Goal: Task Accomplishment & Management: Manage account settings

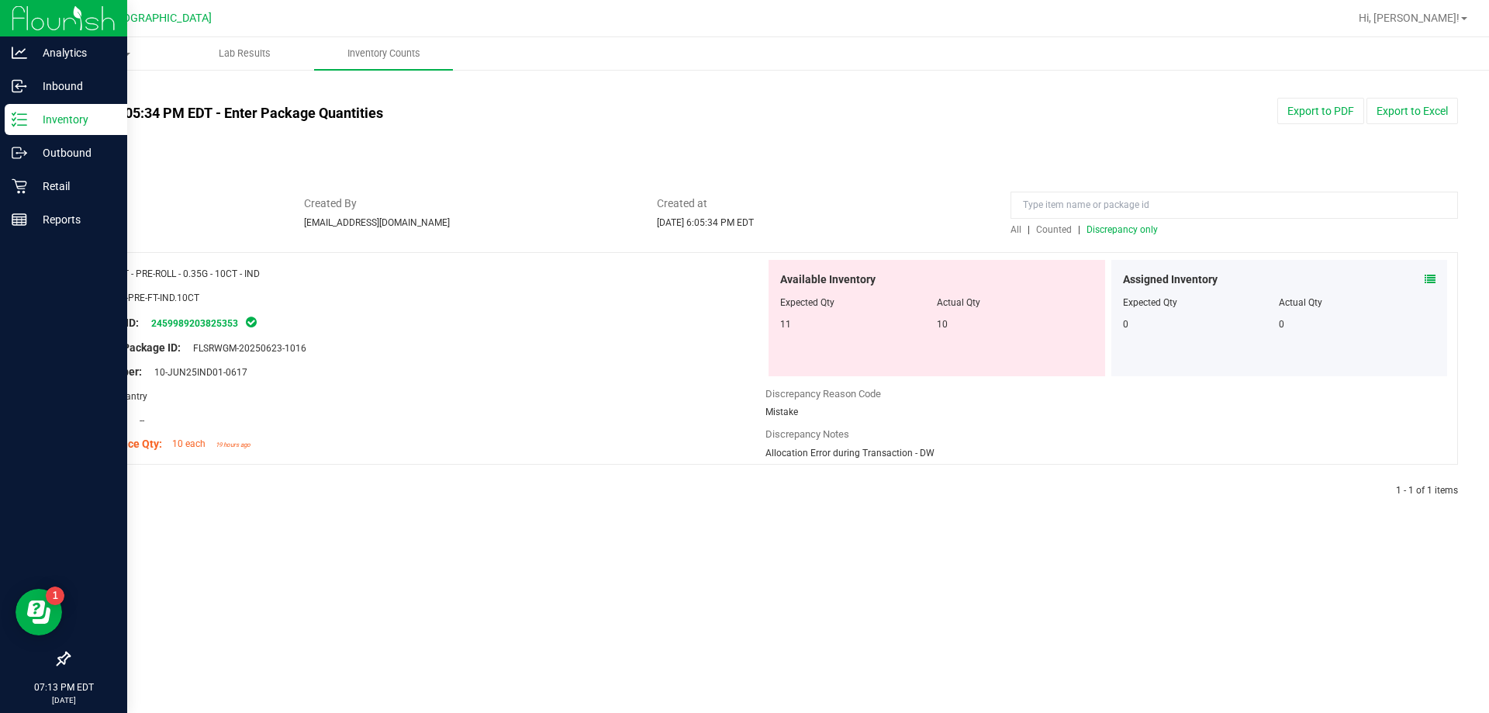
click at [65, 16] on img at bounding box center [64, 18] width 104 height 36
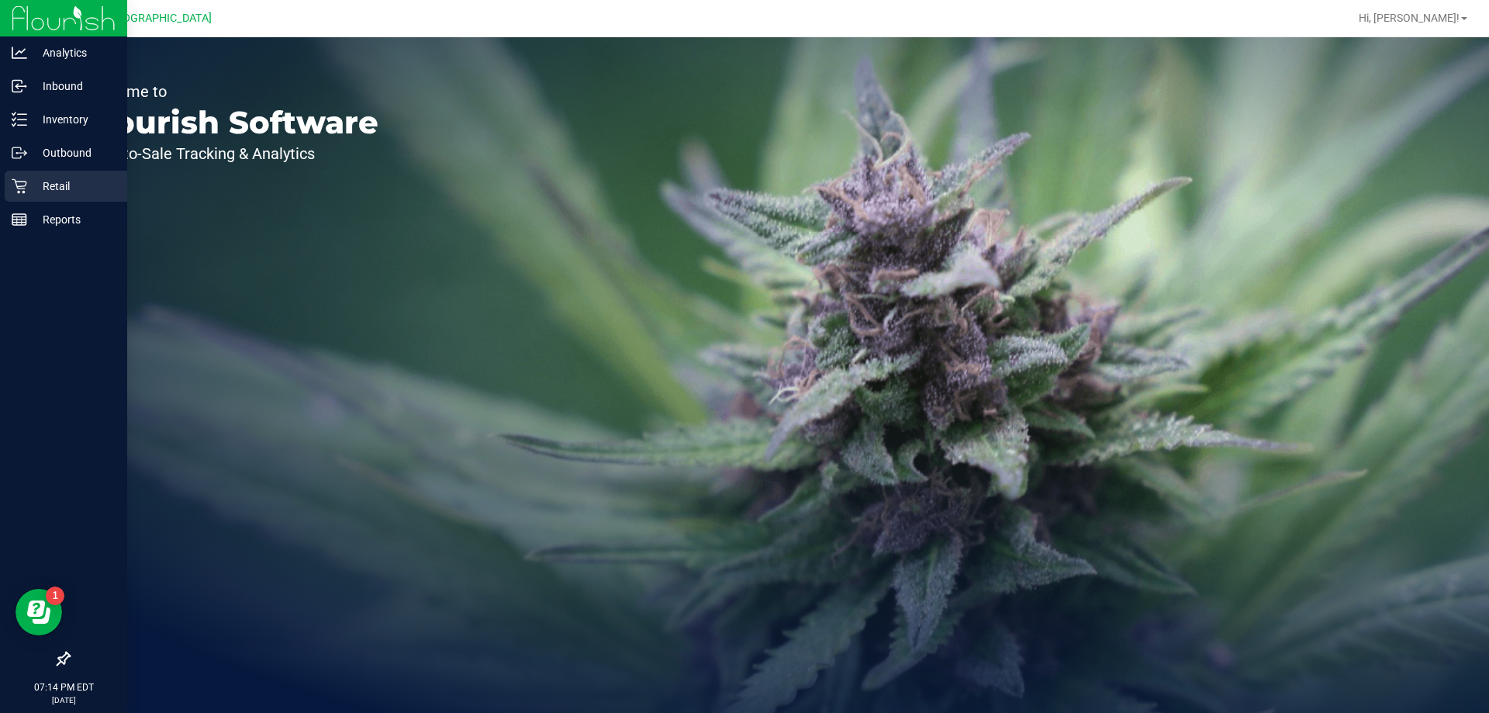
click at [32, 175] on div "Retail" at bounding box center [66, 186] width 123 height 31
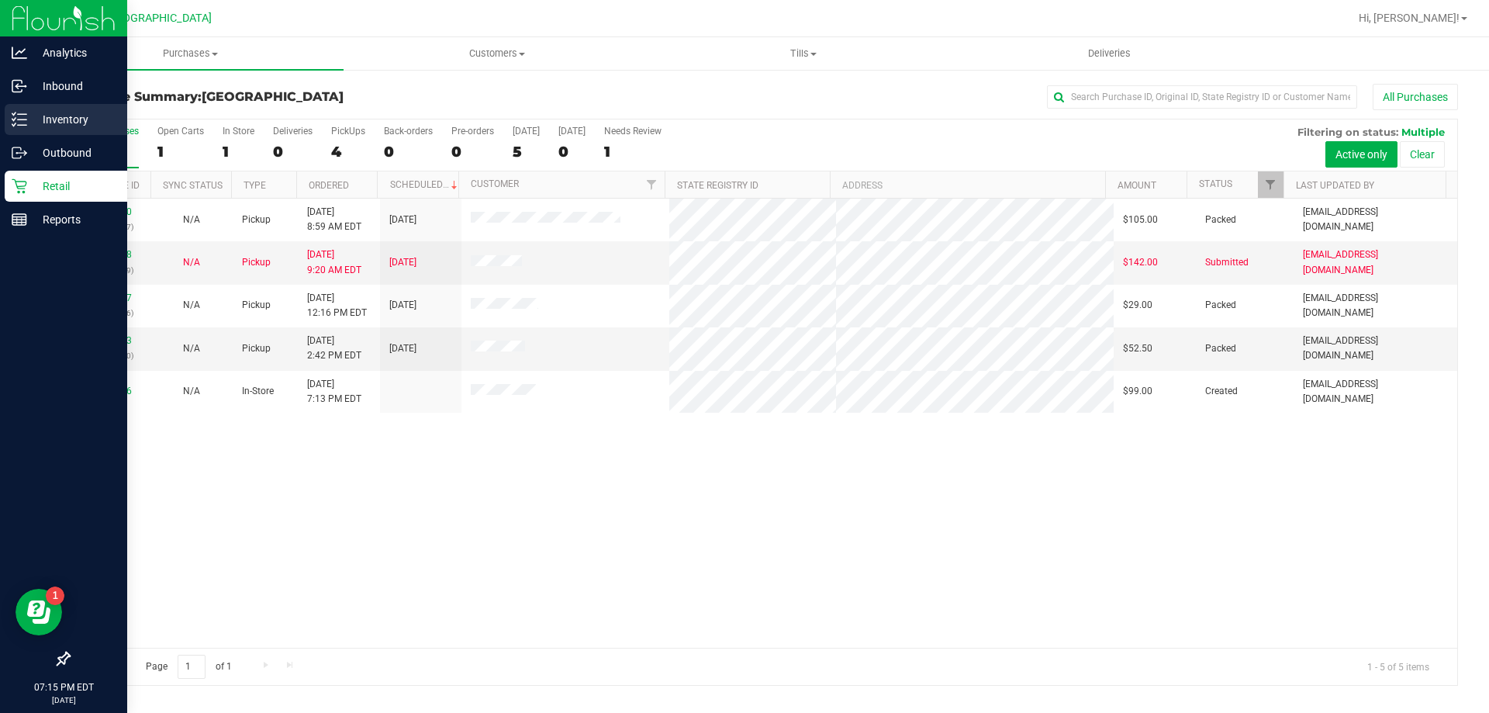
click at [48, 105] on div "Inventory" at bounding box center [66, 119] width 123 height 31
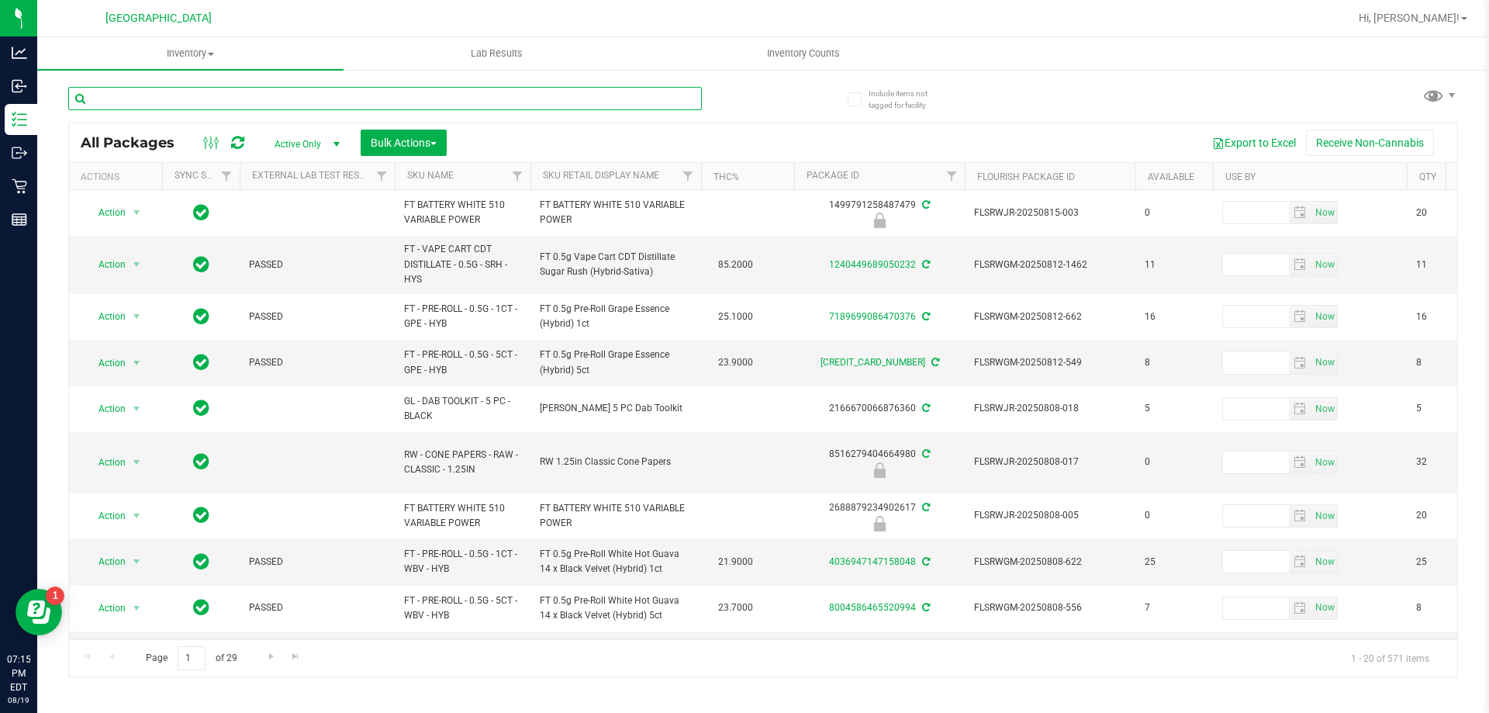
click at [158, 97] on input "text" at bounding box center [385, 98] width 634 height 23
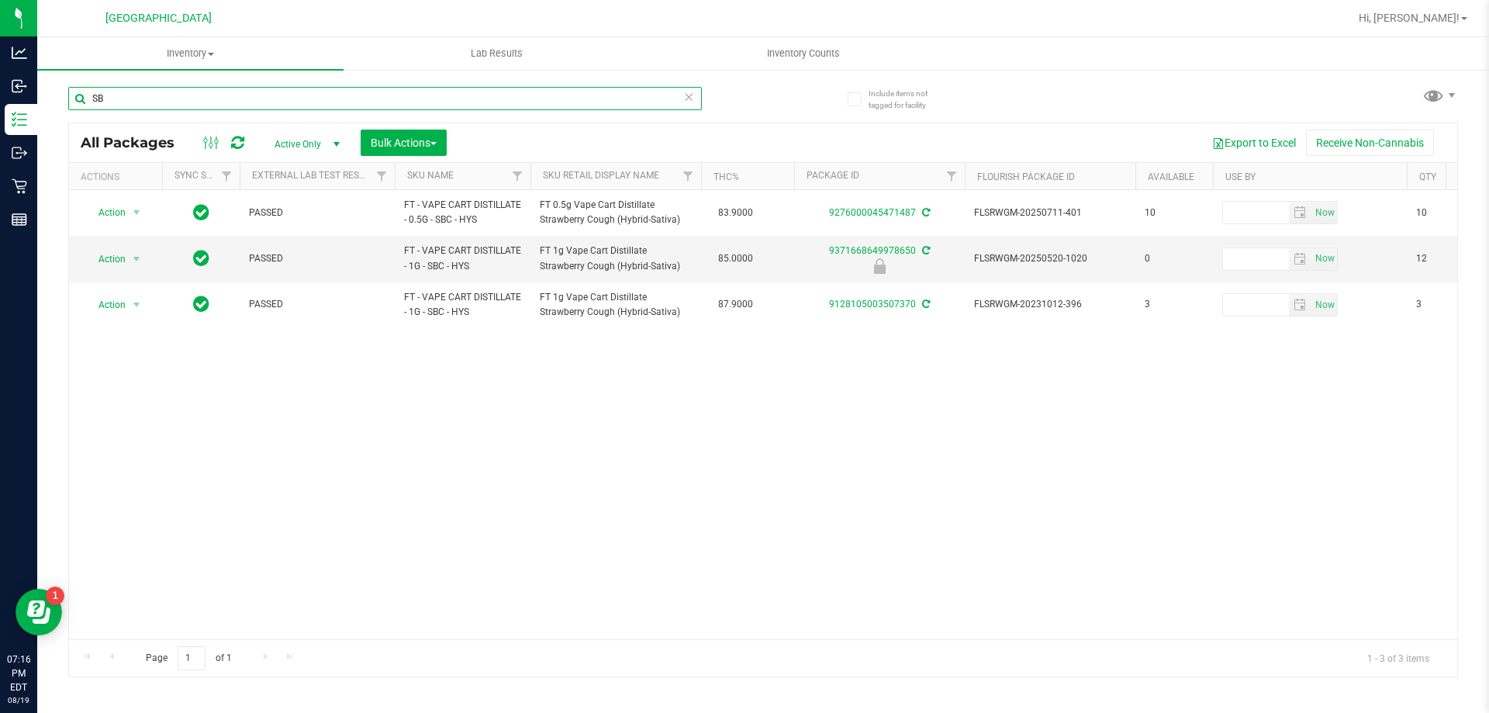
type input "S"
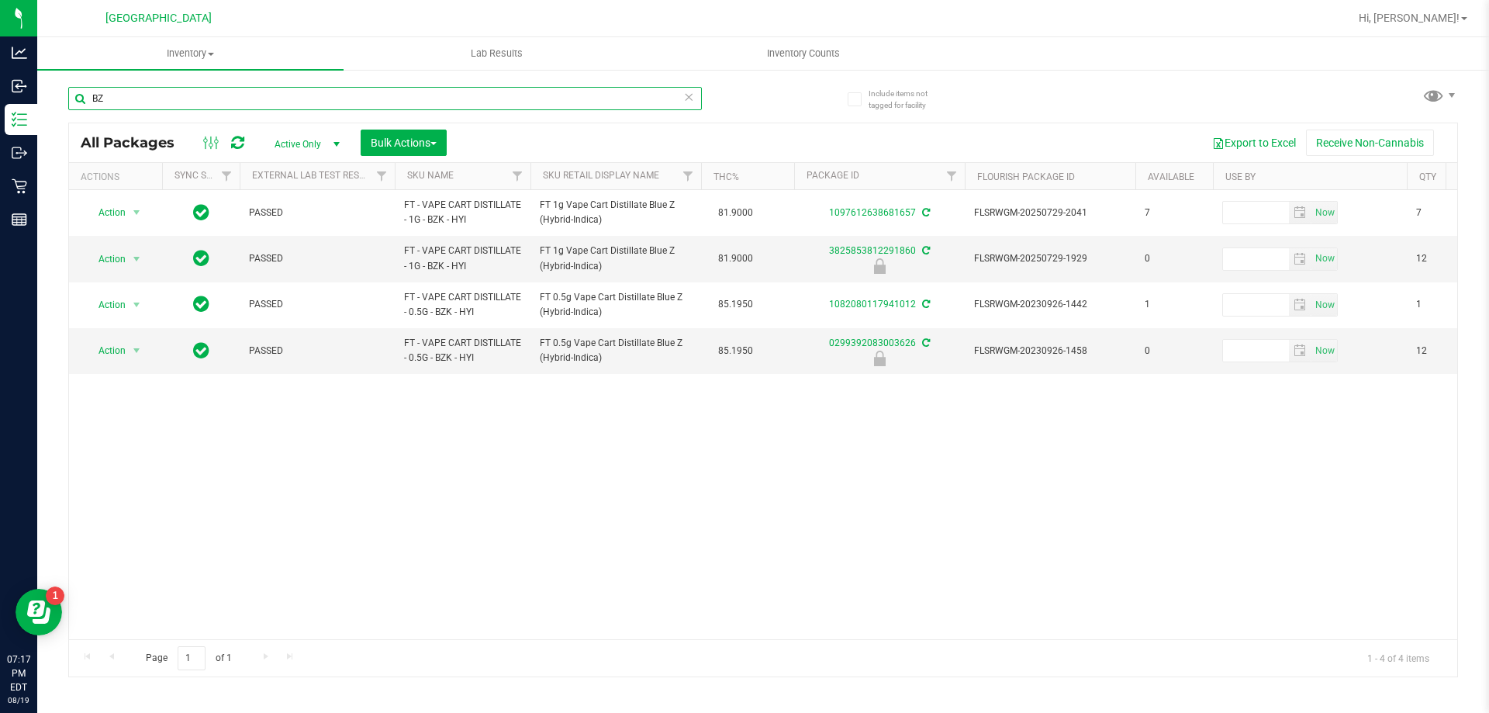
type input "B"
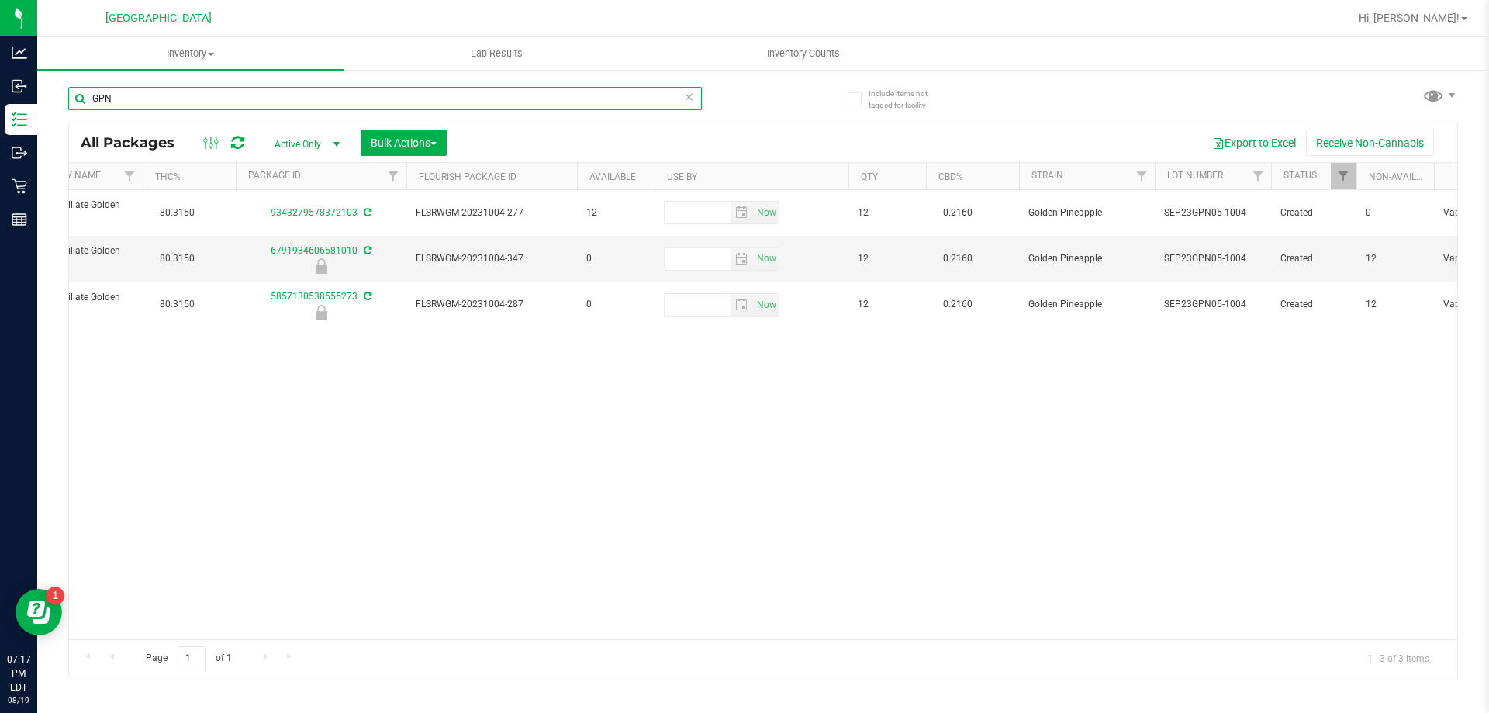
type input "GPN"
click at [935, 596] on div "Action Action Adjust qty Create package Edit attributes Global inventory Locate…" at bounding box center [763, 414] width 1388 height 449
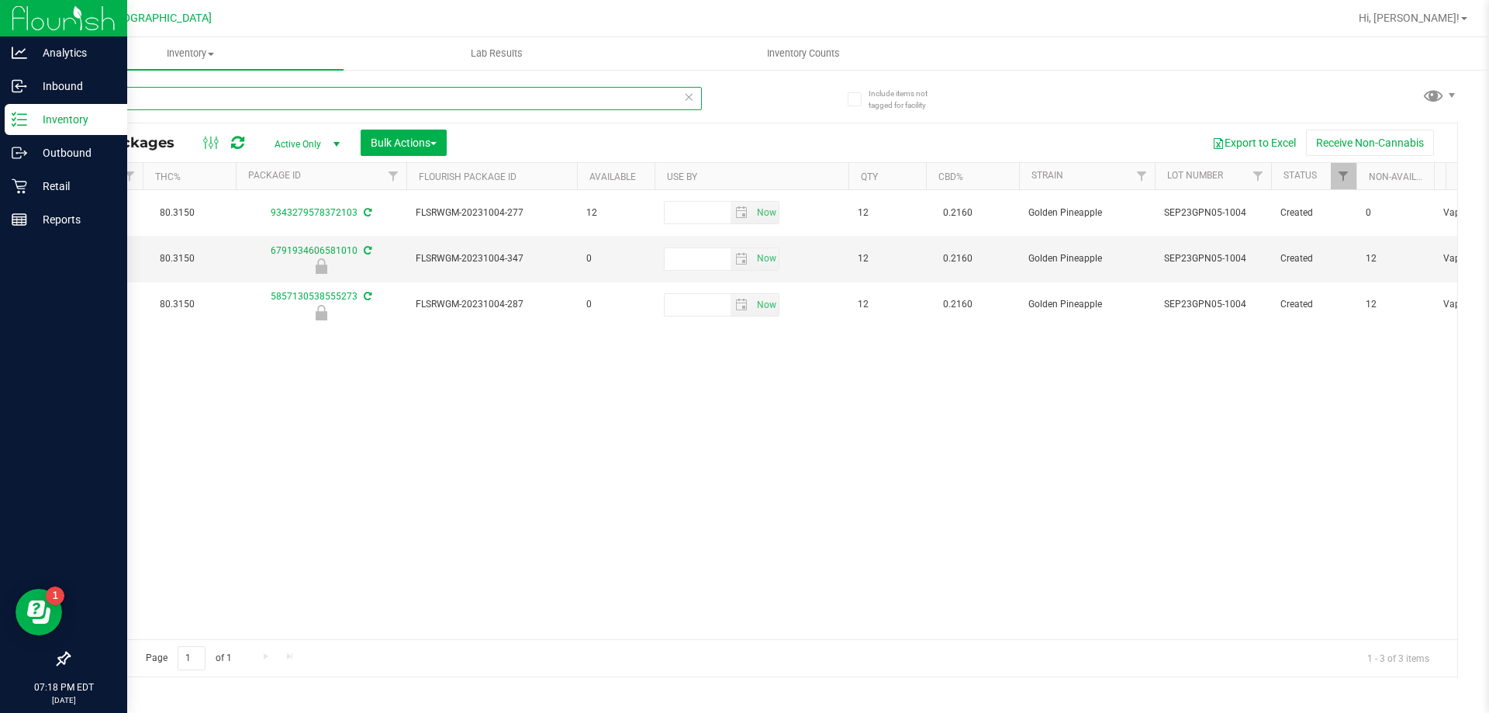
drag, startPoint x: 112, startPoint y: 105, endPoint x: 12, endPoint y: 105, distance: 99.3
click at [12, 105] on div "Analytics Inbound Inventory Outbound Retail Reports 07:18 PM EDT 08/19/2025 08/…" at bounding box center [744, 356] width 1489 height 713
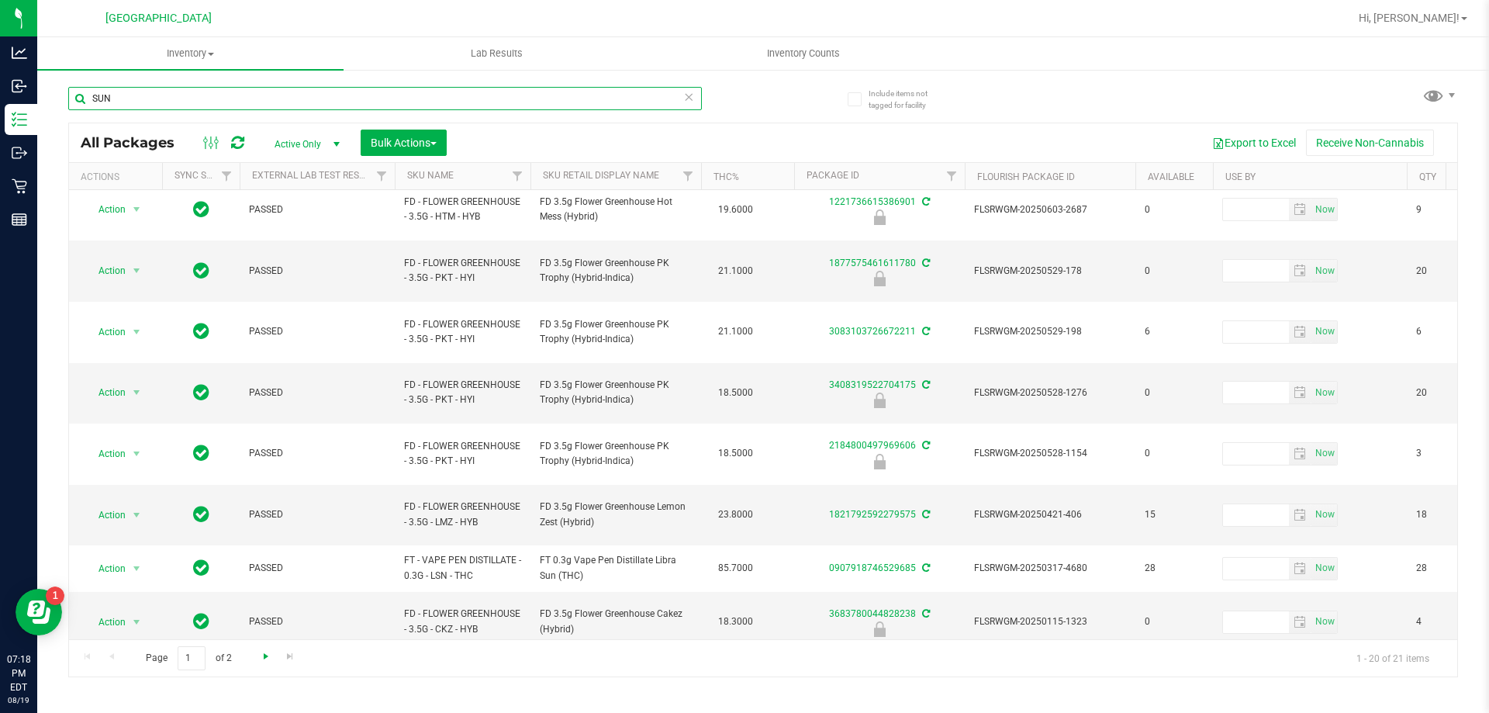
type input "SUN"
click at [263, 656] on span "Go to the next page" at bounding box center [266, 656] width 12 height 12
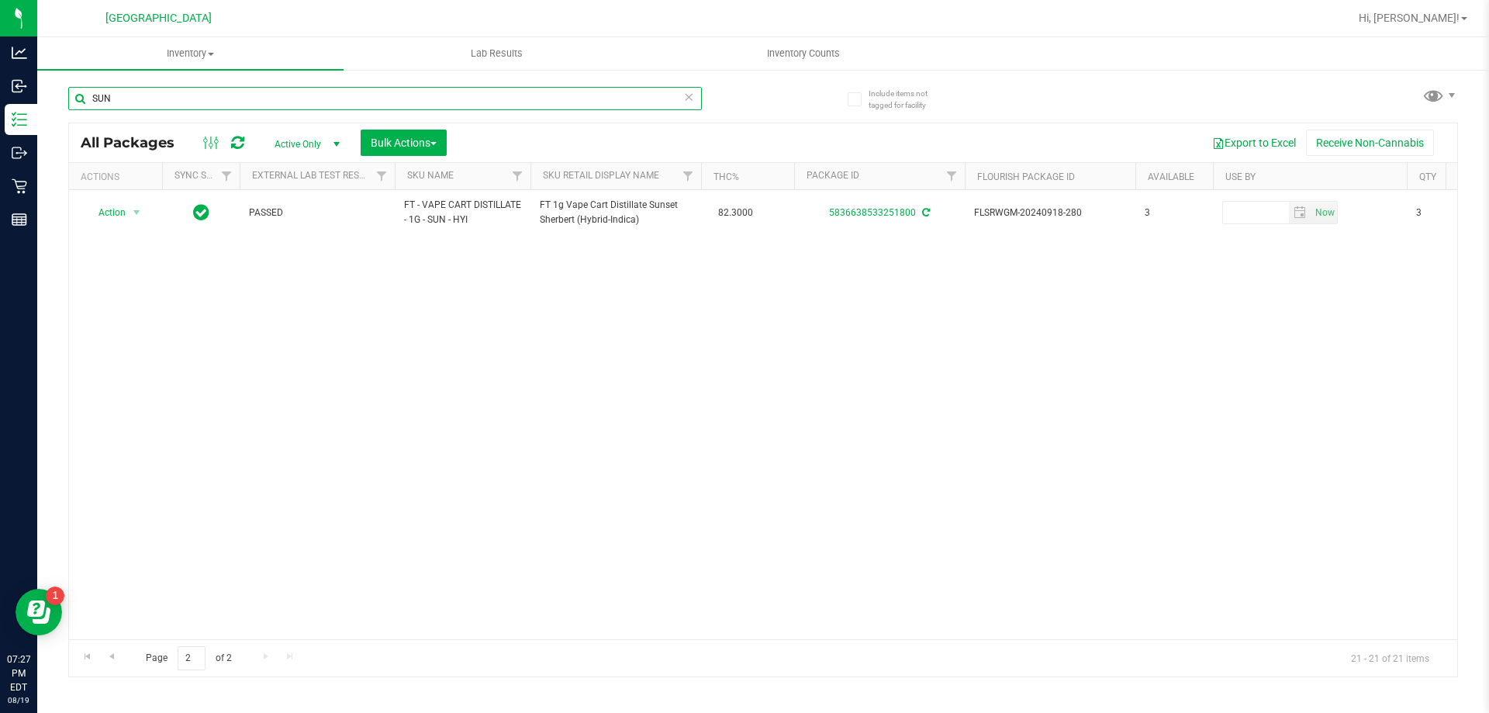
drag, startPoint x: 130, startPoint y: 93, endPoint x: 55, endPoint y: 90, distance: 75.3
click at [55, 90] on div "Include items not tagged for facility SUN All Packages Active Only Active Only …" at bounding box center [763, 304] width 1452 height 473
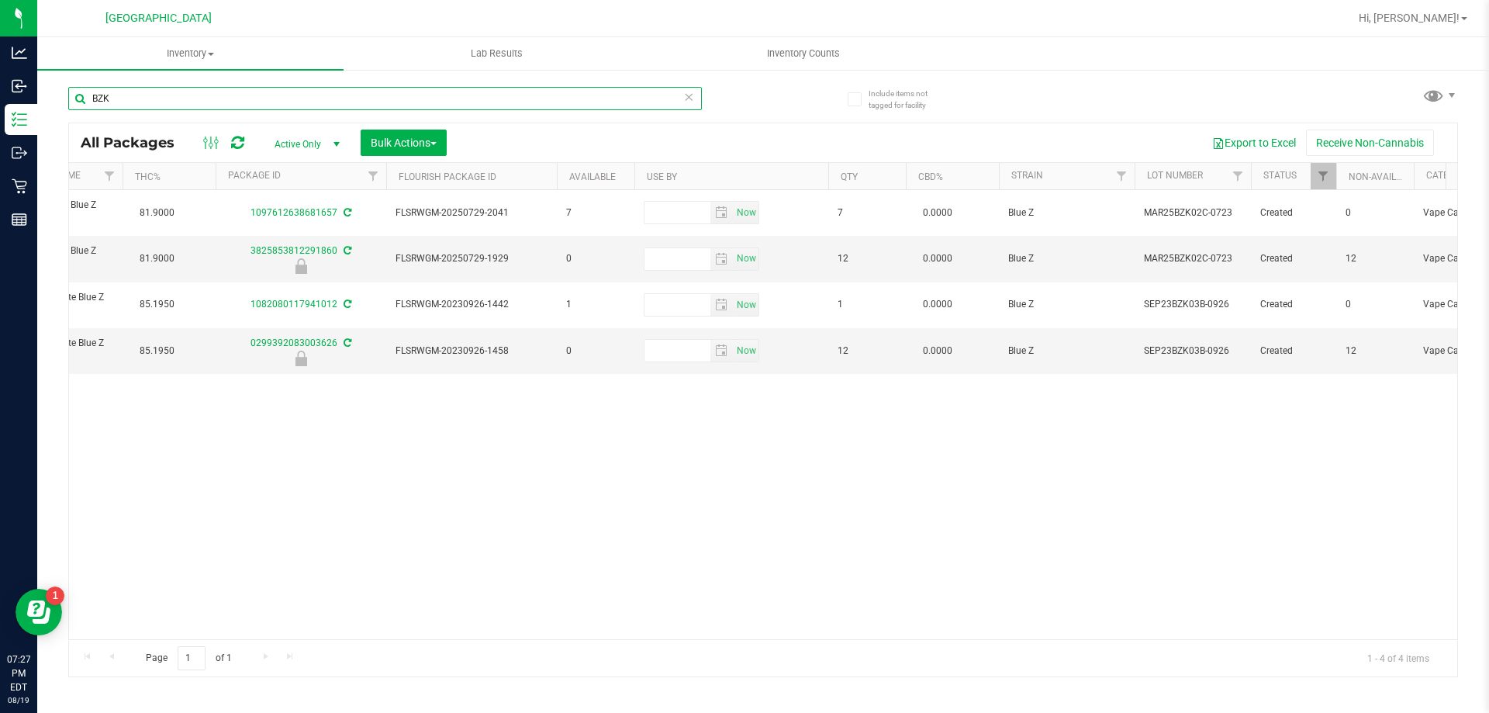
scroll to position [0, 582]
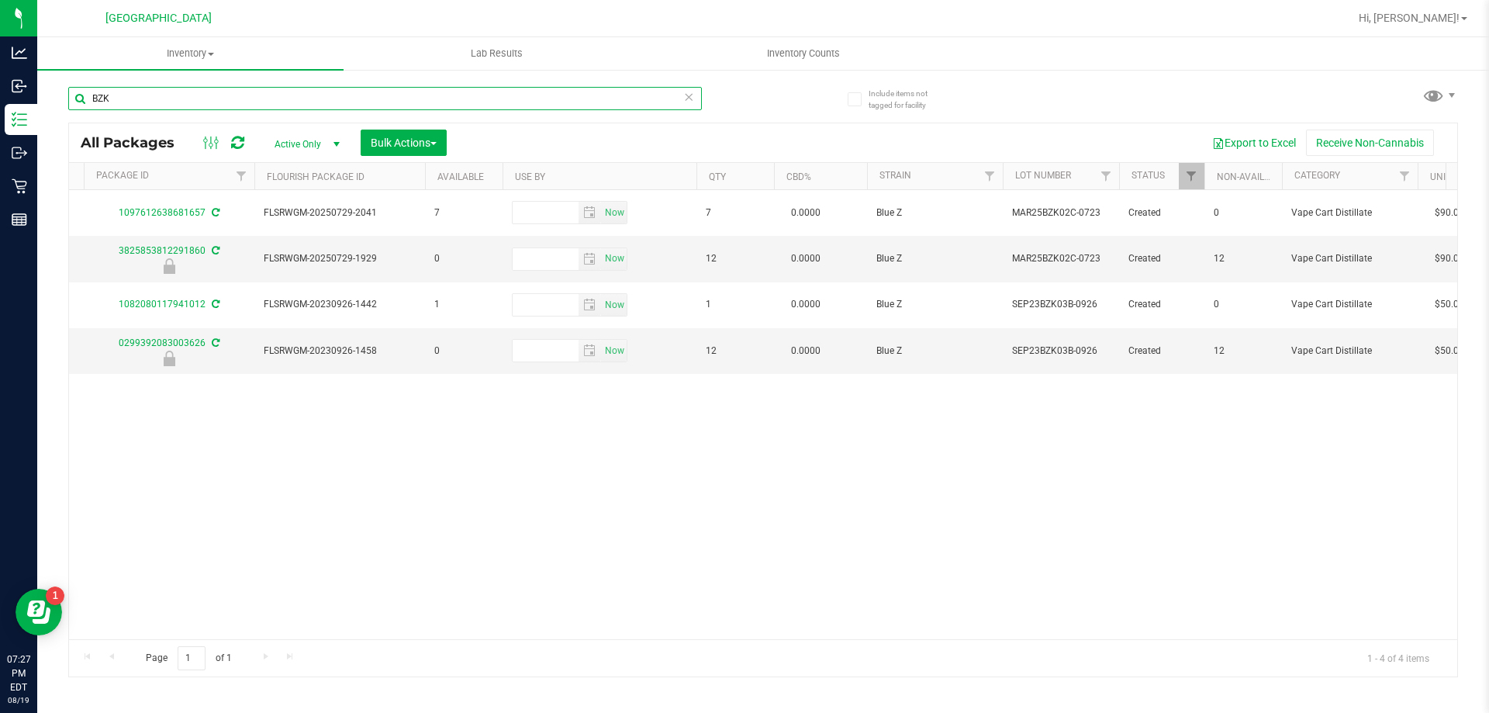
type input "BZK"
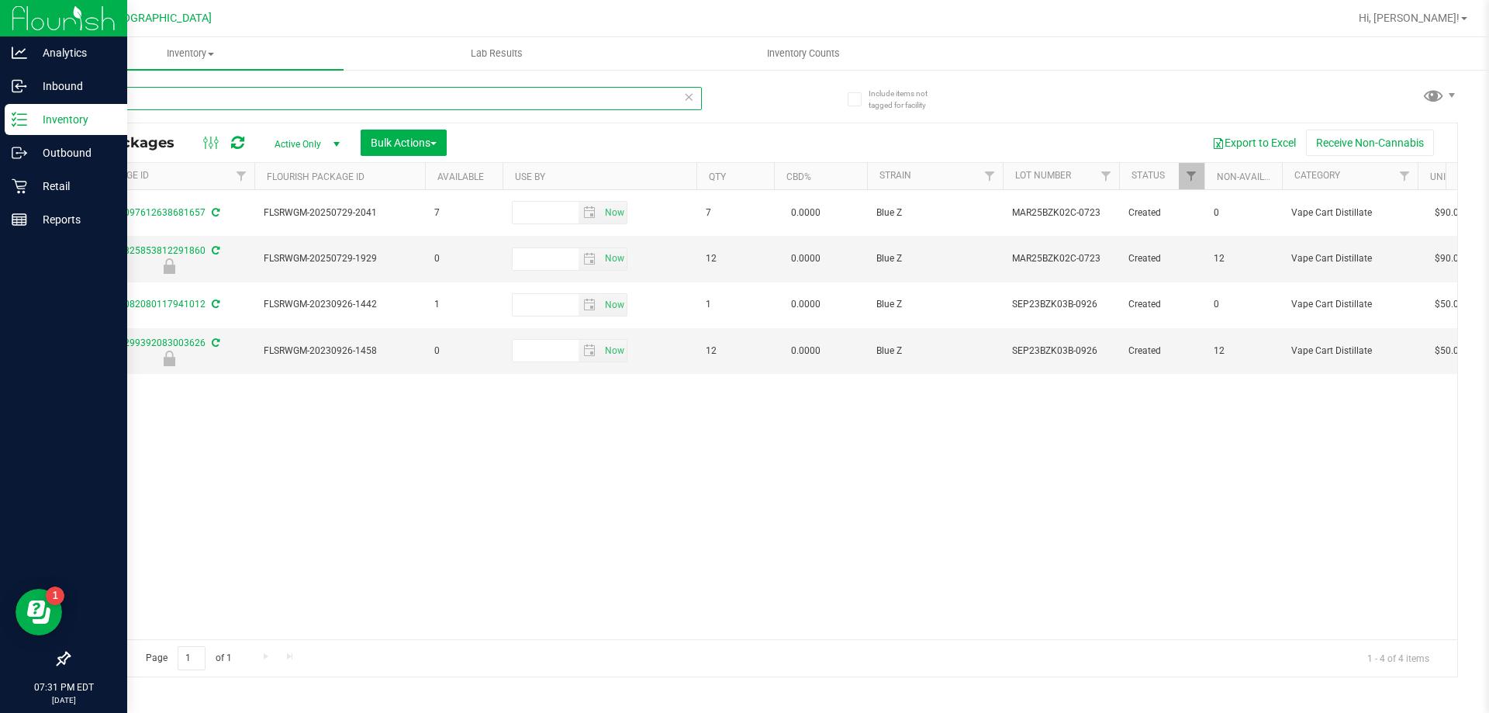
drag, startPoint x: 135, startPoint y: 99, endPoint x: 0, endPoint y: 114, distance: 135.7
click at [0, 114] on div "Analytics Inbound Inventory Outbound Retail Reports 07:31 PM EDT 08/19/2025 08/…" at bounding box center [744, 356] width 1489 height 713
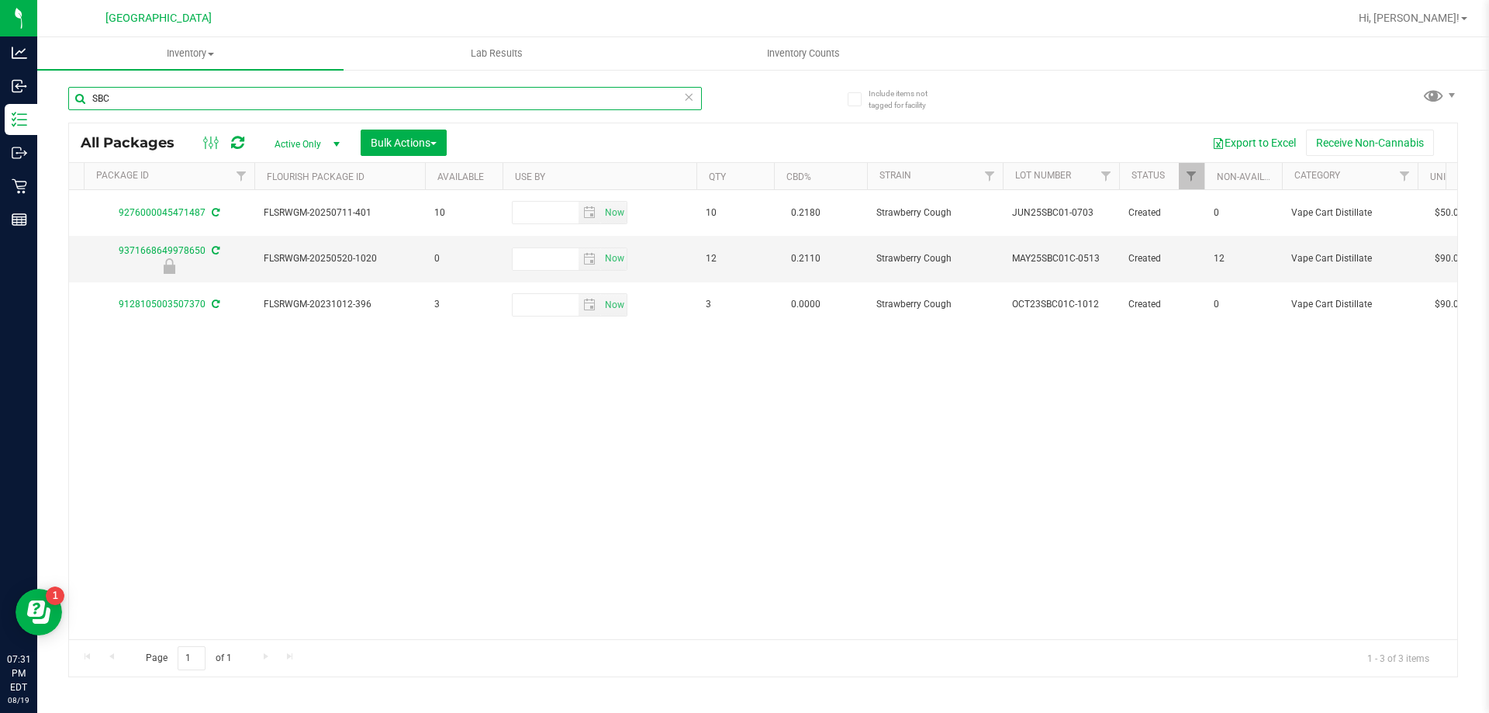
type input "SBC"
click at [772, 629] on div "Action Action Adjust qty Create package Edit attributes Global inventory Locate…" at bounding box center [763, 414] width 1388 height 449
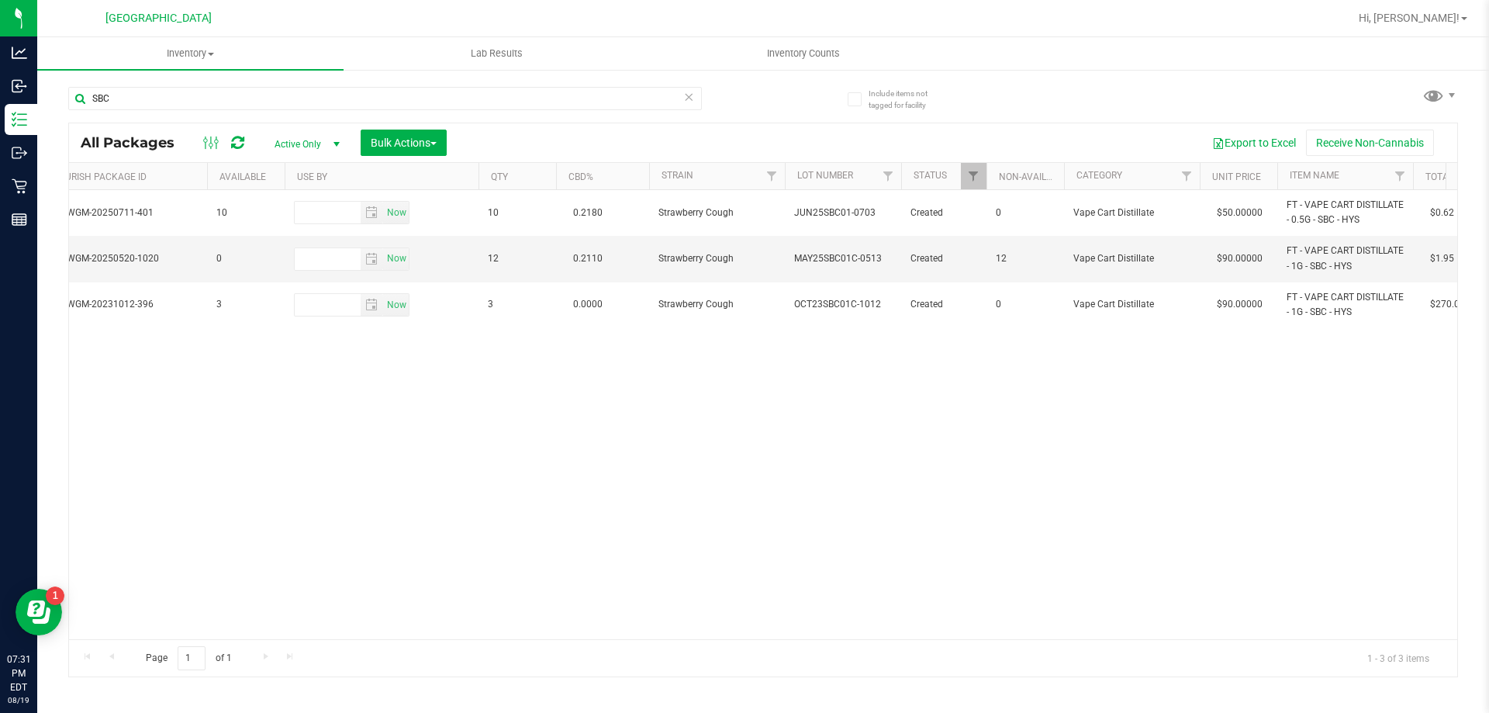
scroll to position [0, 960]
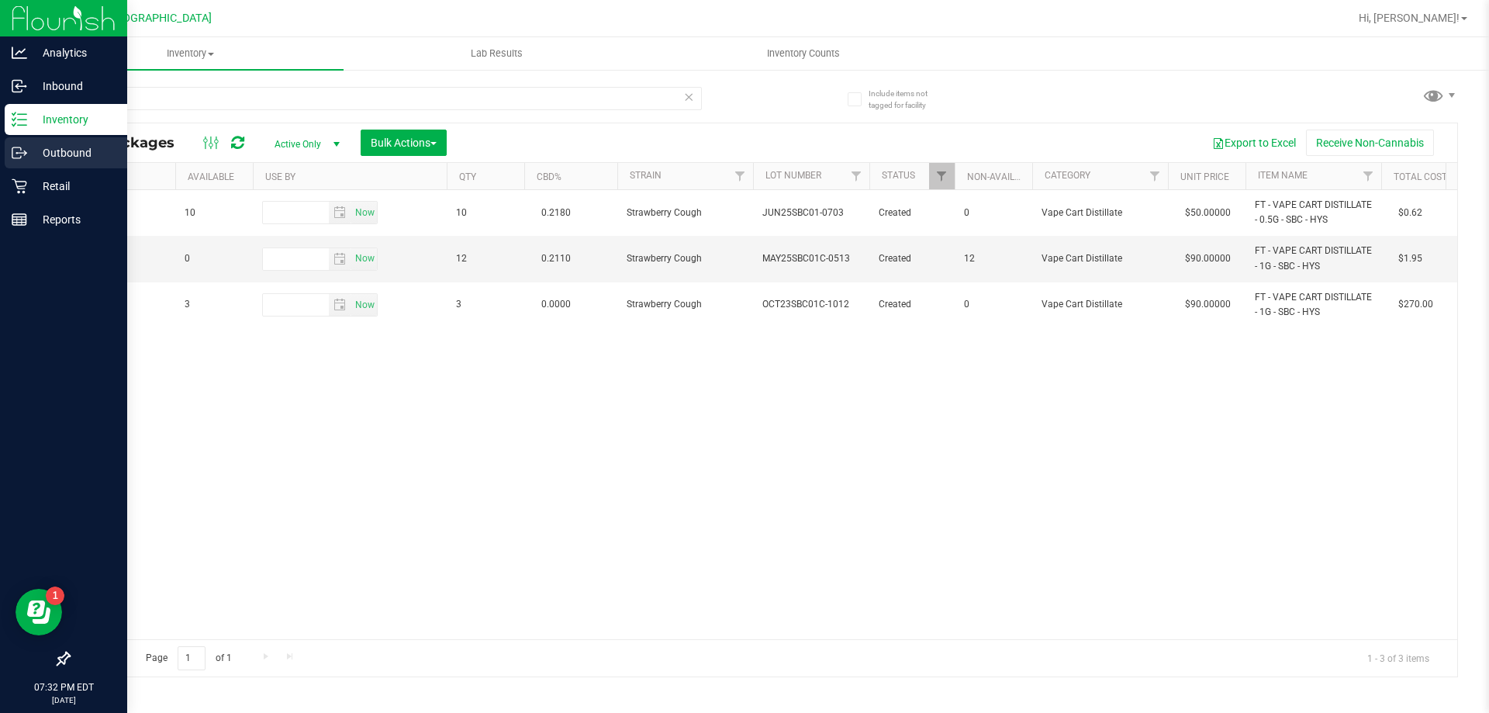
click at [30, 157] on p "Outbound" at bounding box center [73, 152] width 93 height 19
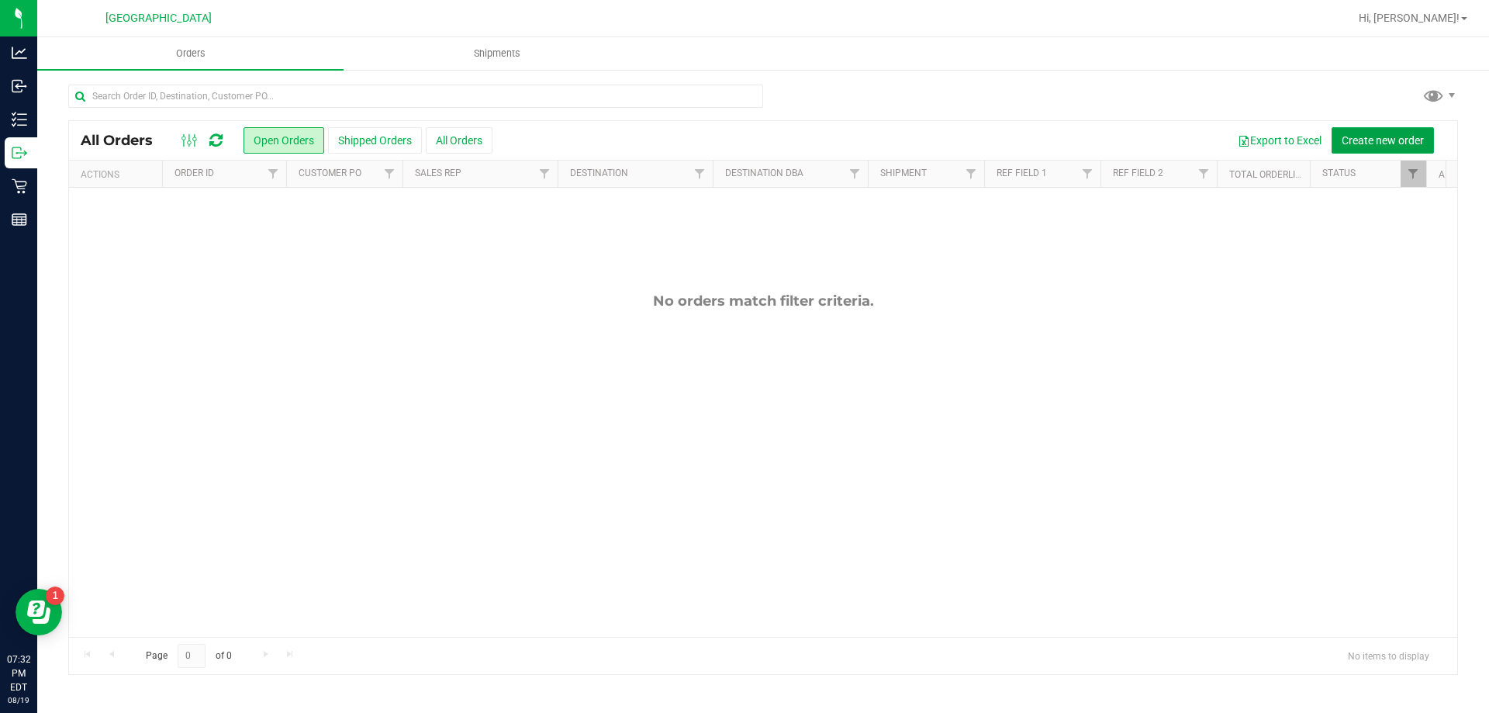
click at [1395, 136] on span "Create new order" at bounding box center [1383, 140] width 82 height 12
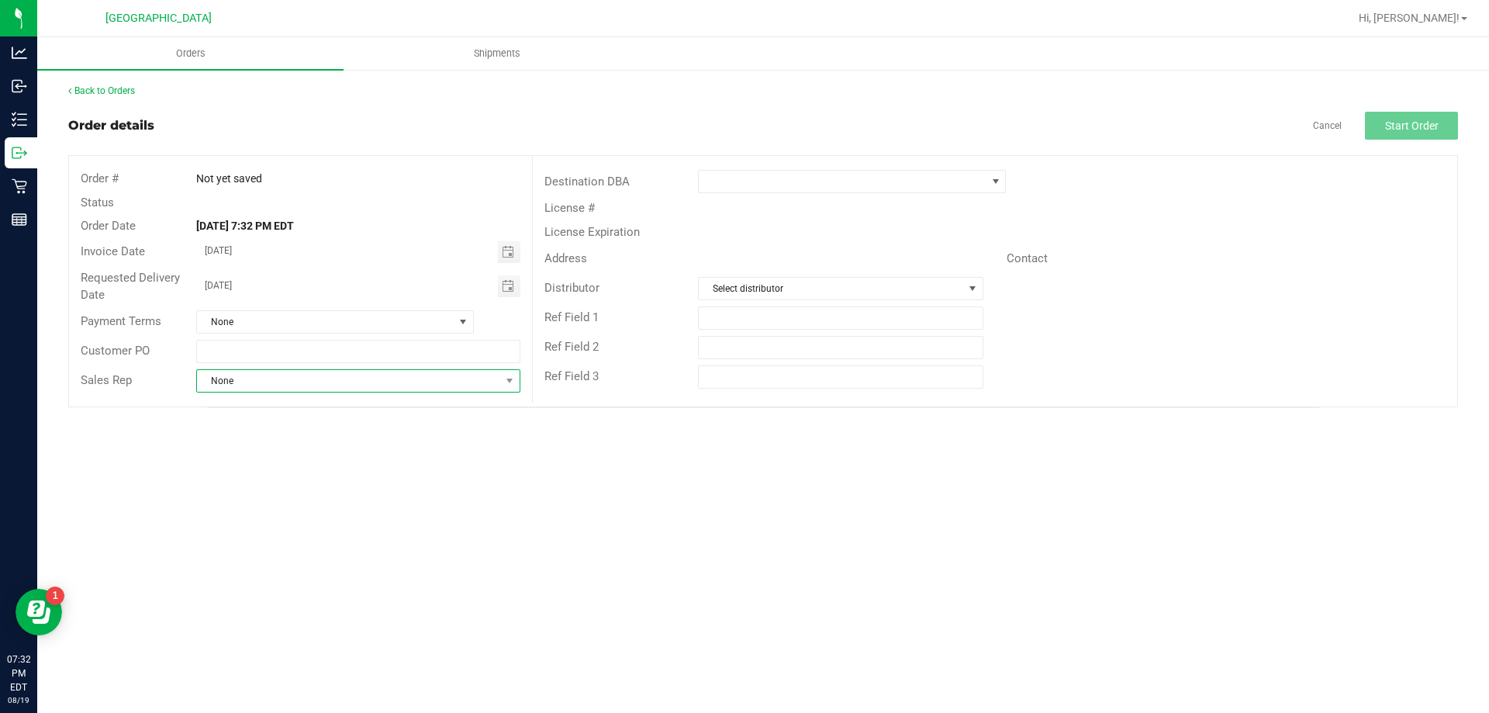
click at [294, 382] on span "None" at bounding box center [348, 381] width 302 height 22
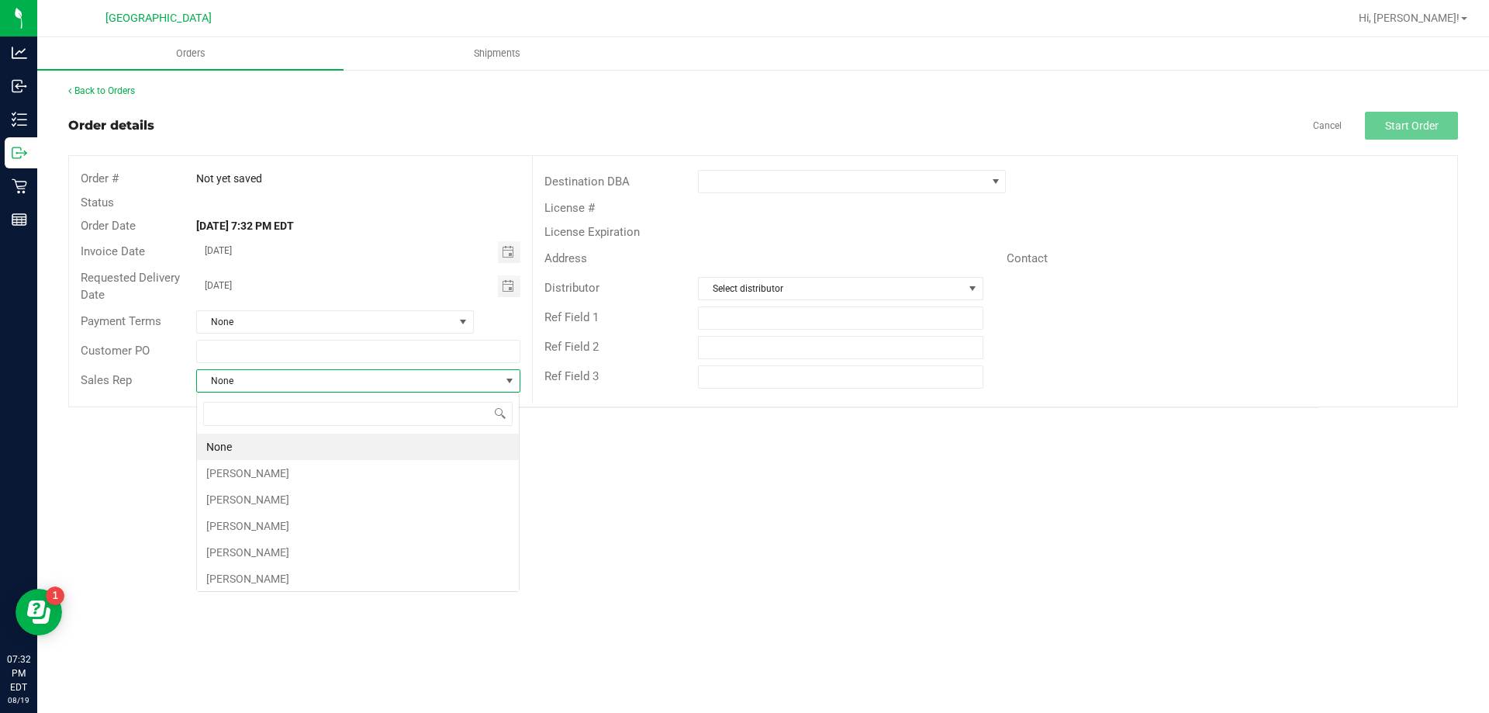
scroll to position [23, 324]
click at [294, 382] on span "None" at bounding box center [348, 381] width 302 height 22
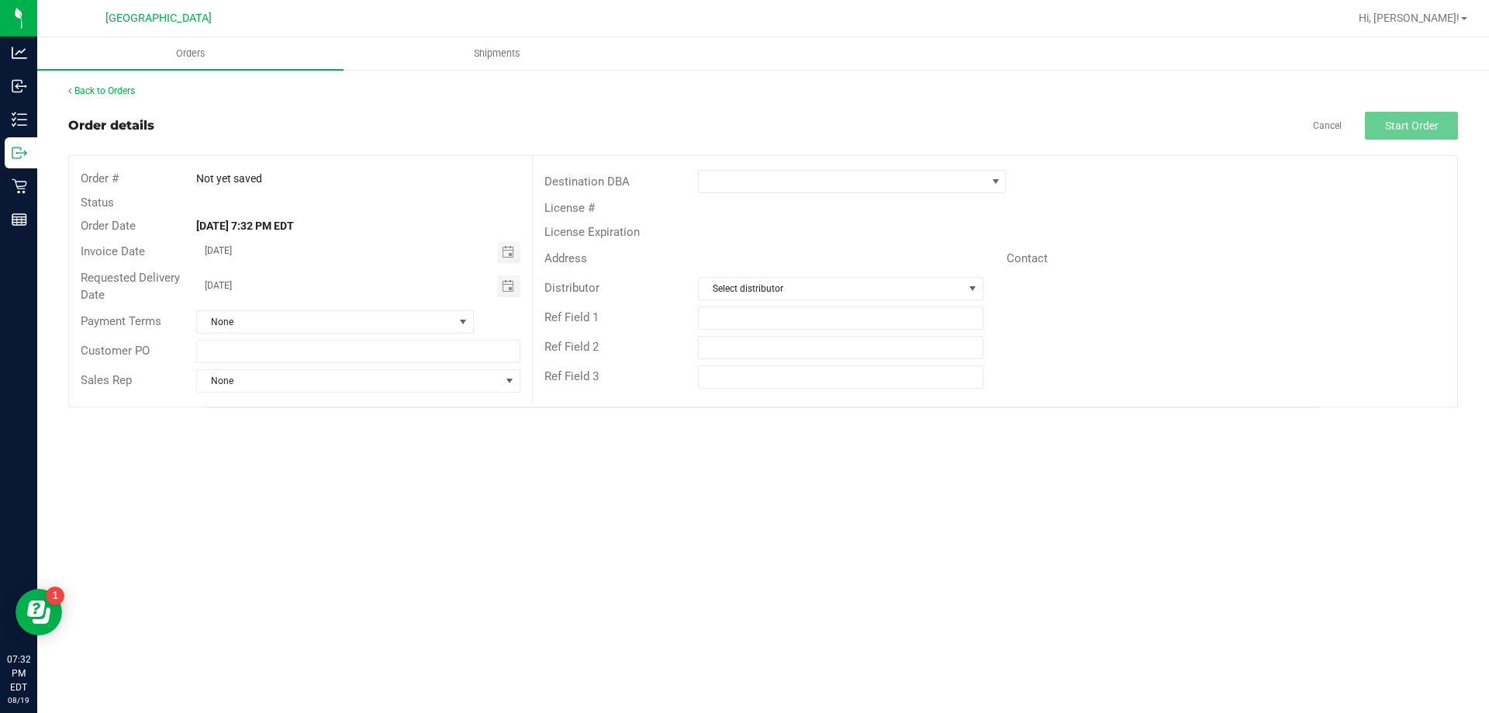
click at [773, 167] on div "Destination DBA License # License Expiration Address Contact Distributor Select…" at bounding box center [994, 279] width 925 height 247
click at [767, 178] on span at bounding box center [842, 182] width 287 height 22
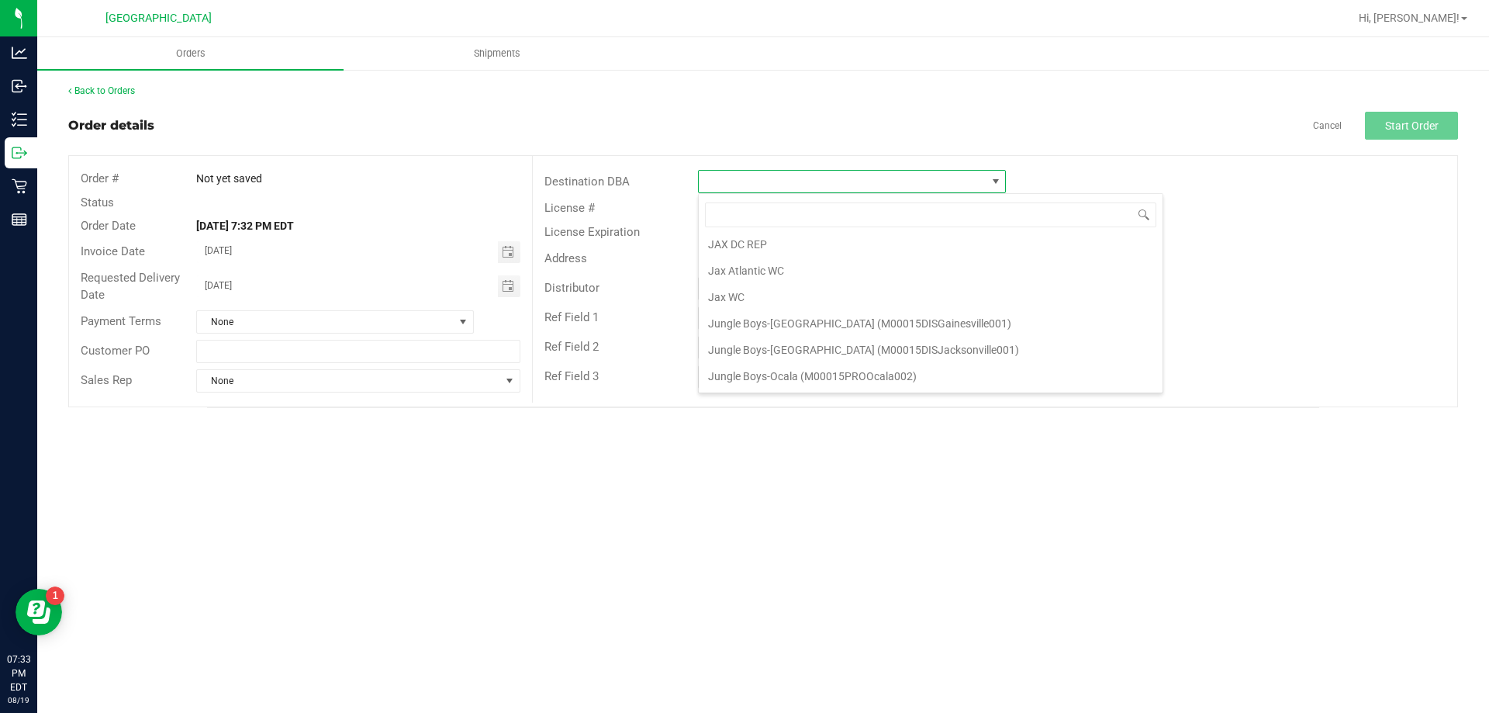
scroll to position [2016, 0]
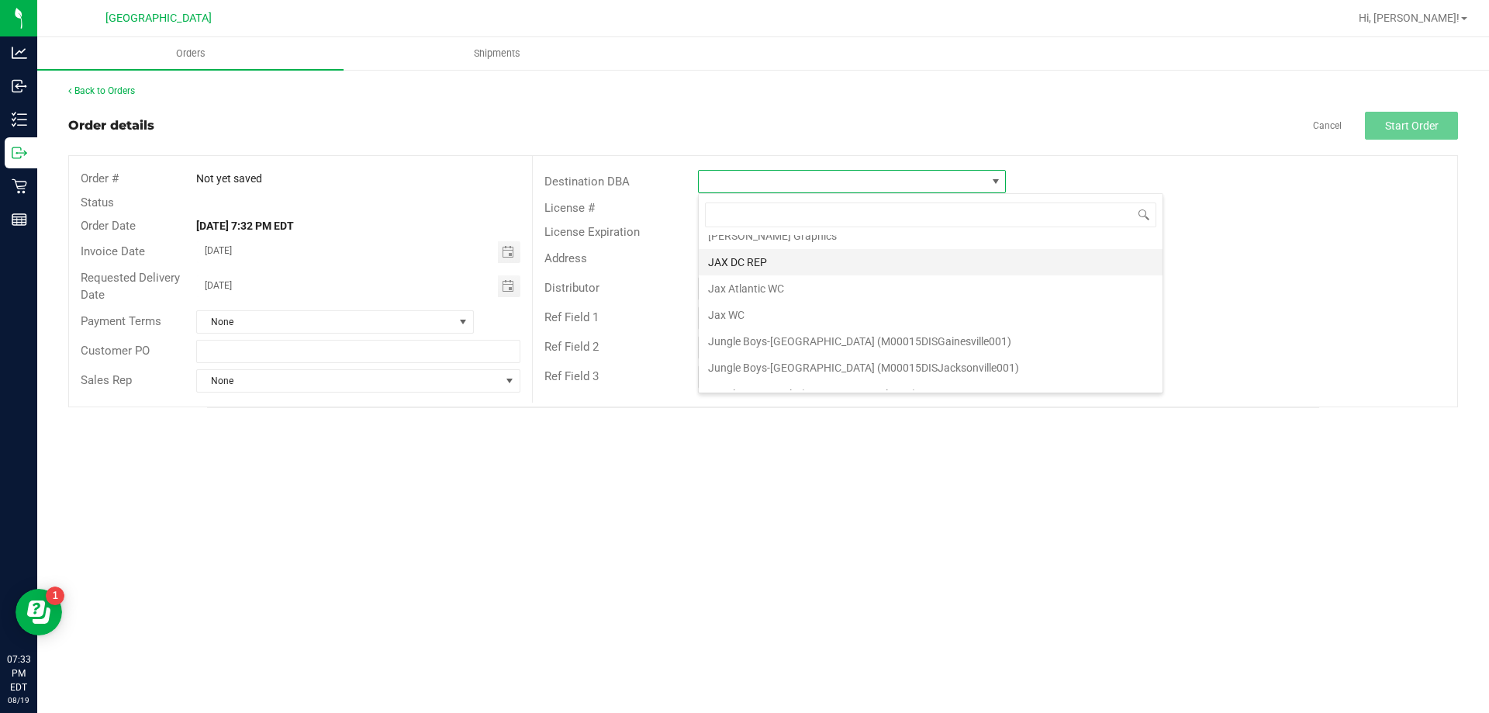
click at [743, 256] on li "JAX DC REP" at bounding box center [931, 262] width 464 height 26
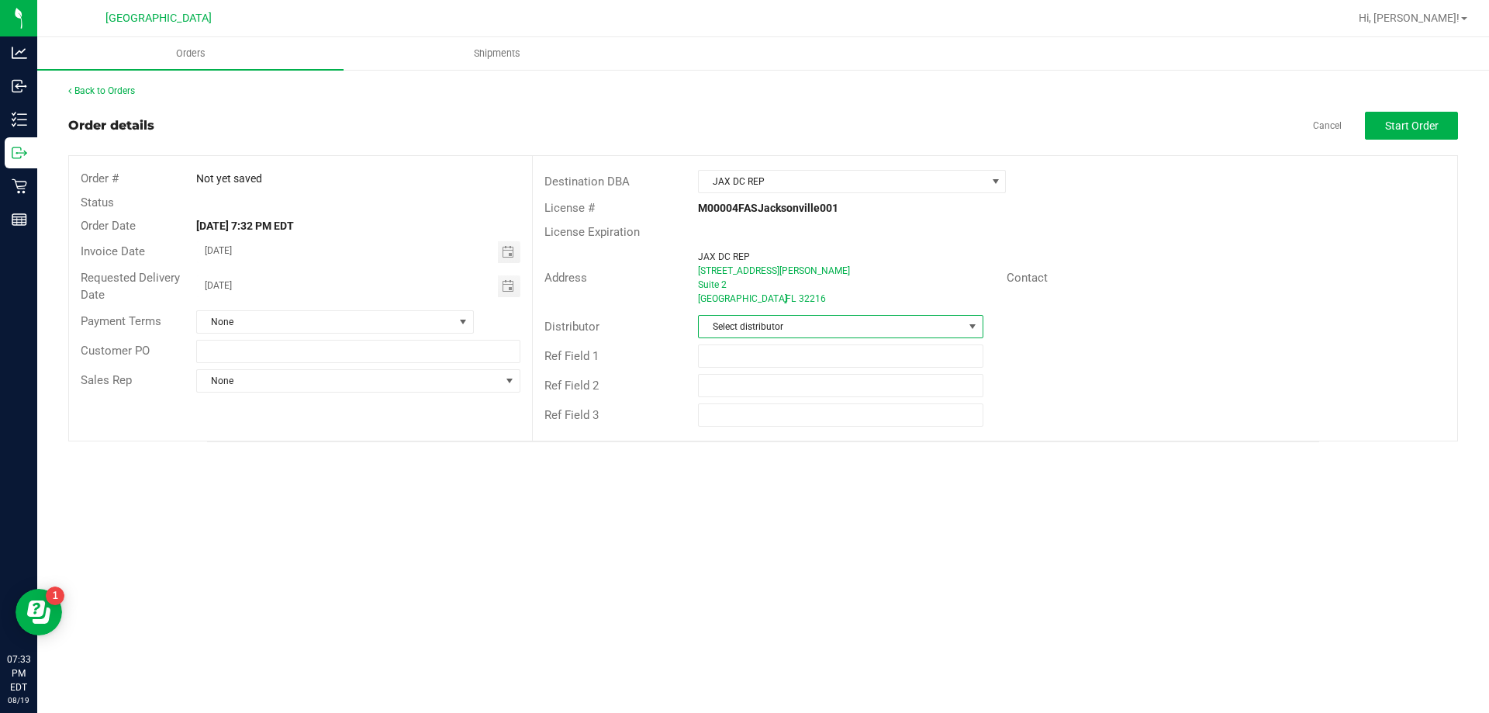
click at [746, 332] on span "Select distributor" at bounding box center [831, 327] width 264 height 22
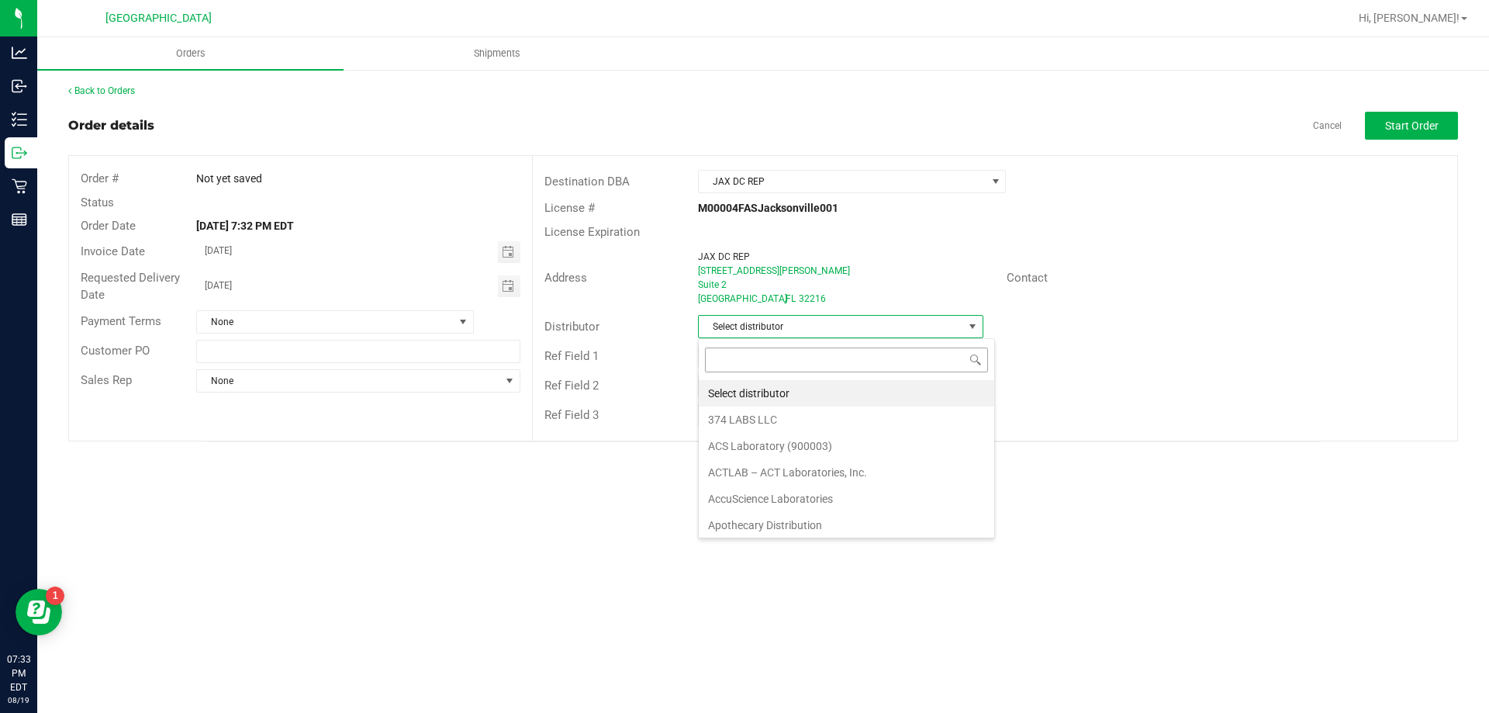
scroll to position [23, 285]
type input "jax"
click at [743, 392] on li "JAX DC REP" at bounding box center [840, 393] width 283 height 26
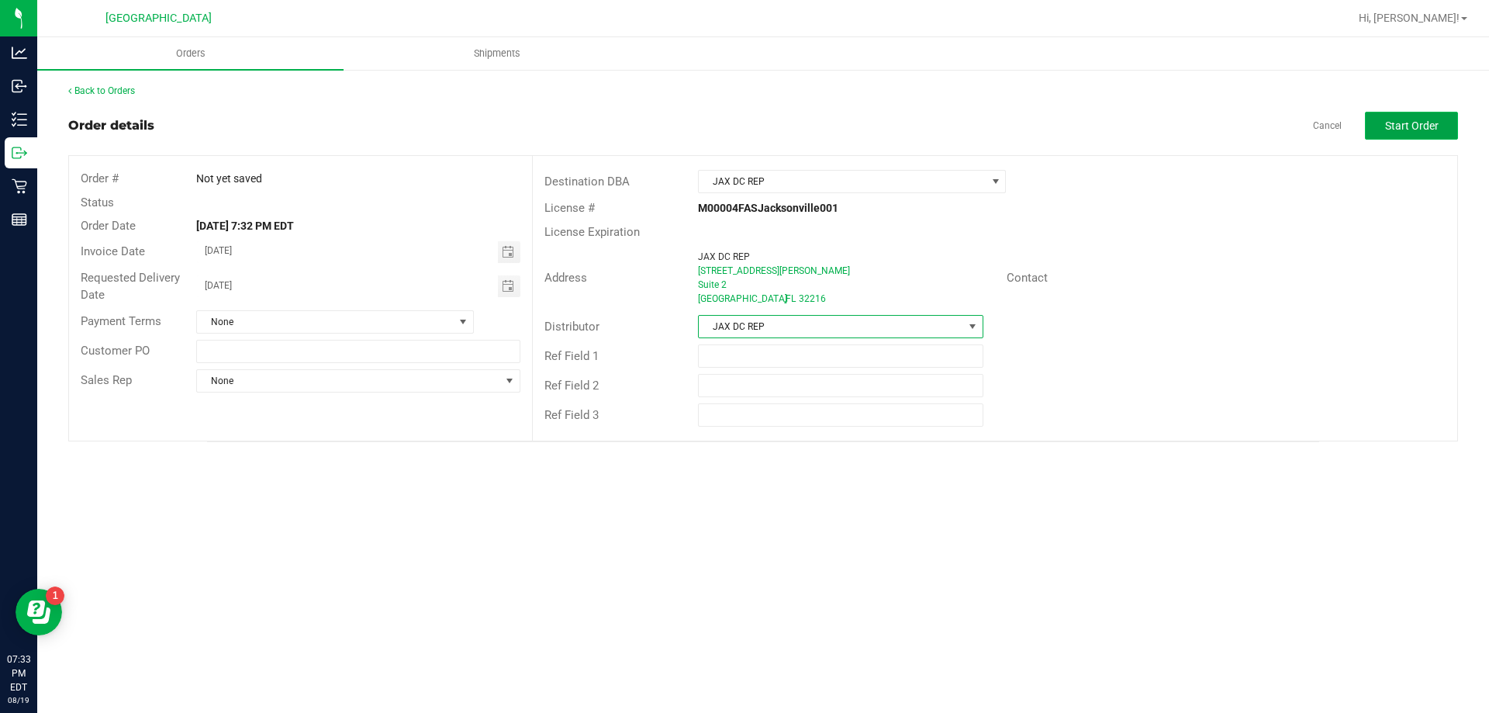
click at [1398, 132] on span "Start Order" at bounding box center [1412, 125] width 54 height 12
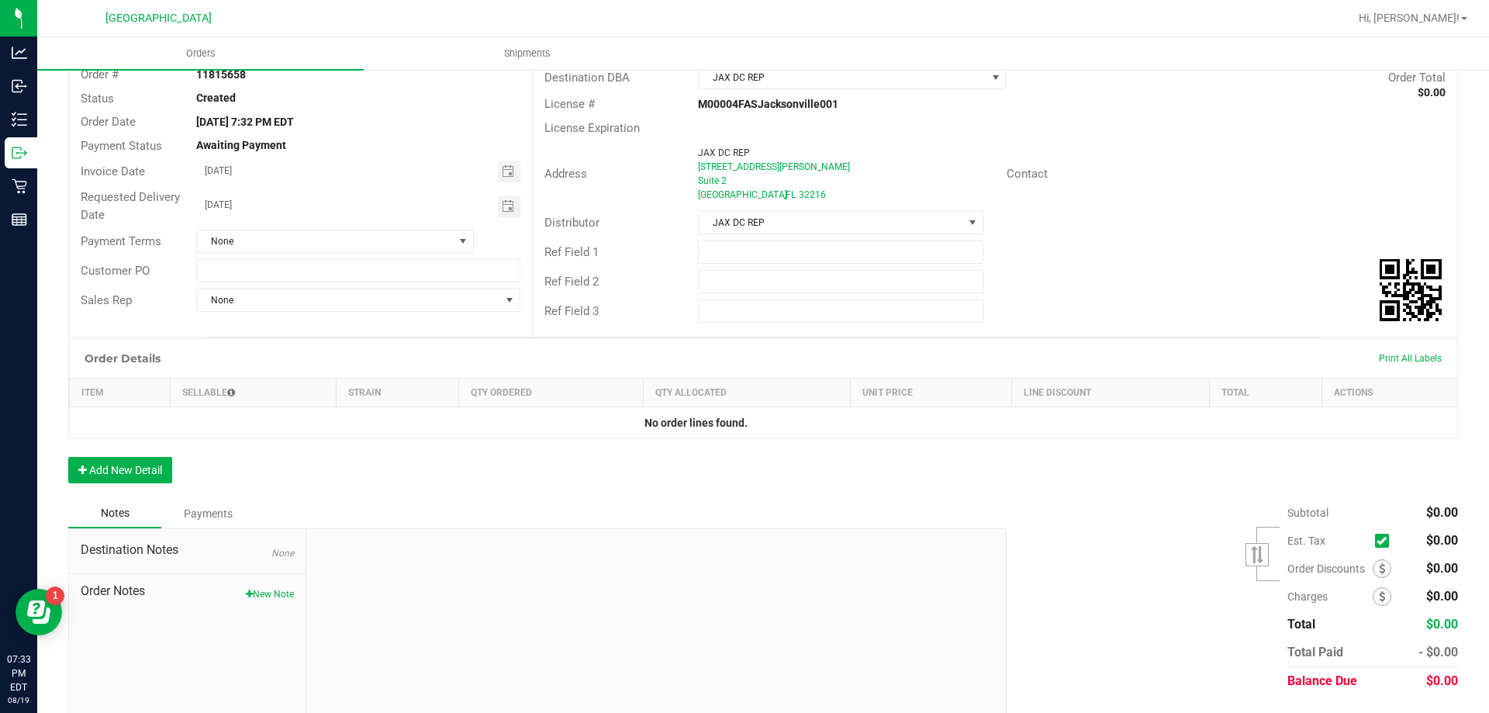
scroll to position [144, 0]
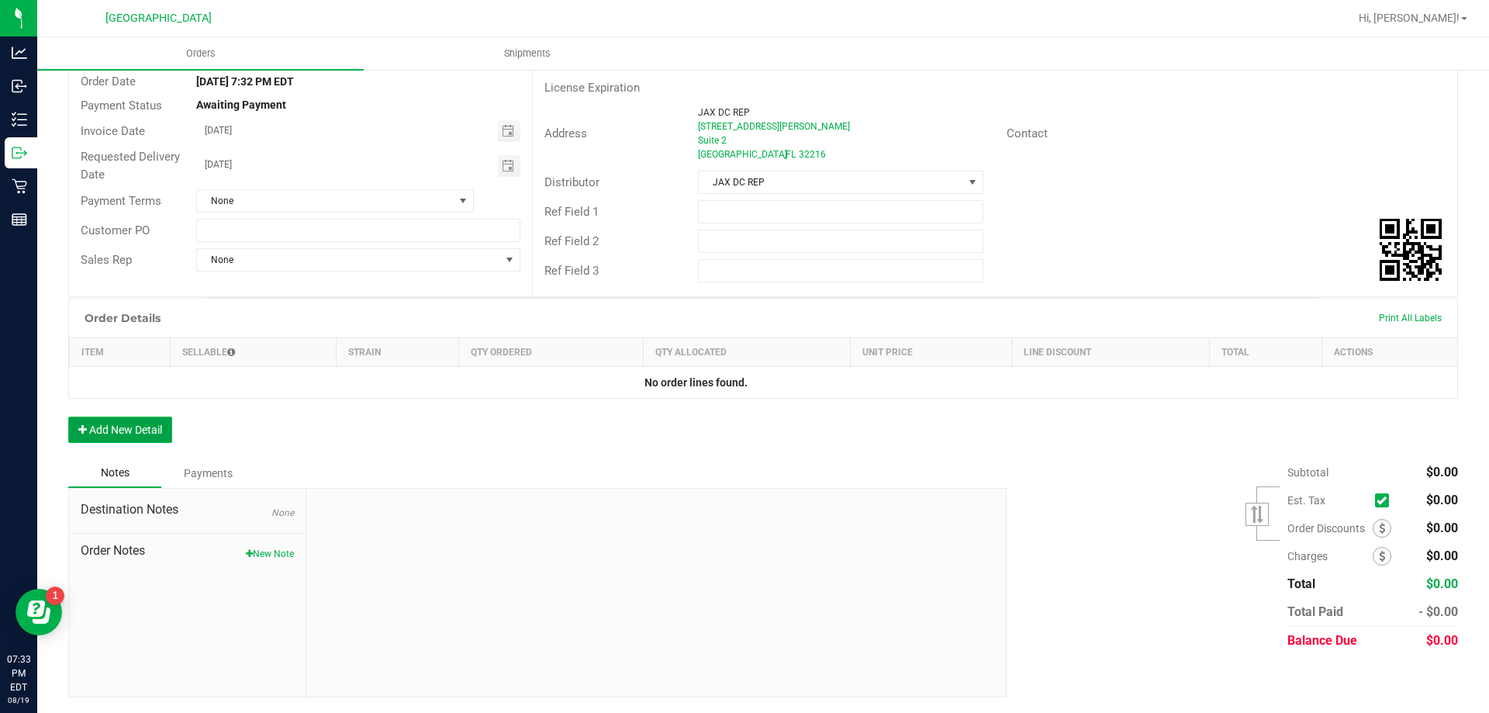
click at [153, 423] on button "Add New Detail" at bounding box center [120, 429] width 104 height 26
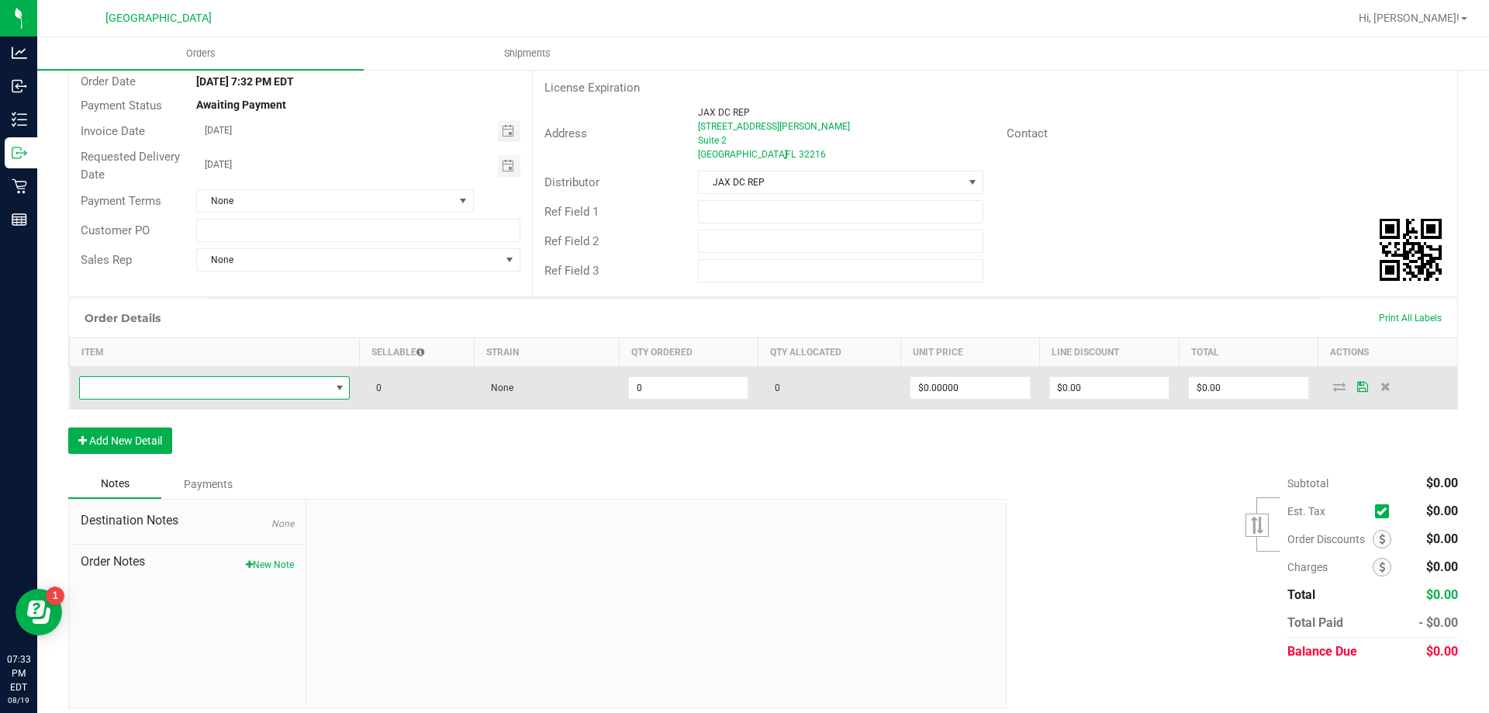
click at [246, 389] on span "NO DATA FOUND" at bounding box center [205, 388] width 251 height 22
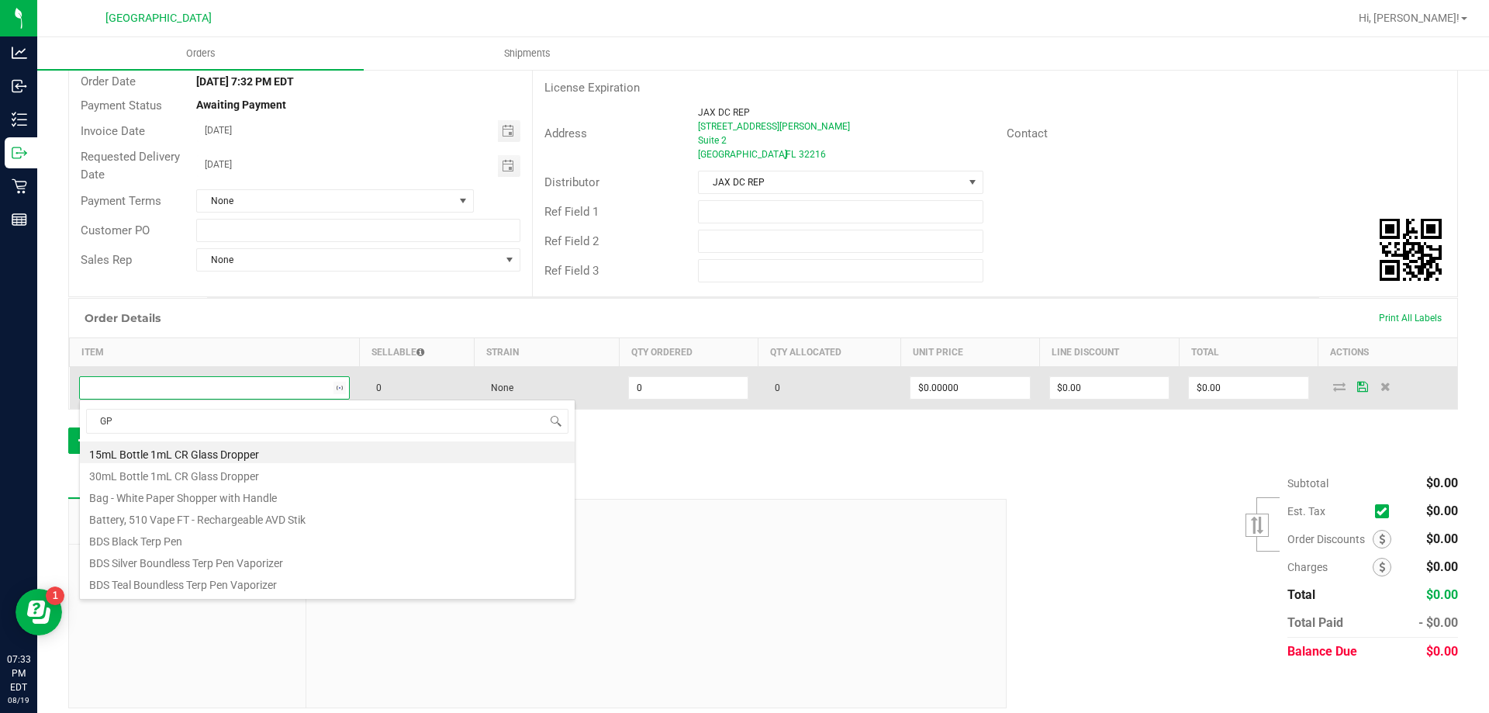
type input "GPN"
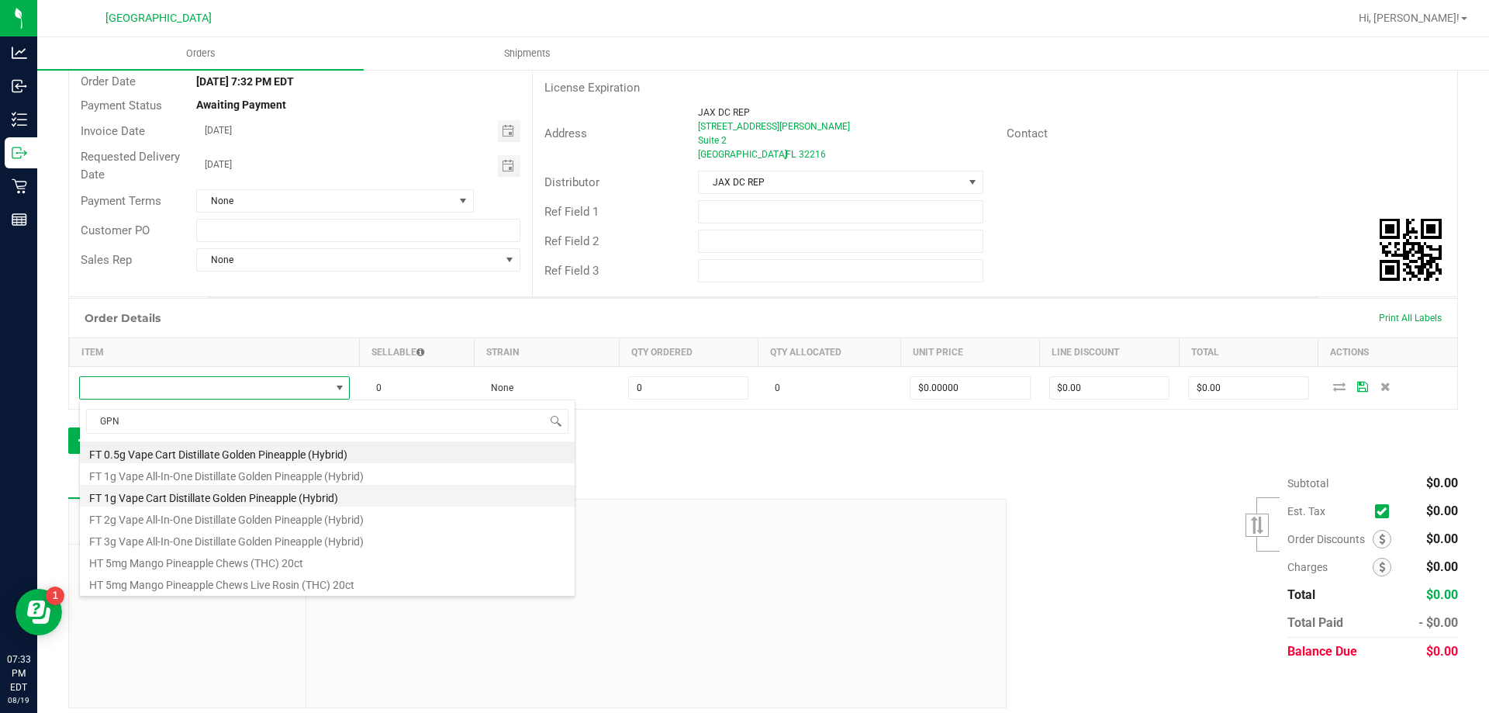
click at [219, 501] on li "FT 1g Vape Cart Distillate Golden Pineapple (Hybrid)" at bounding box center [327, 496] width 495 height 22
type input "0 ea"
type input "$90.00000"
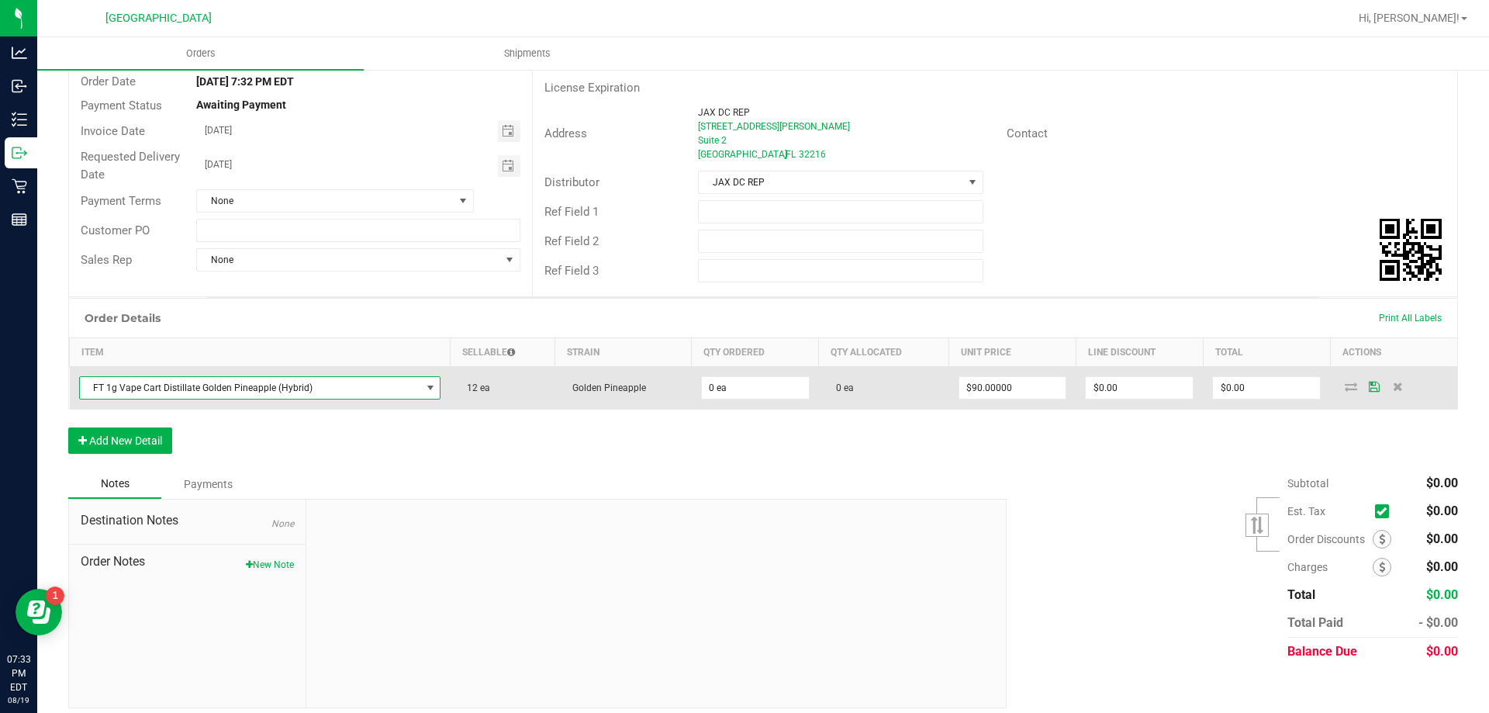
click at [1345, 390] on icon at bounding box center [1351, 386] width 12 height 9
click at [722, 382] on input "0" at bounding box center [755, 388] width 107 height 22
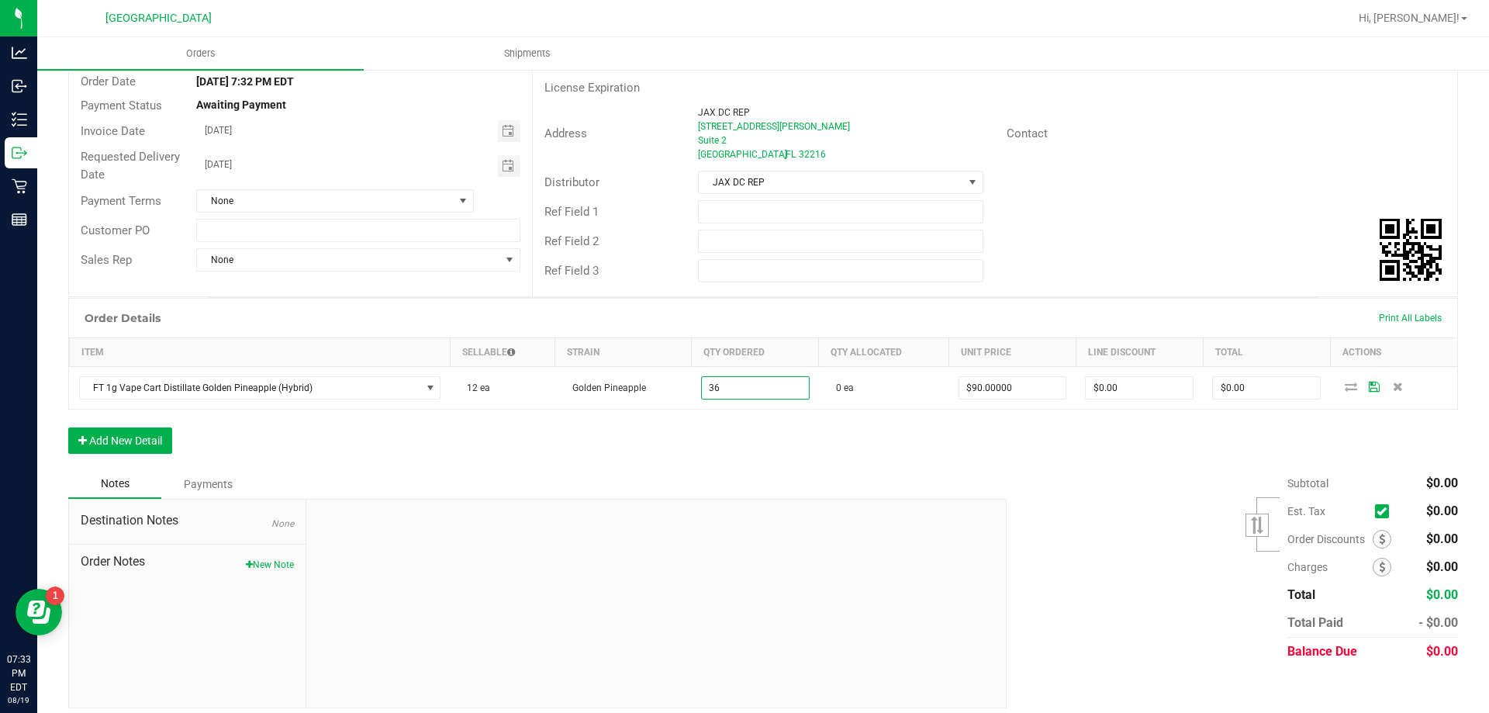
type input "36 ea"
type input "$3,240.00"
drag, startPoint x: 658, startPoint y: 495, endPoint x: 693, endPoint y: 446, distance: 59.6
click at [665, 489] on div "Notes Payments" at bounding box center [531, 483] width 927 height 29
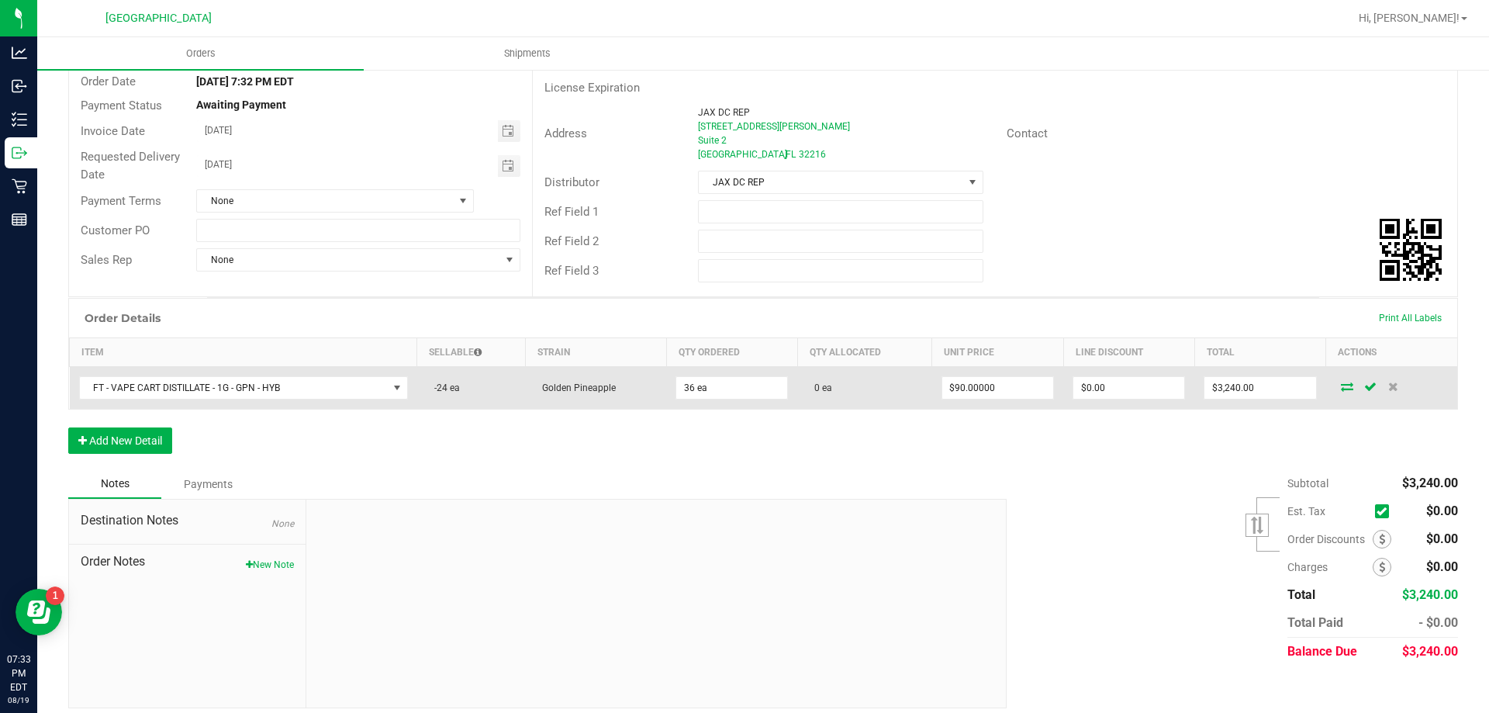
click at [1341, 385] on icon at bounding box center [1347, 386] width 12 height 9
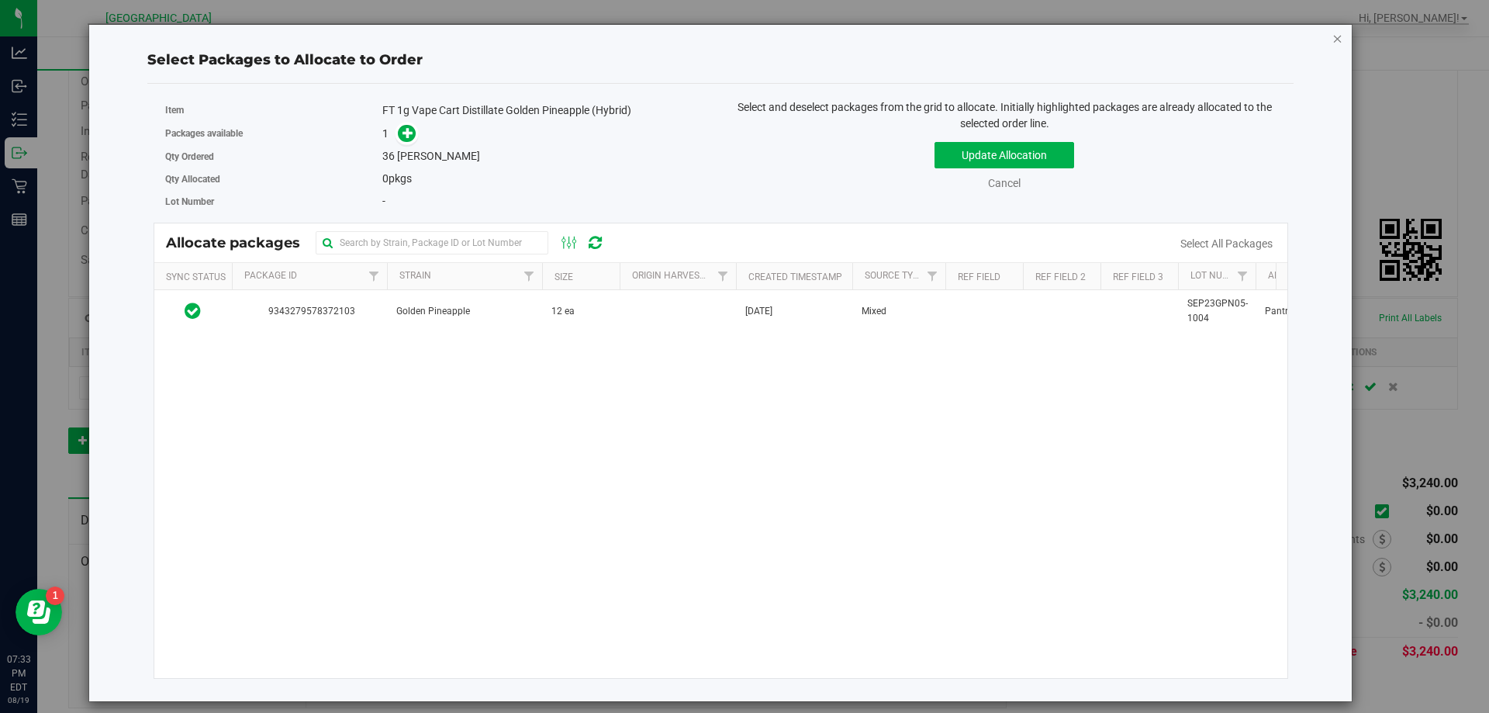
click at [1336, 43] on icon "button" at bounding box center [1337, 38] width 11 height 19
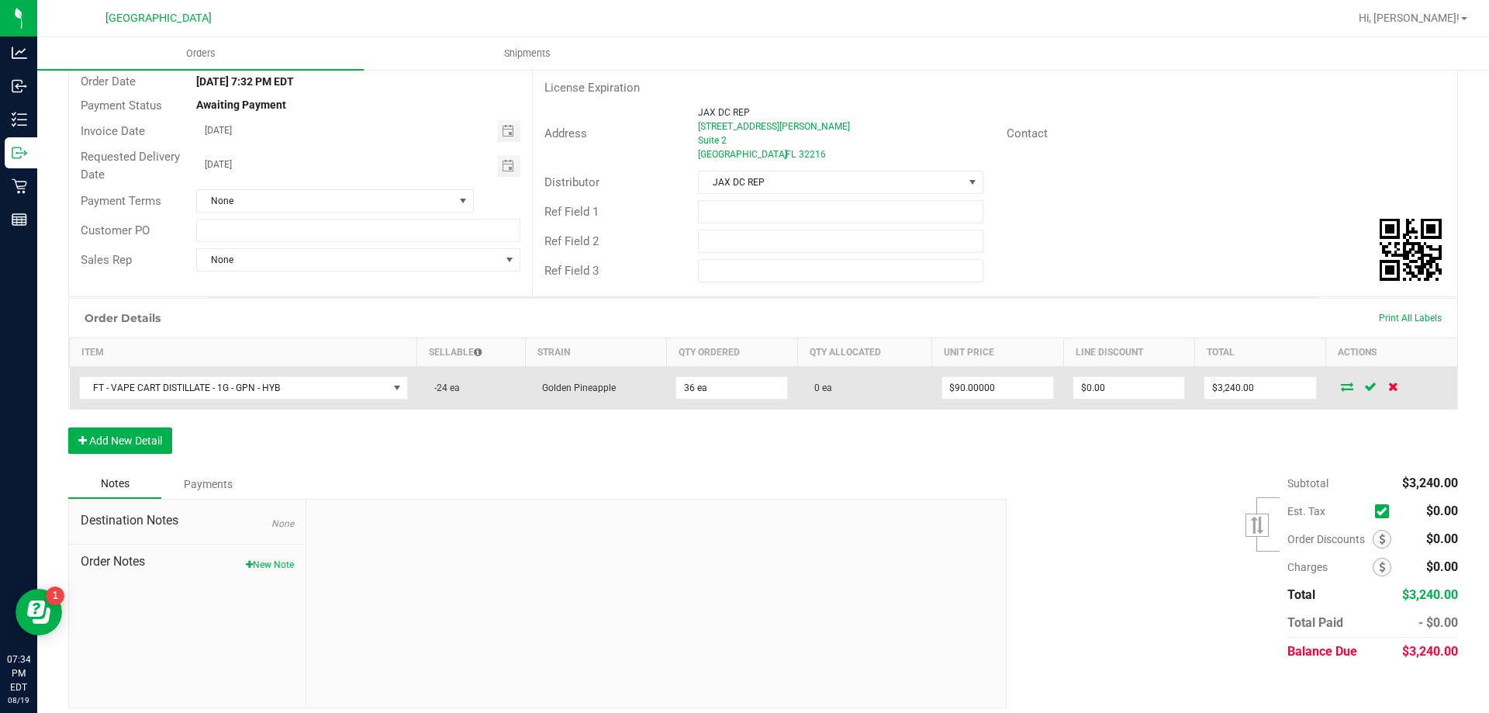
click at [1388, 386] on icon at bounding box center [1393, 386] width 10 height 9
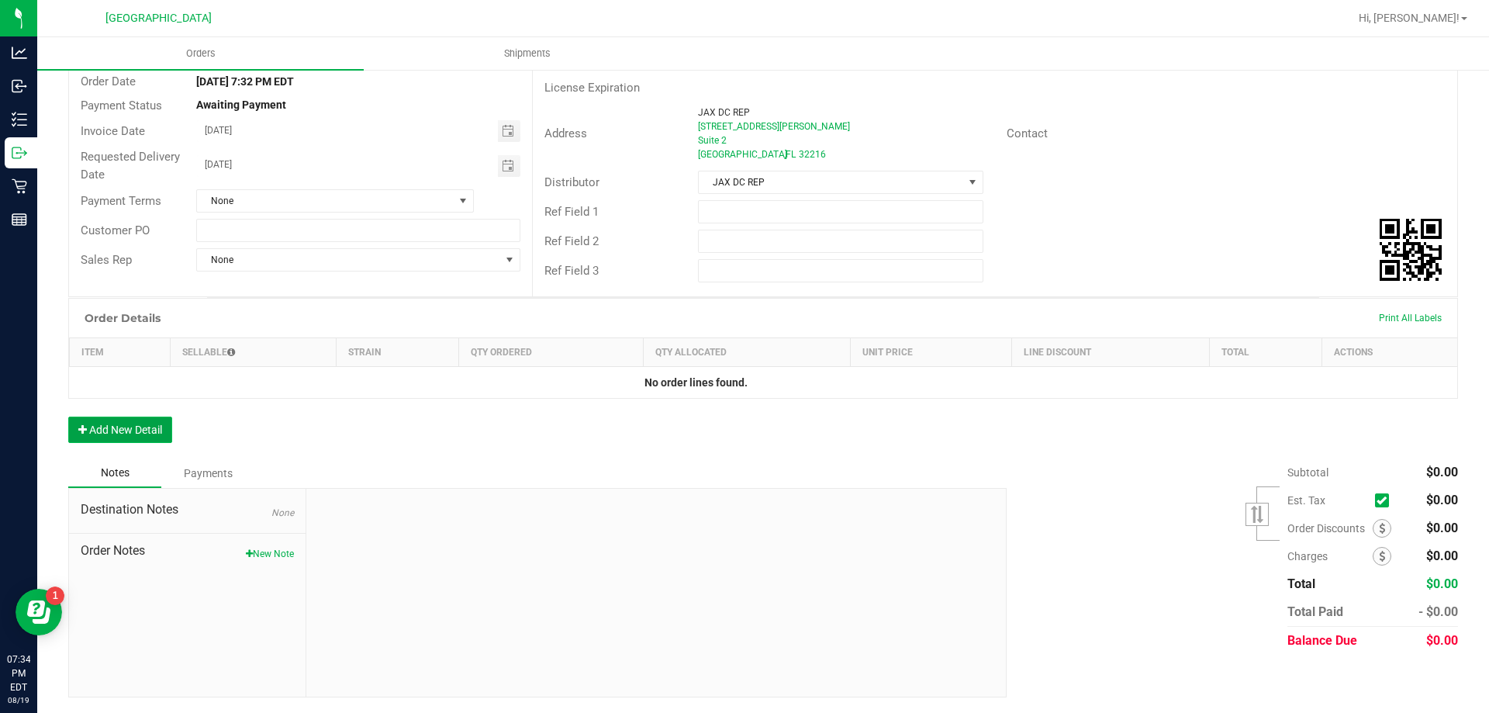
click at [147, 423] on button "Add New Detail" at bounding box center [120, 429] width 104 height 26
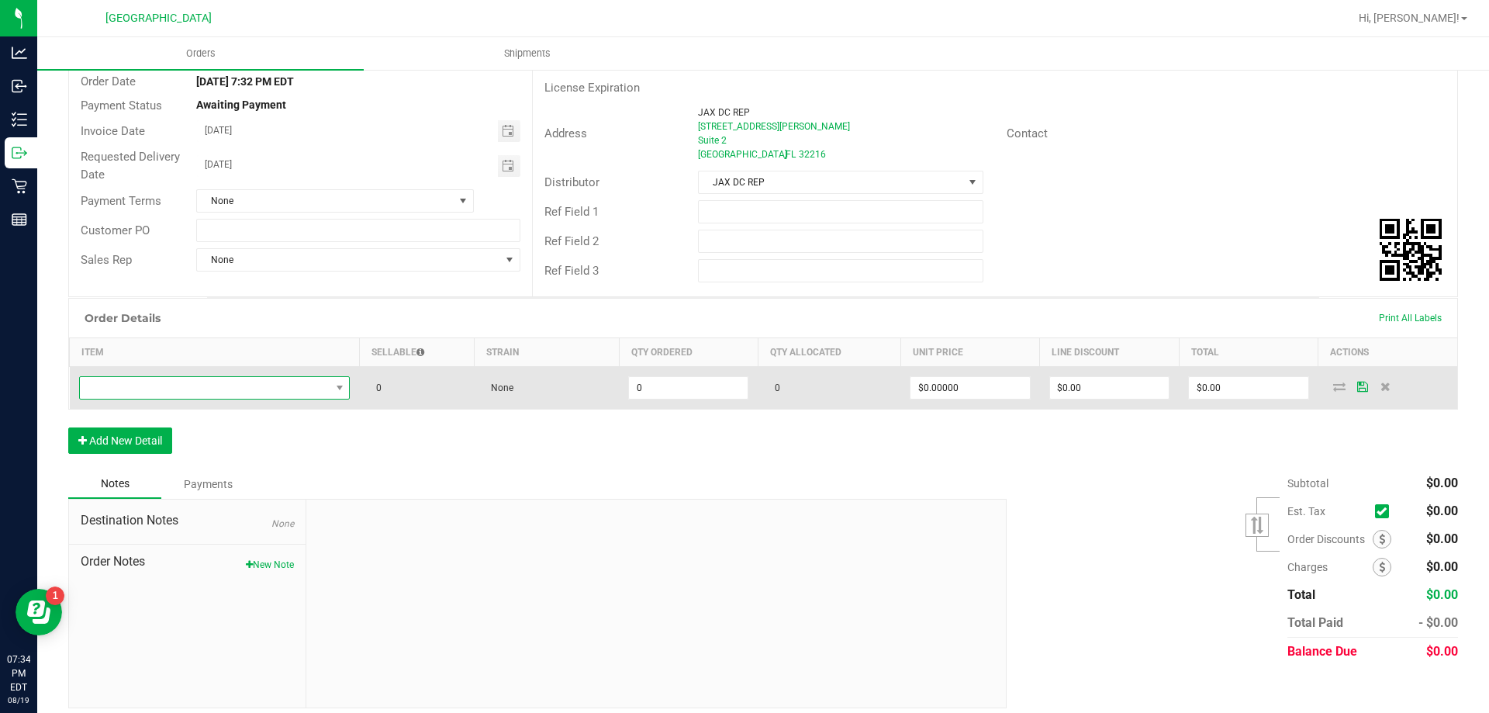
click at [169, 391] on span "NO DATA FOUND" at bounding box center [205, 388] width 251 height 22
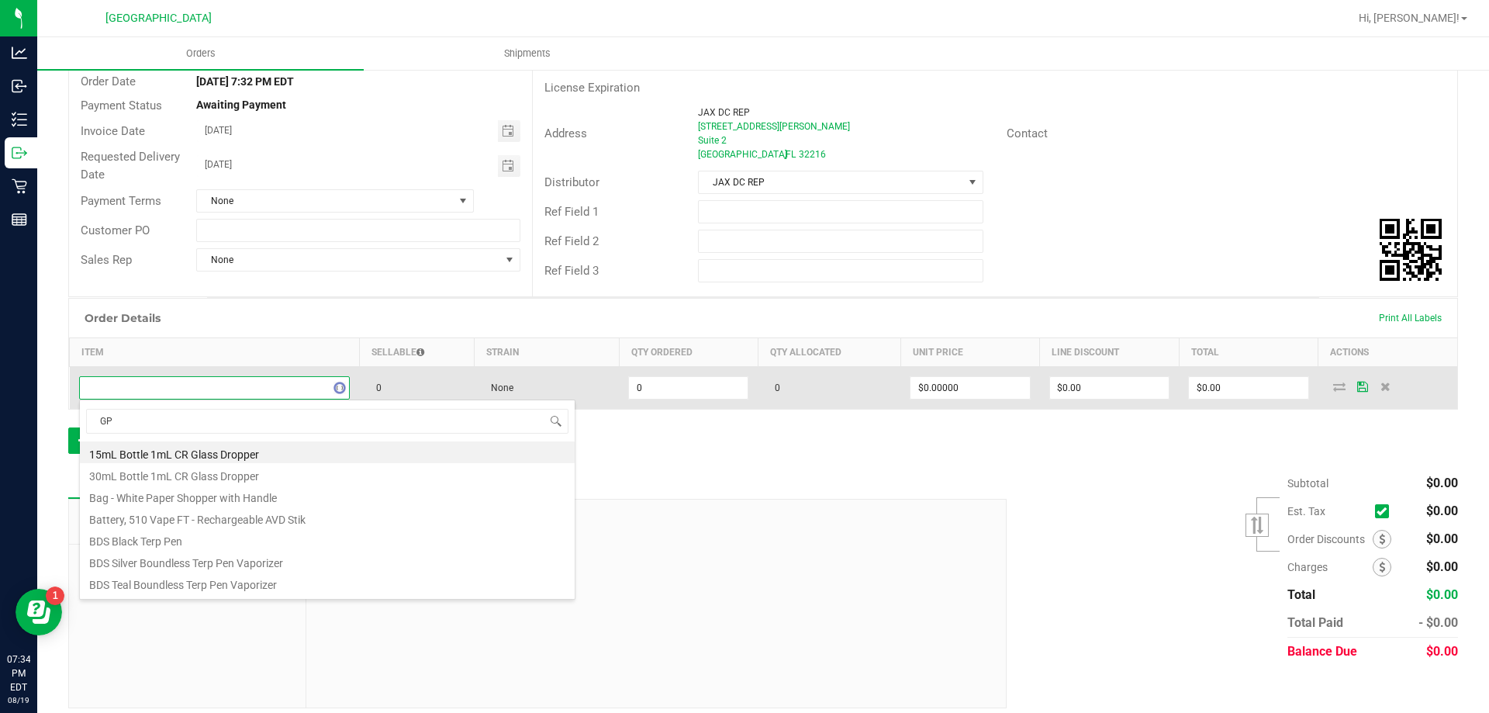
type input "GPN"
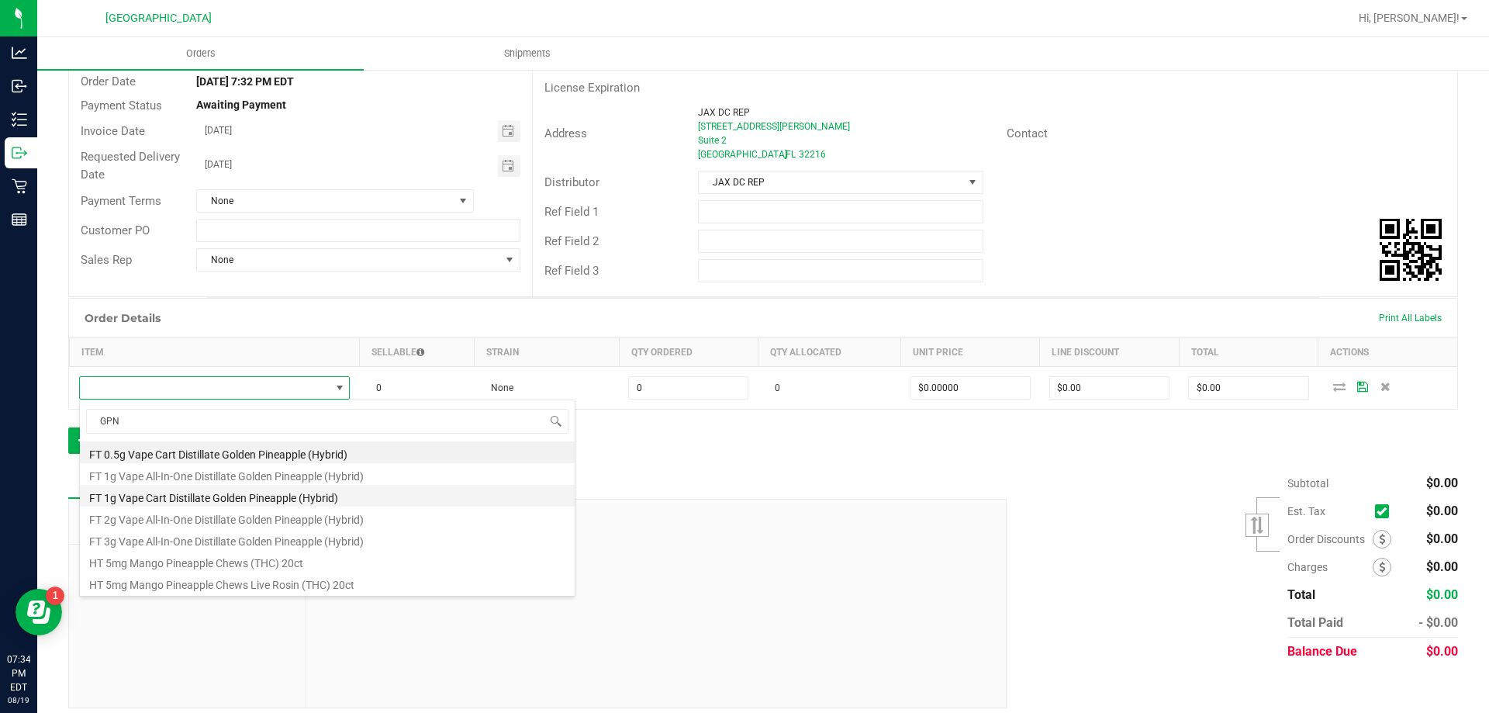
click at [164, 496] on li "FT 1g Vape Cart Distillate Golden Pineapple (Hybrid)" at bounding box center [327, 496] width 495 height 22
type input "0 ea"
type input "$90.00000"
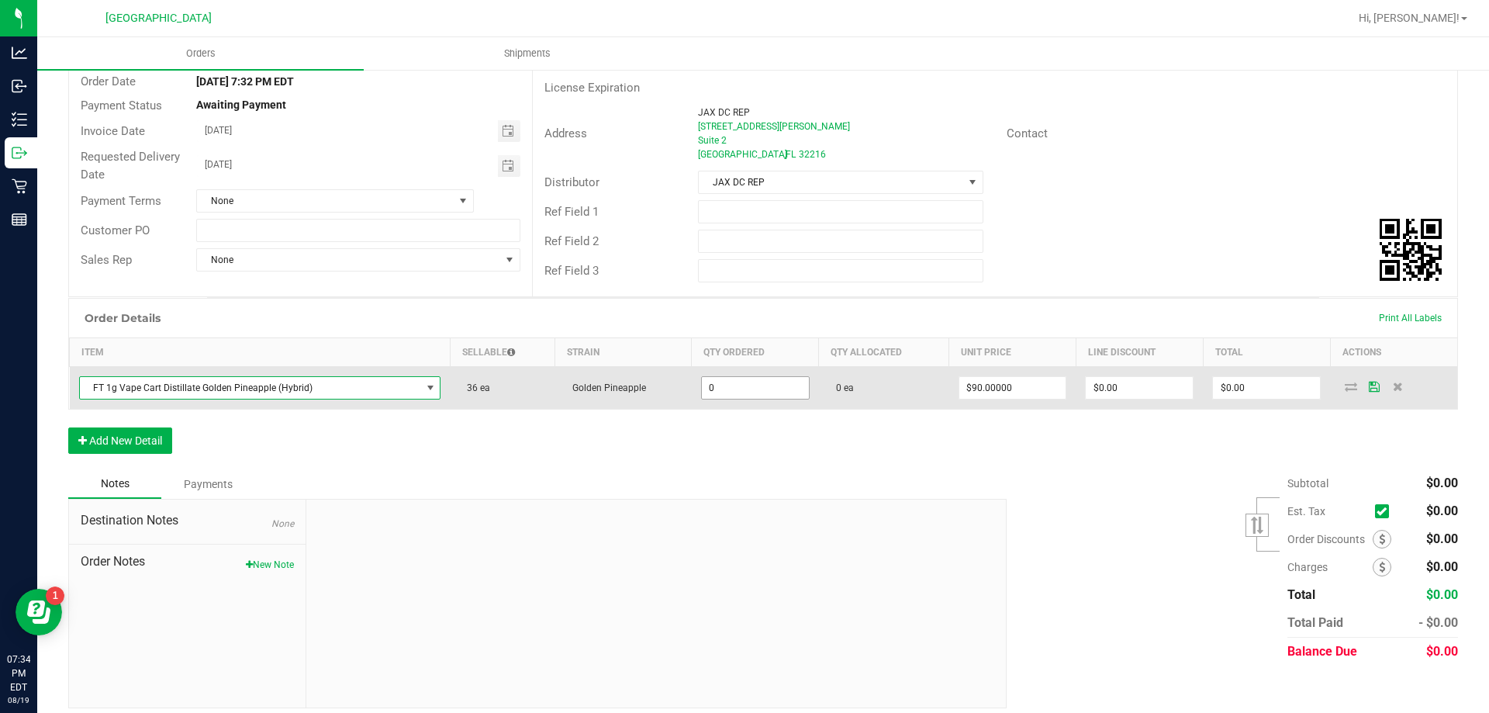
click at [727, 383] on input "0" at bounding box center [755, 388] width 107 height 22
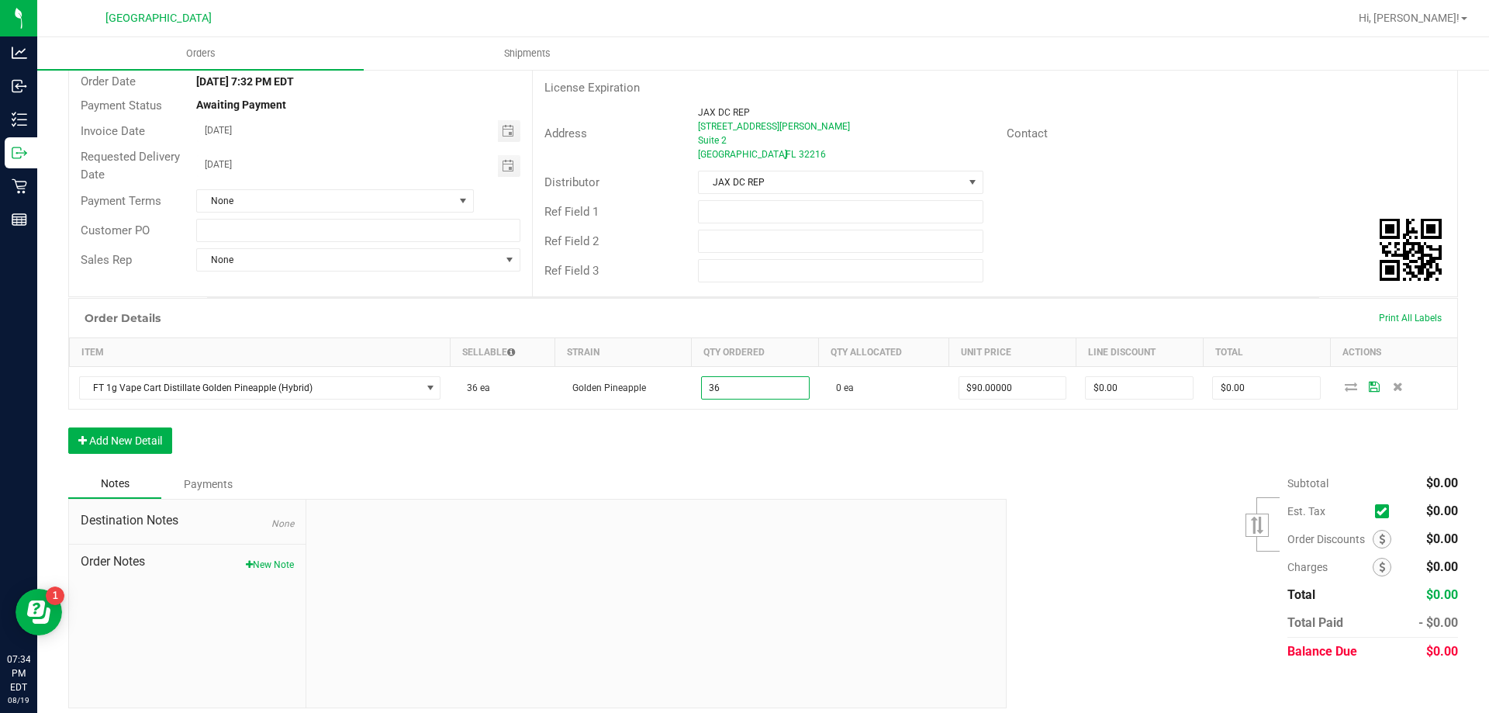
type input "36 ea"
type input "$3,240.00"
click at [692, 437] on div "Order Details Print All Labels Item Sellable Strain Qty Ordered Qty Allocated U…" at bounding box center [763, 383] width 1390 height 171
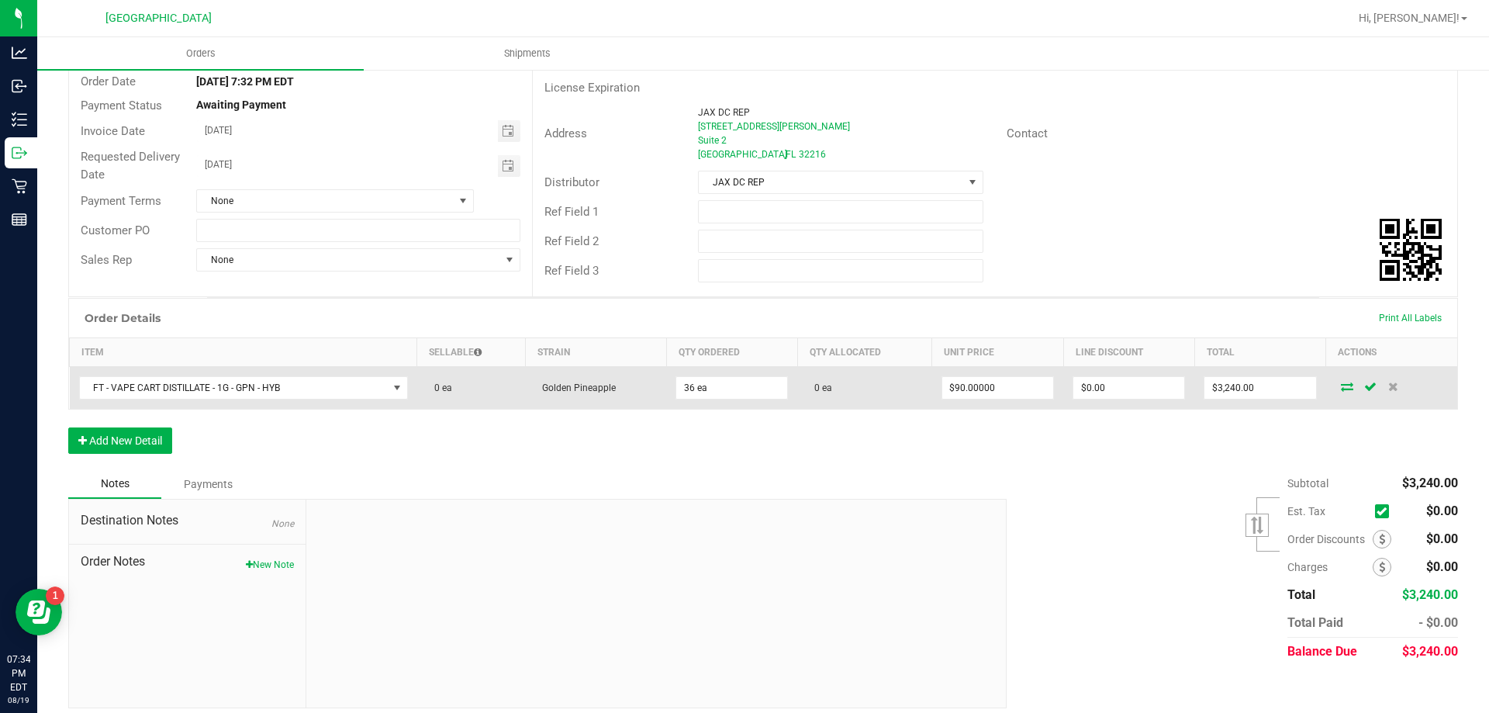
click at [1341, 387] on icon at bounding box center [1347, 386] width 12 height 9
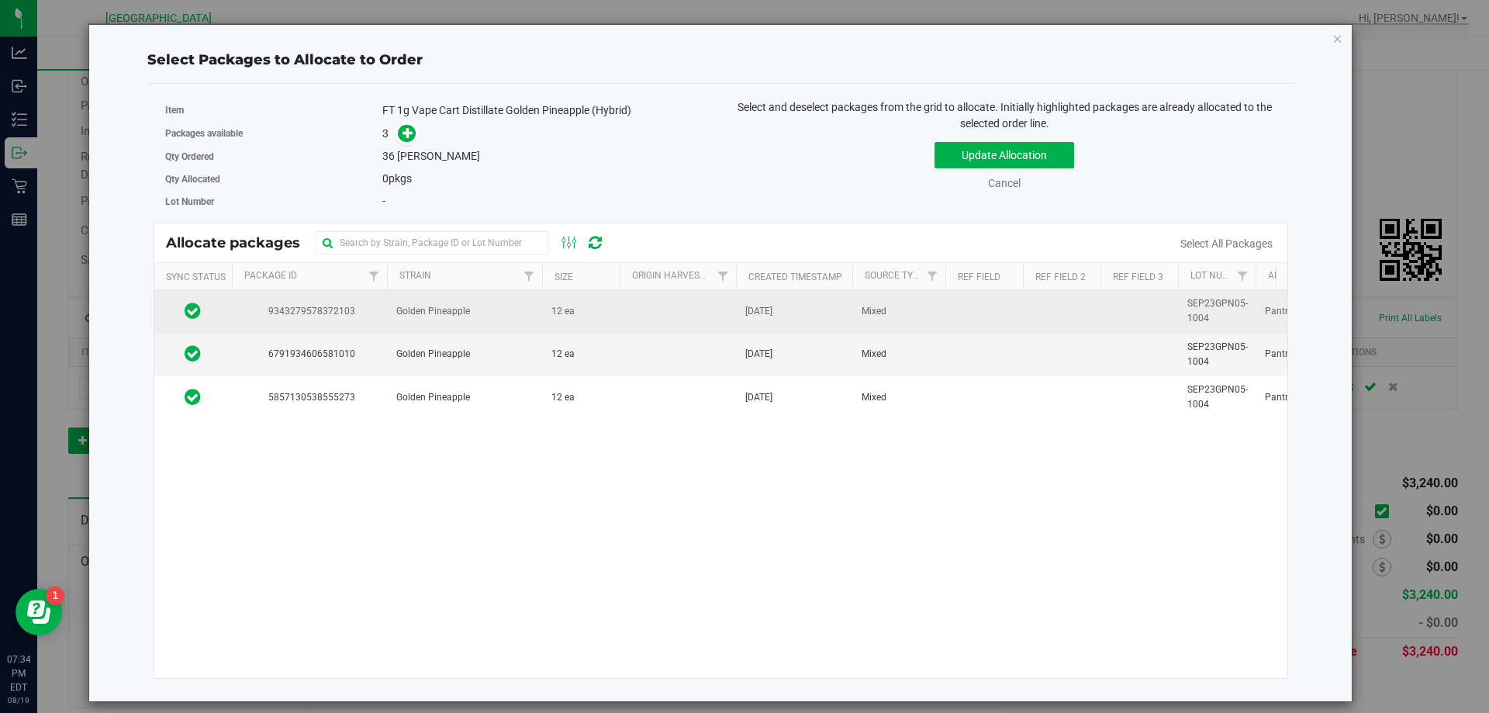
click at [620, 309] on td at bounding box center [678, 311] width 116 height 43
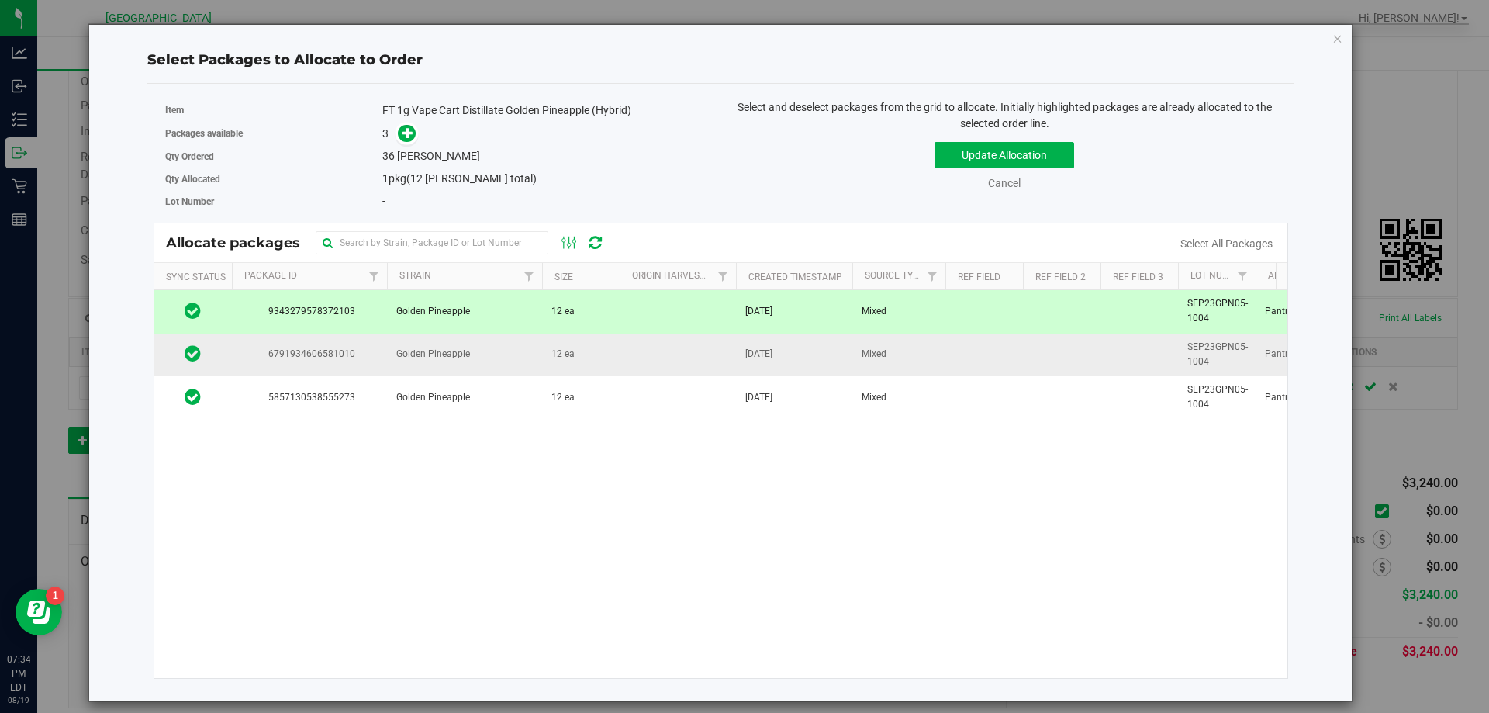
click at [591, 348] on td "12 ea" at bounding box center [581, 354] width 78 height 43
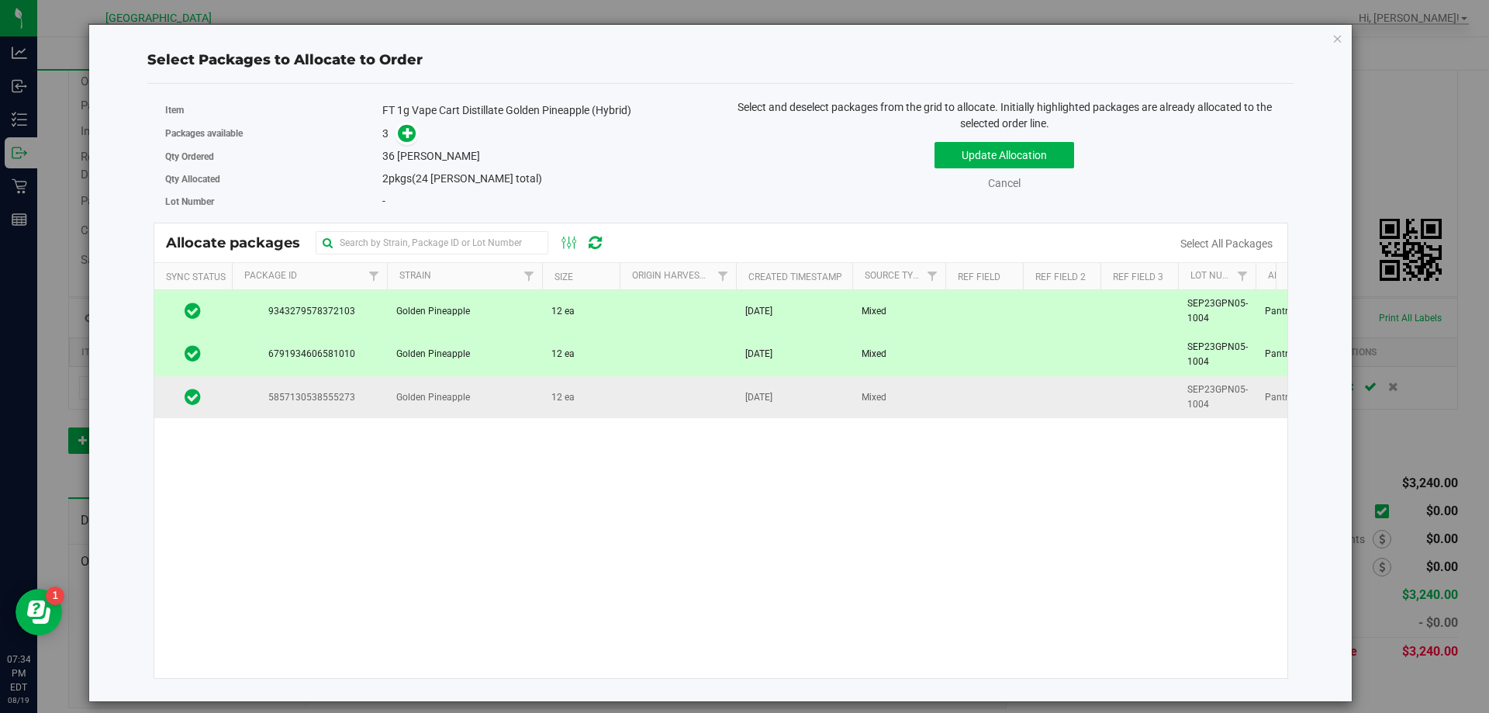
click at [575, 400] on td "12 ea" at bounding box center [581, 397] width 78 height 42
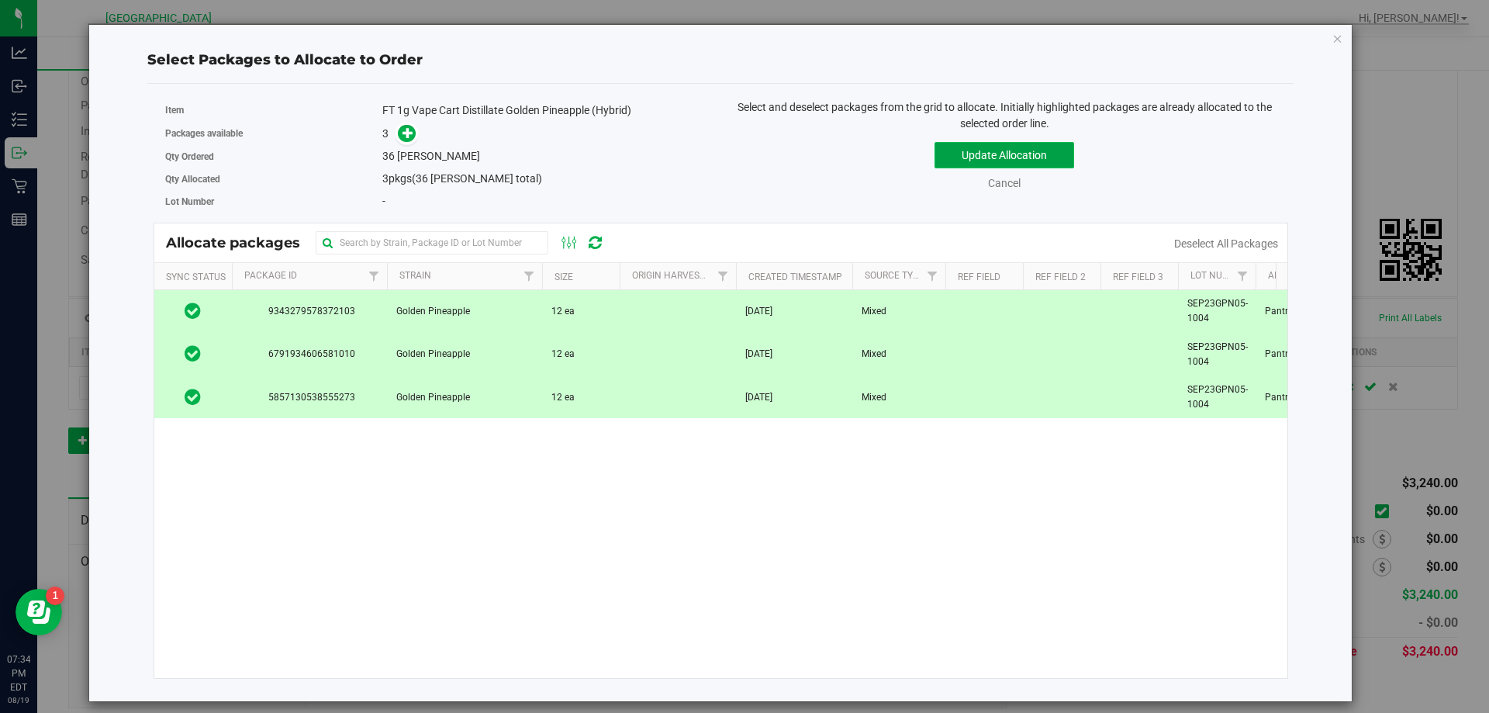
click at [1025, 153] on button "Update Allocation" at bounding box center [1005, 155] width 140 height 26
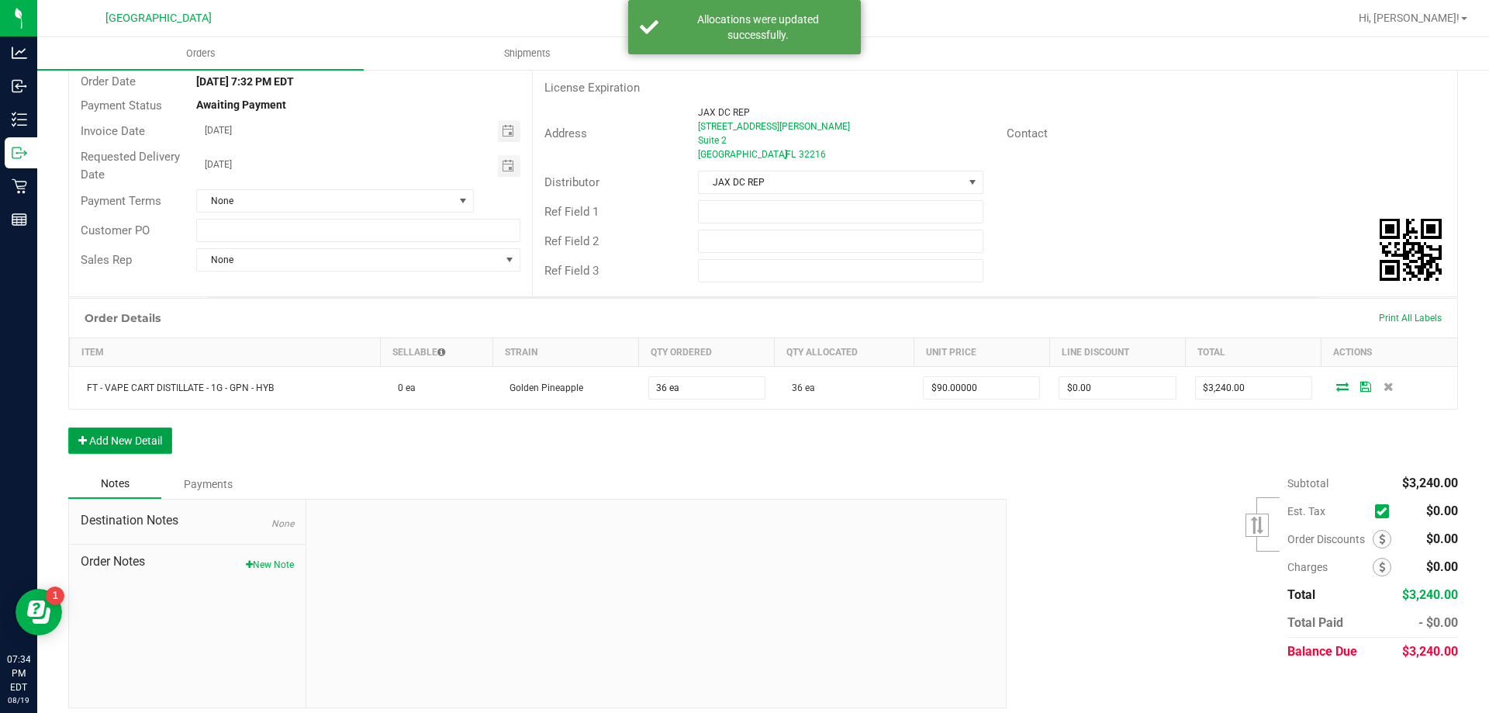
click at [135, 435] on button "Add New Detail" at bounding box center [120, 440] width 104 height 26
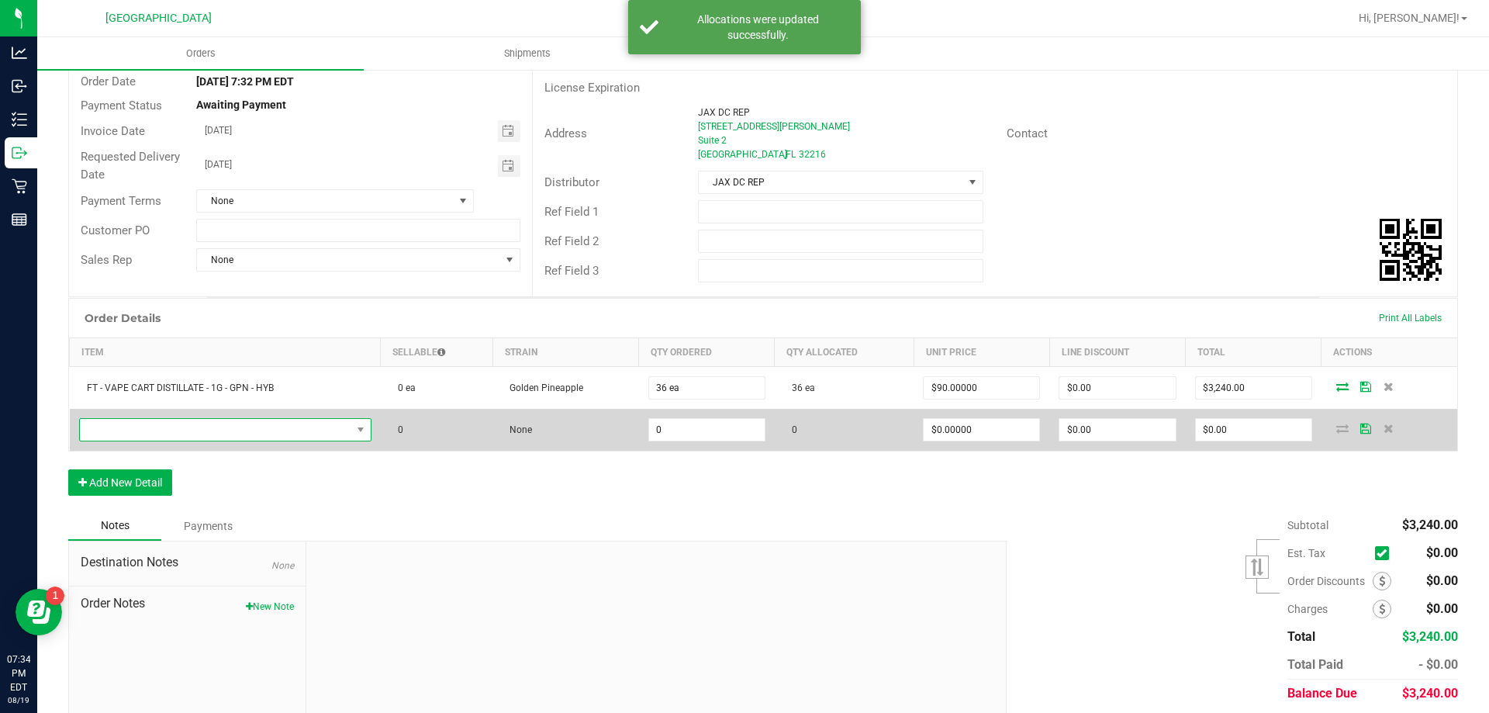
click at [164, 437] on span "NO DATA FOUND" at bounding box center [215, 430] width 271 height 22
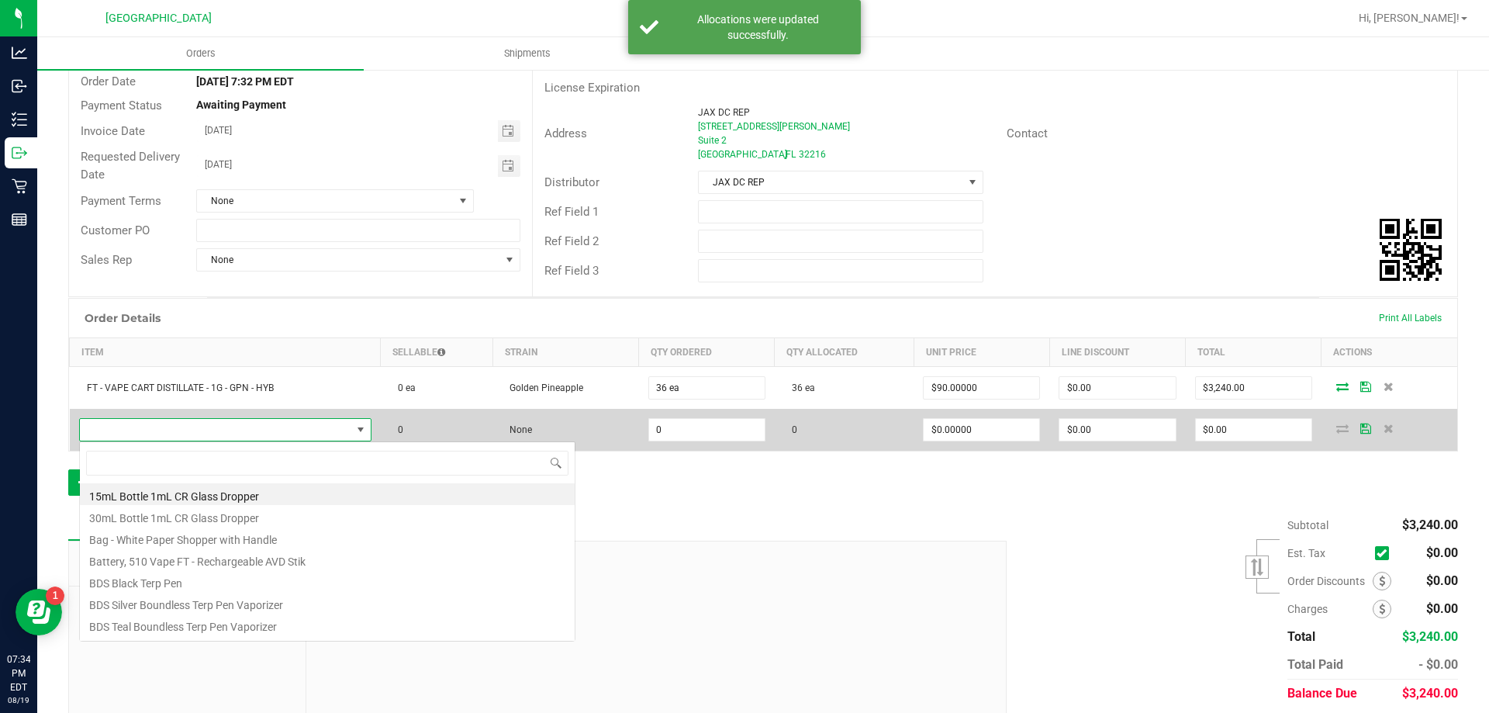
scroll to position [23, 288]
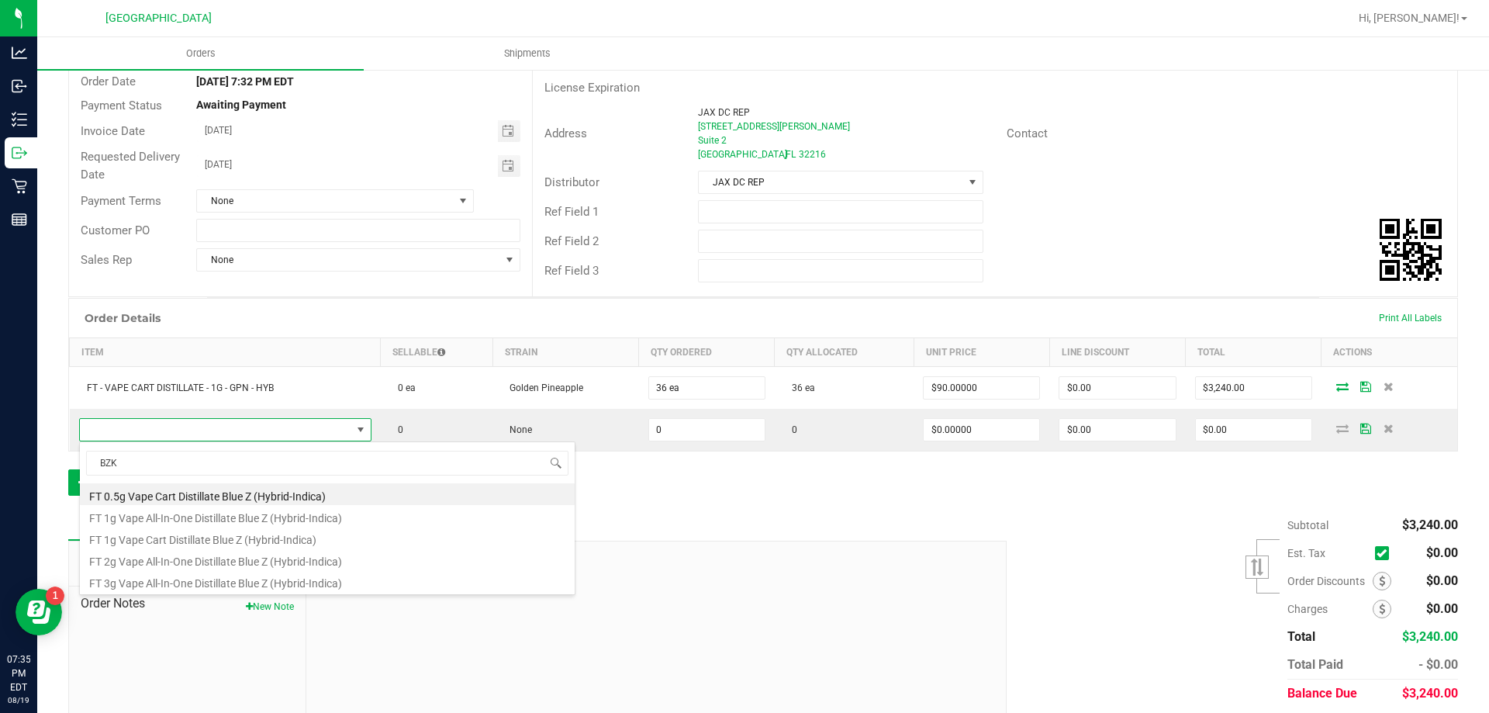
type input "BZK"
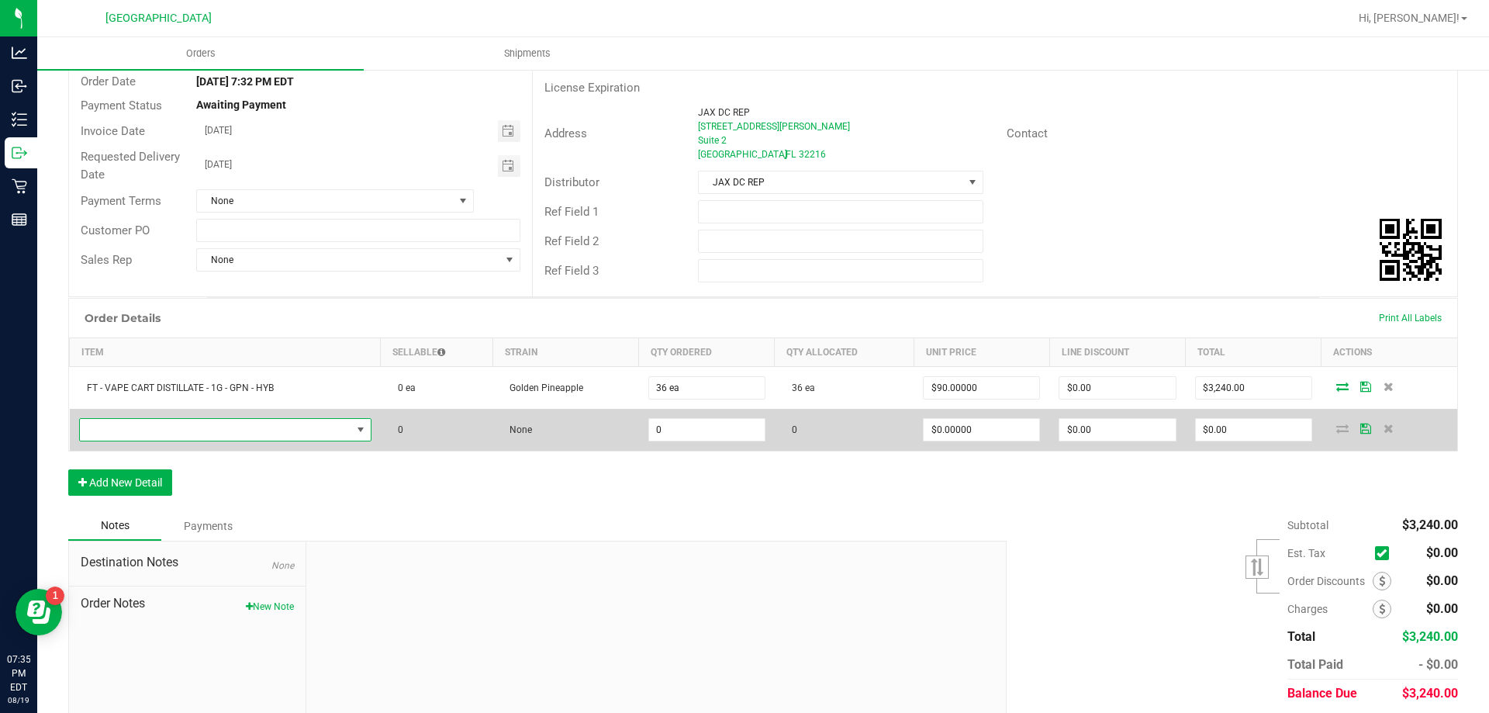
click at [190, 432] on span "NO DATA FOUND" at bounding box center [215, 430] width 271 height 22
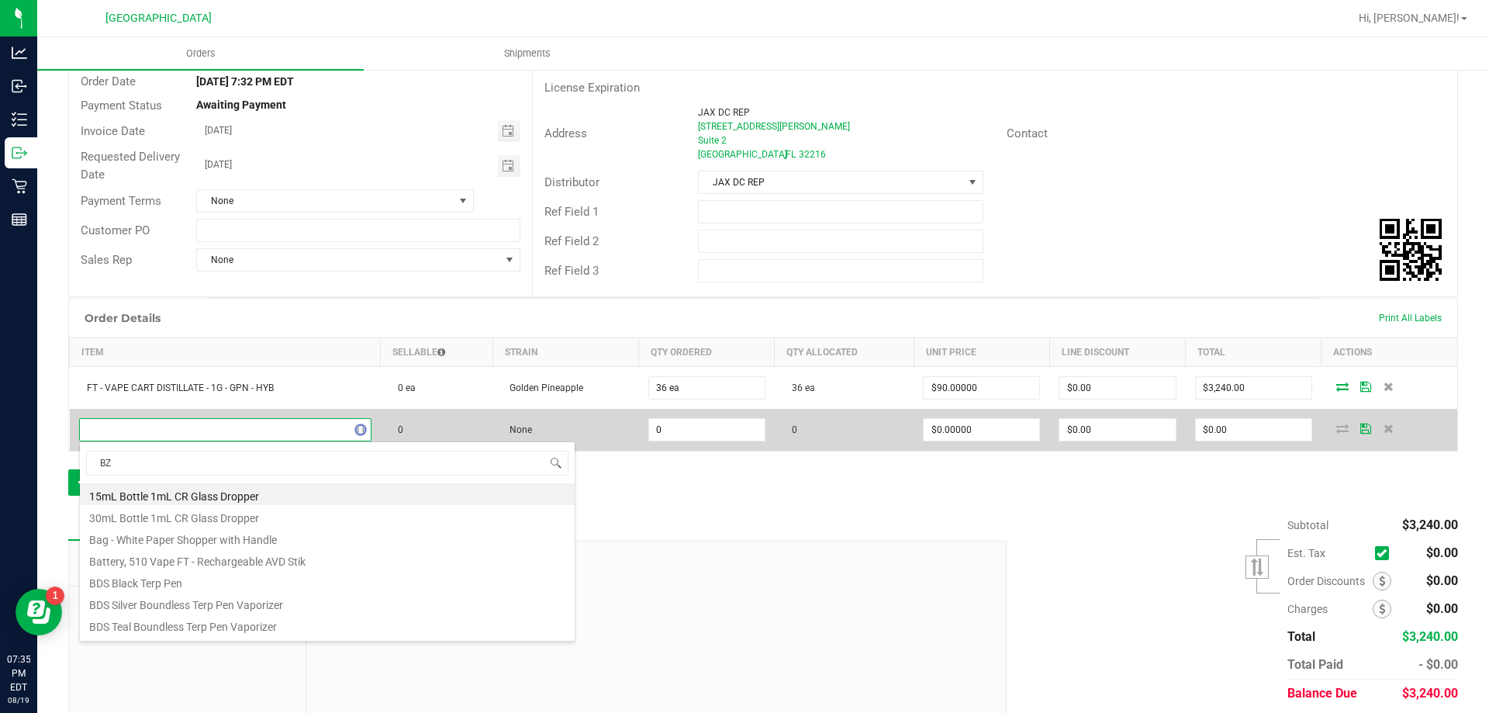
type input "BZK"
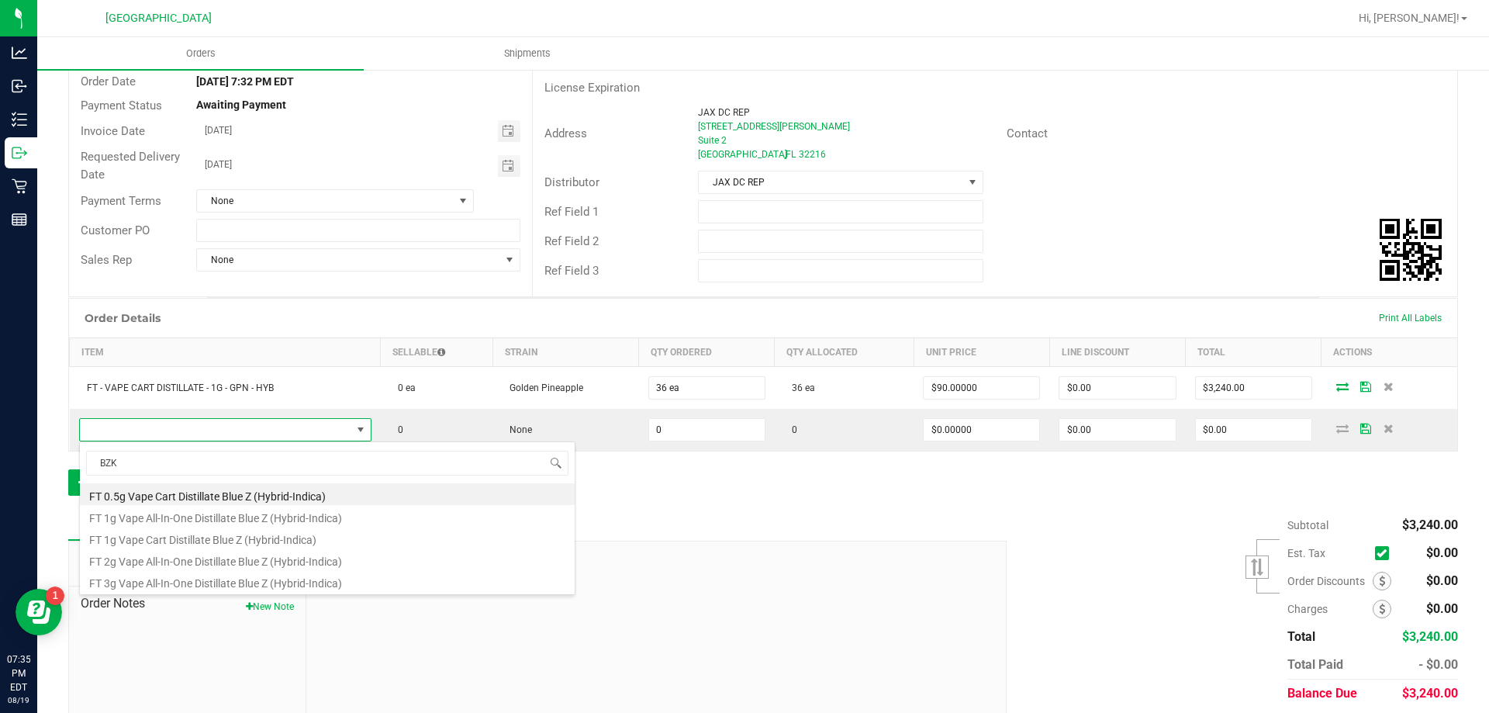
click at [295, 492] on li "FT 0.5g Vape Cart Distillate Blue Z (Hybrid-Indica)" at bounding box center [327, 494] width 495 height 22
type input "0 ea"
type input "$50.00000"
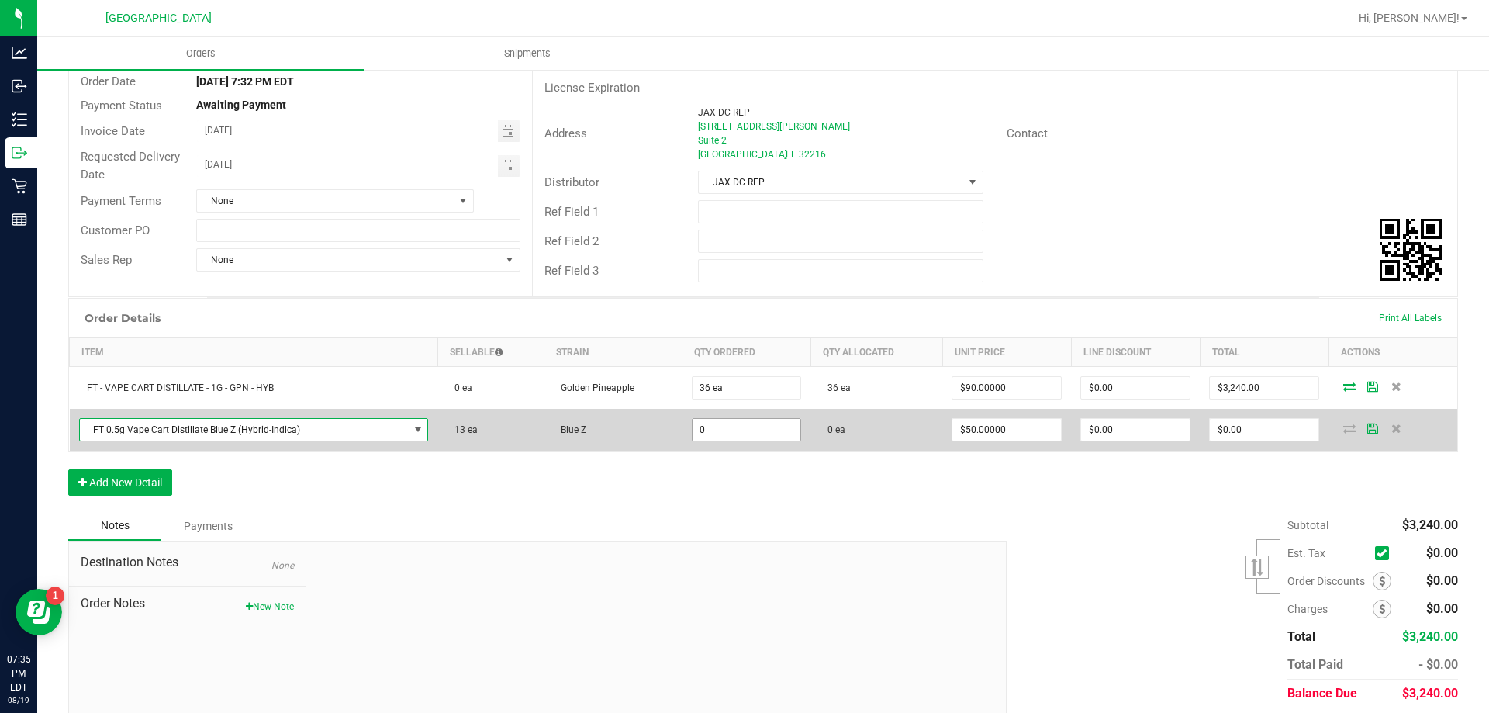
click at [736, 428] on input "0" at bounding box center [747, 430] width 109 height 22
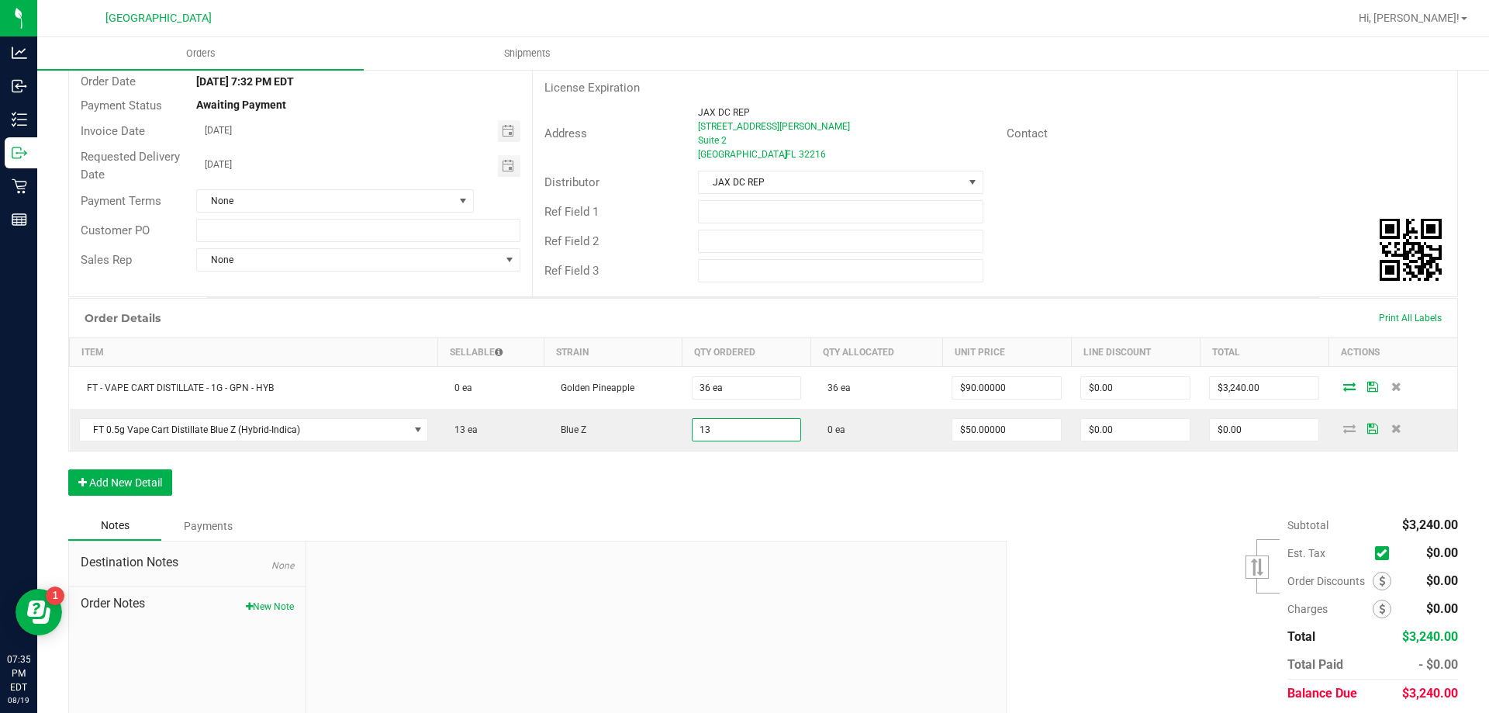
type input "13 ea"
type input "$650.00"
click at [627, 463] on div "Order Details Print All Labels Item Sellable Strain Qty Ordered Qty Allocated U…" at bounding box center [763, 404] width 1390 height 213
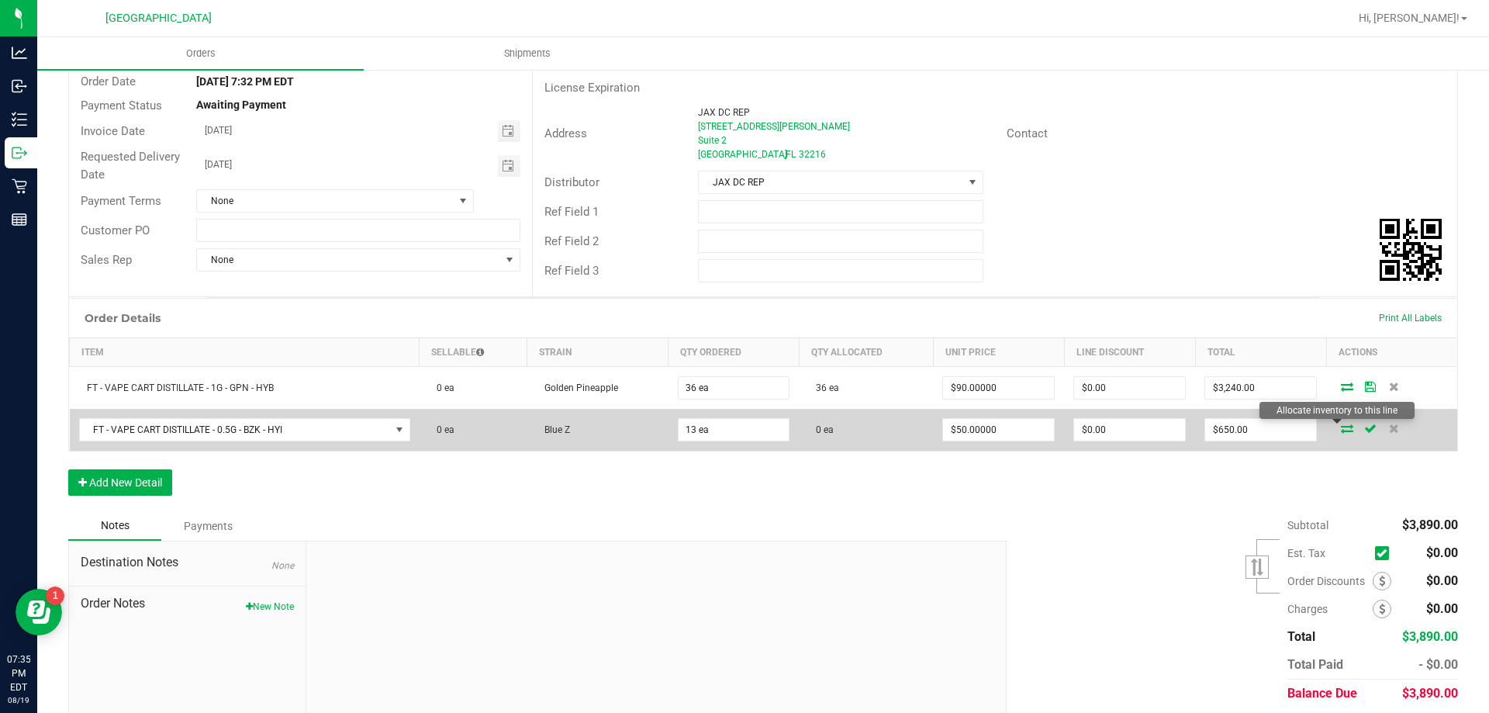
click at [1341, 429] on icon at bounding box center [1347, 427] width 12 height 9
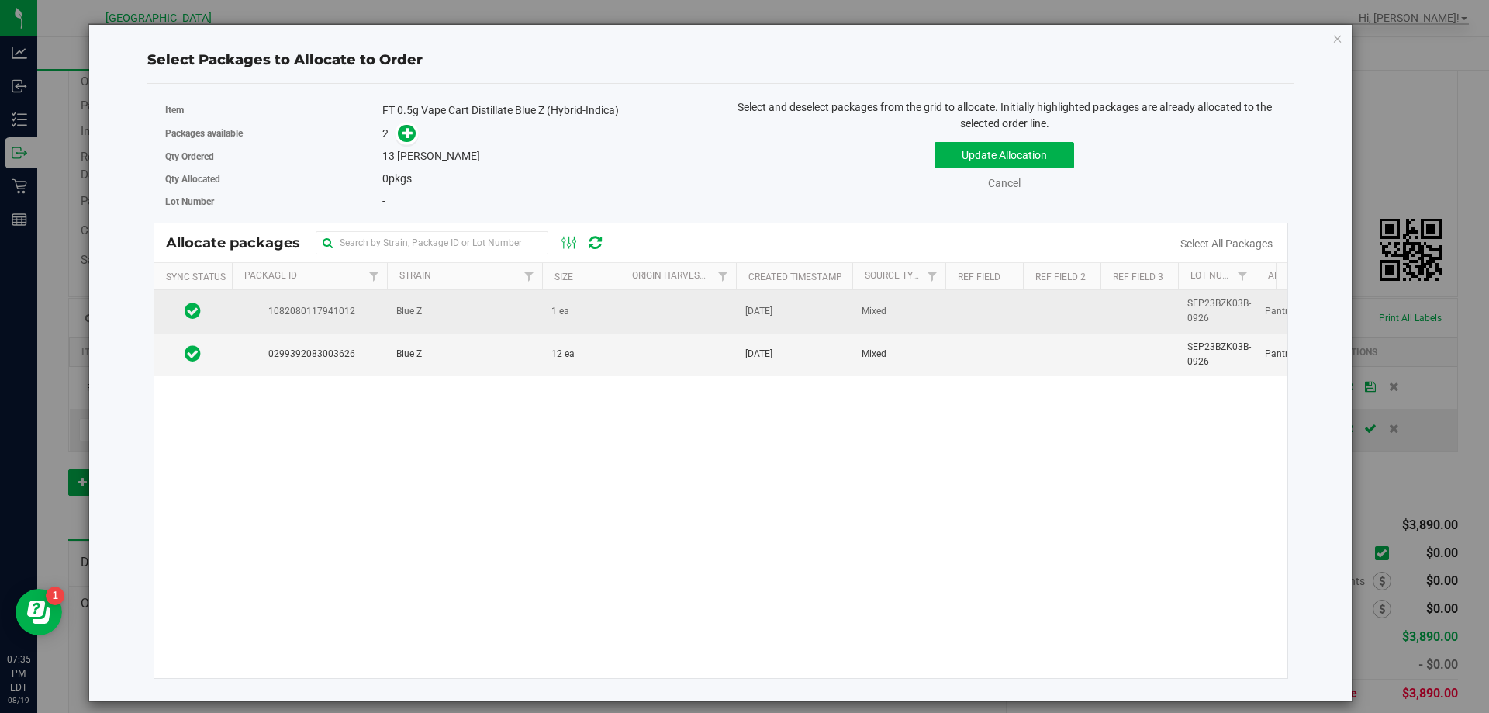
click at [992, 306] on td at bounding box center [984, 311] width 78 height 43
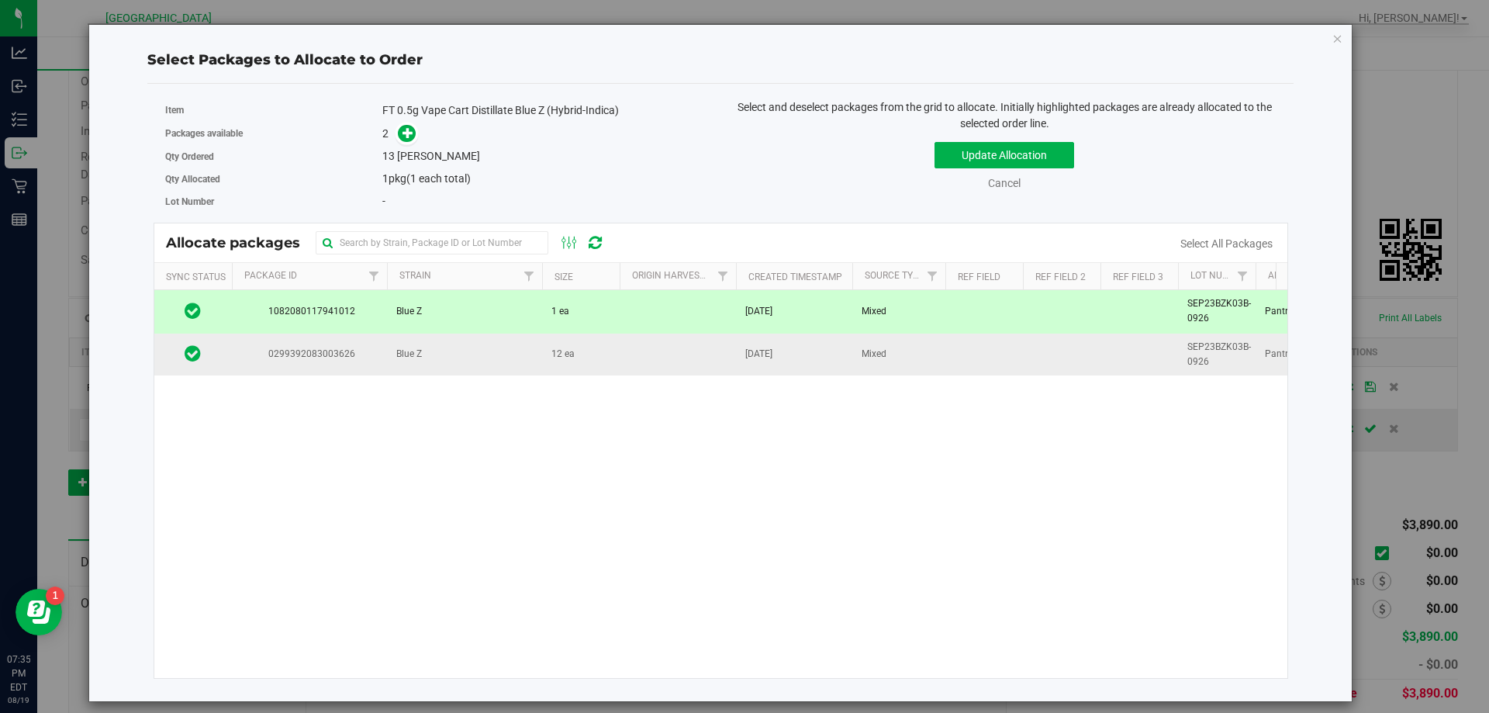
click at [913, 367] on td "Mixed" at bounding box center [898, 354] width 93 height 42
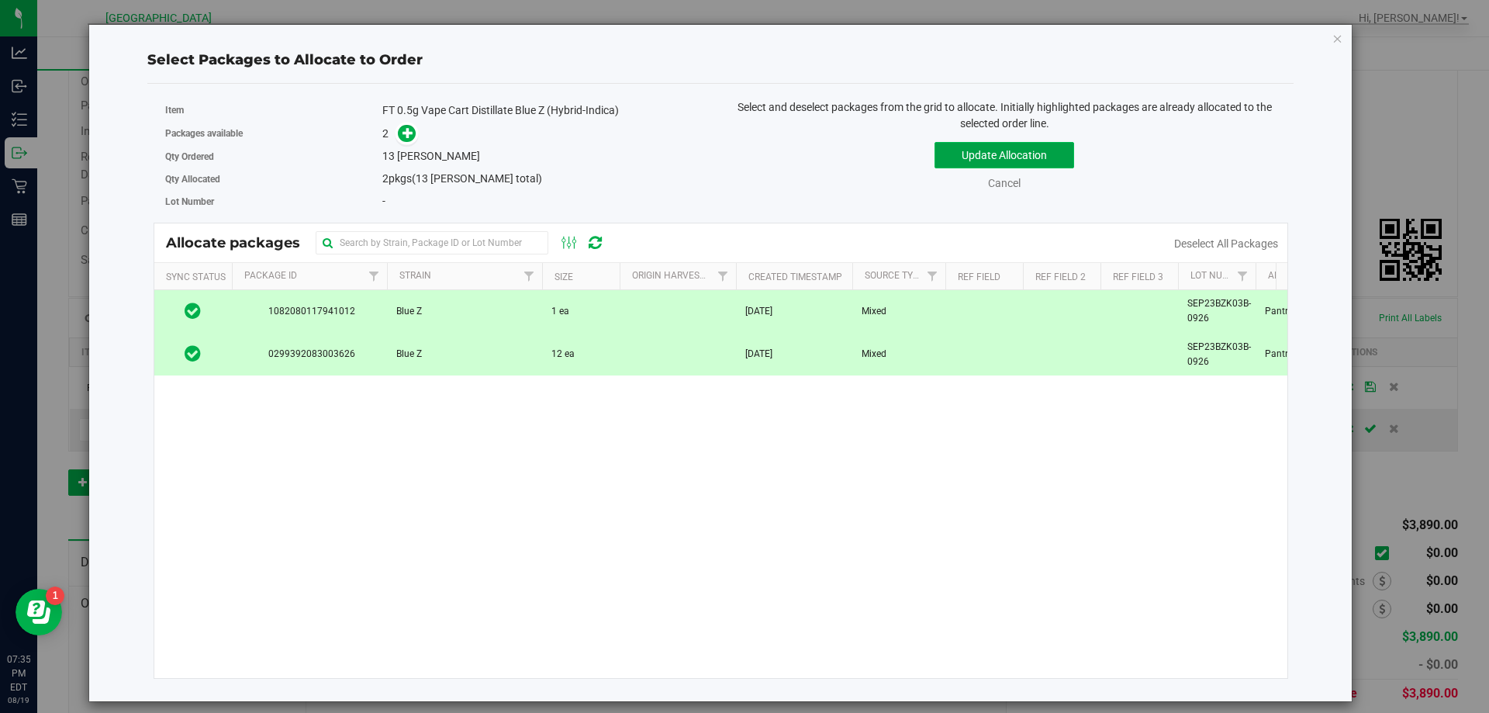
click at [993, 150] on button "Update Allocation" at bounding box center [1005, 155] width 140 height 26
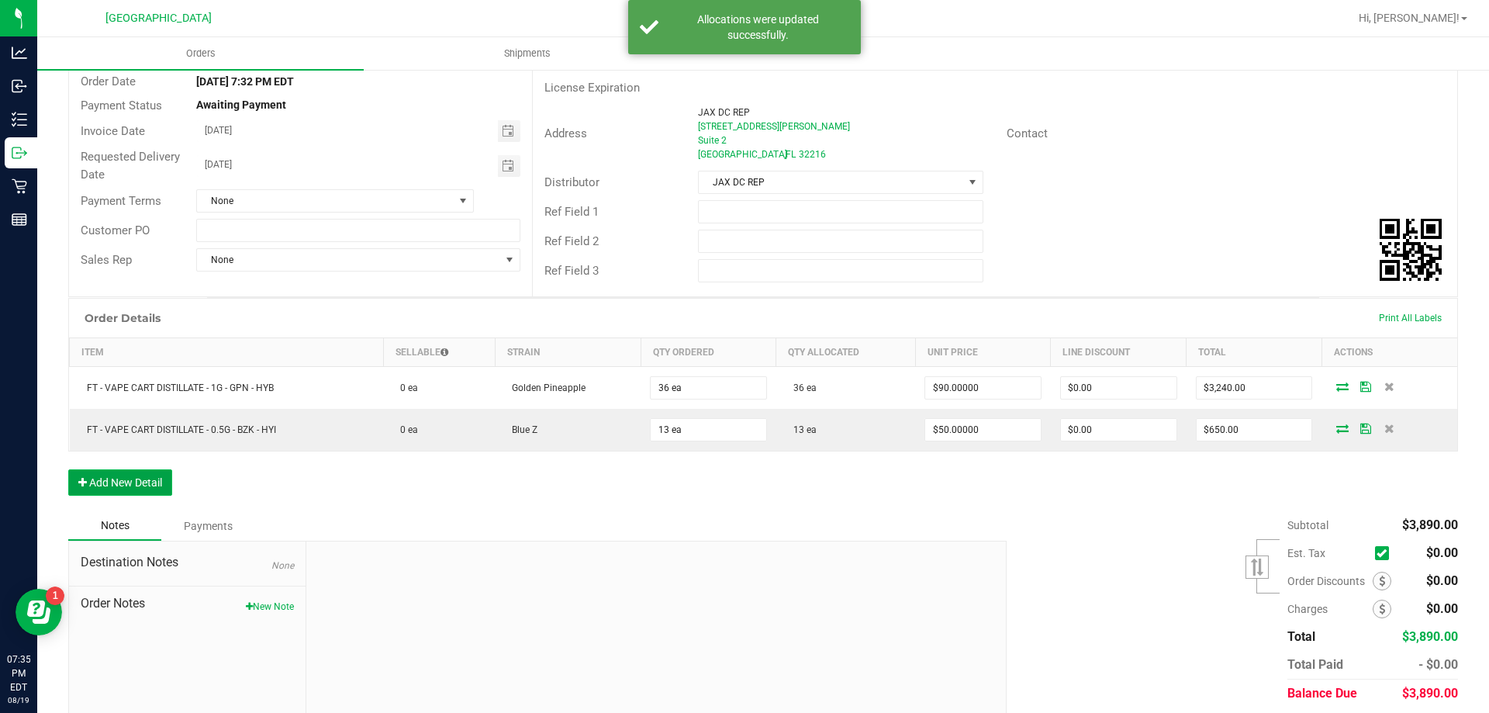
click at [150, 480] on button "Add New Detail" at bounding box center [120, 482] width 104 height 26
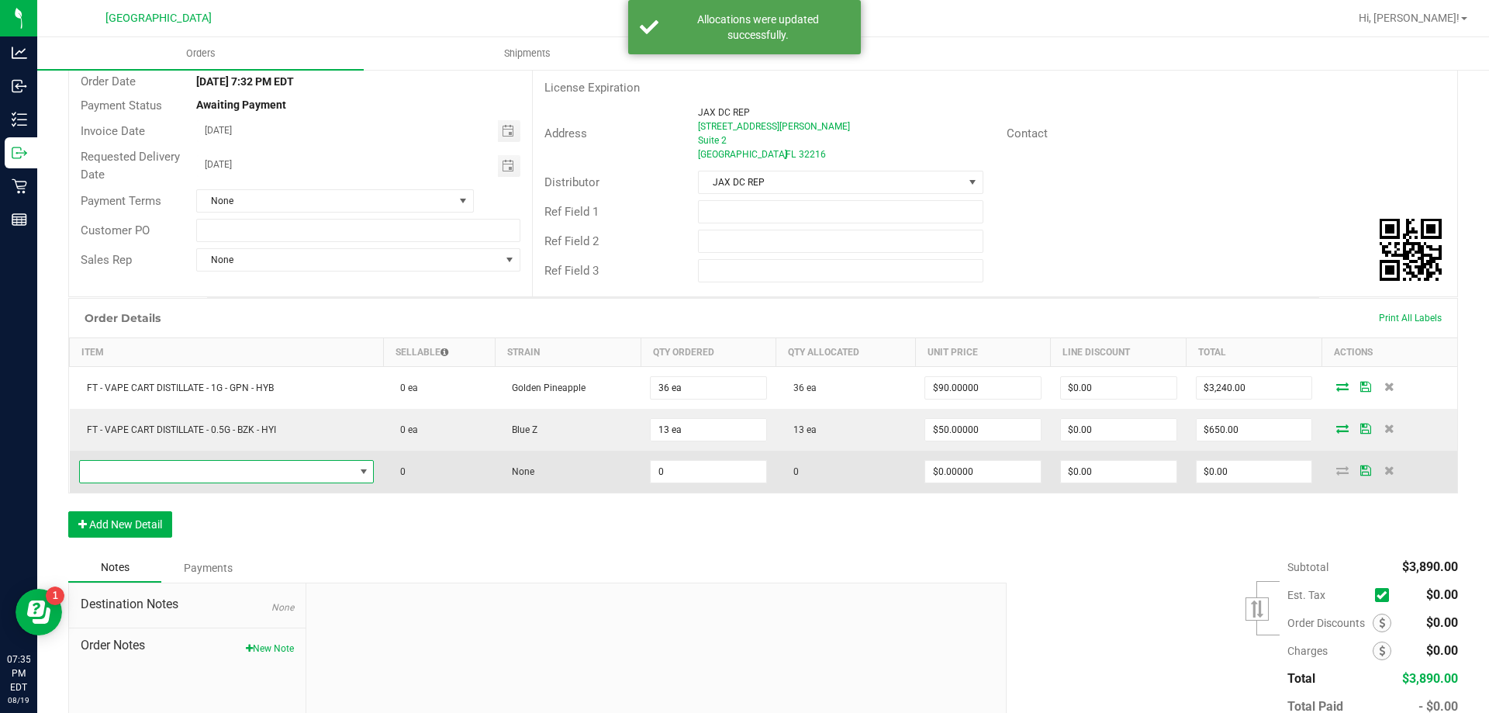
click at [151, 478] on span "NO DATA FOUND" at bounding box center [217, 472] width 275 height 22
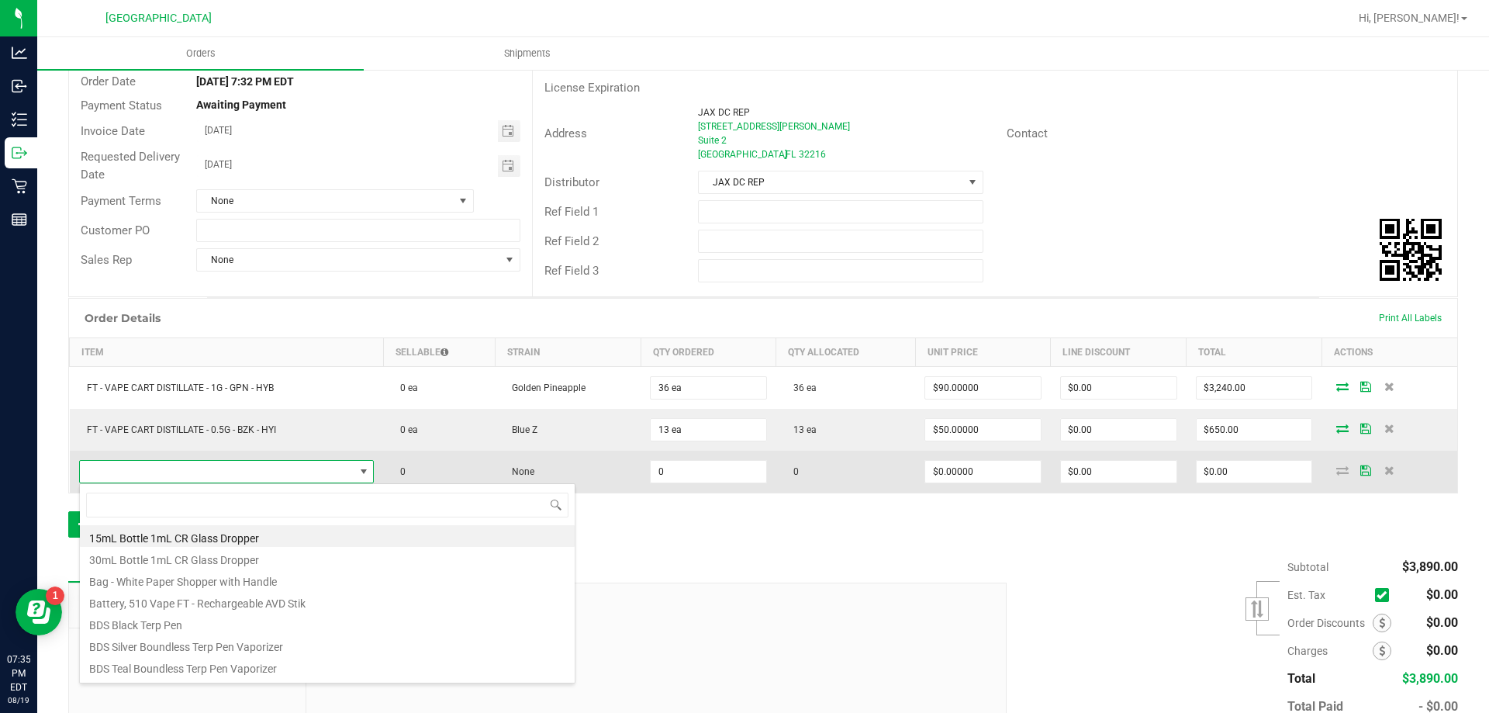
scroll to position [23, 291]
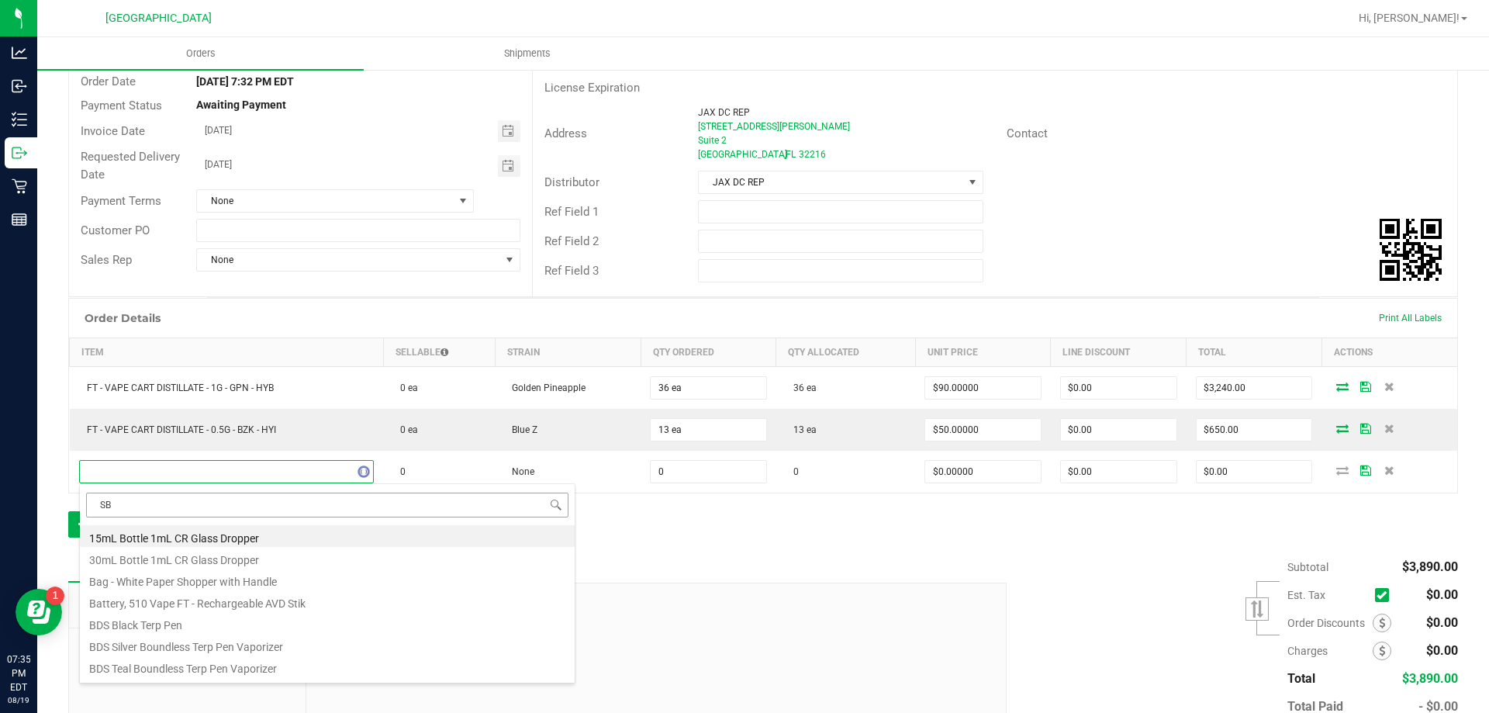
type input "SBC"
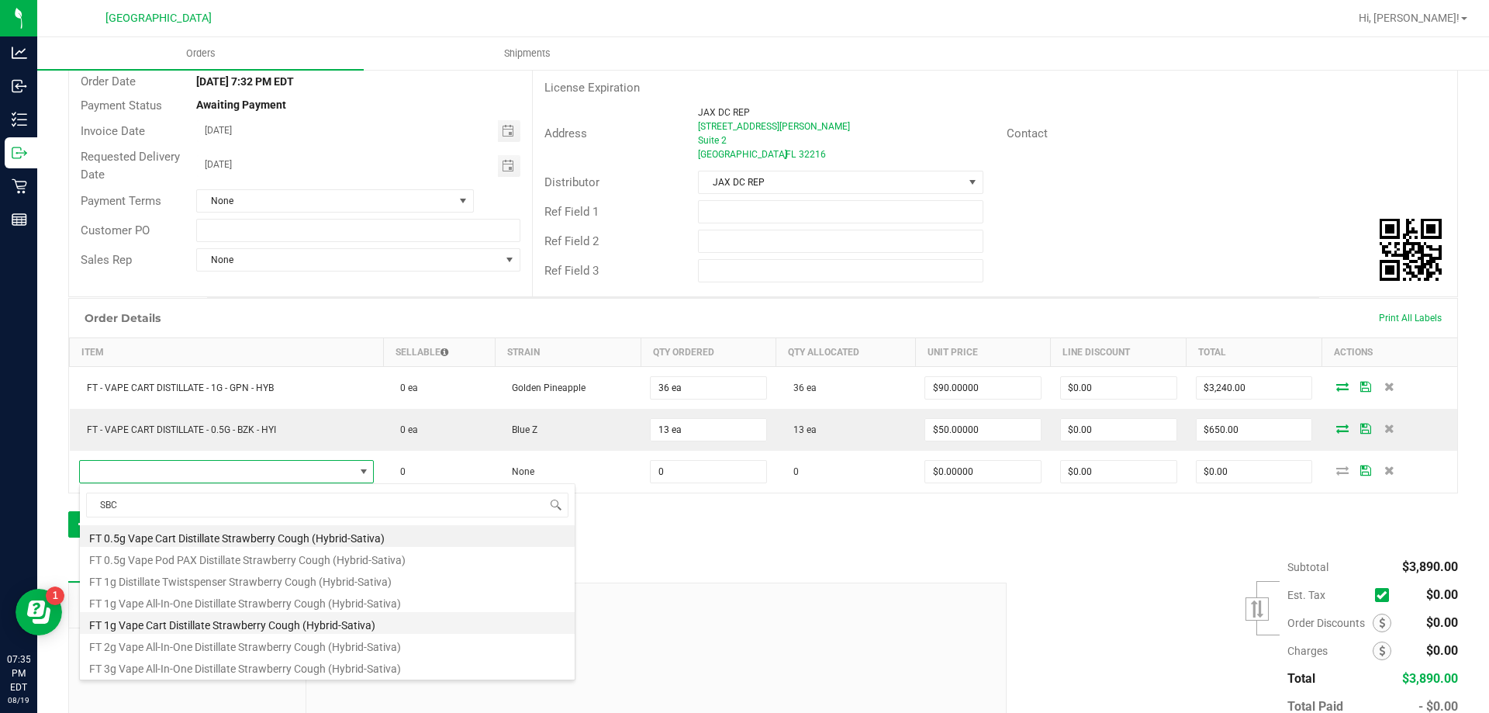
click at [219, 624] on li "FT 1g Vape Cart Distillate Strawberry Cough (Hybrid-Sativa)" at bounding box center [327, 623] width 495 height 22
type input "0 ea"
type input "$90.00000"
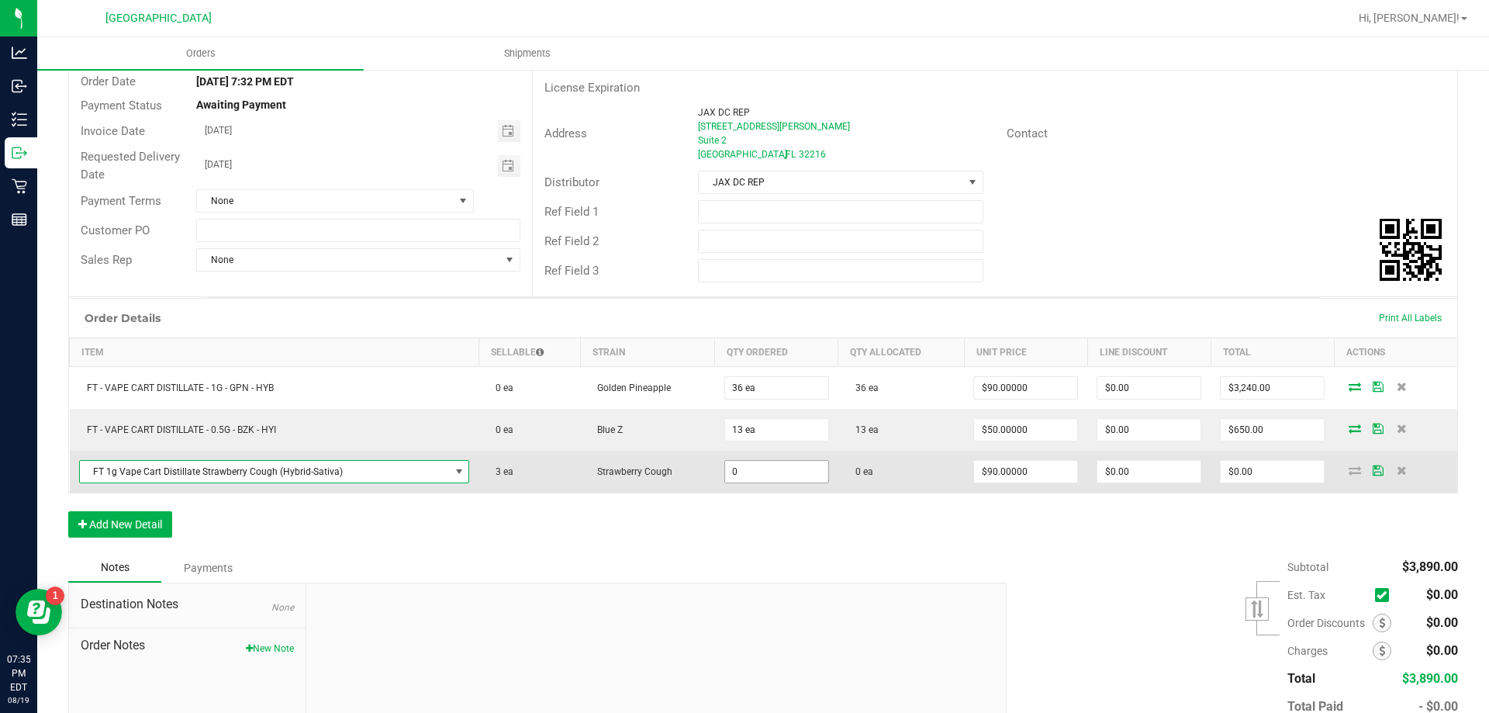
click at [728, 479] on input "0" at bounding box center [776, 472] width 103 height 22
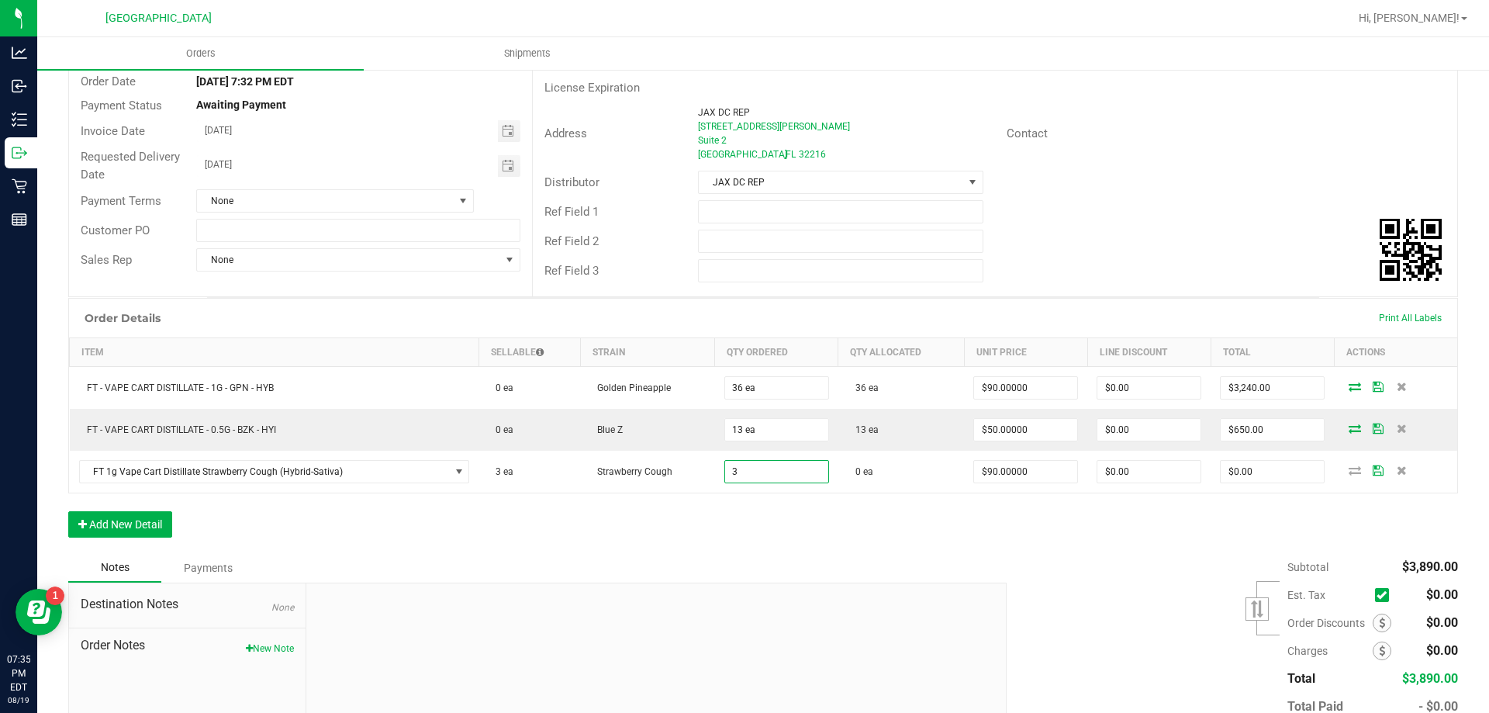
type input "3 ea"
type input "$270.00"
click at [745, 505] on div "Order Details Print All Labels Item Sellable Strain Qty Ordered Qty Allocated U…" at bounding box center [763, 425] width 1390 height 255
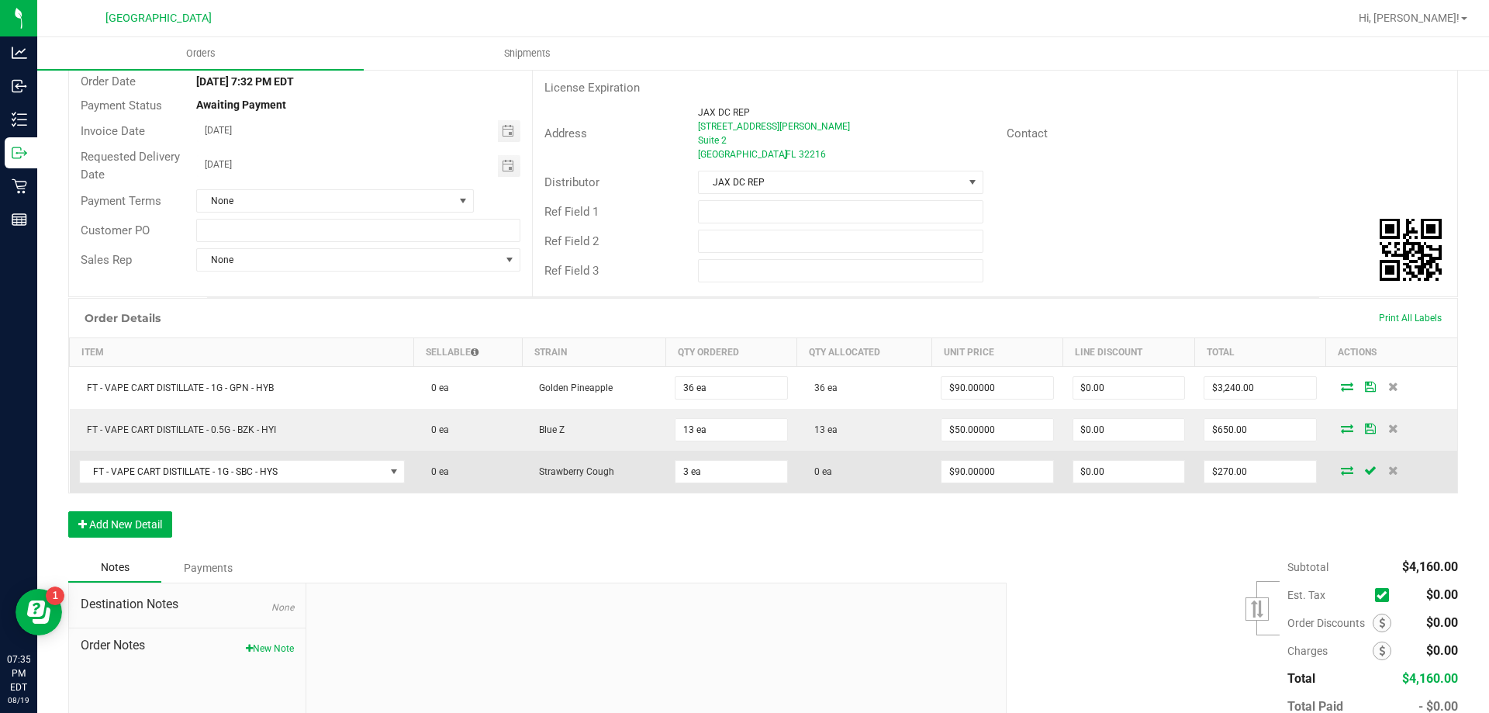
click at [1341, 471] on icon at bounding box center [1347, 469] width 12 height 9
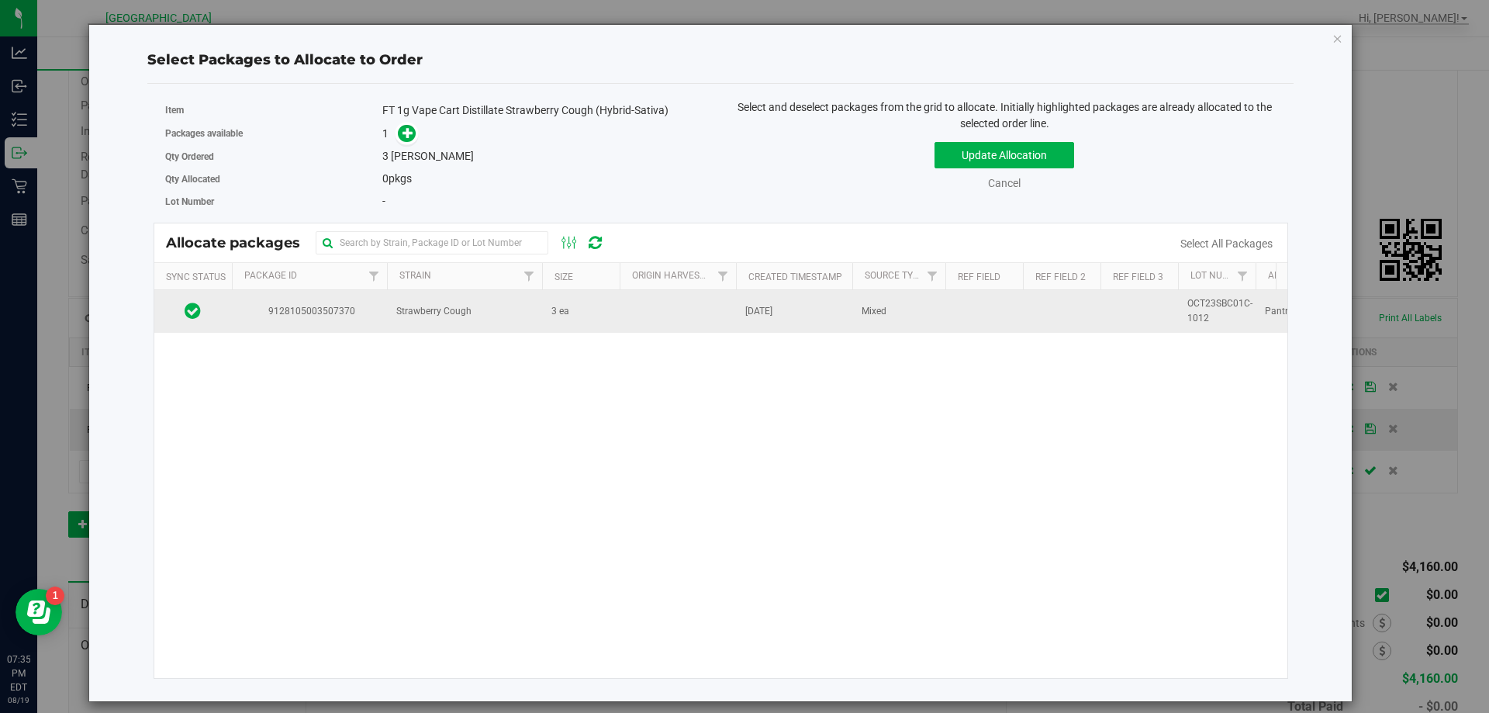
click at [881, 309] on span "Mixed" at bounding box center [874, 311] width 25 height 15
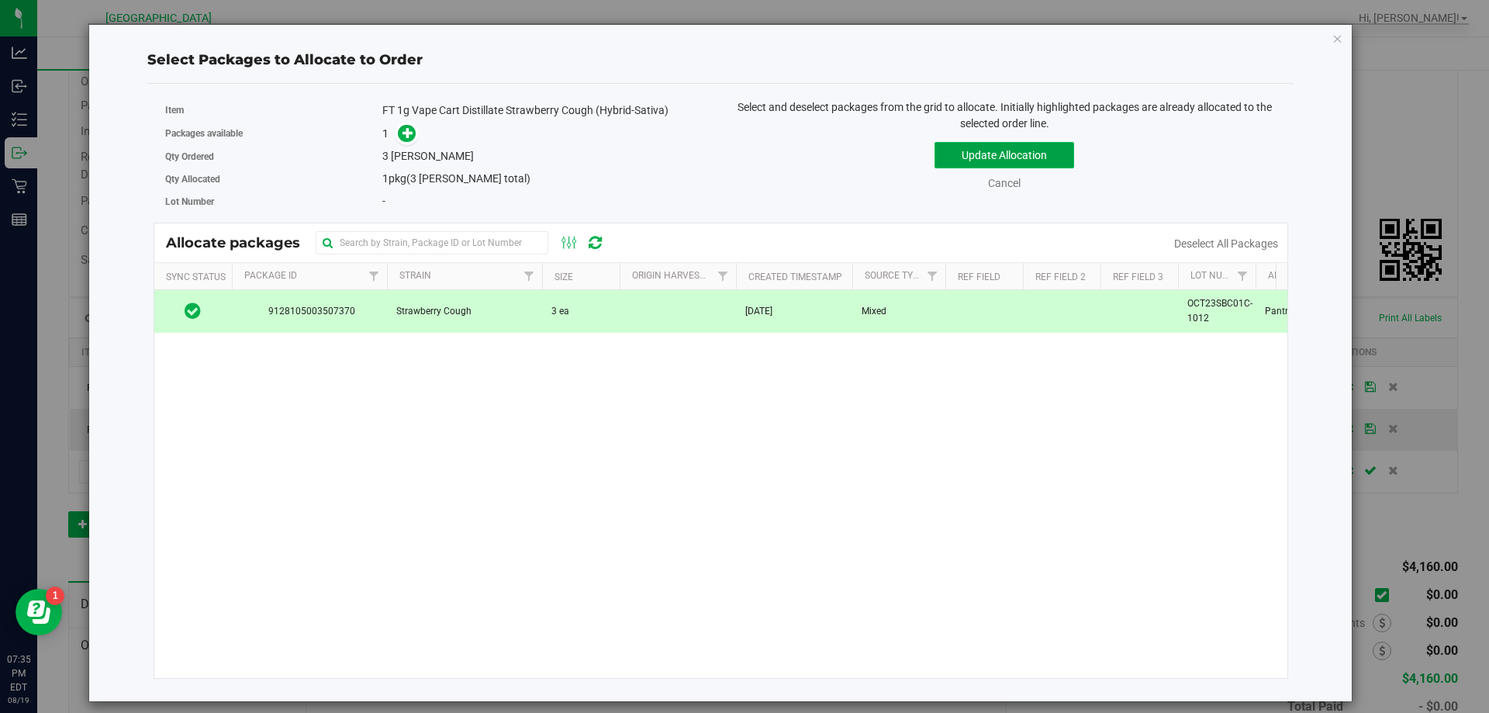
click at [997, 158] on button "Update Allocation" at bounding box center [1005, 155] width 140 height 26
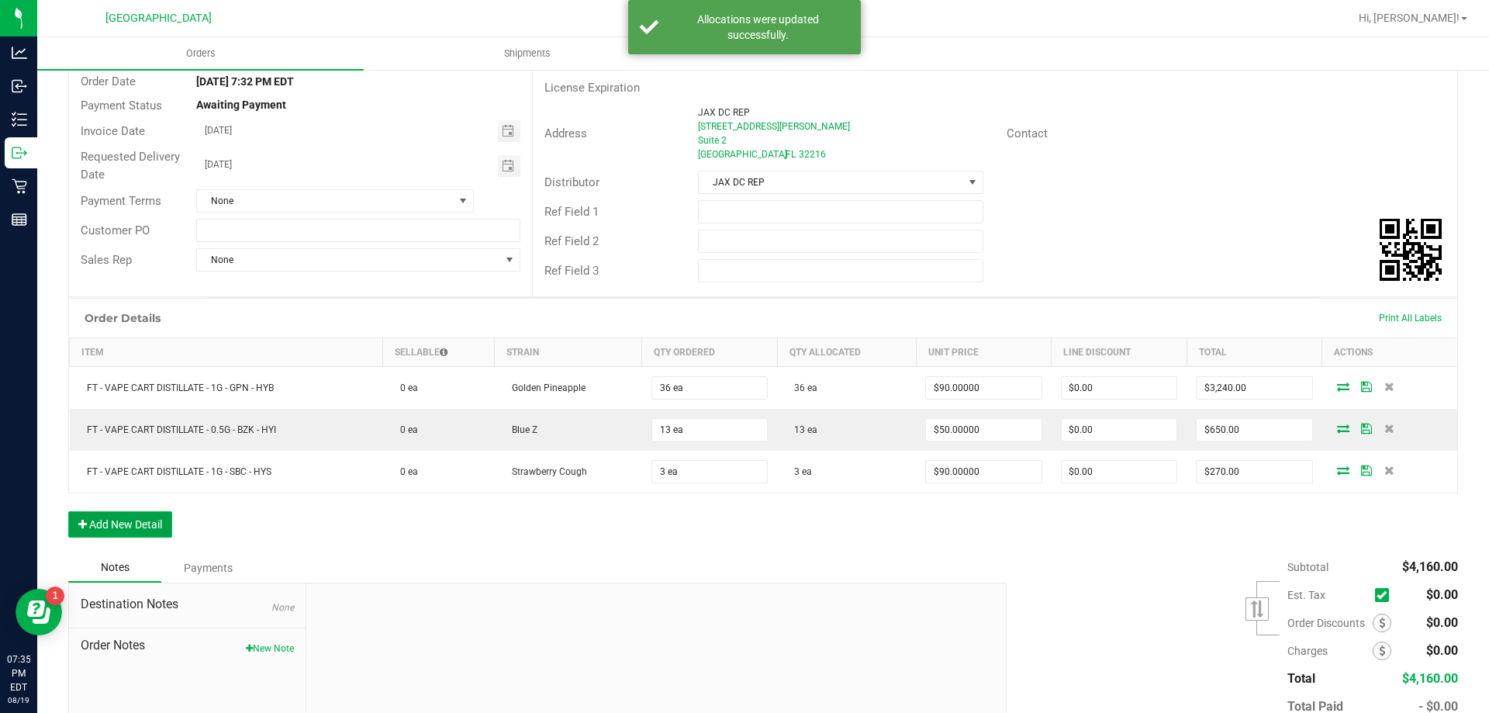
click at [129, 519] on button "Add New Detail" at bounding box center [120, 524] width 104 height 26
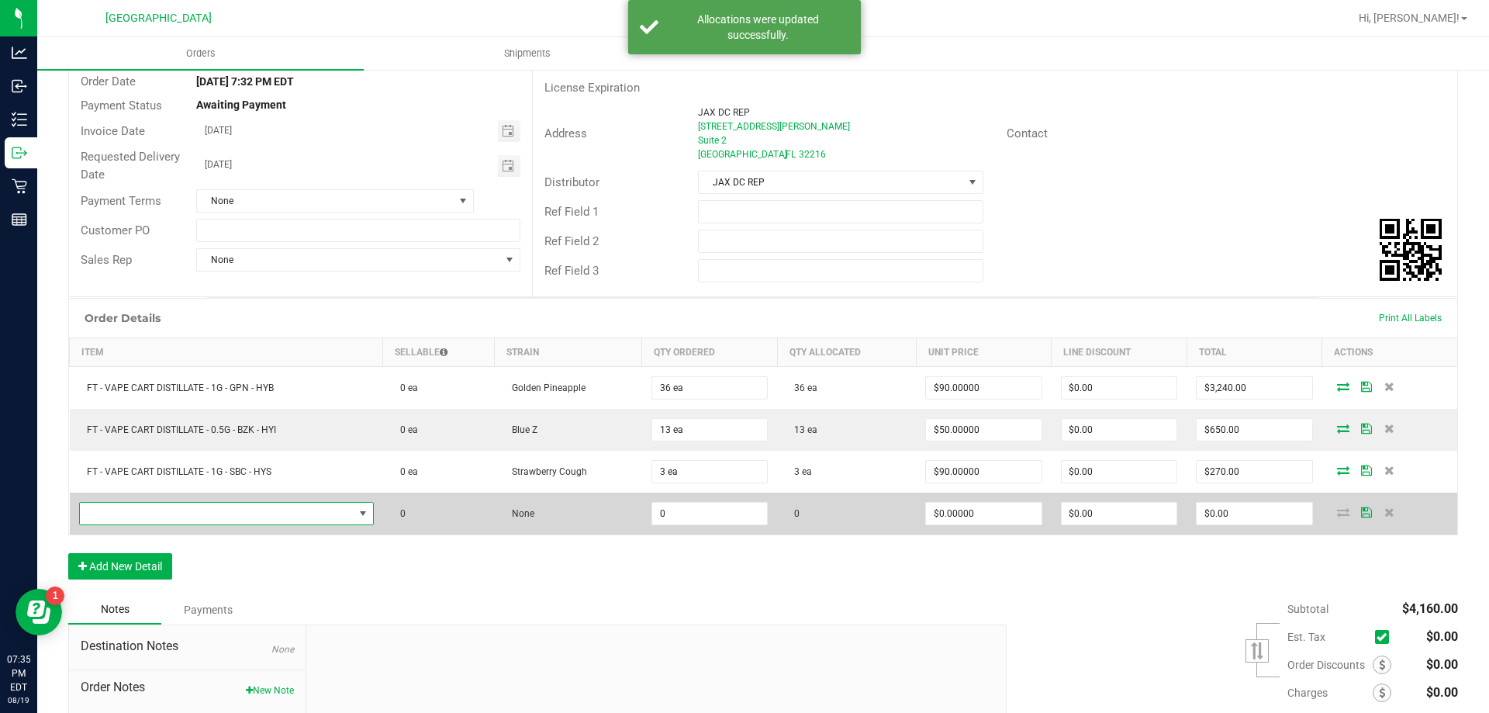
click at [175, 513] on span "NO DATA FOUND" at bounding box center [217, 514] width 274 height 22
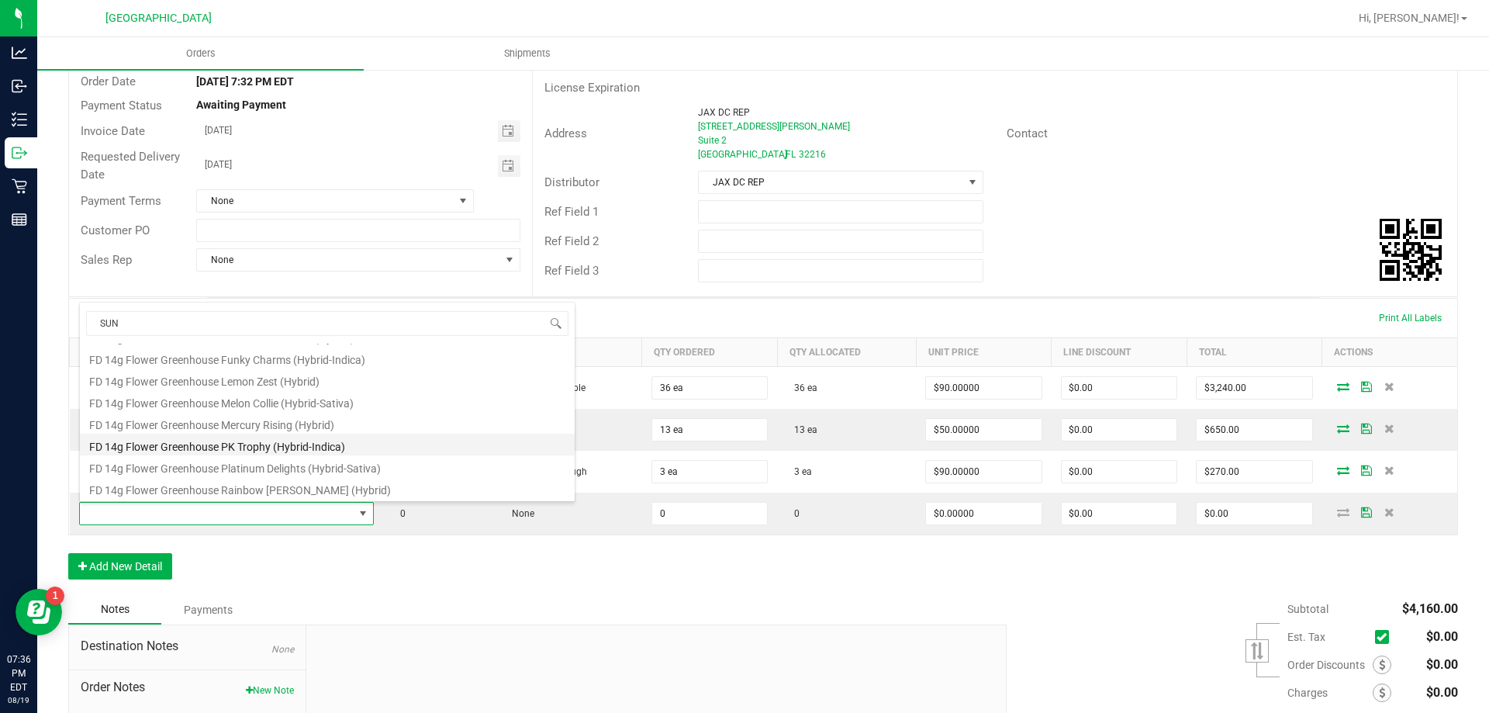
scroll to position [0, 0]
type input "SUNse"
click at [298, 424] on li "FT 1g Vape Cart Distillate Sunset Sherbert (Hybrid-Indica)" at bounding box center [327, 423] width 495 height 22
type input "0 ea"
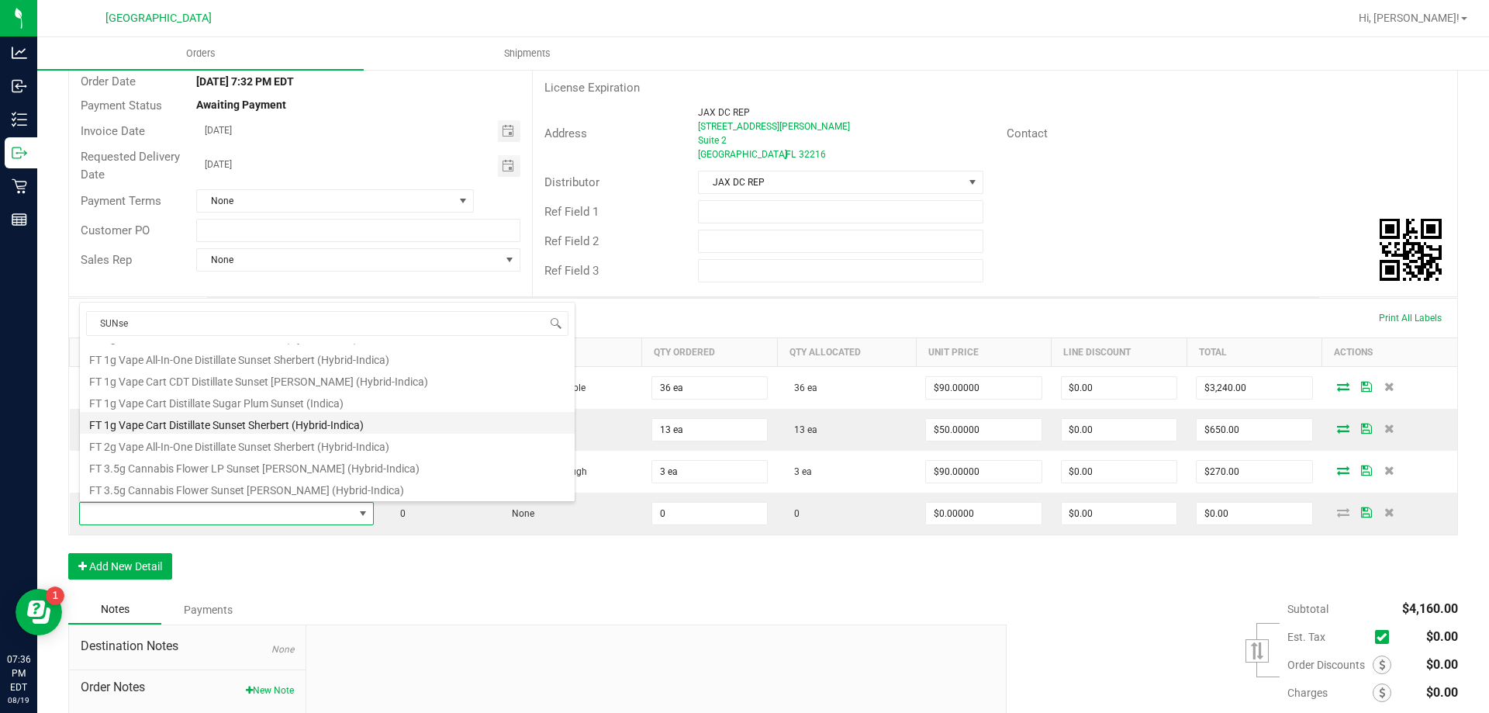
type input "$90.00000"
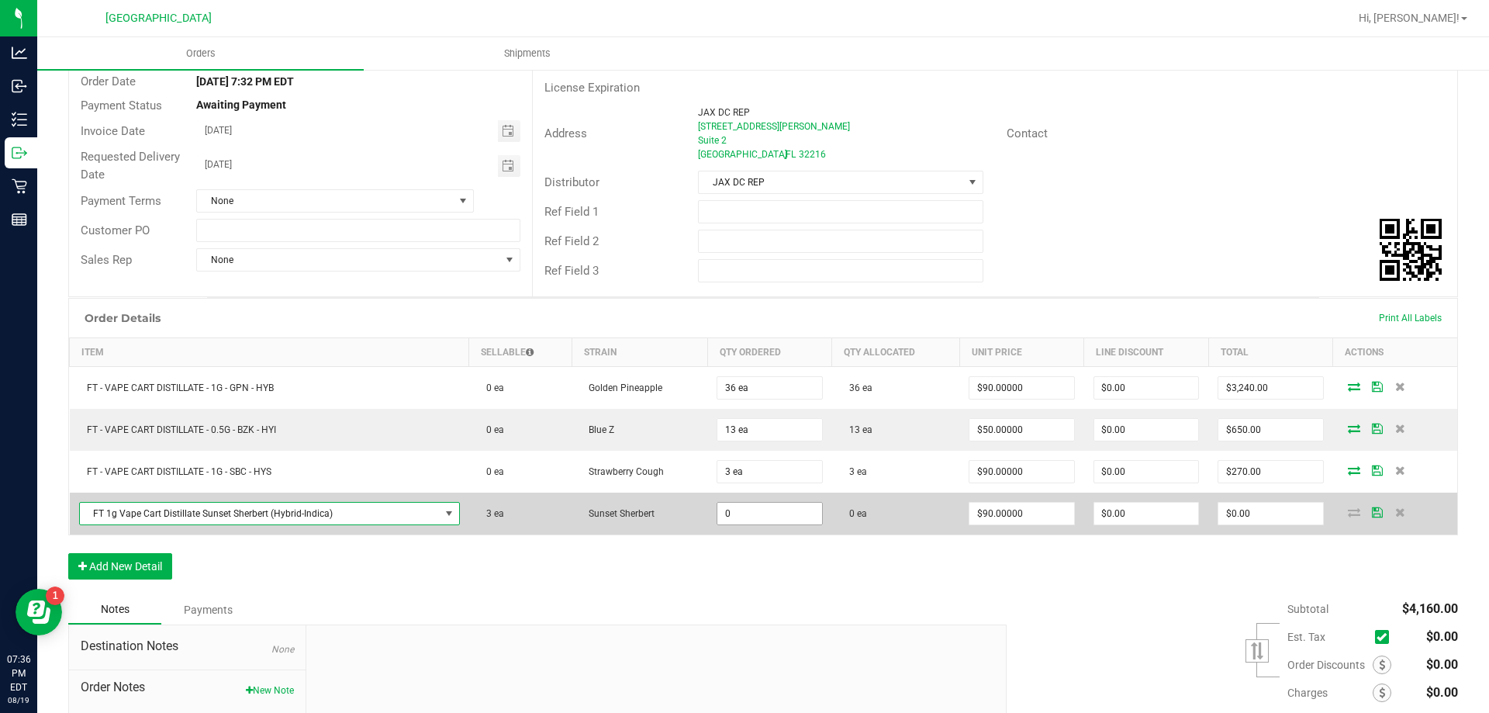
click at [731, 515] on input "0" at bounding box center [769, 514] width 104 height 22
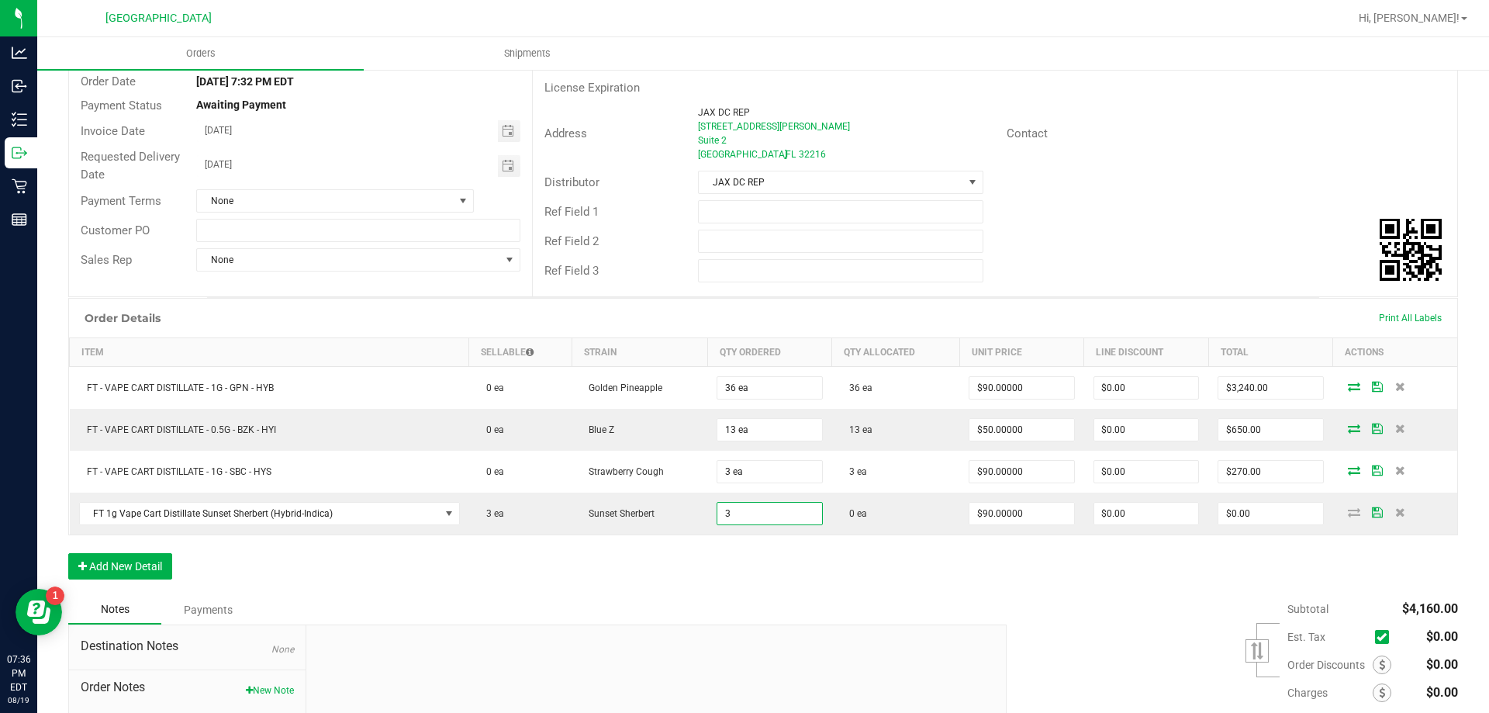
type input "3 ea"
type input "$270.00"
click at [722, 585] on div "Order Details Print All Labels Item Sellable Strain Qty Ordered Qty Allocated U…" at bounding box center [763, 446] width 1390 height 297
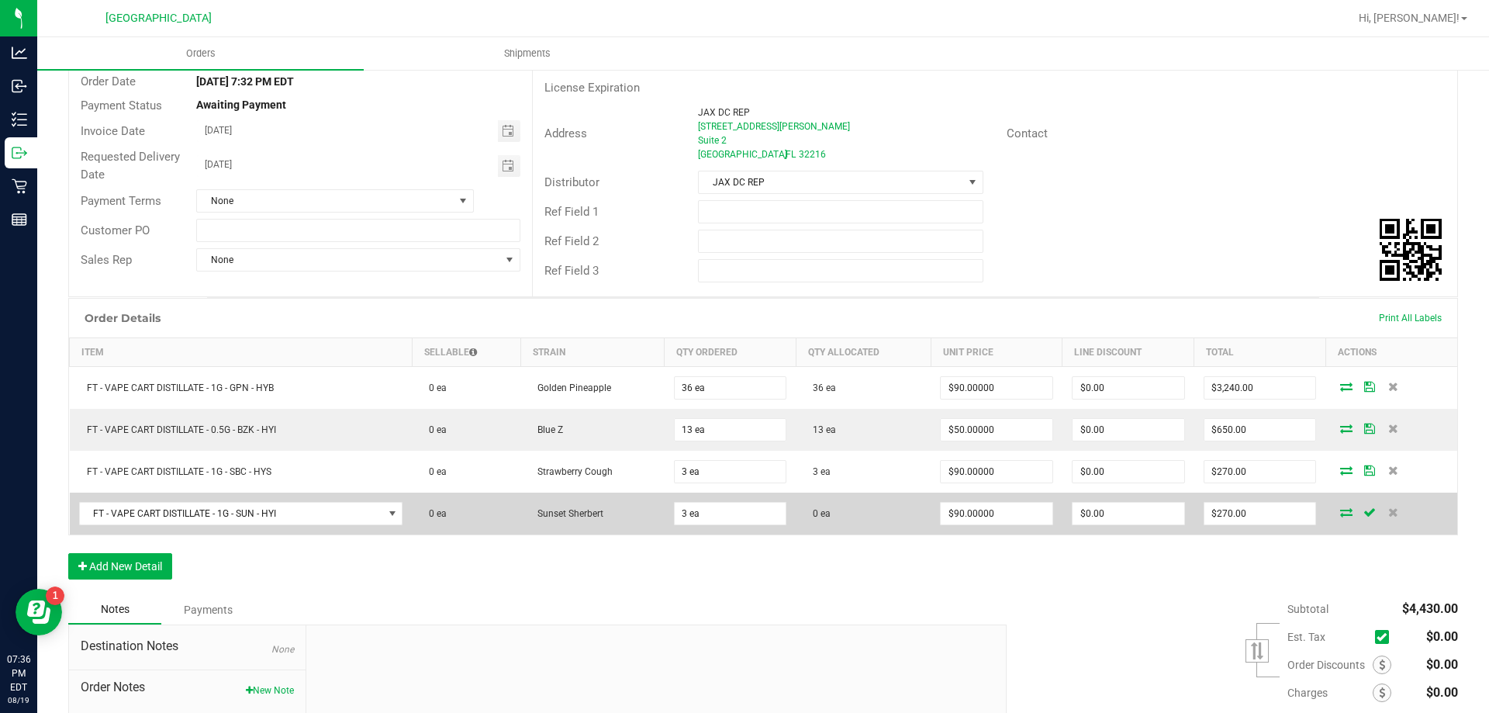
click at [1340, 514] on icon at bounding box center [1346, 511] width 12 height 9
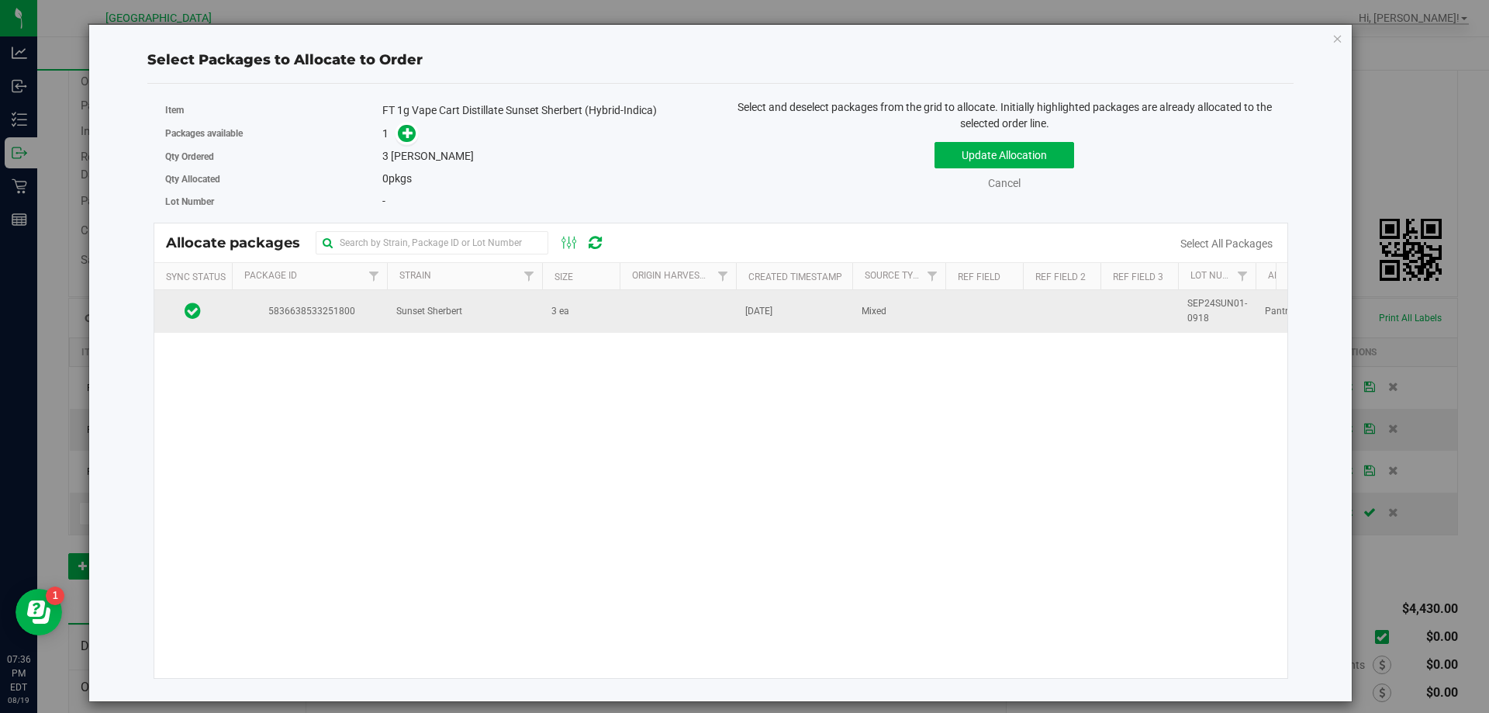
click at [723, 306] on td at bounding box center [678, 311] width 116 height 42
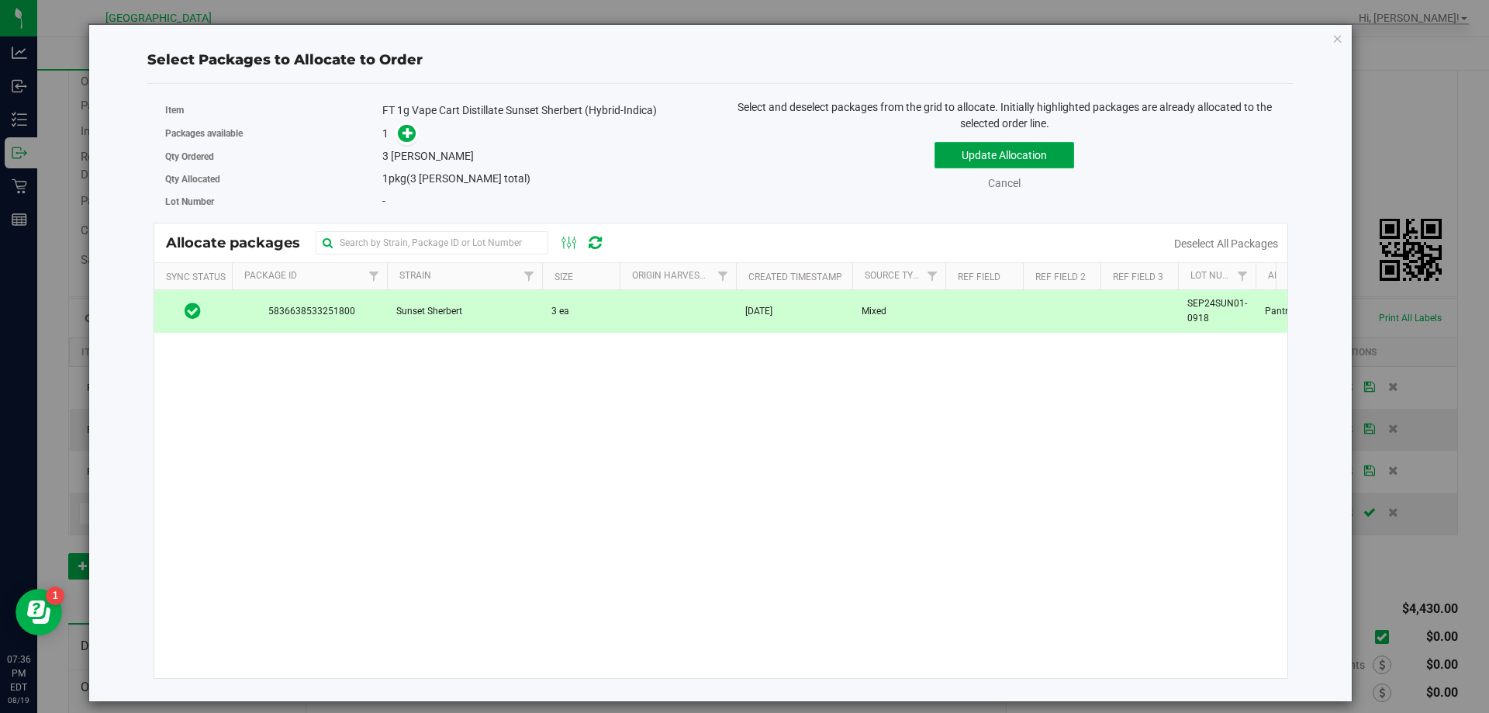
click at [1019, 158] on button "Update Allocation" at bounding box center [1005, 155] width 140 height 26
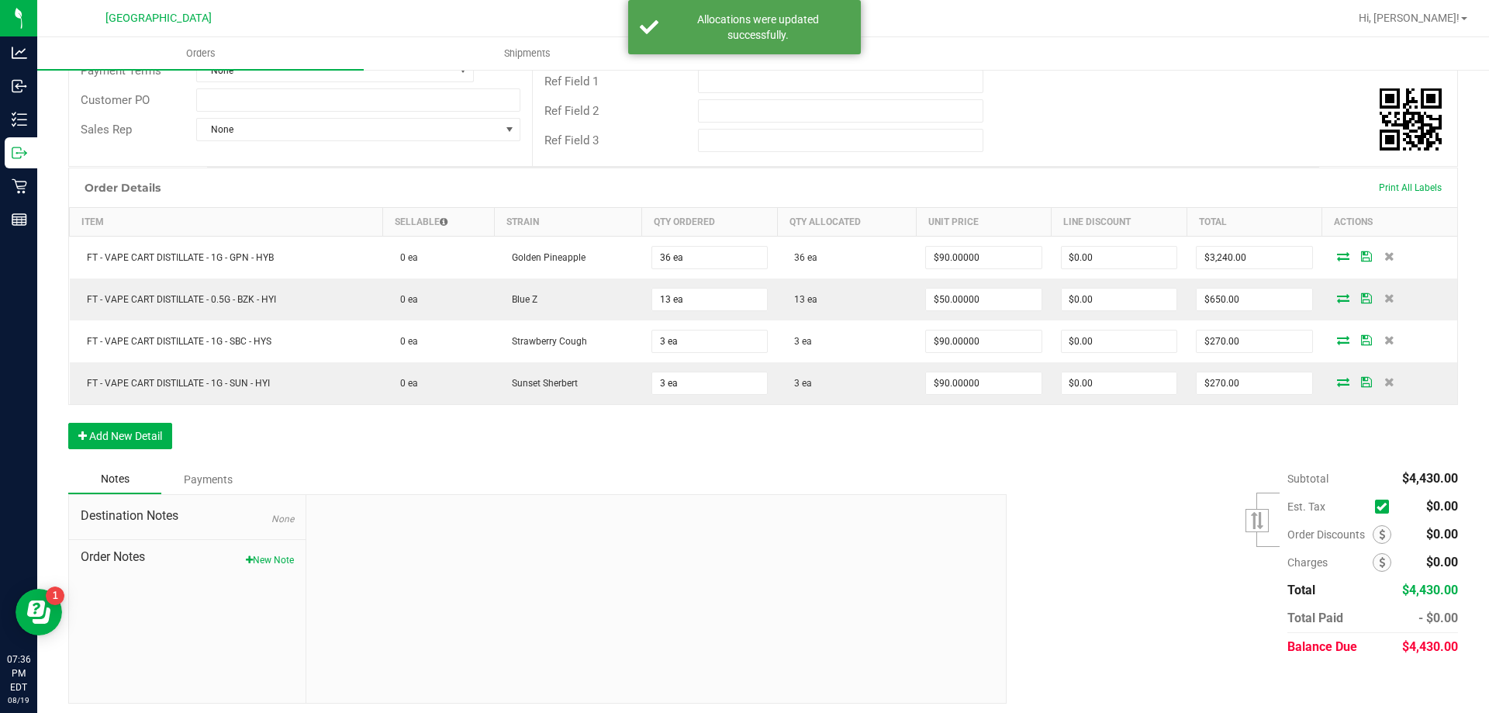
scroll to position [281, 0]
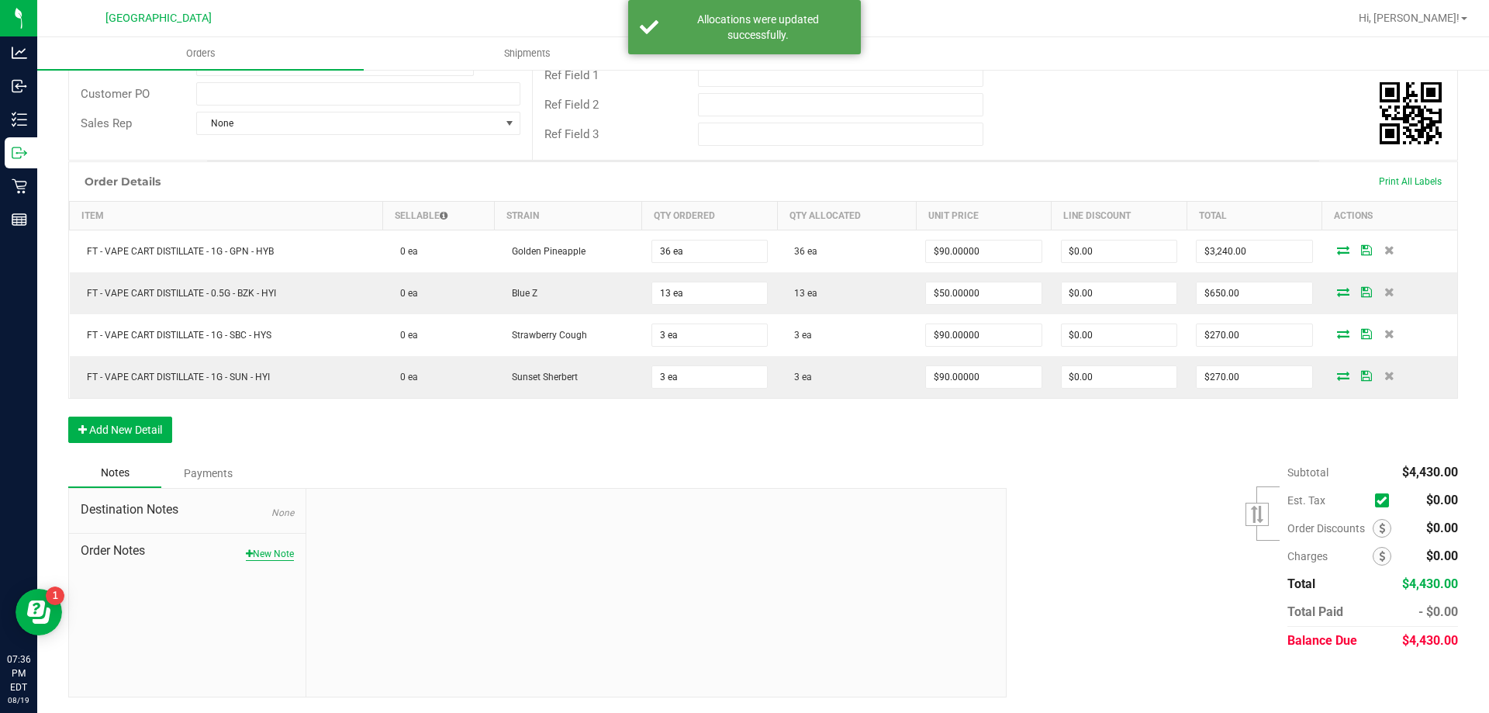
click at [258, 555] on button "New Note" at bounding box center [270, 554] width 48 height 14
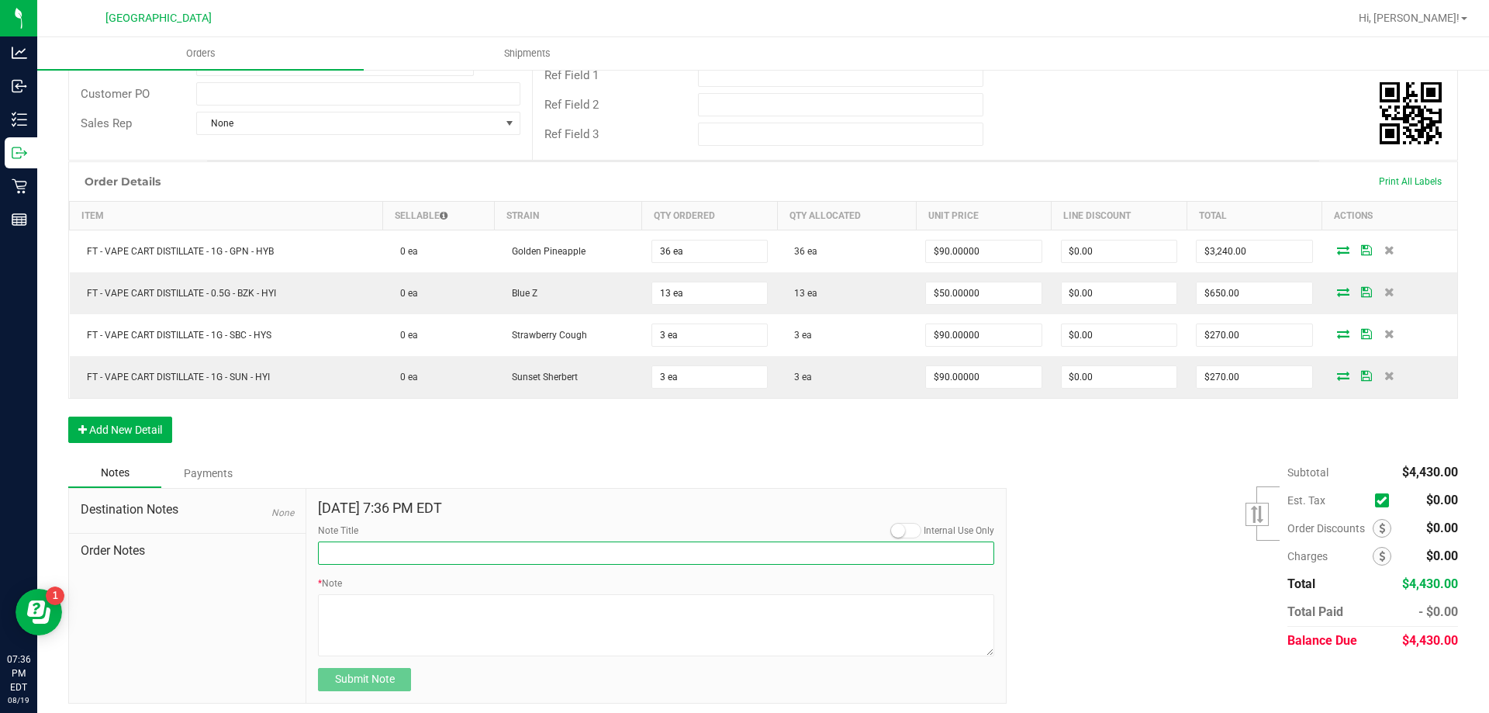
click at [320, 555] on input "Note Title" at bounding box center [656, 552] width 676 height 23
click at [338, 551] on input "OP-PULLBACK Request (08192025)" at bounding box center [656, 552] width 676 height 23
type input "OP-OUTBOUND PULLBACK Request (08192025)"
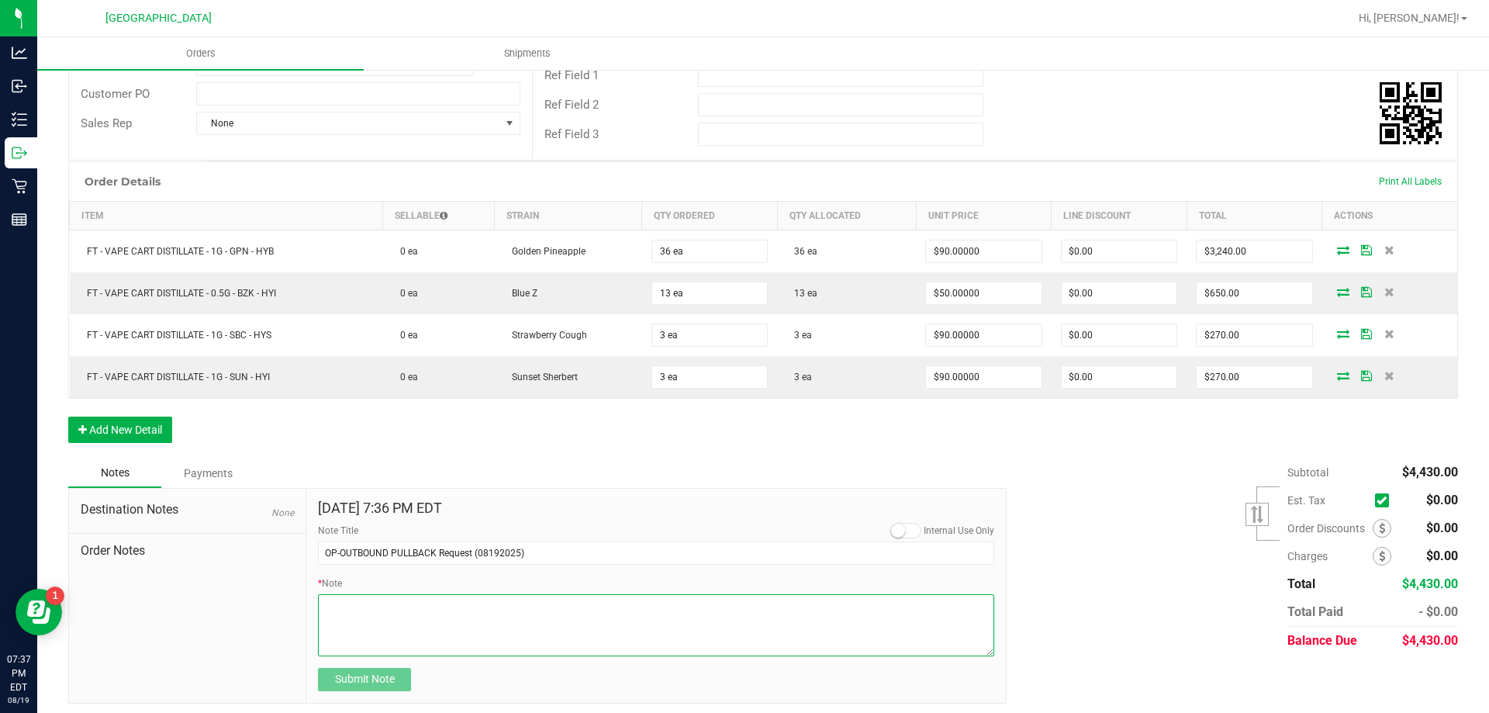
click at [355, 603] on textarea "* Note" at bounding box center [656, 625] width 676 height 62
paste textarea "Jax DC REP Orange Park WC OCT23SBC01C-1012 FT - VAPE CART DISTILLATE - 1G - SBC…"
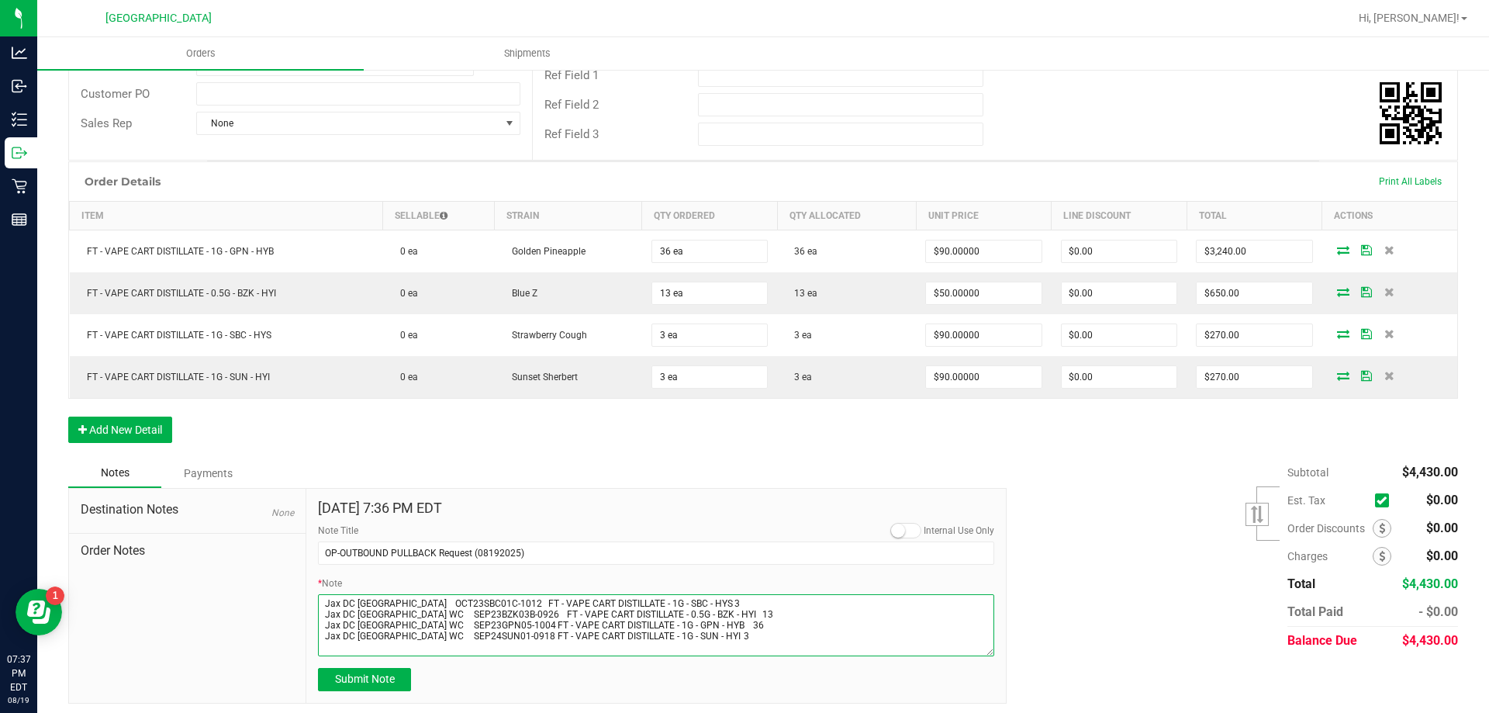
drag, startPoint x: 365, startPoint y: 633, endPoint x: 323, endPoint y: 606, distance: 50.1
click at [323, 606] on textarea "* Note" at bounding box center [656, 625] width 676 height 62
click at [343, 613] on textarea "* Note" at bounding box center [656, 625] width 676 height 62
drag, startPoint x: 326, startPoint y: 604, endPoint x: 356, endPoint y: 620, distance: 34.0
click at [356, 620] on textarea "* Note" at bounding box center [656, 625] width 676 height 62
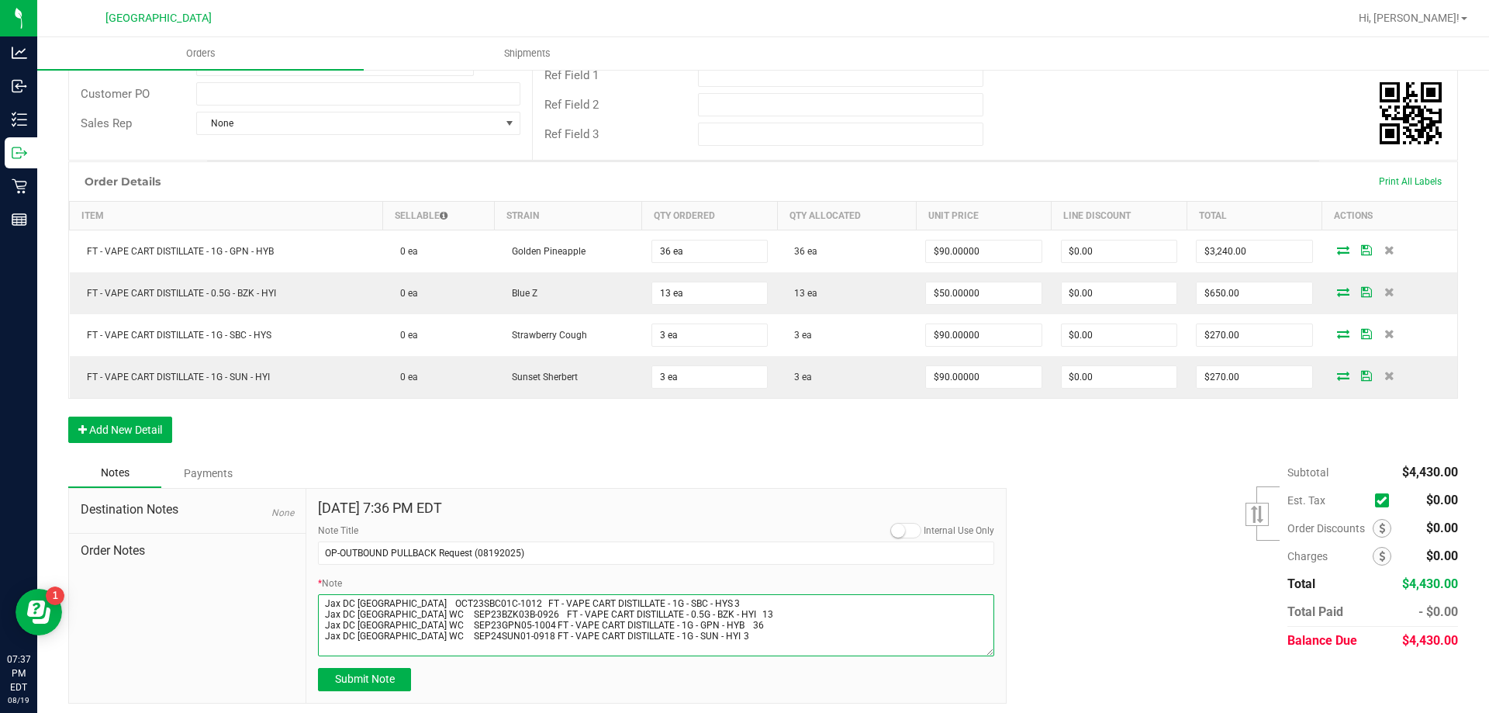
click at [362, 627] on textarea "* Note" at bounding box center [656, 625] width 676 height 62
drag, startPoint x: 368, startPoint y: 635, endPoint x: 344, endPoint y: 627, distance: 24.5
click at [344, 627] on textarea "* Note" at bounding box center [656, 625] width 676 height 62
click at [353, 632] on textarea "* Note" at bounding box center [656, 625] width 676 height 62
click at [371, 635] on textarea "* Note" at bounding box center [656, 625] width 676 height 62
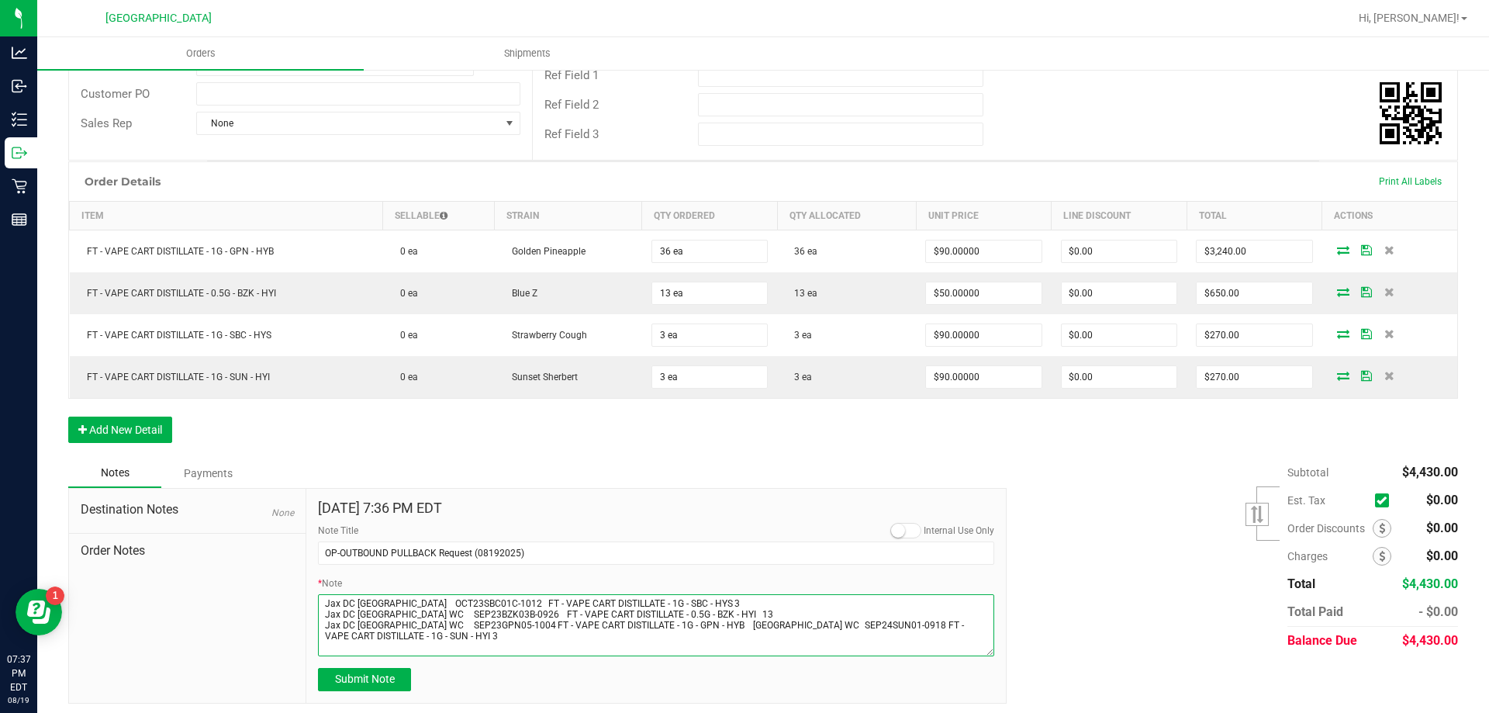
drag, startPoint x: 370, startPoint y: 622, endPoint x: 318, endPoint y: 625, distance: 52.1
click at [318, 625] on textarea "* Note" at bounding box center [656, 625] width 676 height 62
drag, startPoint x: 371, startPoint y: 610, endPoint x: 324, endPoint y: 611, distance: 46.6
click at [324, 611] on textarea "* Note" at bounding box center [656, 625] width 676 height 62
drag, startPoint x: 372, startPoint y: 598, endPoint x: 327, endPoint y: 596, distance: 45.0
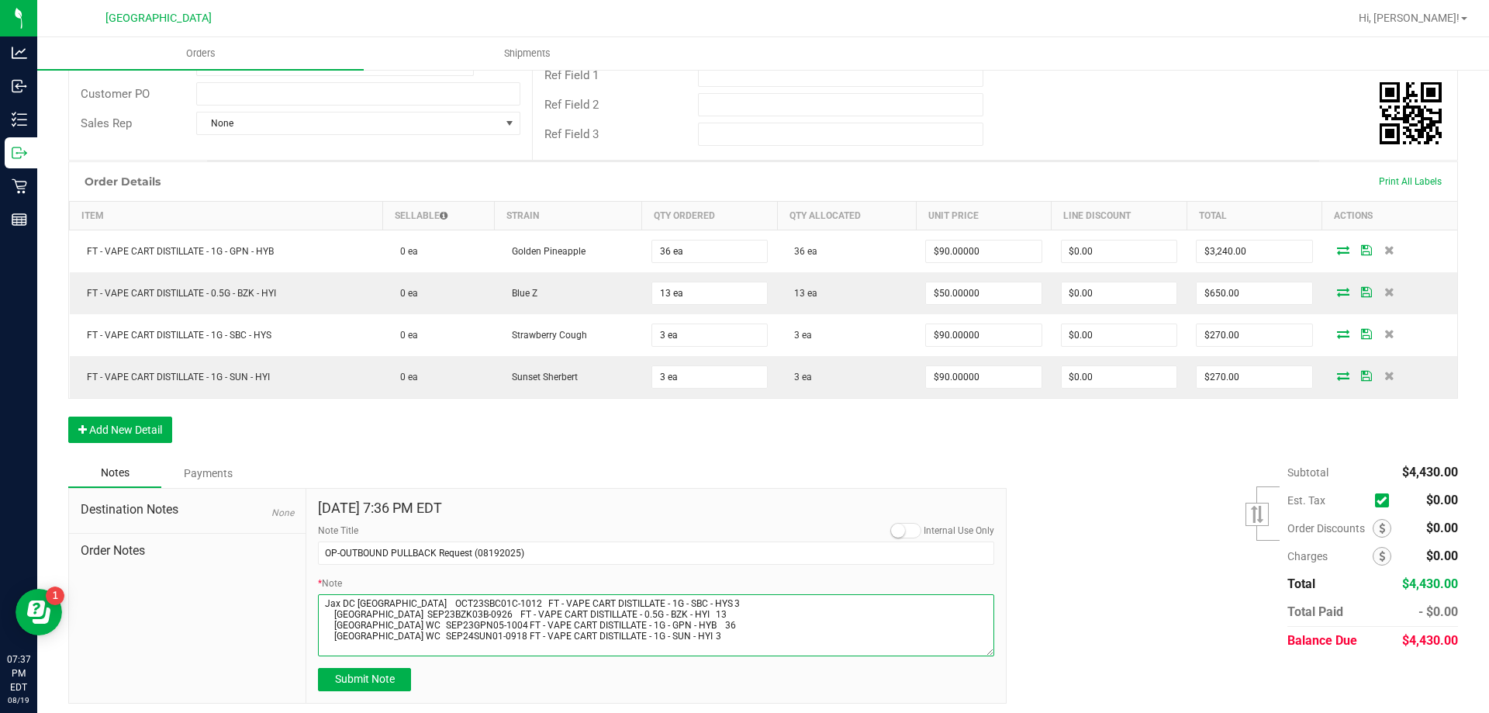
click at [327, 596] on textarea "* Note" at bounding box center [656, 625] width 676 height 62
click at [328, 600] on textarea "* Note" at bounding box center [656, 625] width 676 height 62
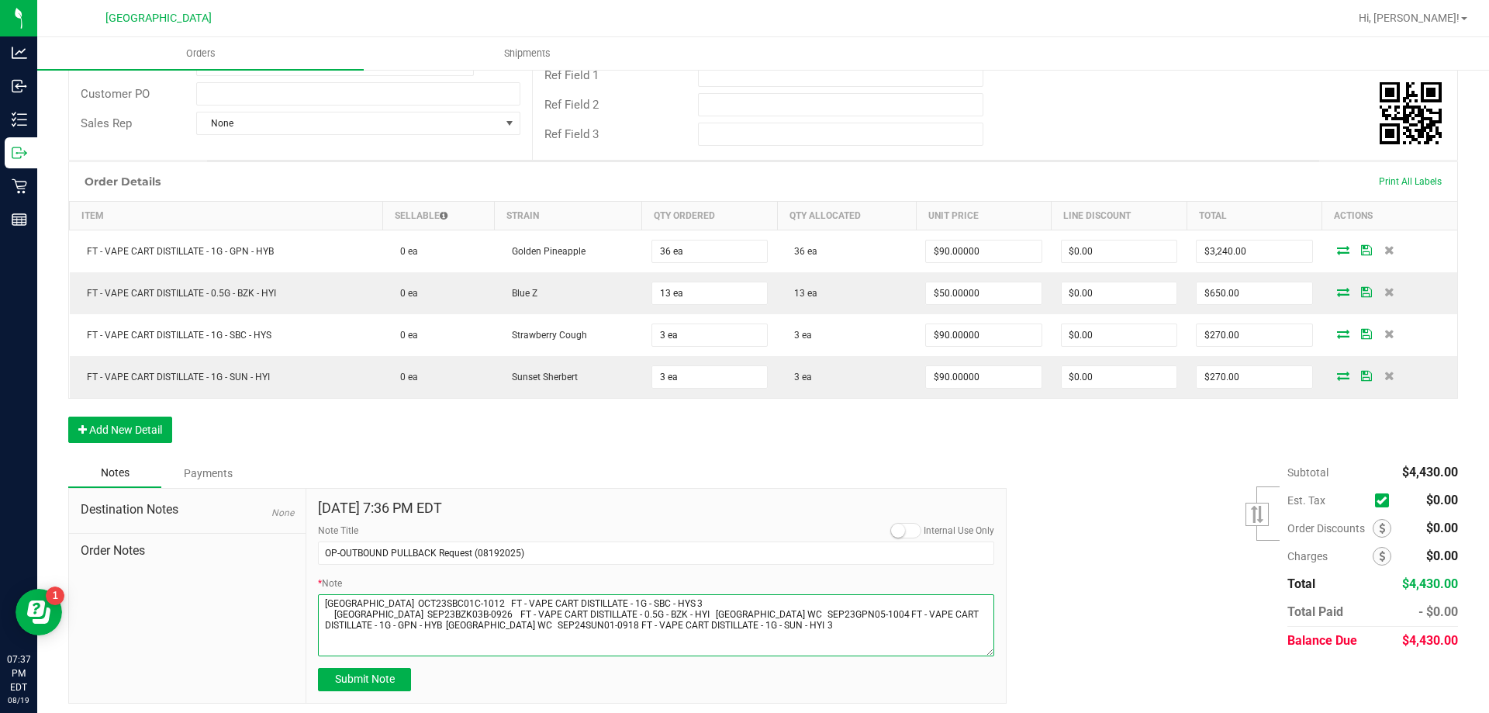
click at [333, 606] on textarea "* Note" at bounding box center [656, 625] width 676 height 62
click at [331, 618] on textarea "* Note" at bounding box center [656, 625] width 676 height 62
click at [330, 620] on textarea "* Note" at bounding box center [656, 625] width 676 height 62
click at [330, 639] on textarea "* Note" at bounding box center [656, 625] width 676 height 62
click at [686, 604] on textarea "* Note" at bounding box center [656, 625] width 676 height 62
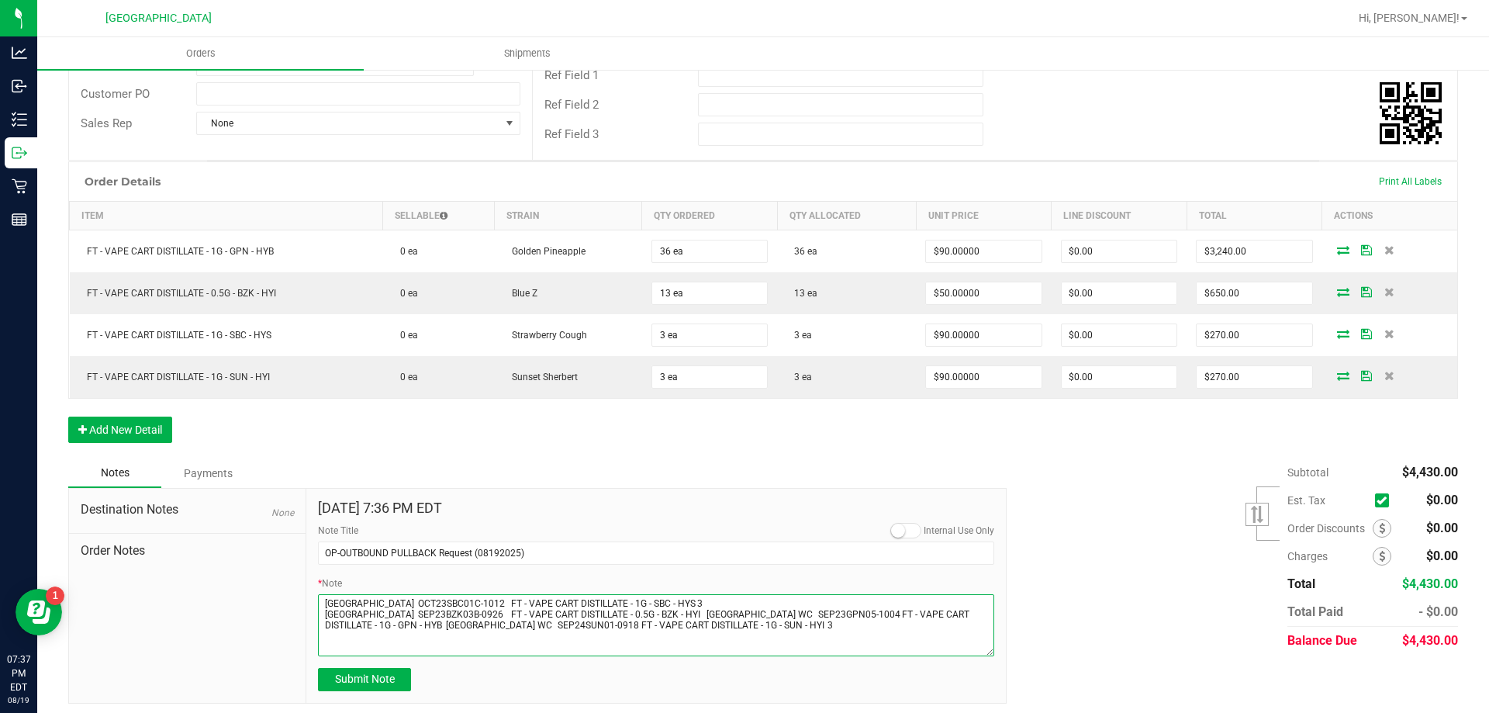
click at [691, 603] on textarea "* Note" at bounding box center [656, 625] width 676 height 62
click at [698, 610] on textarea "* Note" at bounding box center [656, 625] width 676 height 62
click at [697, 626] on textarea "* Note" at bounding box center [656, 625] width 676 height 62
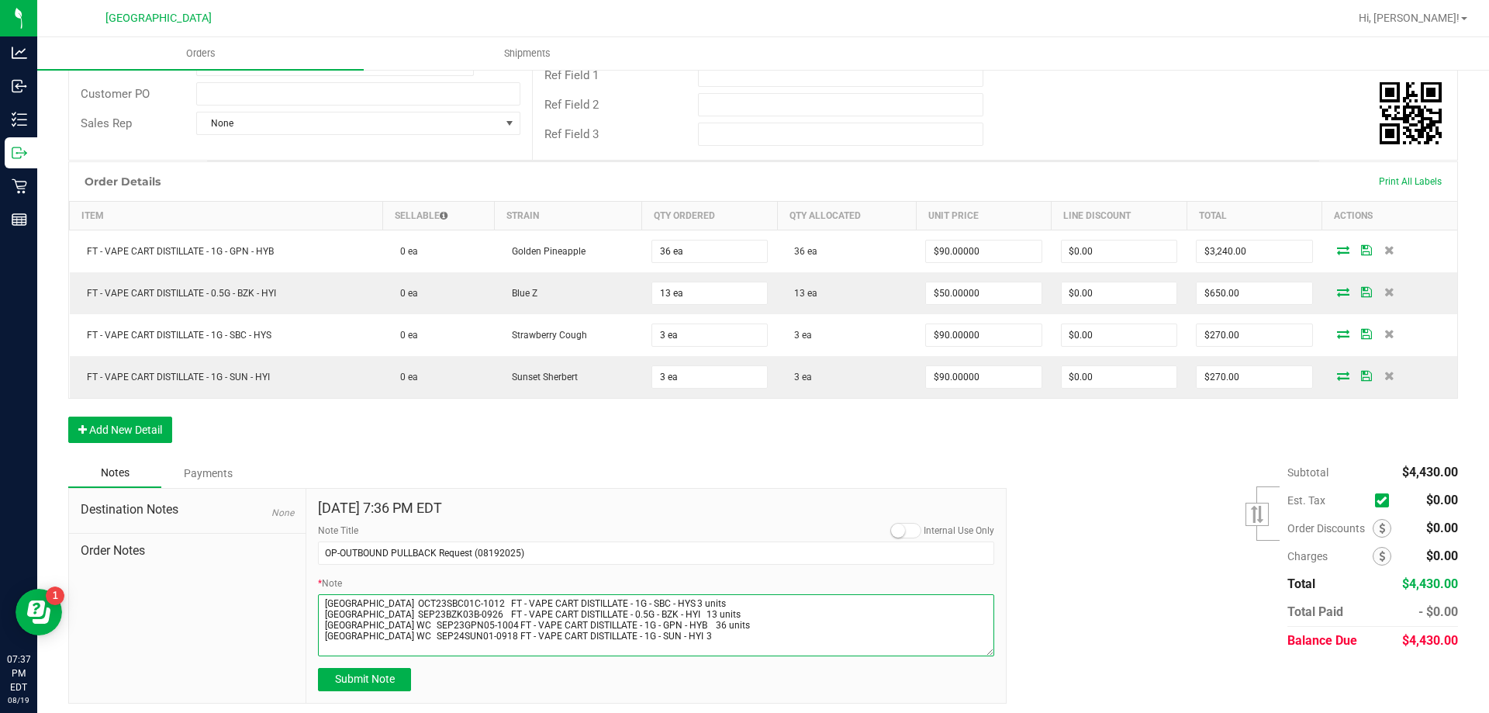
click at [685, 643] on textarea "* Note" at bounding box center [656, 625] width 676 height 62
click at [683, 638] on textarea "* Note" at bounding box center [656, 625] width 676 height 62
click at [738, 600] on textarea "* Note" at bounding box center [656, 625] width 676 height 62
click at [734, 621] on textarea "* Note" at bounding box center [656, 625] width 676 height 62
click at [730, 610] on textarea "* Note" at bounding box center [656, 625] width 676 height 62
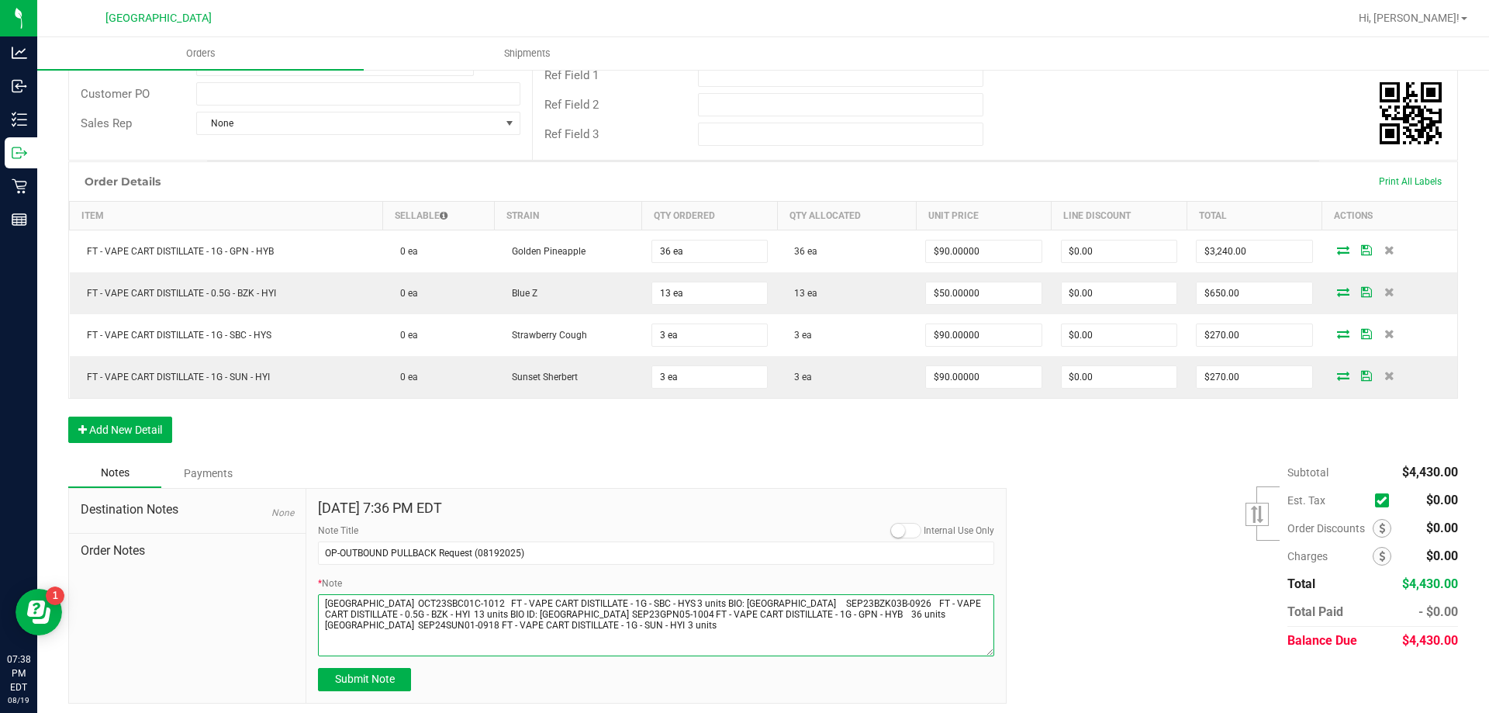
click at [696, 615] on textarea "* Note" at bounding box center [656, 625] width 676 height 62
click at [709, 617] on textarea "* Note" at bounding box center [656, 625] width 676 height 62
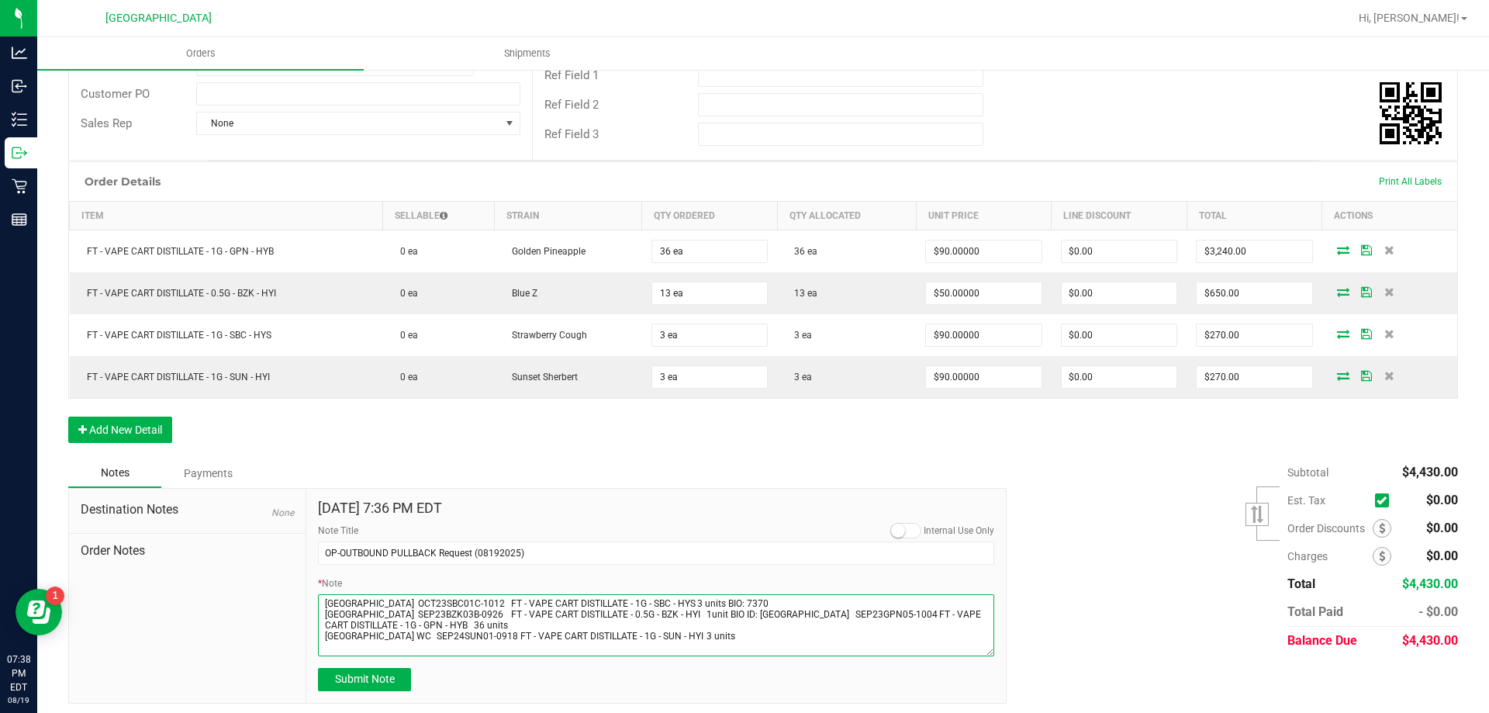
click at [788, 617] on textarea "* Note" at bounding box center [656, 625] width 676 height 62
click at [721, 631] on textarea "* Note" at bounding box center [656, 625] width 676 height 62
click at [721, 620] on textarea "* Note" at bounding box center [656, 625] width 676 height 62
drag, startPoint x: 710, startPoint y: 624, endPoint x: 678, endPoint y: 626, distance: 31.9
click at [678, 626] on textarea "* Note" at bounding box center [656, 625] width 676 height 62
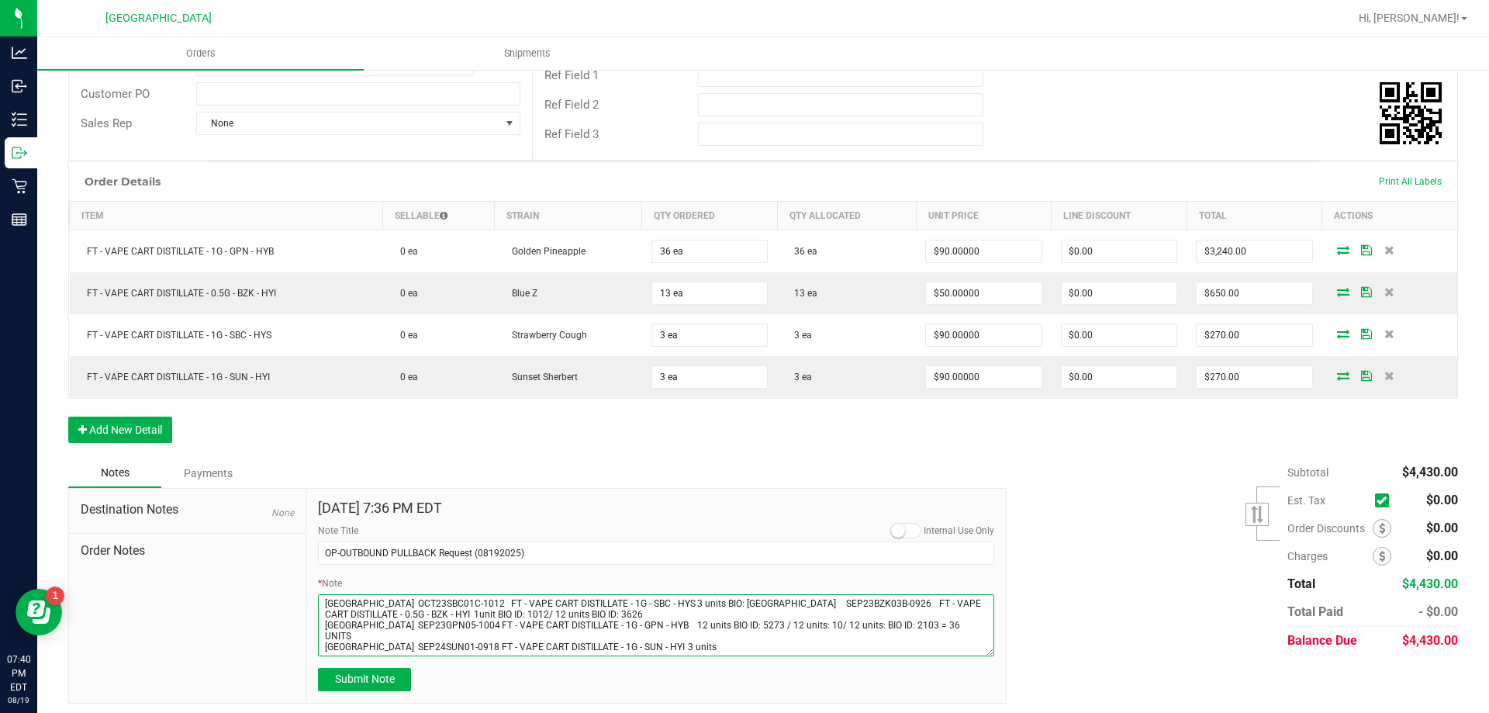
click at [703, 637] on textarea "* Note" at bounding box center [656, 625] width 676 height 62
click at [872, 595] on textarea "* Note" at bounding box center [656, 625] width 676 height 62
click at [859, 614] on textarea "* Note" at bounding box center [656, 625] width 676 height 62
type textarea "Orange Park WC OCT23SBC01C-1012 FT - VAPE CART DISTILLATE - 1G - SBC - HYS 3 un…"
click at [403, 682] on button "Submit Note" at bounding box center [364, 679] width 93 height 23
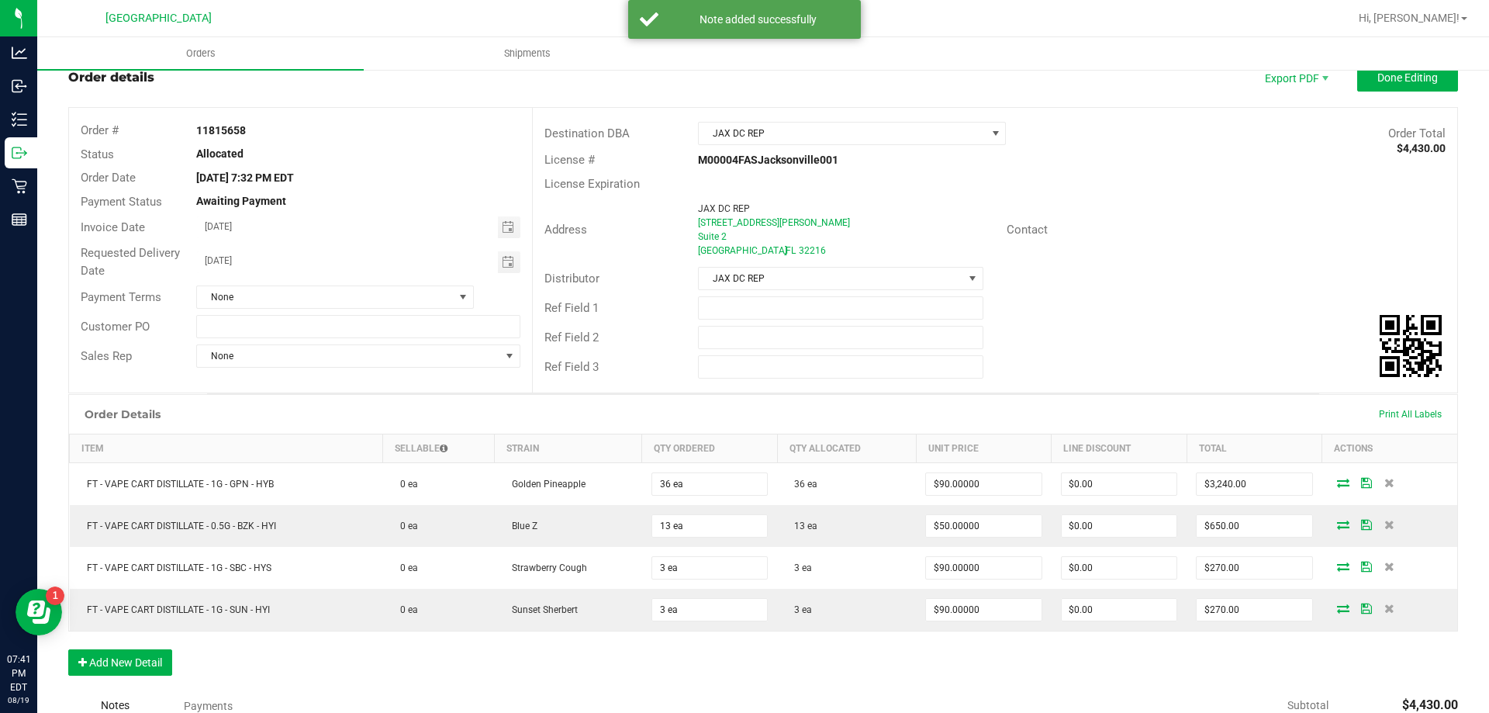
scroll to position [0, 0]
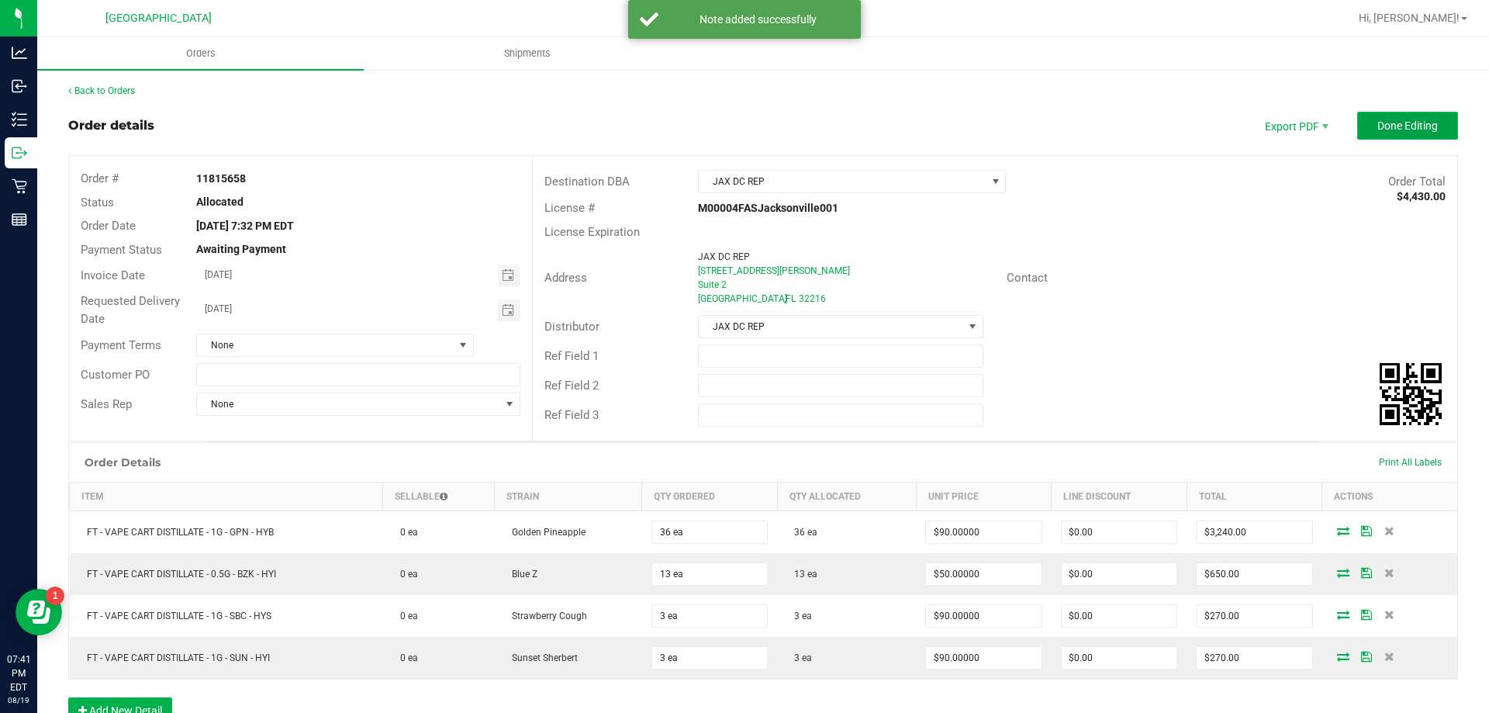
click at [1416, 122] on span "Done Editing" at bounding box center [1407, 125] width 60 height 12
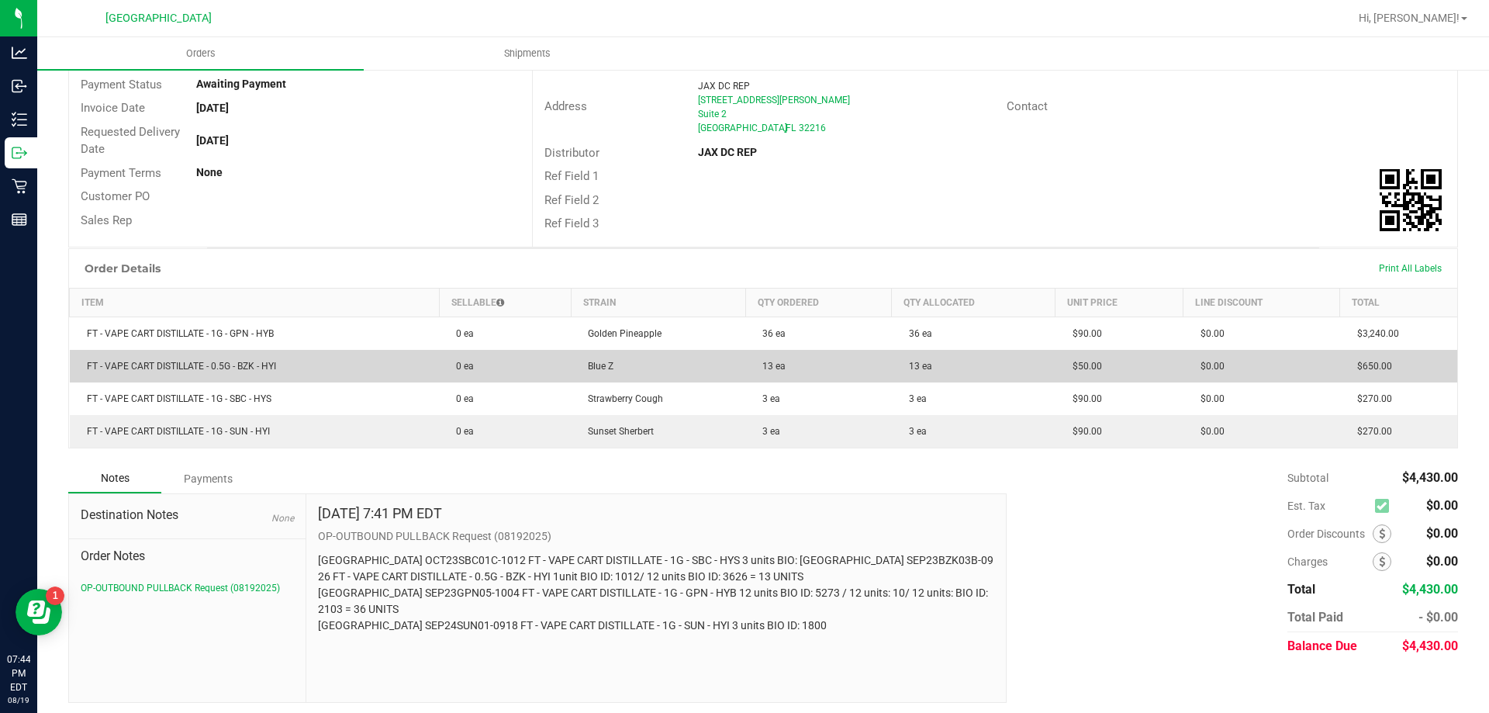
scroll to position [171, 0]
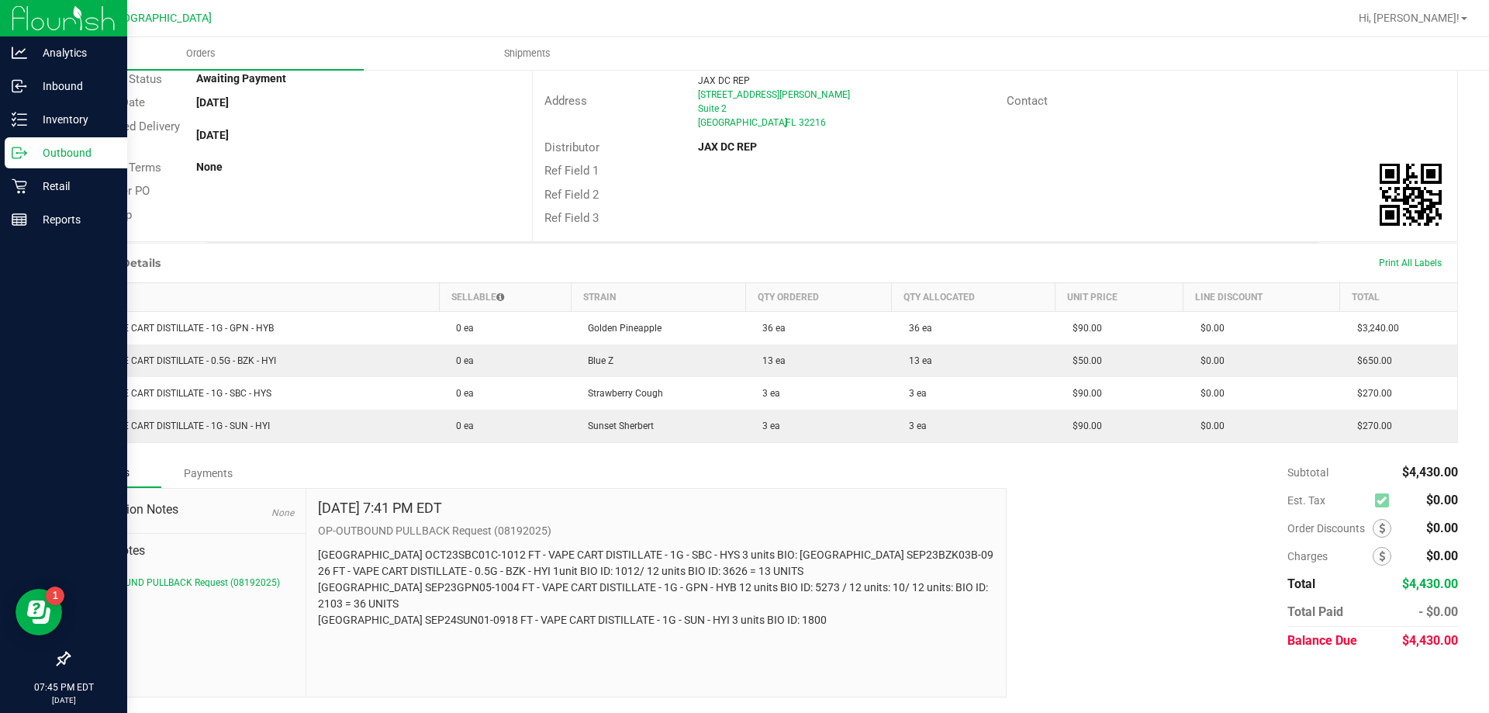
click at [33, 22] on img at bounding box center [64, 18] width 104 height 36
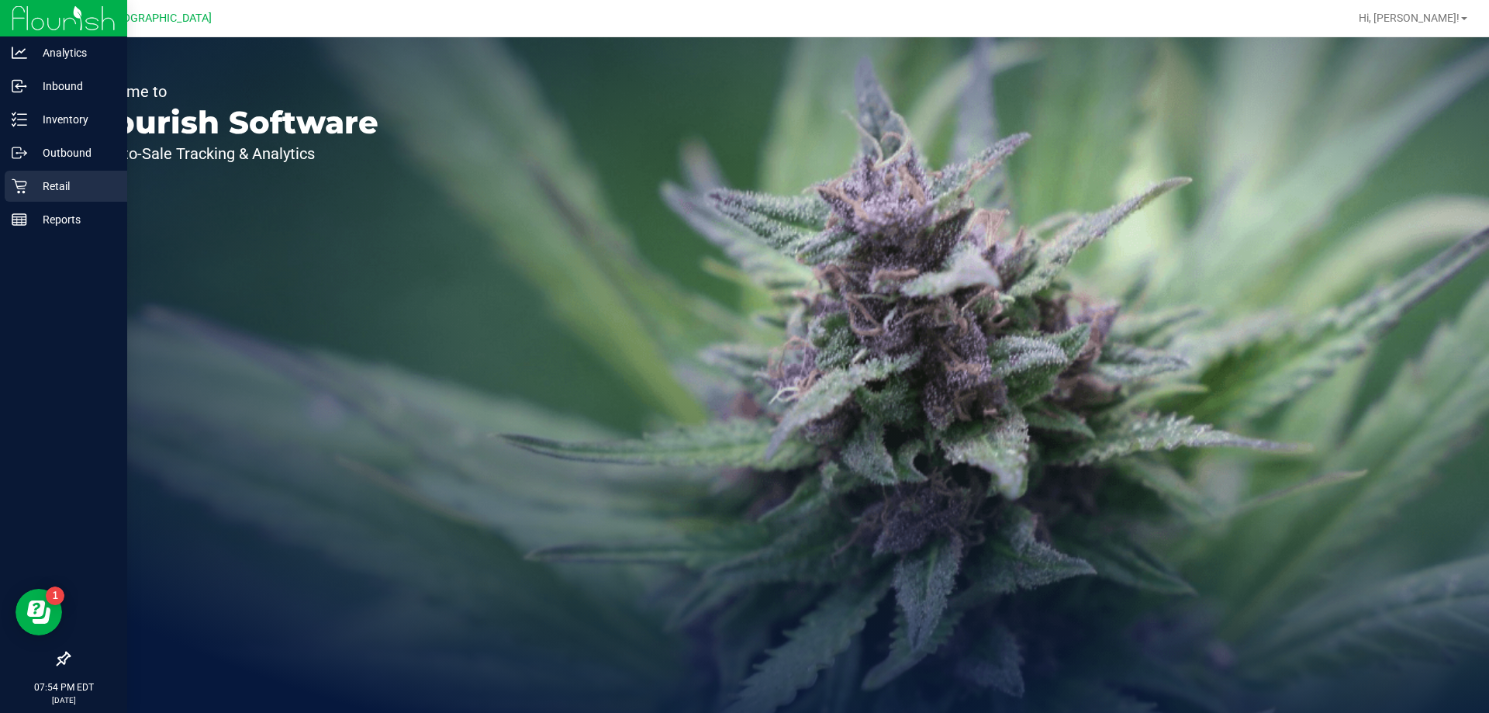
click at [53, 194] on p "Retail" at bounding box center [73, 186] width 93 height 19
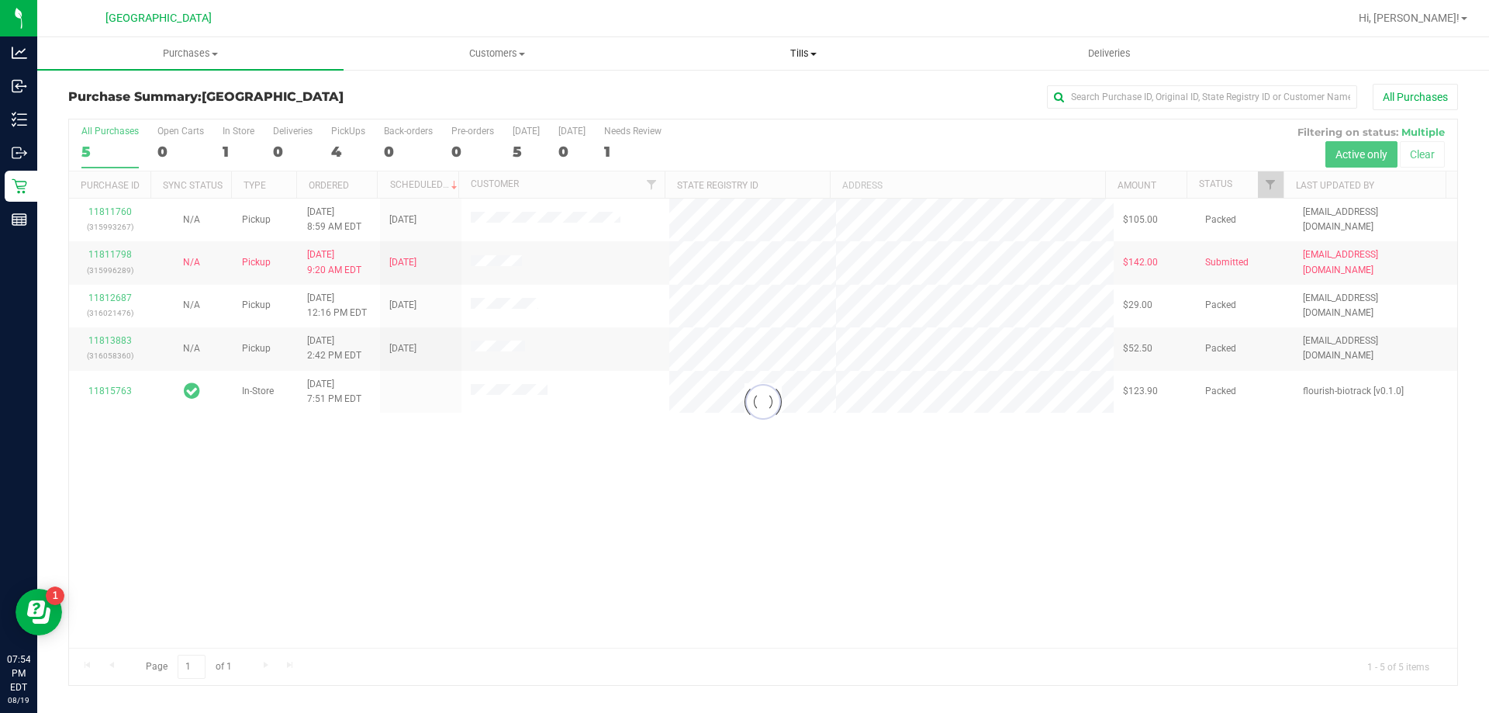
click at [790, 49] on span "Tills" at bounding box center [803, 54] width 305 height 14
click at [739, 81] on ul "Manage tills Reconcile e-payments" at bounding box center [803, 103] width 306 height 65
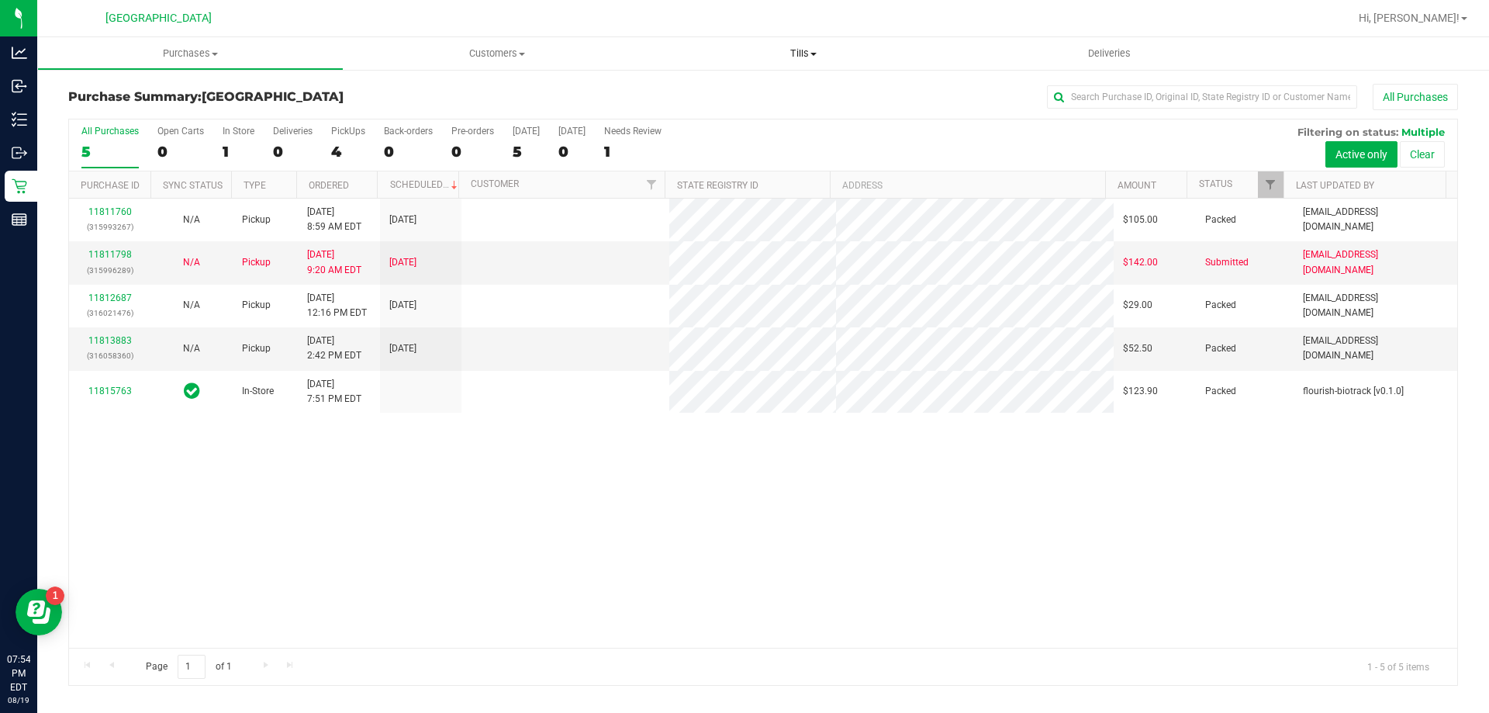
click at [721, 99] on span "Manage tills" at bounding box center [702, 93] width 105 height 13
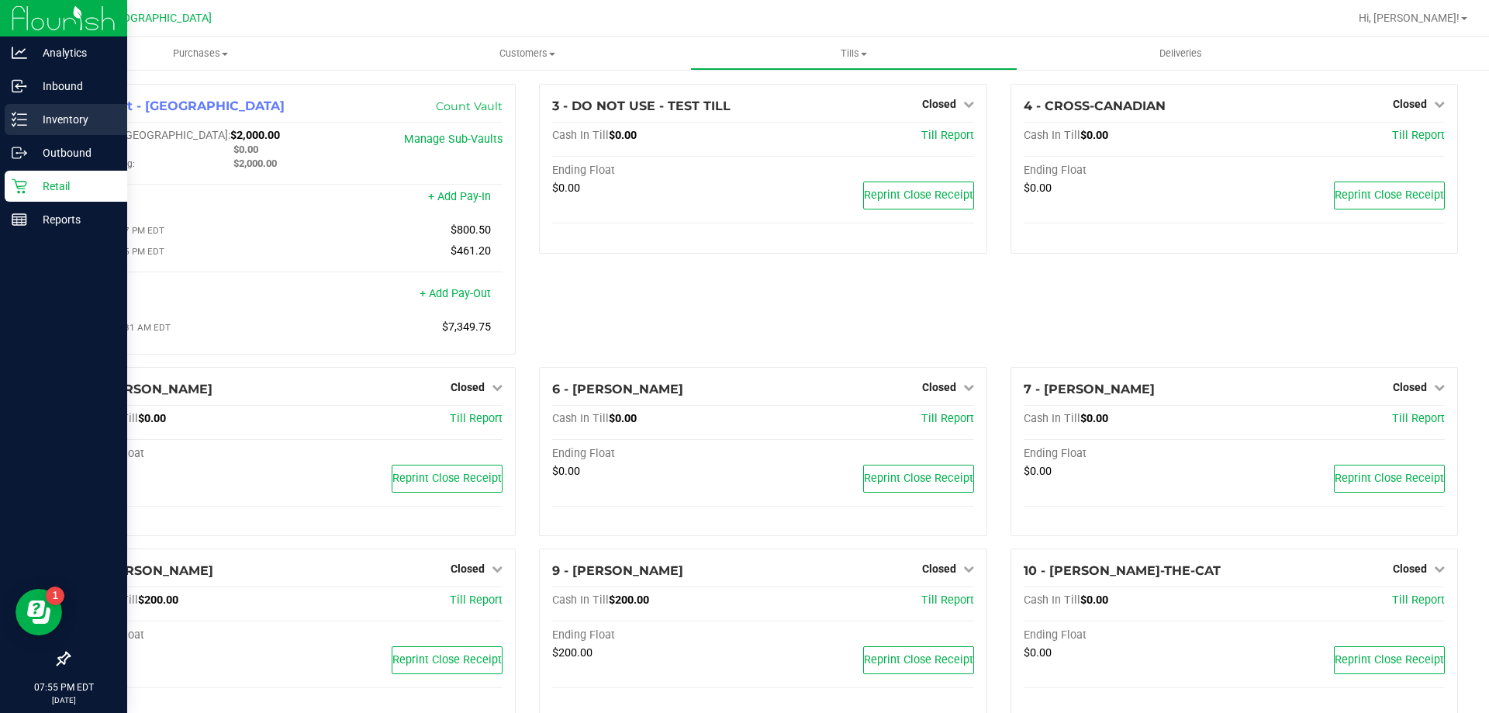
click at [43, 116] on p "Inventory" at bounding box center [73, 119] width 93 height 19
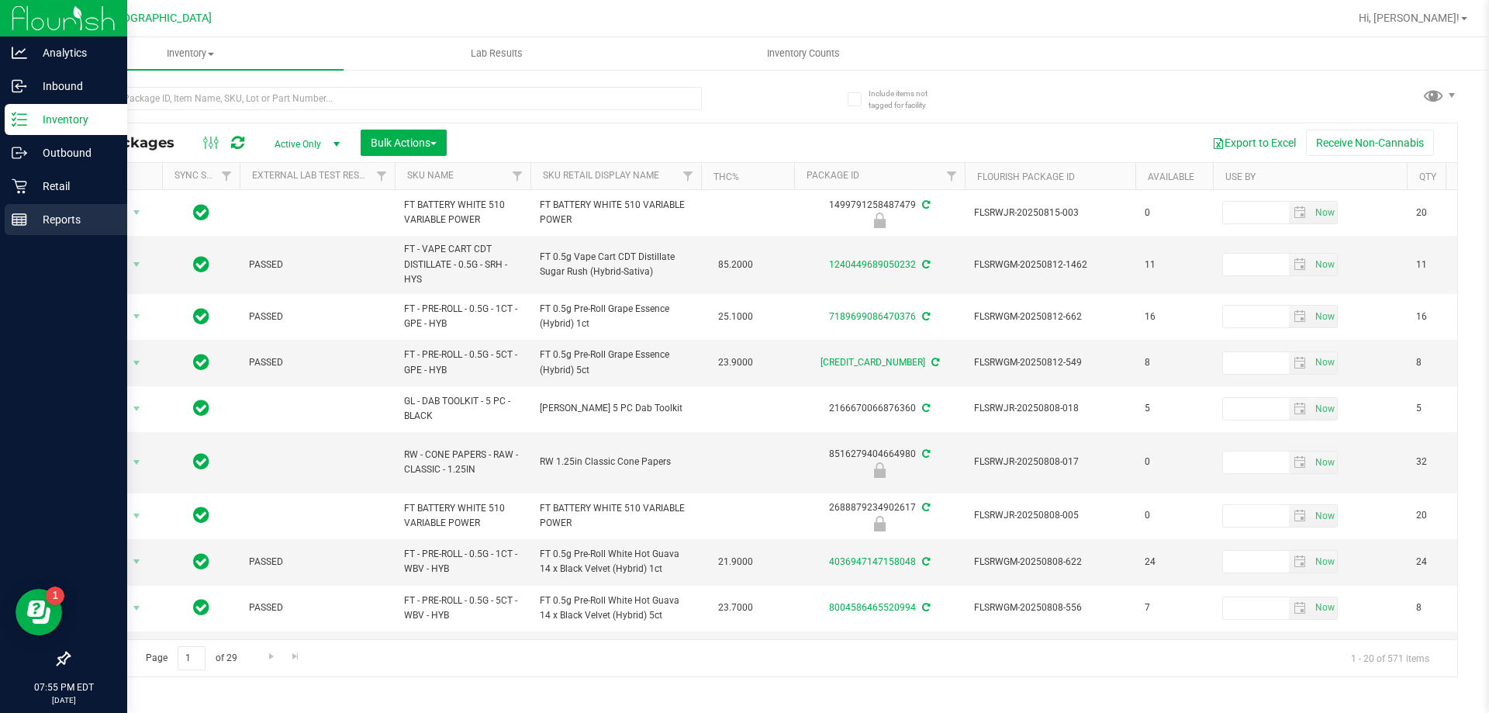
click at [67, 215] on p "Reports" at bounding box center [73, 219] width 93 height 19
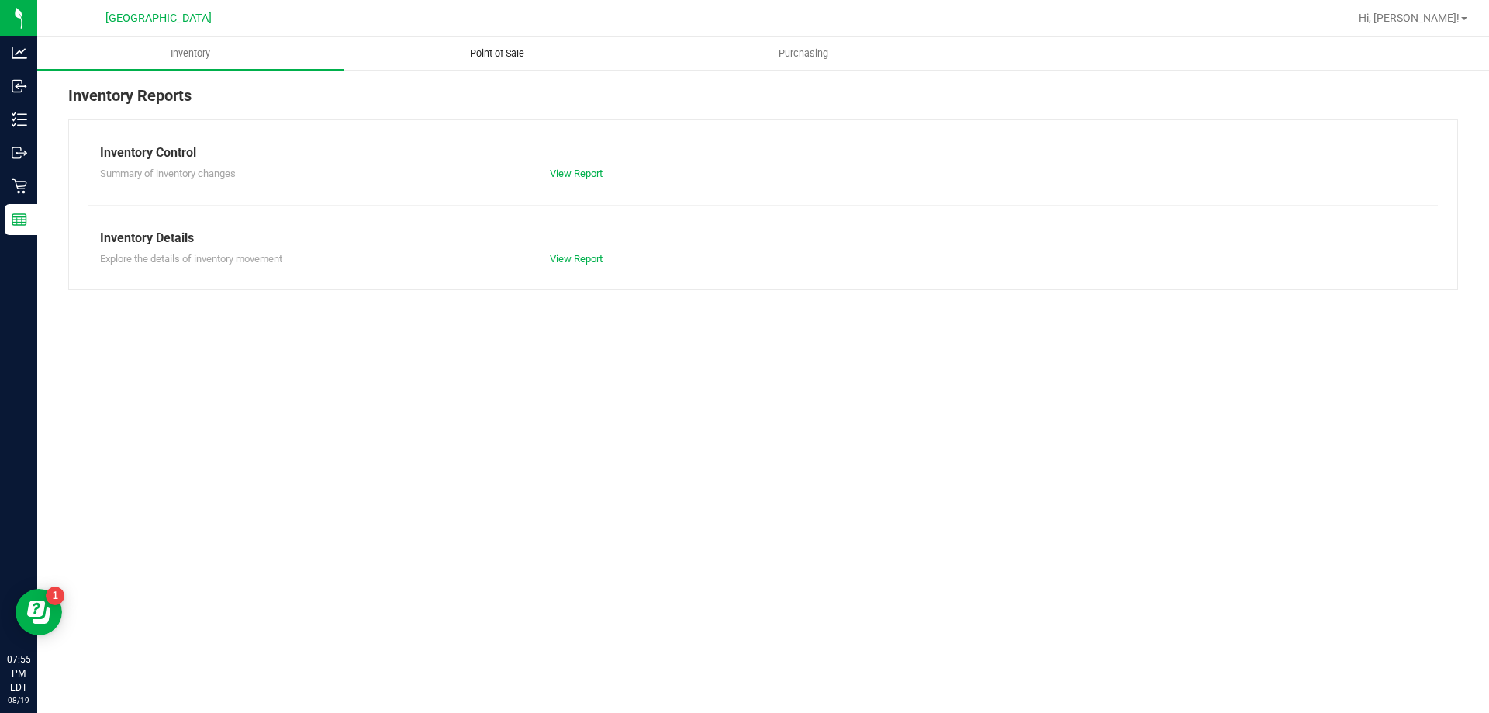
click at [489, 47] on span "Point of Sale" at bounding box center [497, 54] width 96 height 14
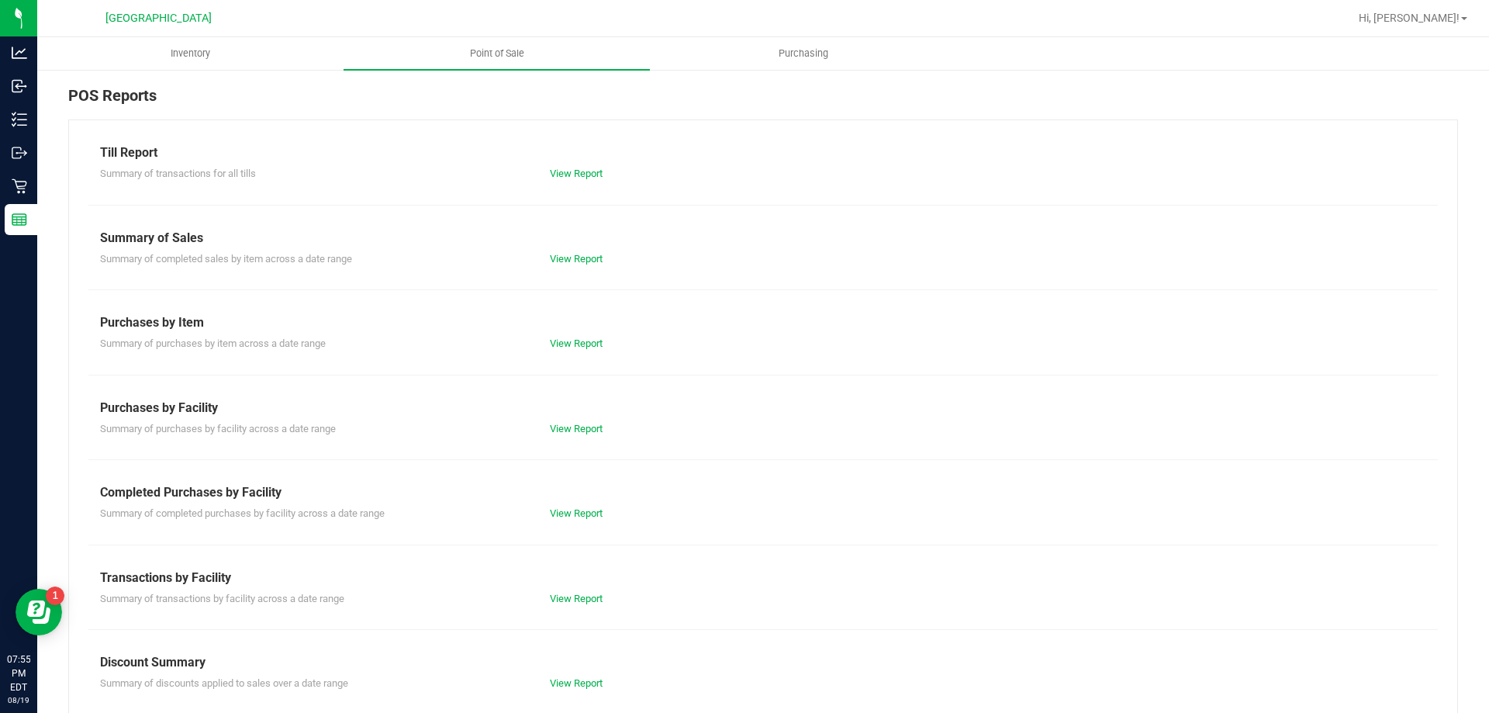
click at [608, 503] on div "Summary of completed purchases by facility across a date range View Report" at bounding box center [762, 511] width 1349 height 19
click at [582, 514] on link "View Report" at bounding box center [576, 513] width 53 height 12
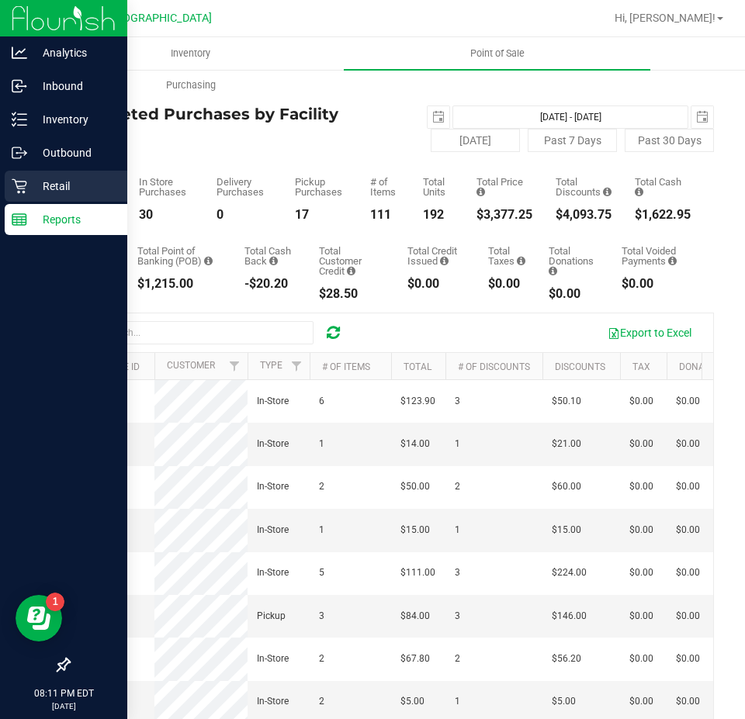
click at [30, 190] on p "Retail" at bounding box center [73, 186] width 93 height 19
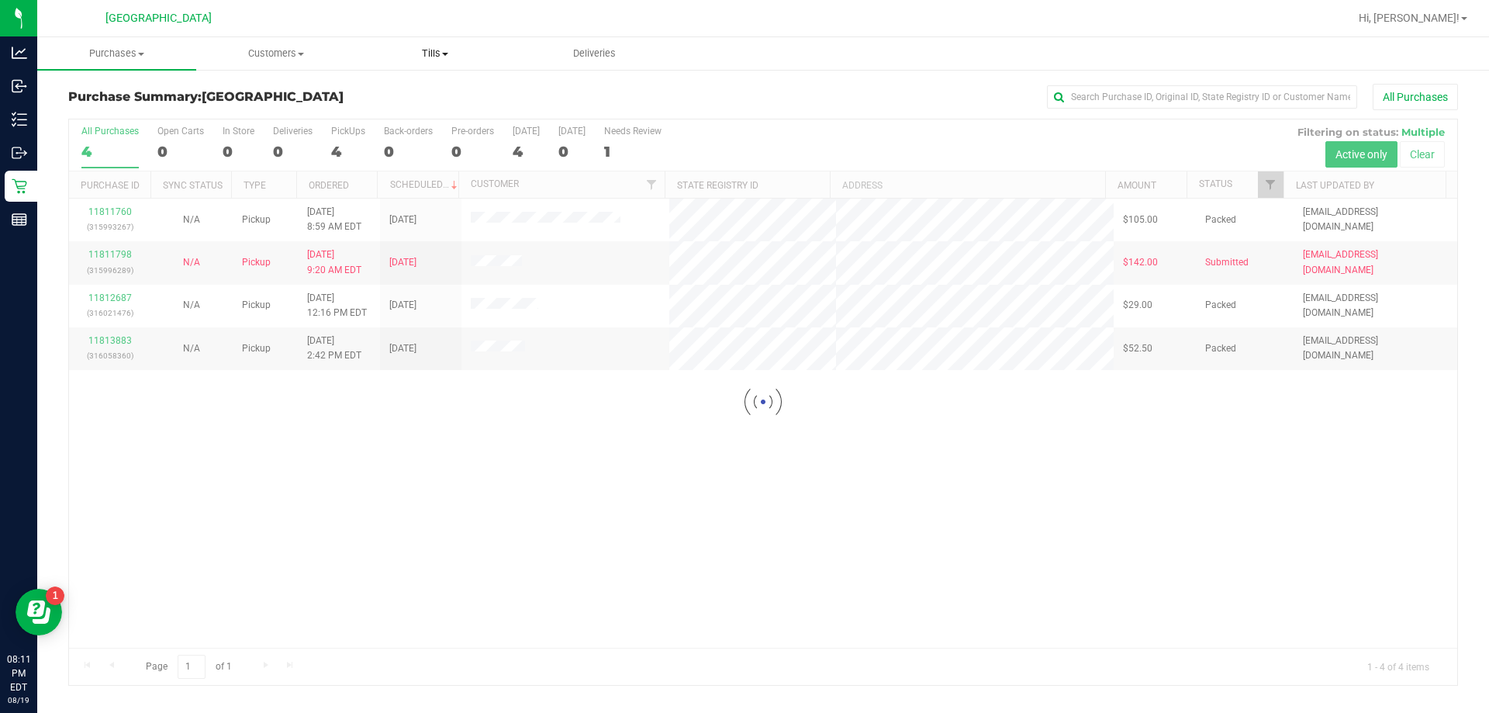
click at [426, 57] on span "Tills" at bounding box center [434, 54] width 157 height 14
click at [403, 92] on span "Manage tills" at bounding box center [407, 93] width 105 height 13
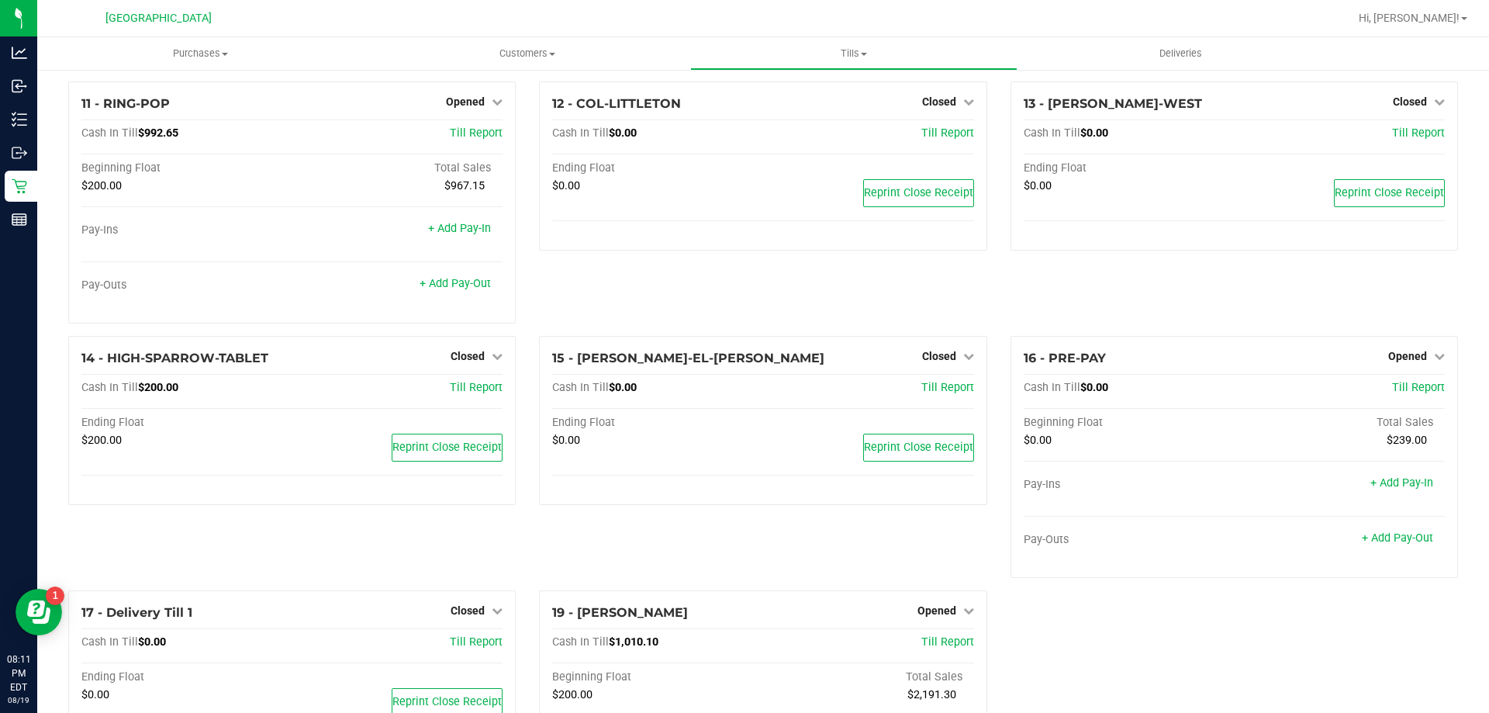
scroll to position [645, 0]
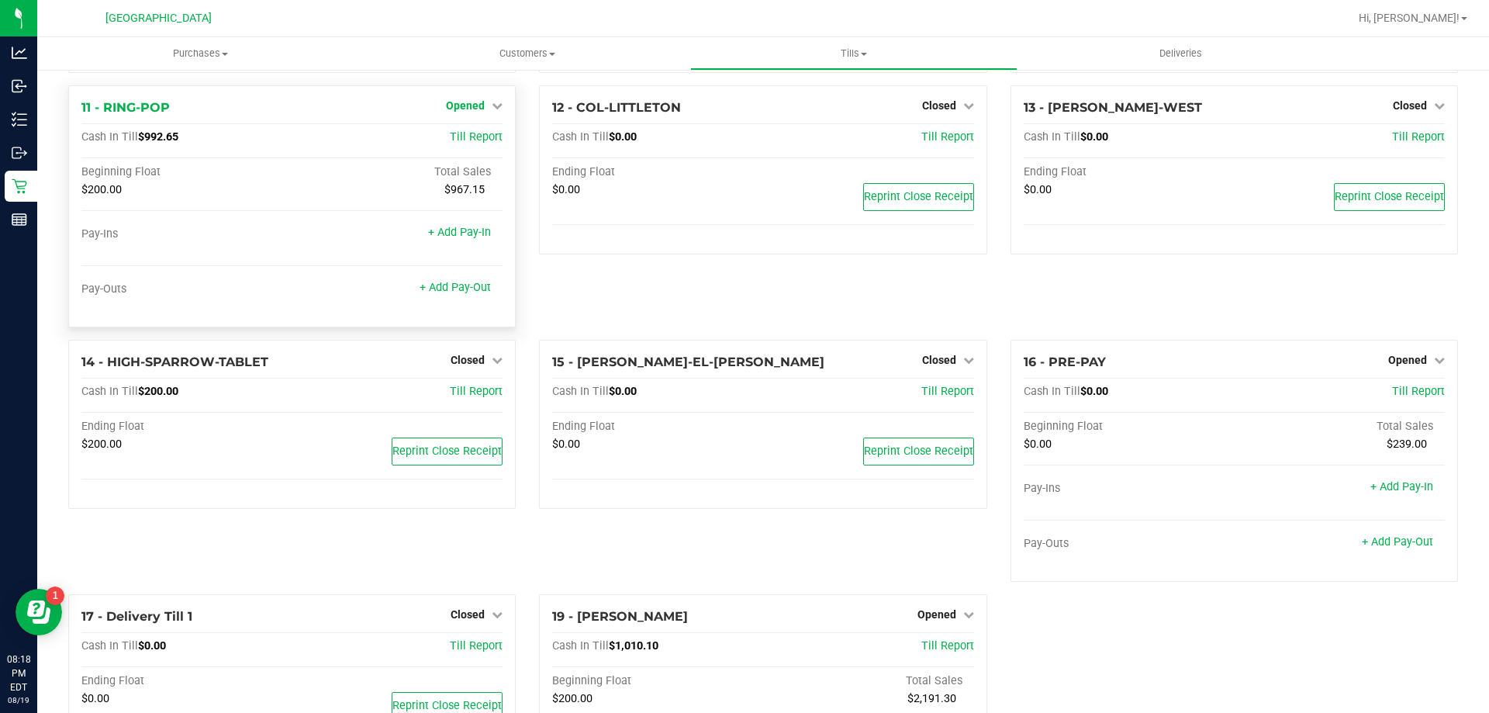
click at [458, 112] on span "Opened" at bounding box center [465, 105] width 39 height 12
click at [453, 143] on link "Close Till" at bounding box center [468, 137] width 42 height 12
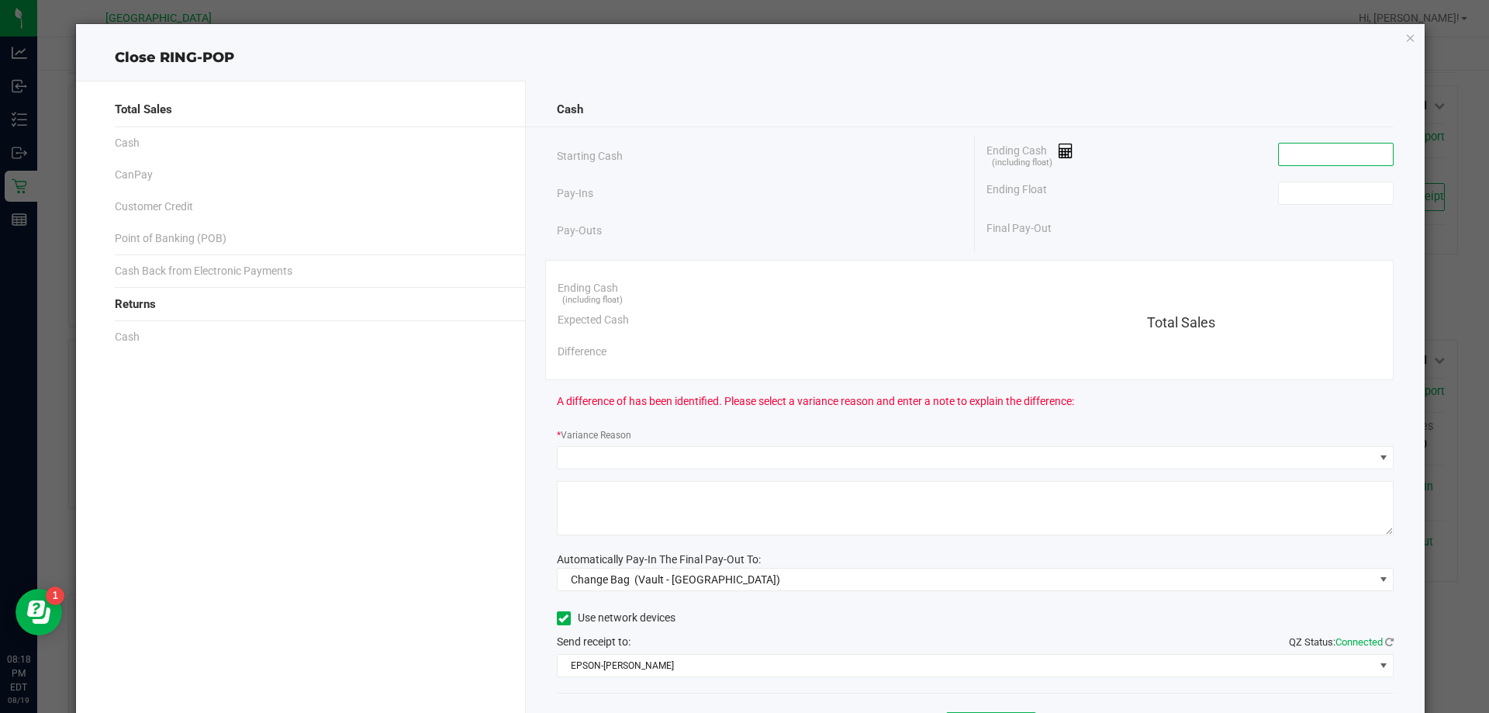
click at [1303, 159] on input at bounding box center [1336, 154] width 114 height 22
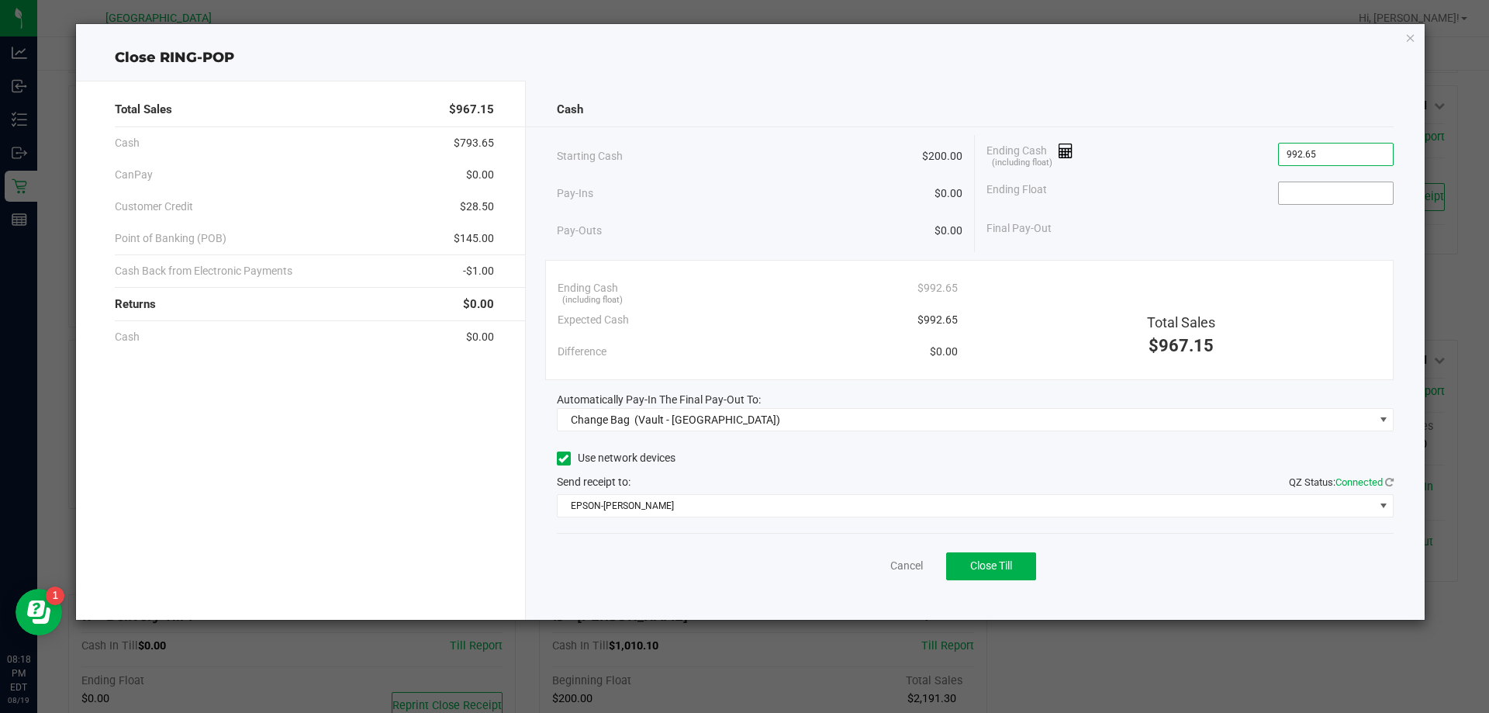
type input "$992.65"
click at [1311, 185] on input at bounding box center [1336, 193] width 114 height 22
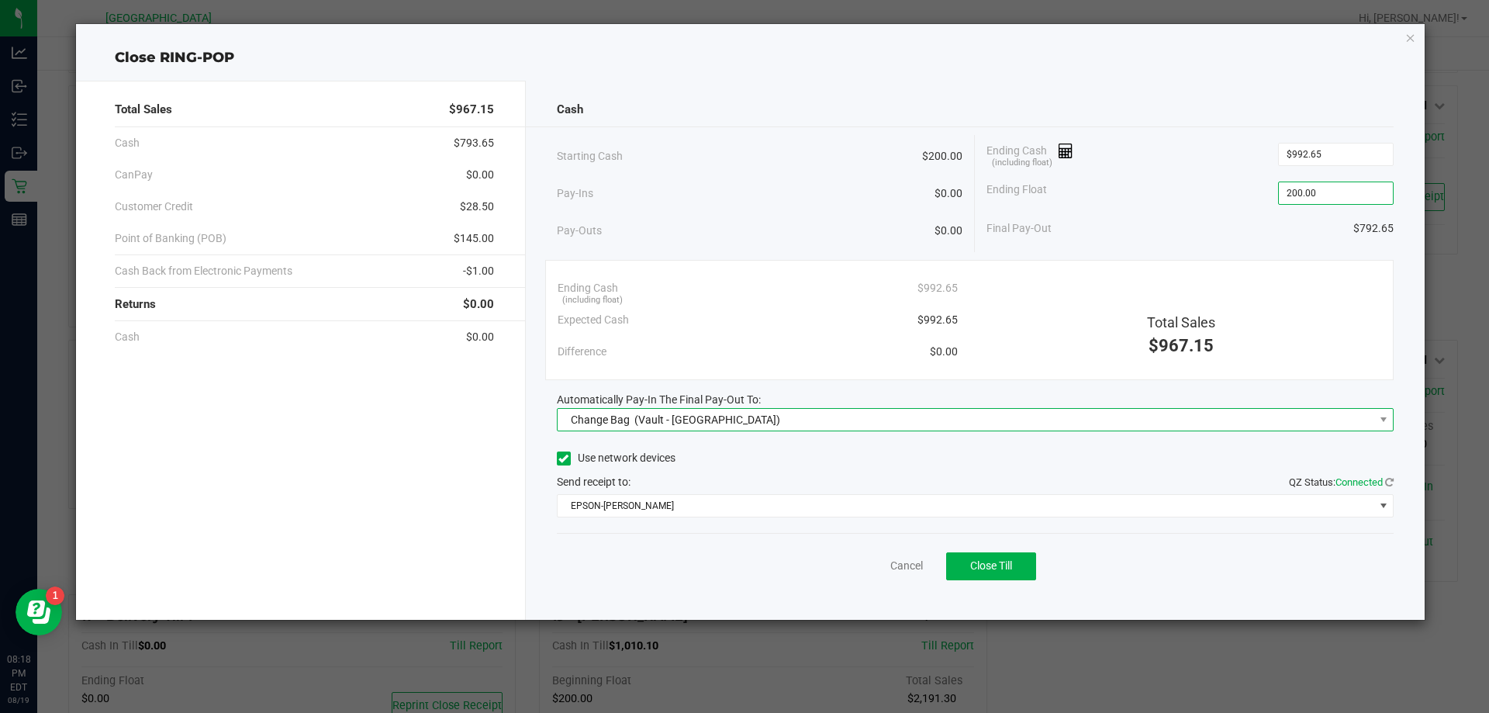
type input "$200.00"
click at [973, 422] on span "Change Bag (Vault - Orange Park WC)" at bounding box center [966, 420] width 817 height 22
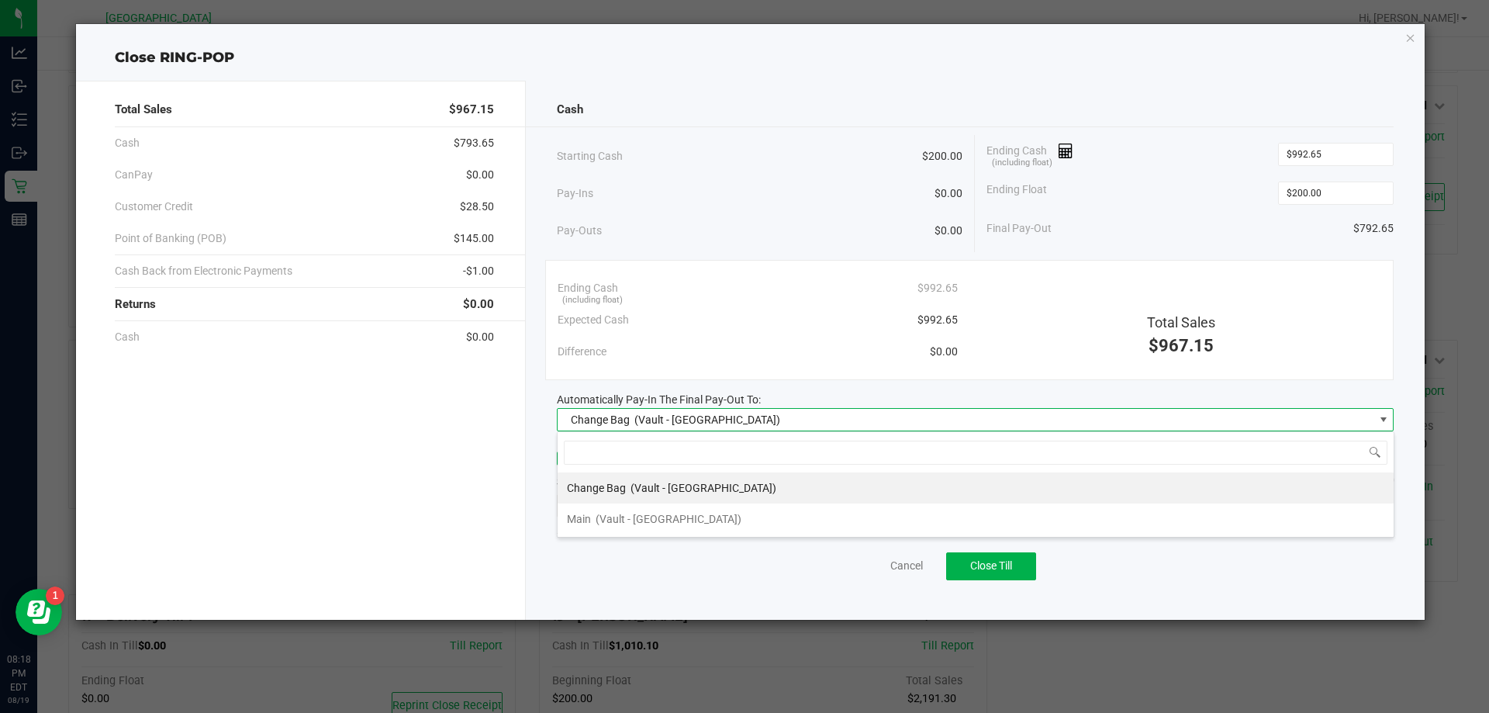
scroll to position [23, 837]
click at [722, 527] on li "Main (Vault - Orange Park WC)" at bounding box center [976, 518] width 836 height 31
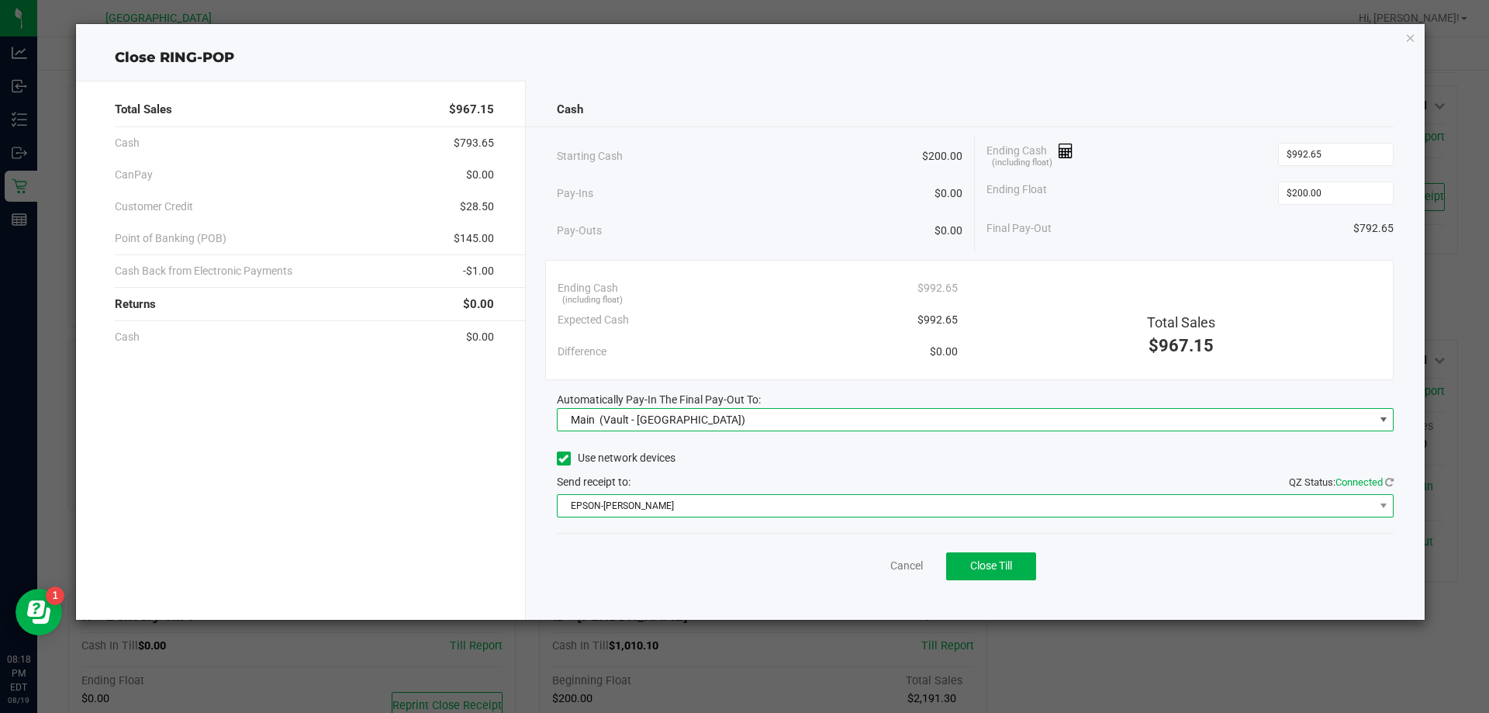
click at [734, 503] on span "EPSON-AUDREY-KITCHING" at bounding box center [966, 506] width 817 height 22
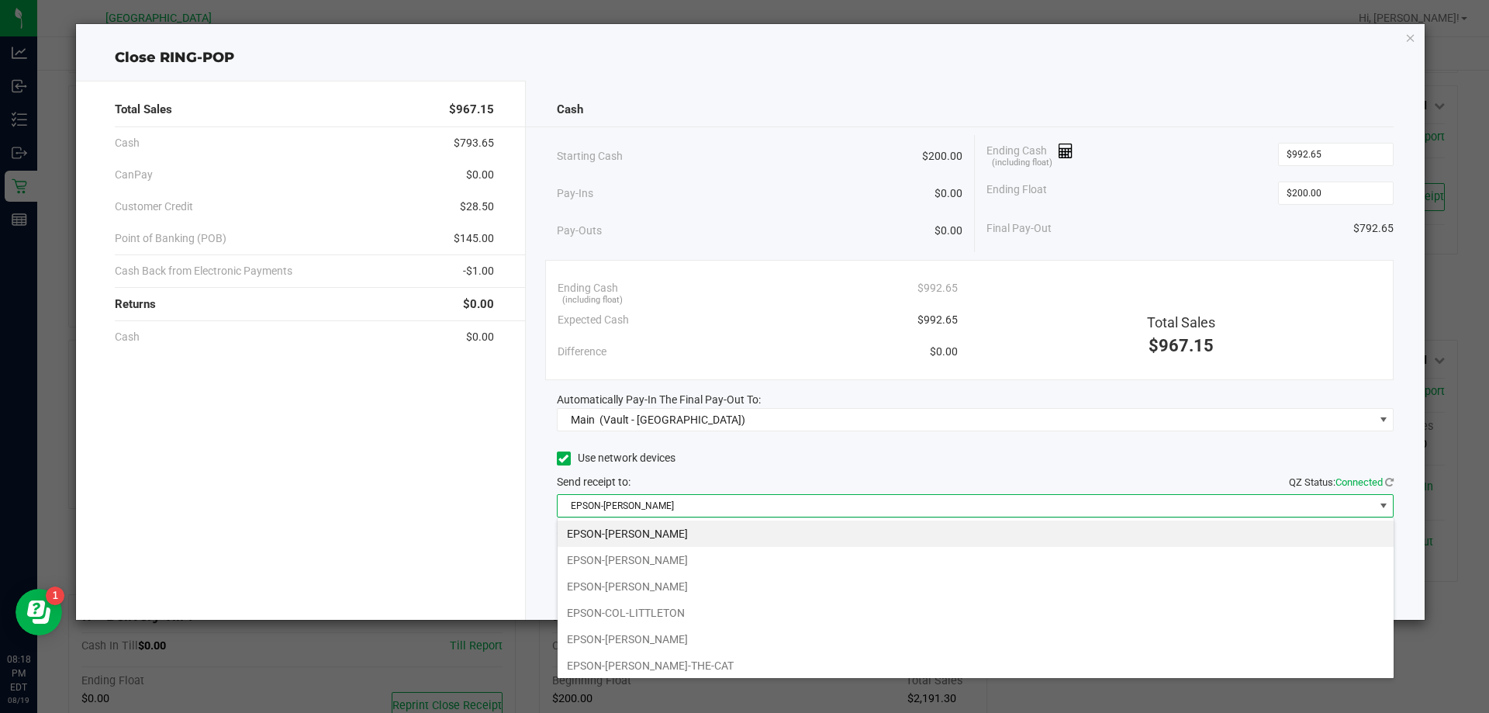
drag, startPoint x: 665, startPoint y: 669, endPoint x: 660, endPoint y: 655, distance: 14.7
click at [663, 667] on li "EPSON-CONRAD-THE-CAT" at bounding box center [976, 665] width 836 height 26
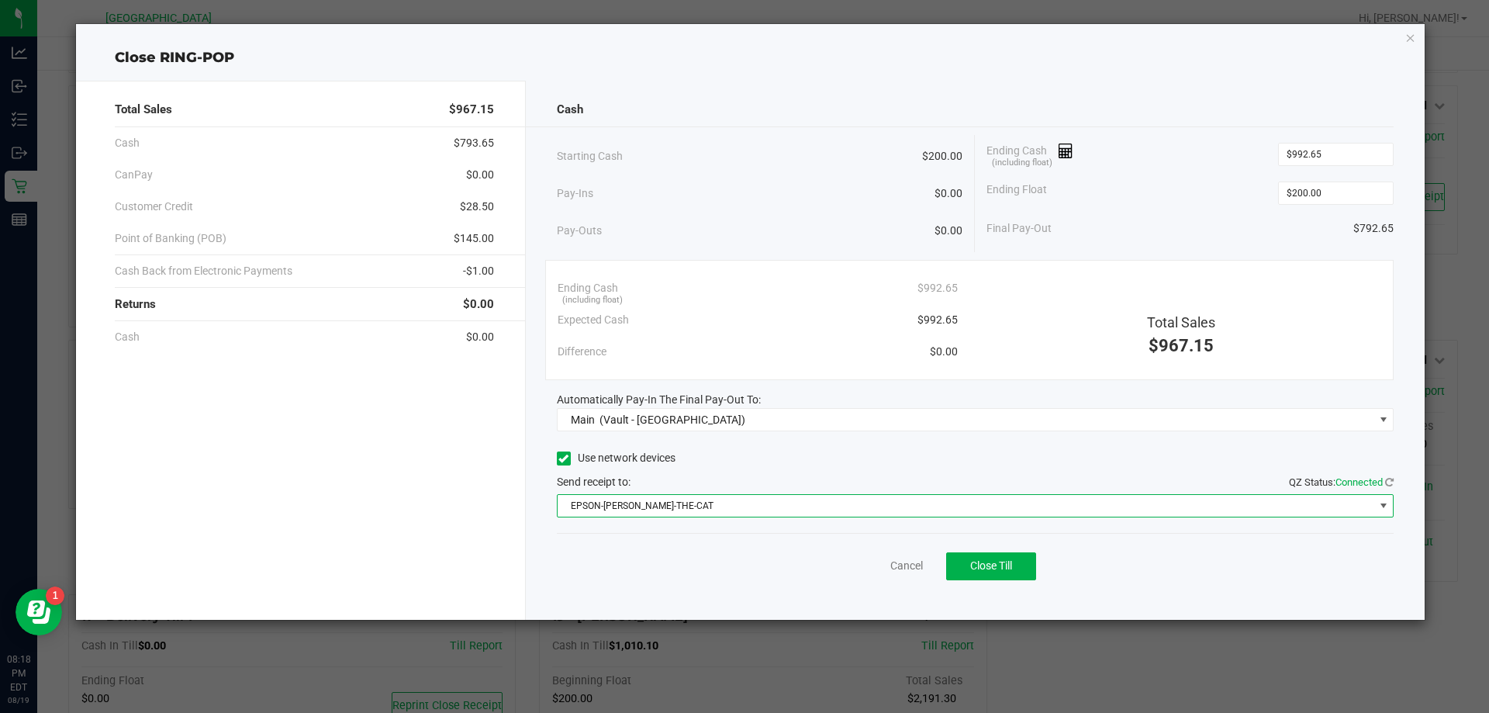
click at [676, 545] on div "Cancel Close Till" at bounding box center [976, 563] width 838 height 60
click at [723, 507] on span "EPSON-CONRAD-THE-CAT" at bounding box center [966, 506] width 817 height 22
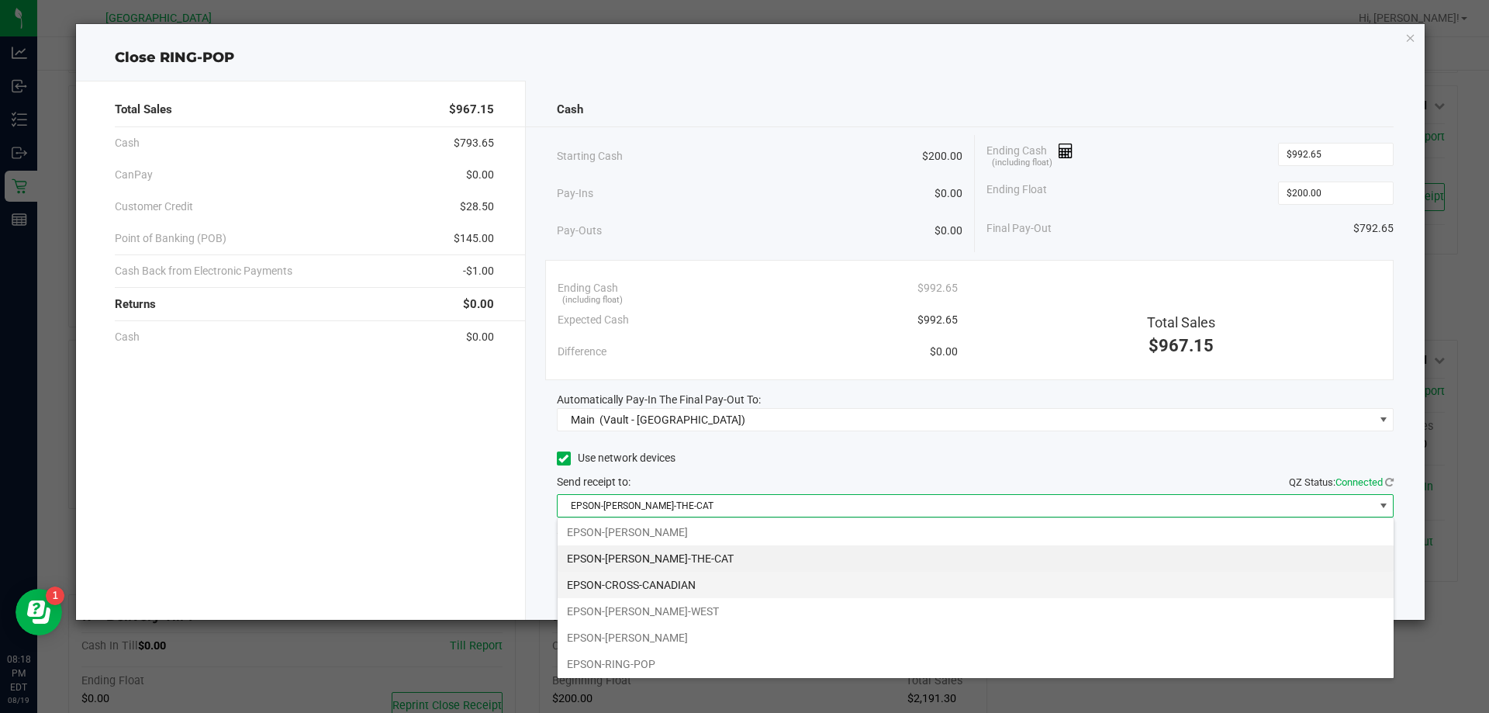
scroll to position [109, 0]
click at [662, 558] on li "EPSON-CONRAD-THE-CAT" at bounding box center [976, 557] width 836 height 26
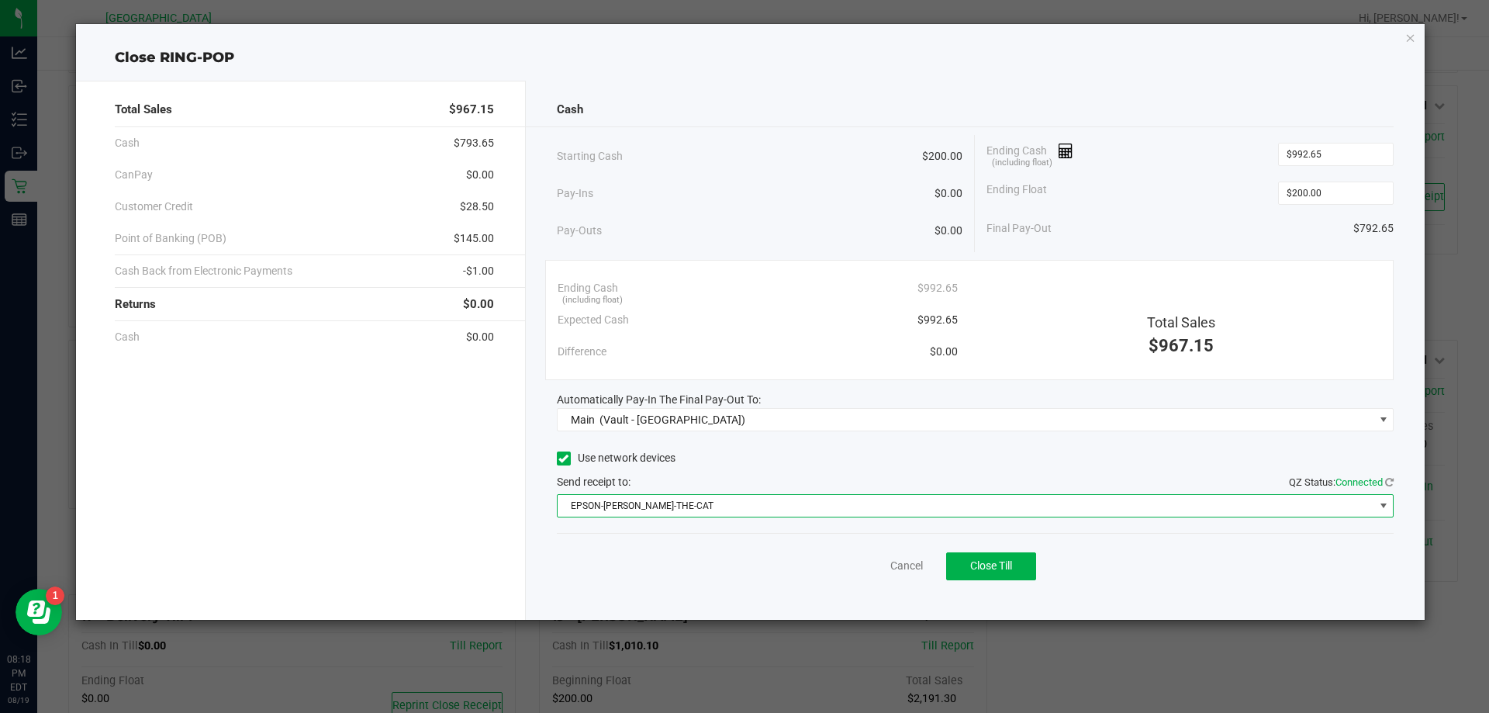
click at [653, 569] on div "Cancel Close Till" at bounding box center [976, 563] width 838 height 60
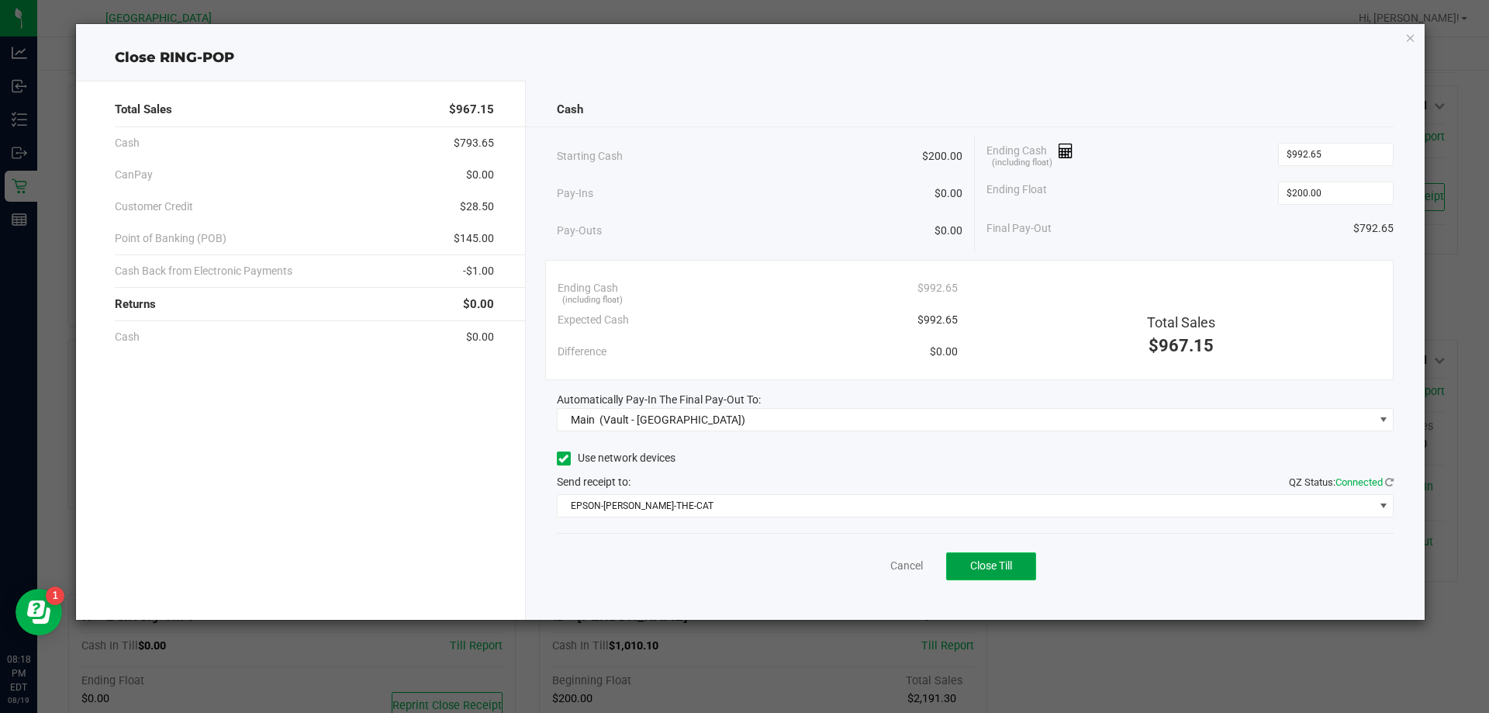
click at [1012, 559] on span "Close Till" at bounding box center [991, 565] width 42 height 12
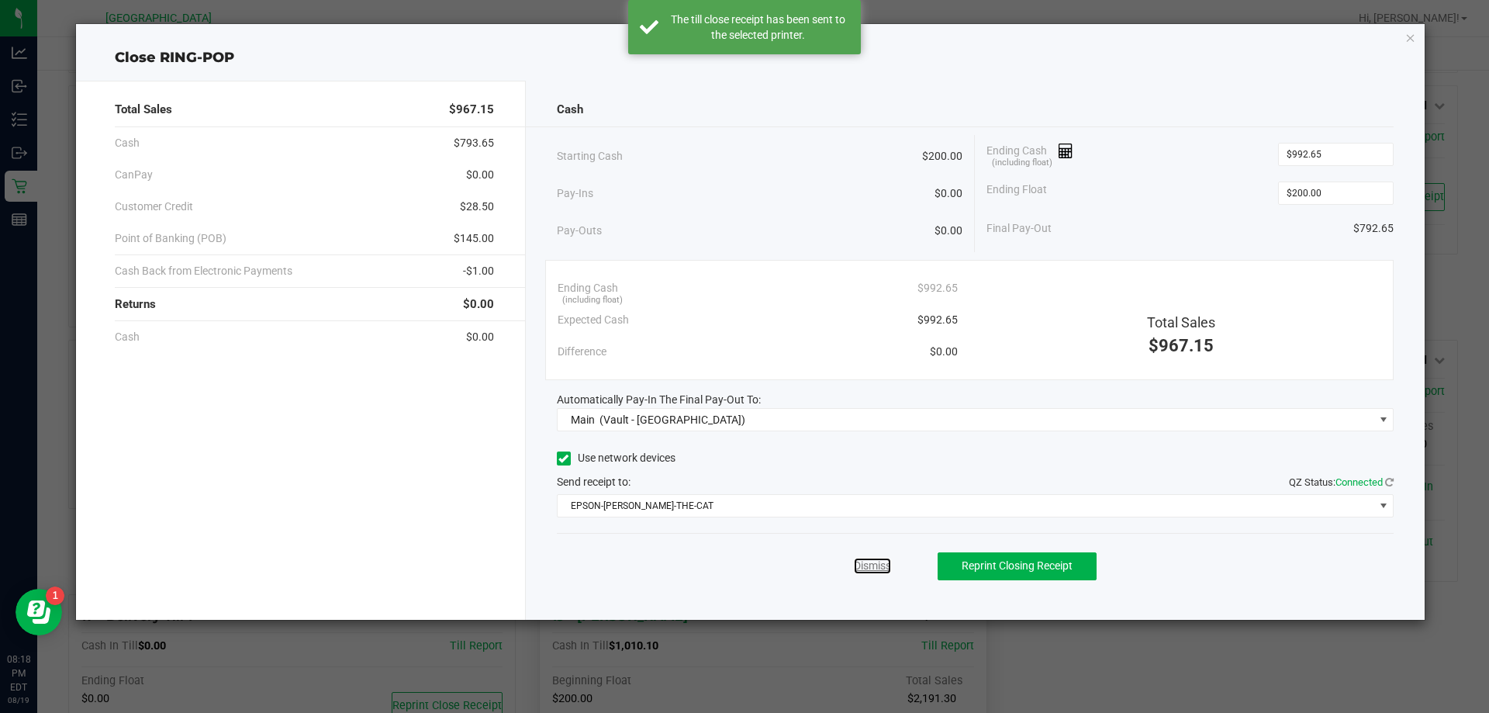
click at [879, 562] on link "Dismiss" at bounding box center [872, 566] width 37 height 16
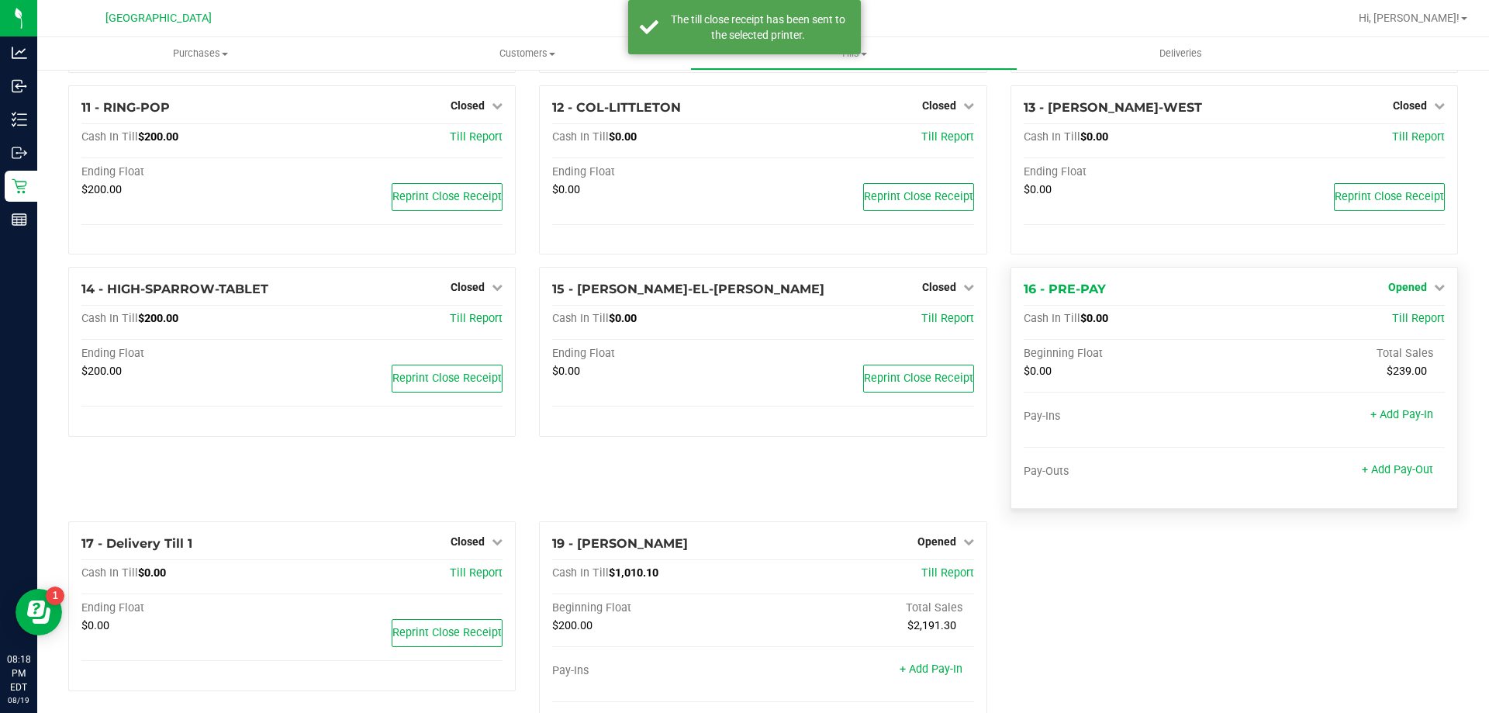
click at [1412, 293] on span "Opened" at bounding box center [1407, 287] width 39 height 12
click at [1383, 333] on div "Close Till" at bounding box center [1409, 320] width 116 height 42
click at [1388, 326] on link "Close Till" at bounding box center [1409, 319] width 42 height 12
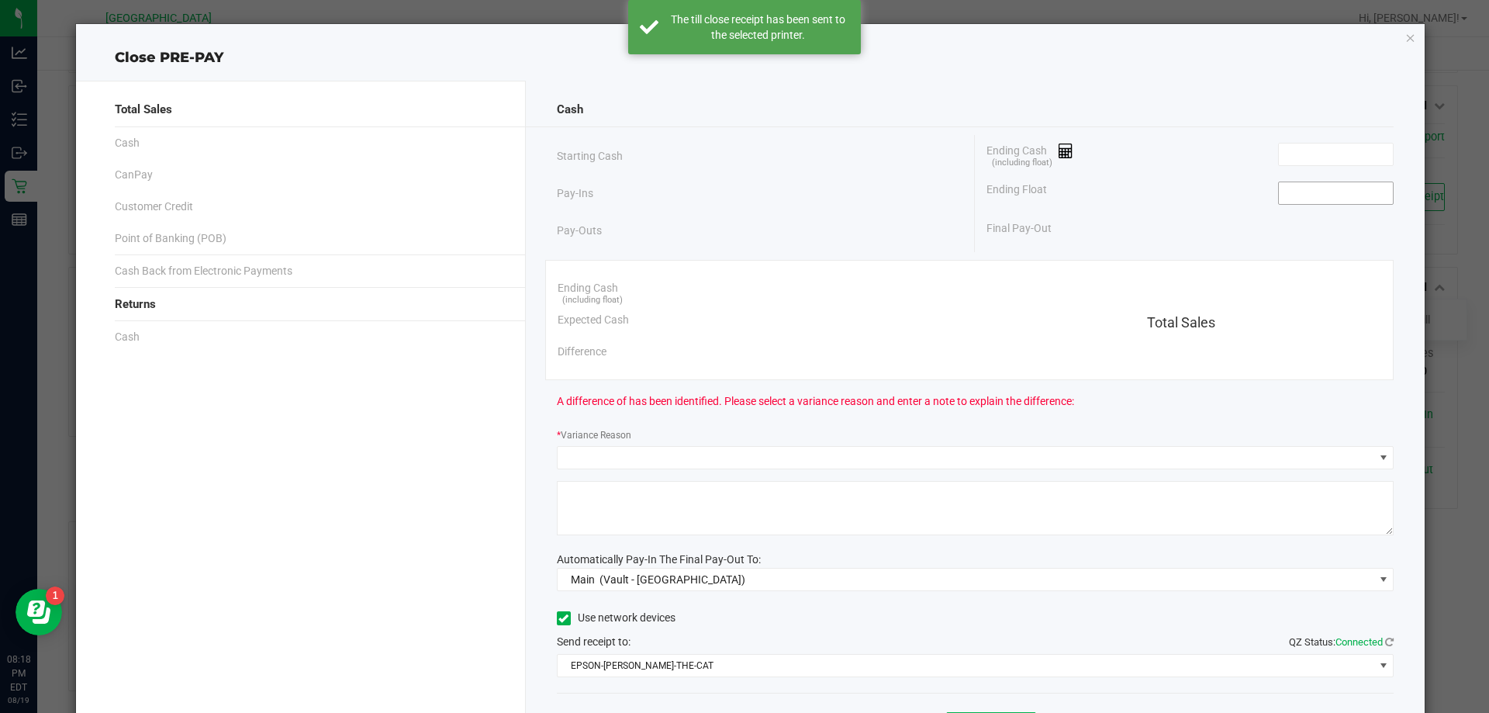
click at [1288, 187] on input at bounding box center [1336, 193] width 114 height 22
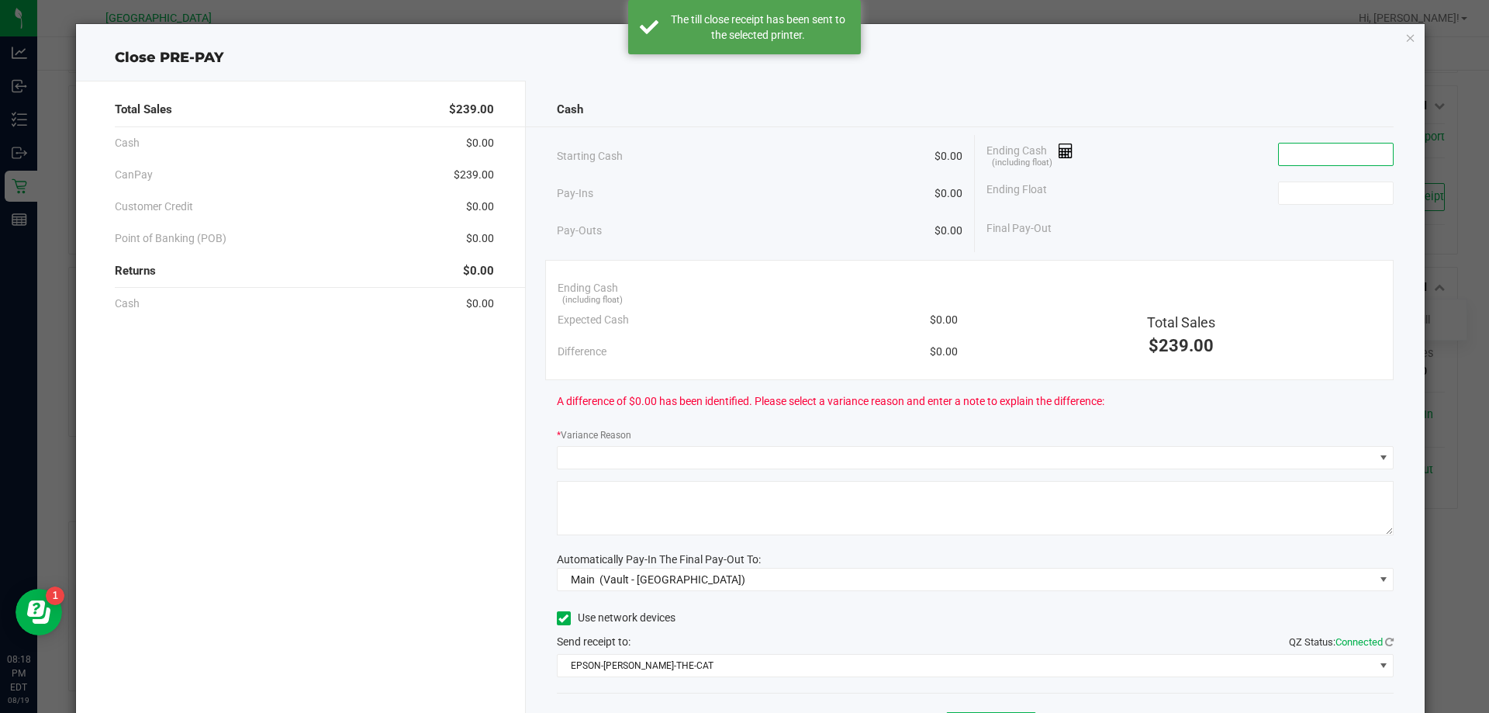
click at [1303, 157] on input at bounding box center [1336, 154] width 114 height 22
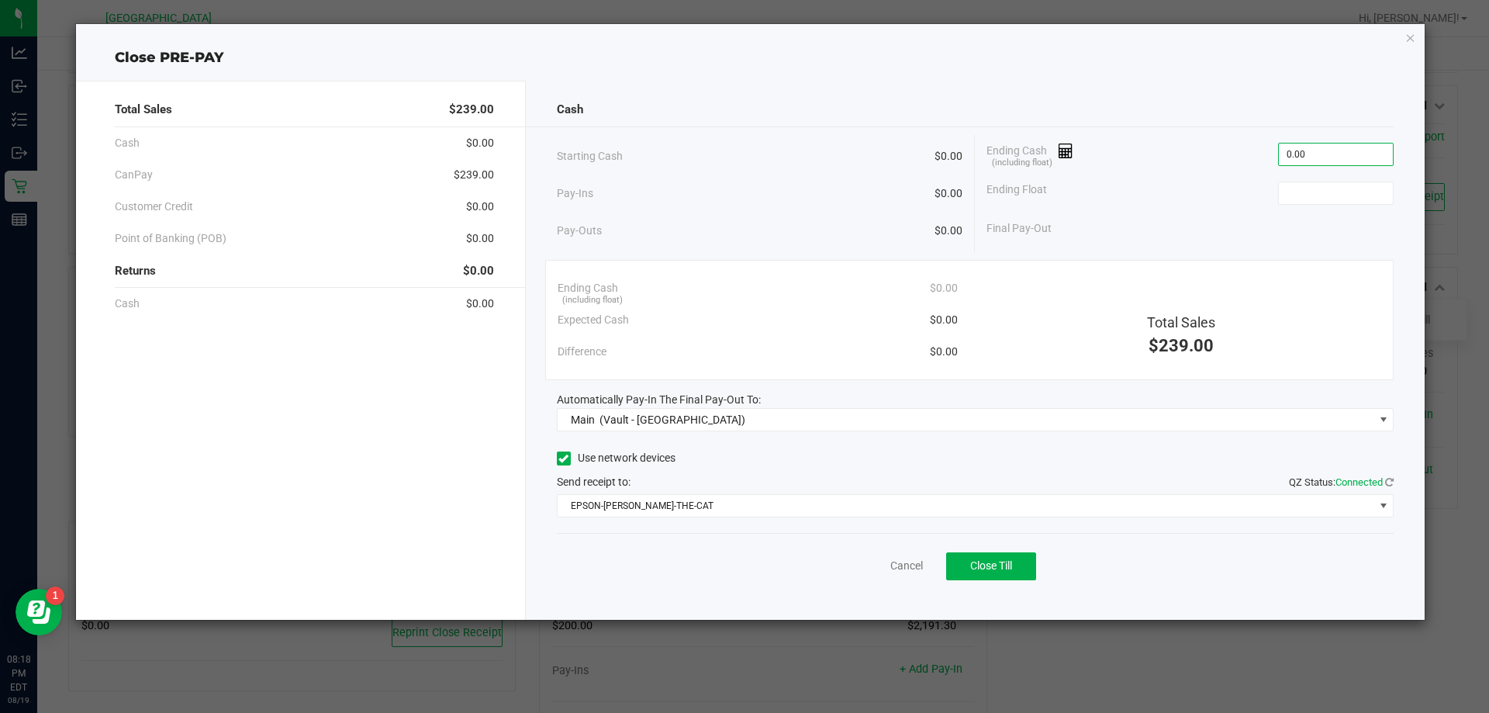
type input "$0.00"
drag, startPoint x: 1295, startPoint y: 180, endPoint x: 1287, endPoint y: 197, distance: 18.7
click at [1292, 189] on div "Ending Float" at bounding box center [1190, 193] width 407 height 39
click at [1287, 197] on input at bounding box center [1336, 193] width 114 height 22
type input "$0.00"
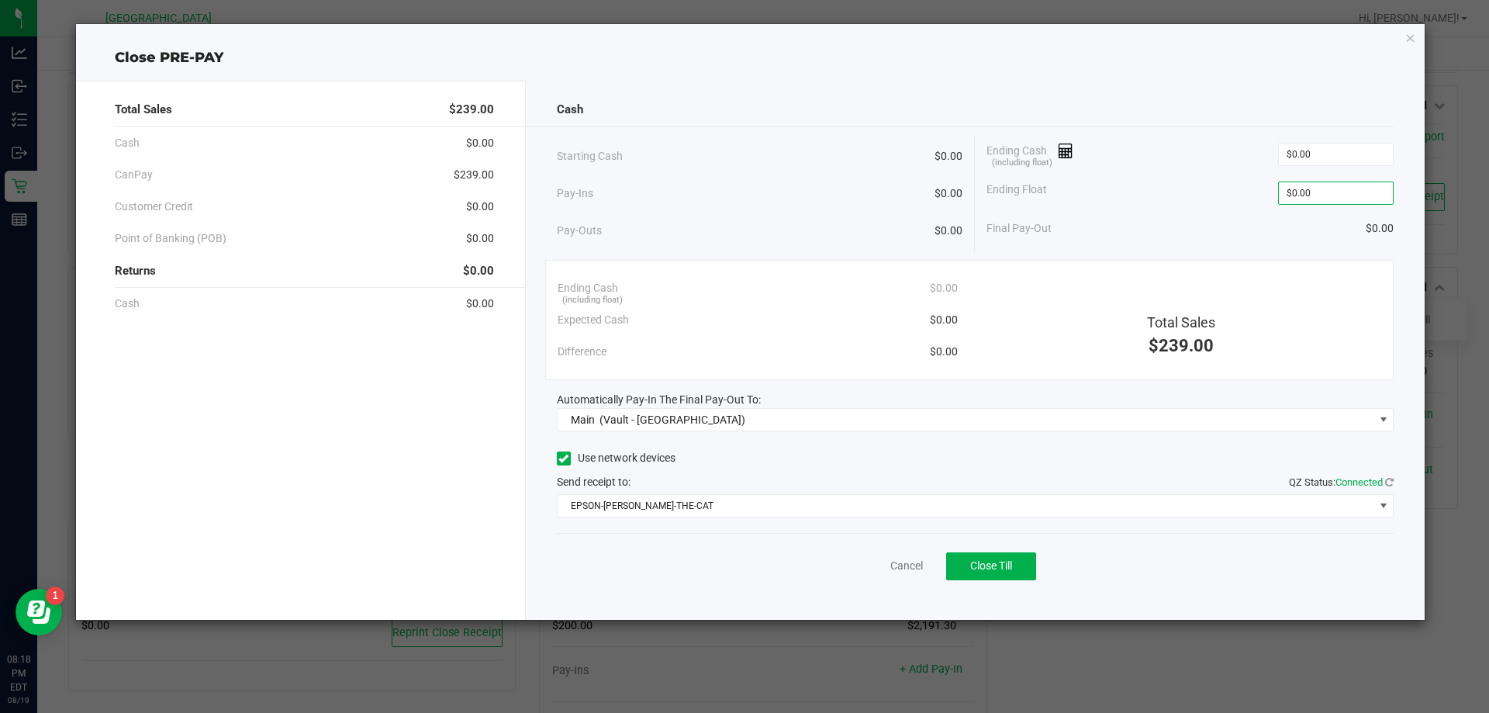
click at [1236, 219] on div "Final Pay-Out $0.00" at bounding box center [1190, 229] width 407 height 32
click at [991, 565] on span "Close Till" at bounding box center [991, 565] width 42 height 12
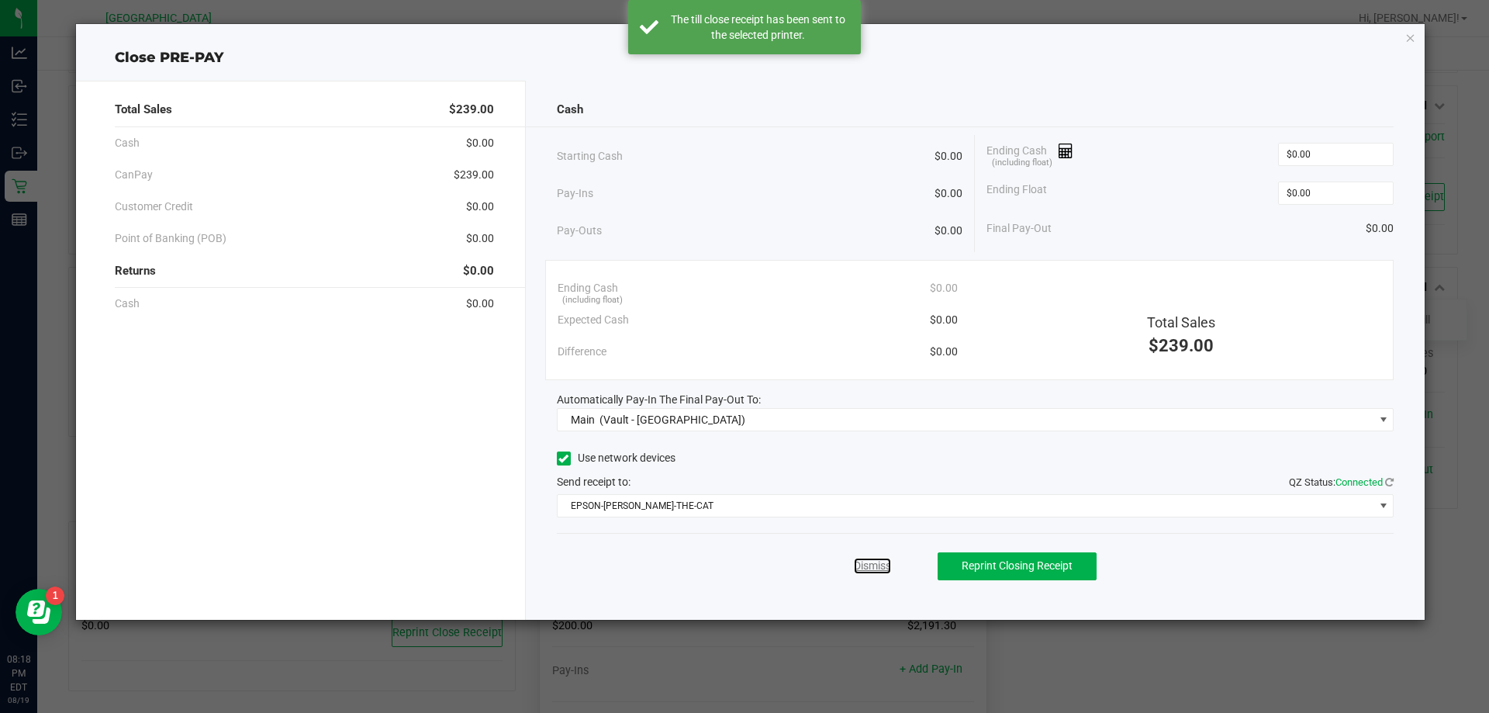
click at [862, 566] on link "Dismiss" at bounding box center [872, 566] width 37 height 16
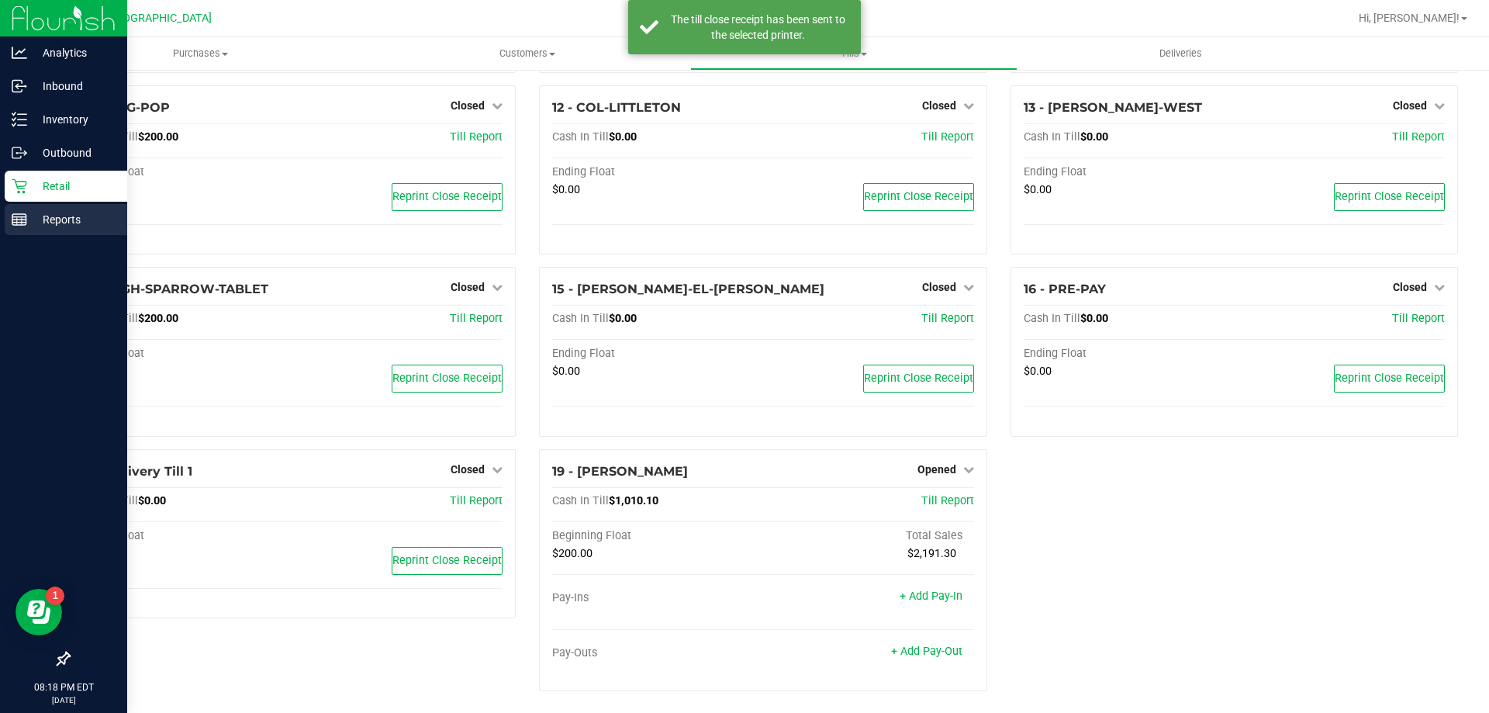
click at [51, 217] on p "Reports" at bounding box center [73, 219] width 93 height 19
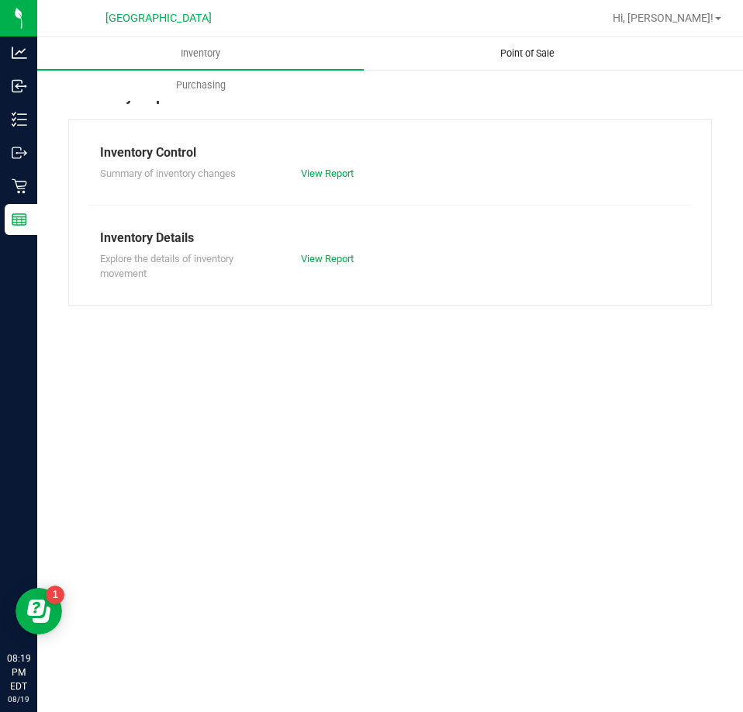
click at [516, 56] on span "Point of Sale" at bounding box center [527, 54] width 96 height 14
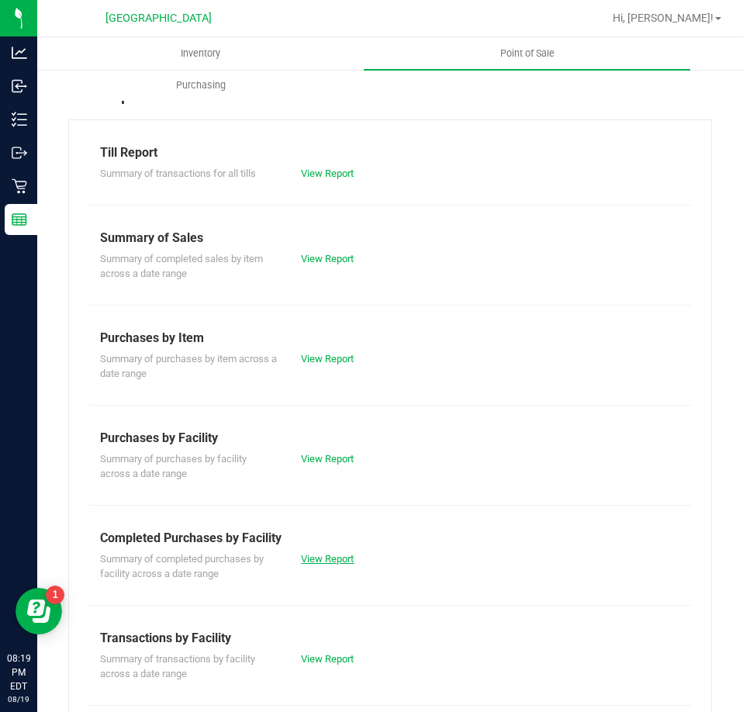
click at [306, 554] on link "View Report" at bounding box center [327, 559] width 53 height 12
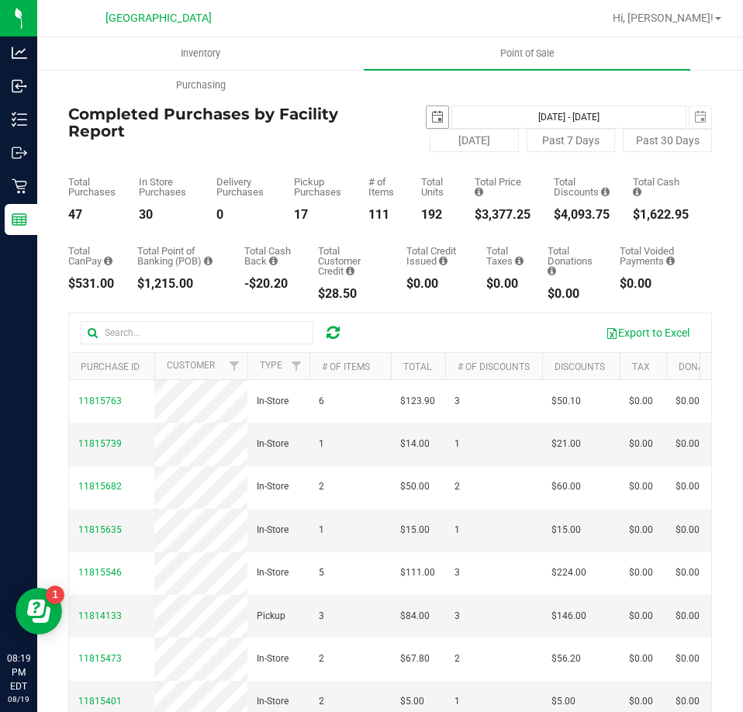
click at [427, 125] on span "select" at bounding box center [438, 117] width 22 height 22
click at [439, 112] on span "select" at bounding box center [438, 117] width 22 height 22
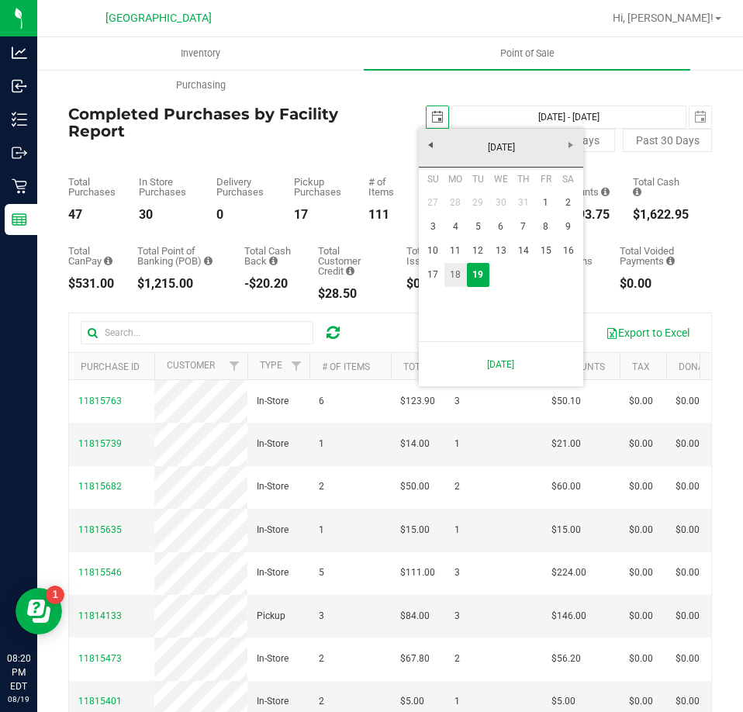
click at [459, 269] on link "18" at bounding box center [455, 275] width 22 height 24
type input "2025-08-18"
type input "Aug 18, 2025 - Aug 19, 2025"
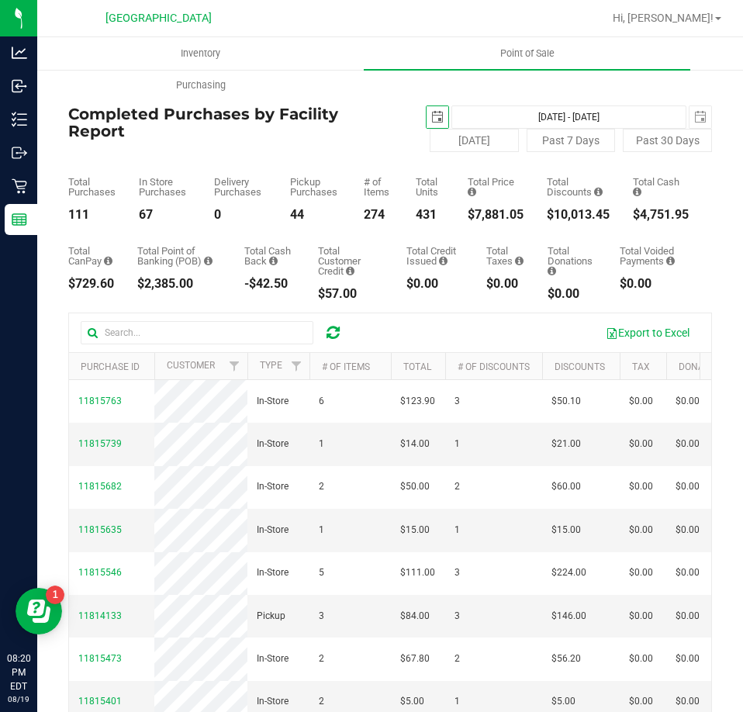
click at [427, 109] on span "select" at bounding box center [438, 117] width 22 height 22
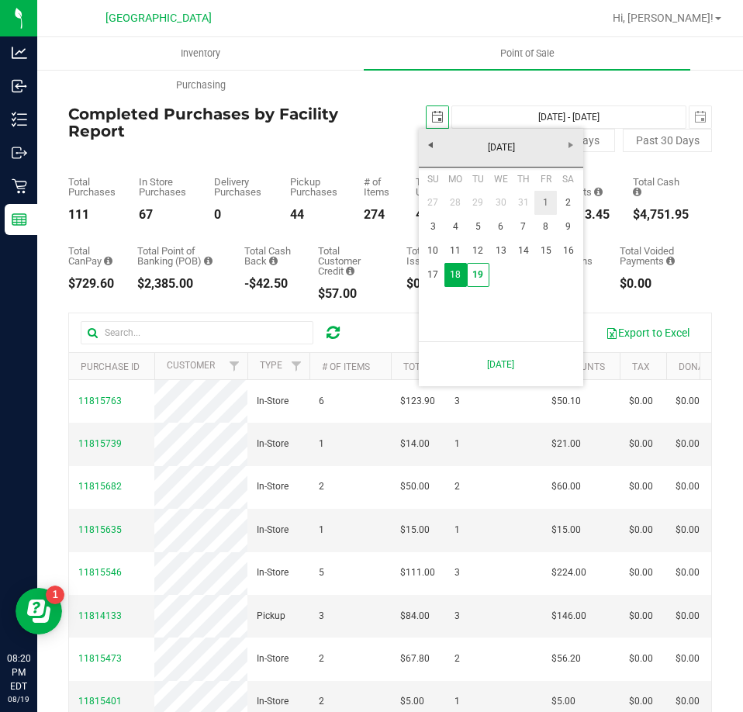
click at [537, 192] on link "1" at bounding box center [545, 203] width 22 height 24
type input "2025-08-01"
type input "Aug 1, 2025 - Aug 19, 2025"
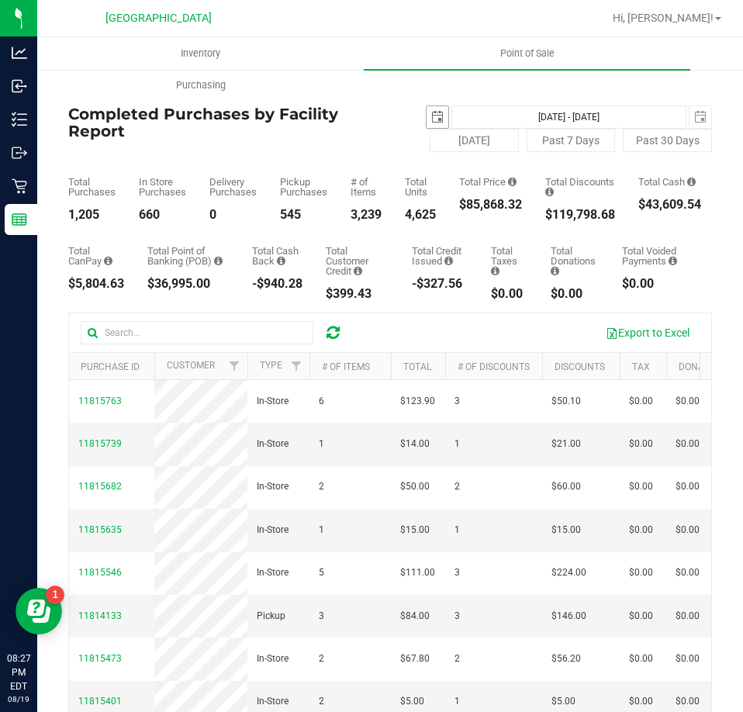
click at [427, 109] on span "select" at bounding box center [438, 117] width 22 height 22
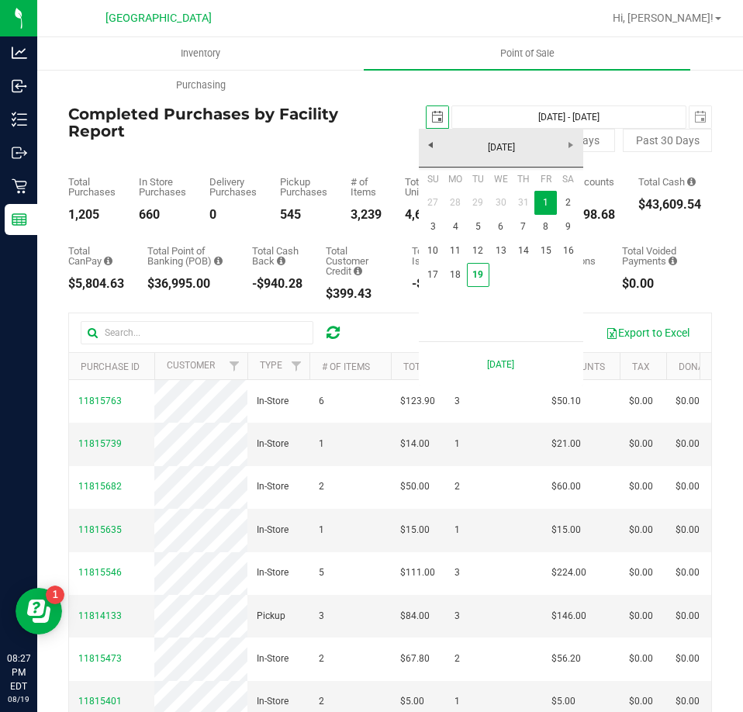
click at [431, 118] on span "select" at bounding box center [437, 117] width 12 height 12
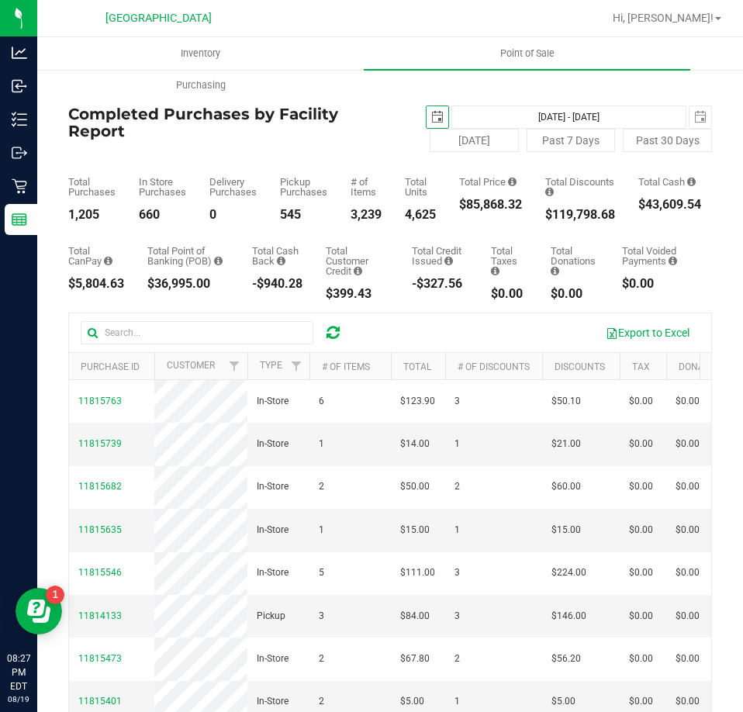
click at [431, 113] on span "select" at bounding box center [437, 117] width 12 height 12
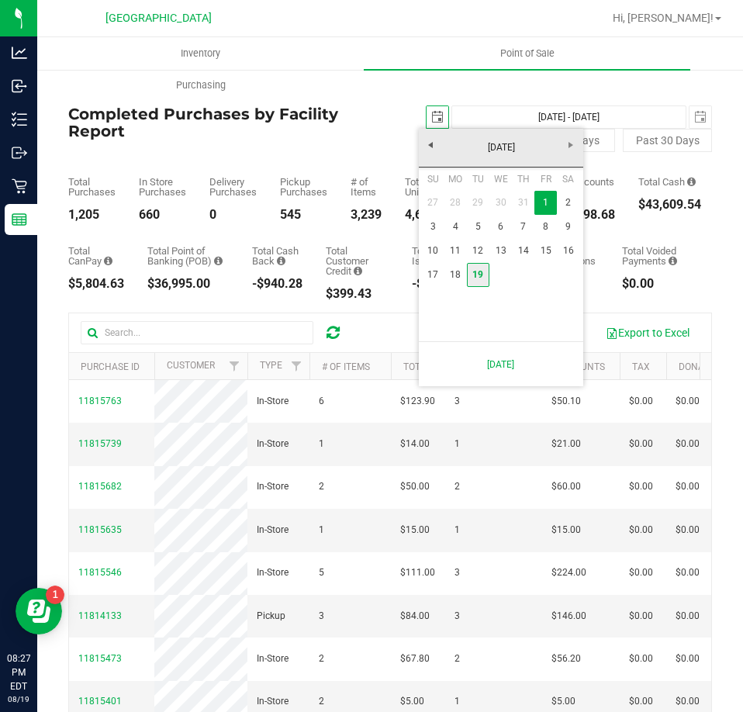
click at [481, 263] on link "19" at bounding box center [478, 275] width 22 height 24
type input "2025-08-19"
type input "Aug 19, 2025 - Aug 19, 2025"
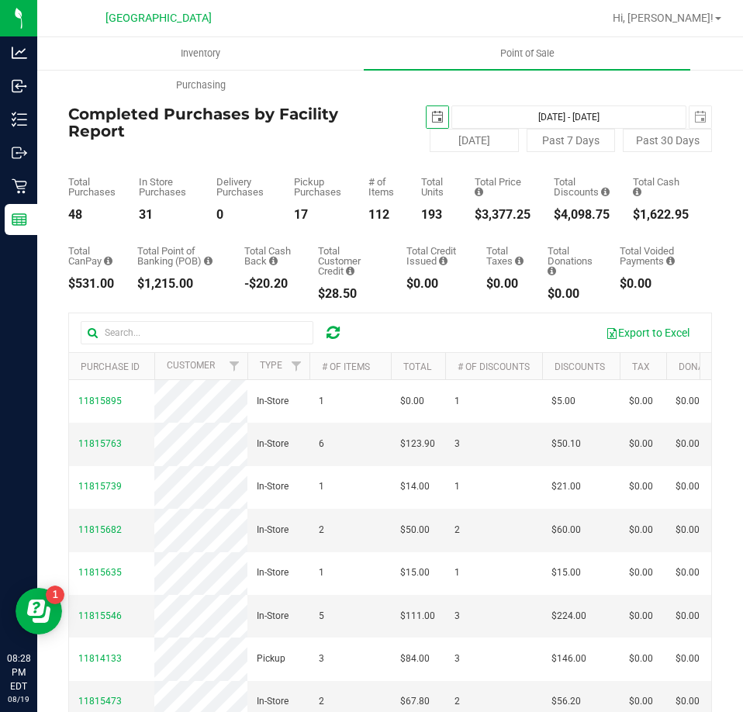
click at [431, 117] on span "select" at bounding box center [437, 117] width 12 height 12
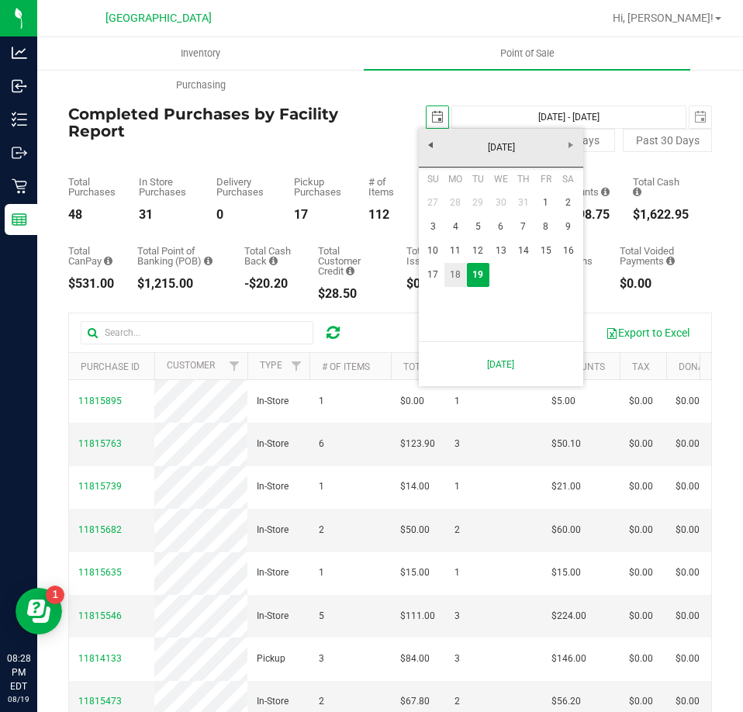
click at [450, 265] on link "18" at bounding box center [455, 275] width 22 height 24
type input "2025-08-18"
type input "Aug 18, 2025 - Aug 19, 2025"
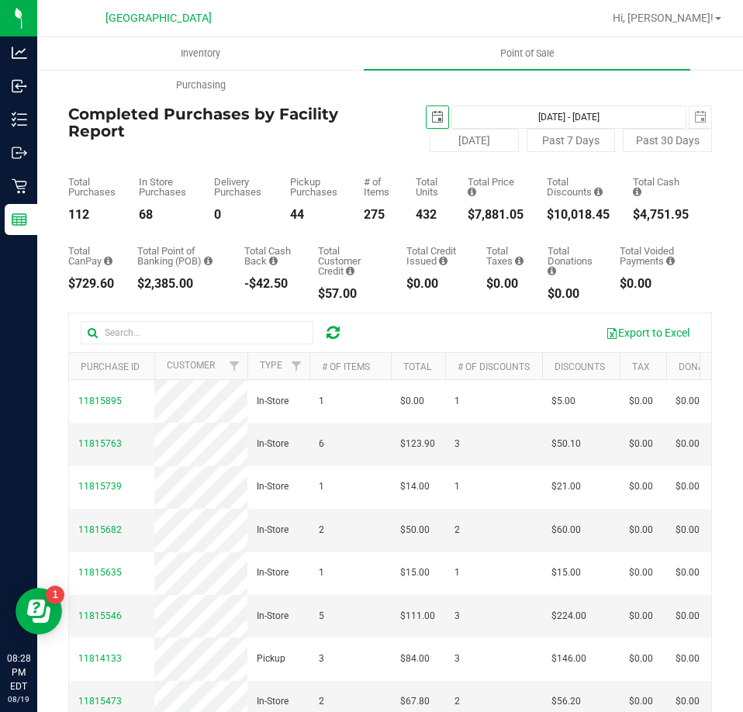
click at [431, 119] on span "select" at bounding box center [437, 117] width 12 height 12
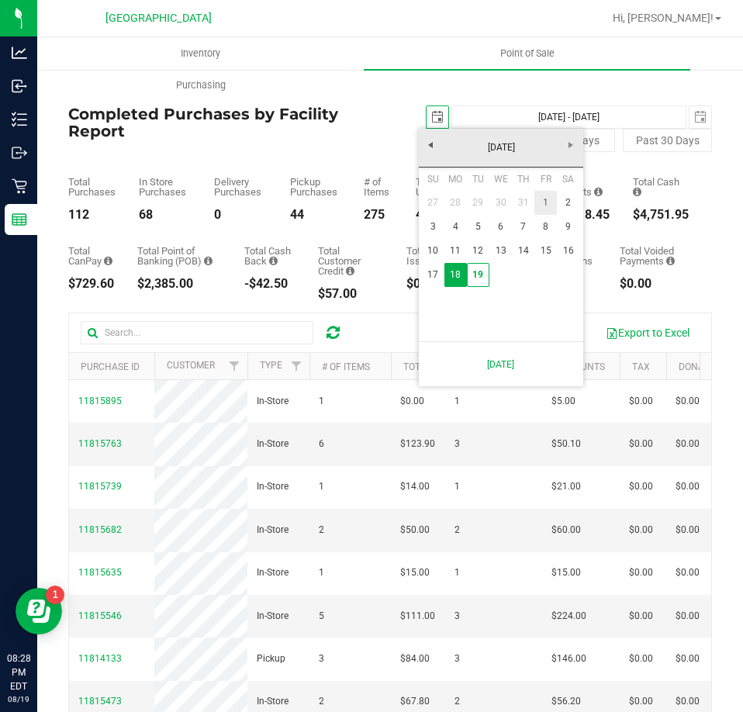
click at [545, 197] on link "1" at bounding box center [545, 203] width 22 height 24
type input "2025-08-01"
type input "Aug 1, 2025 - Aug 19, 2025"
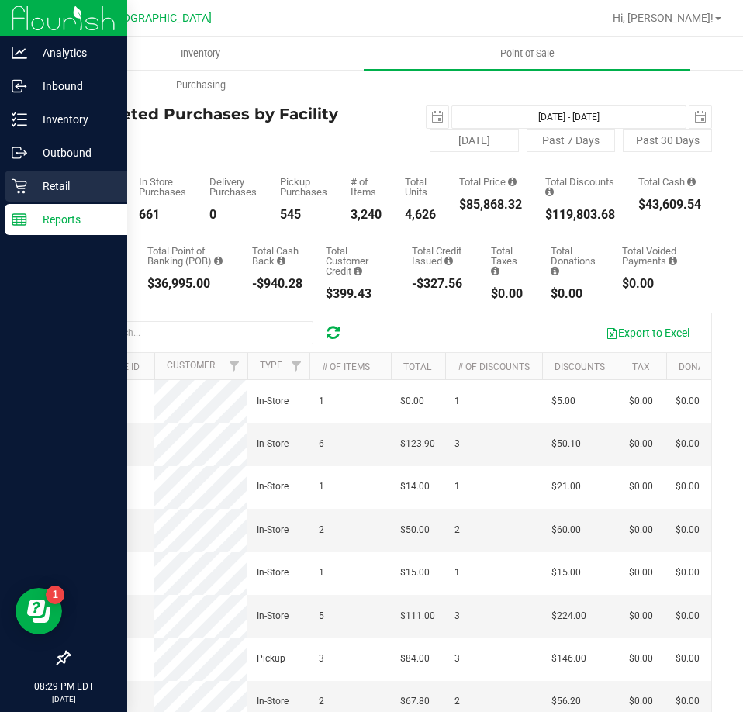
click at [35, 178] on p "Retail" at bounding box center [73, 186] width 93 height 19
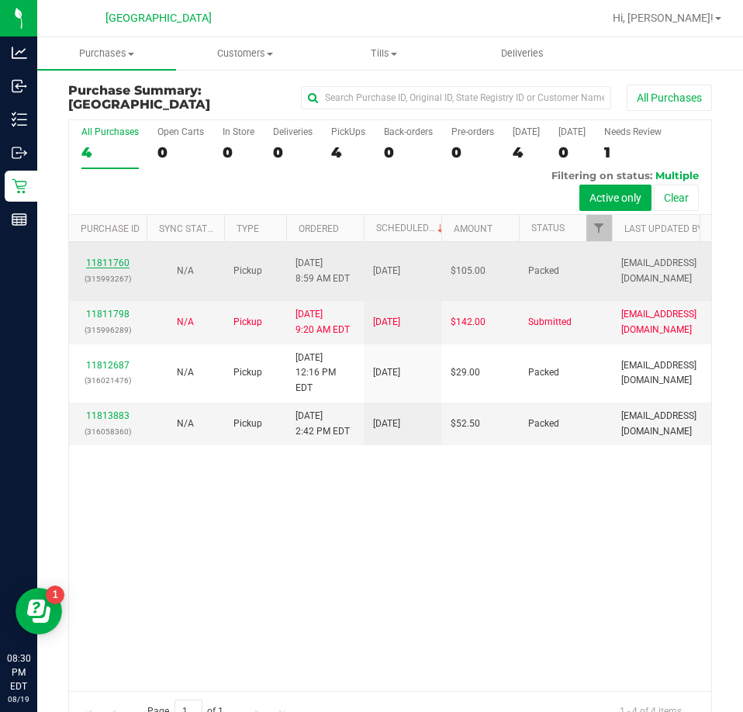
click at [106, 263] on link "11811760" at bounding box center [107, 262] width 43 height 11
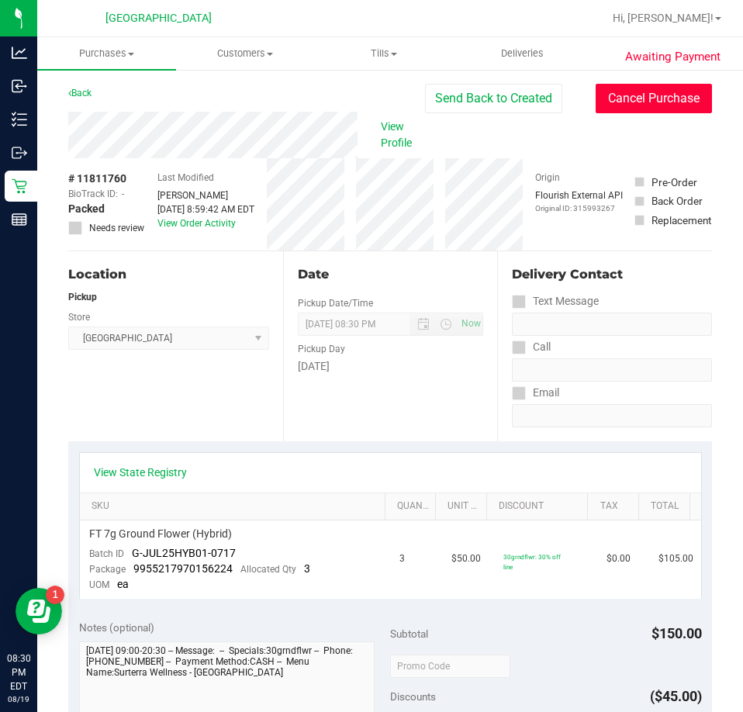
click at [641, 105] on button "Cancel Purchase" at bounding box center [654, 98] width 116 height 29
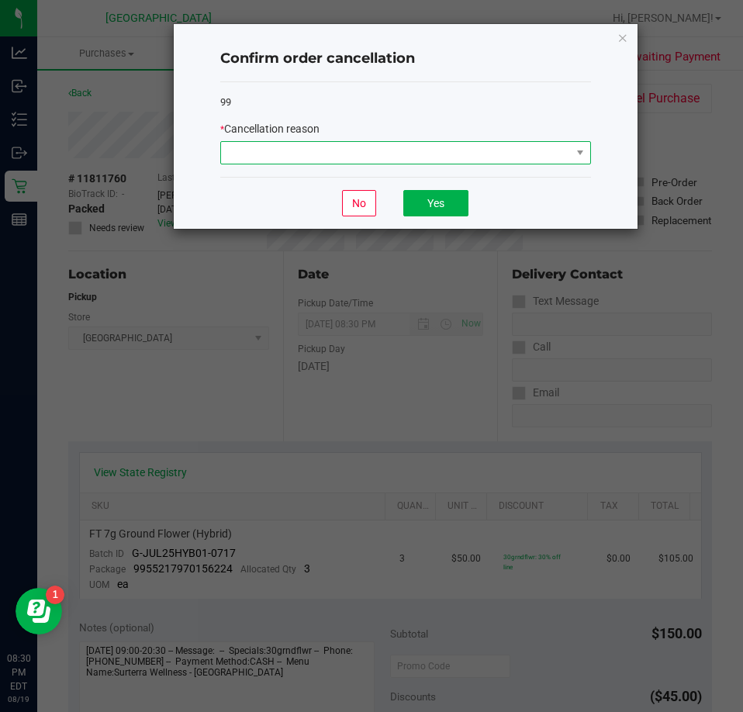
click at [509, 141] on span at bounding box center [405, 152] width 371 height 23
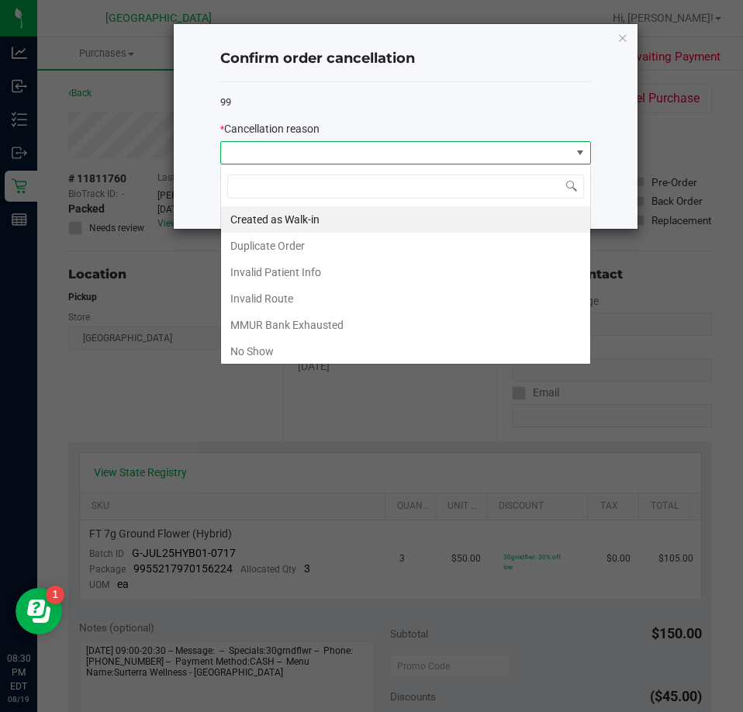
scroll to position [23, 371]
click at [288, 343] on li "No Show" at bounding box center [405, 351] width 369 height 26
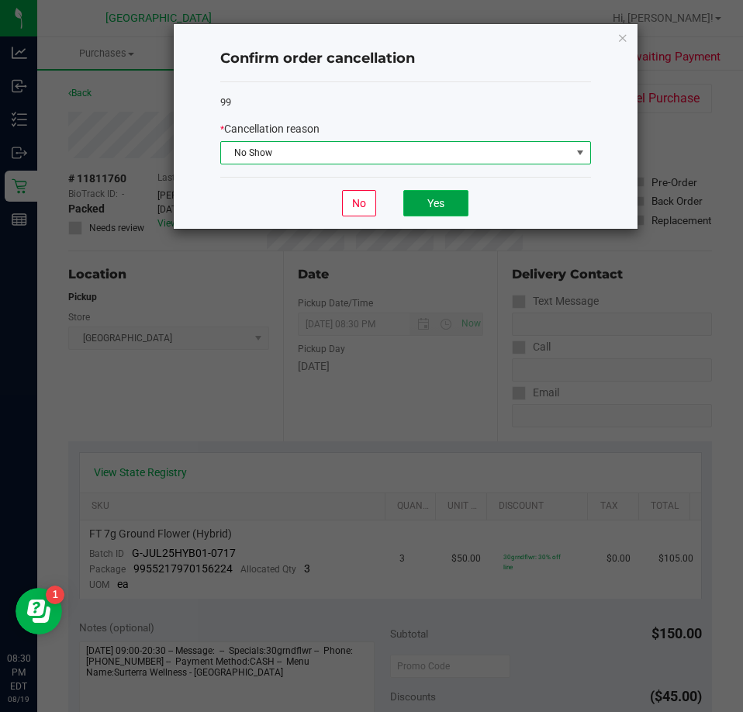
click at [424, 204] on button "Yes" at bounding box center [435, 203] width 65 height 26
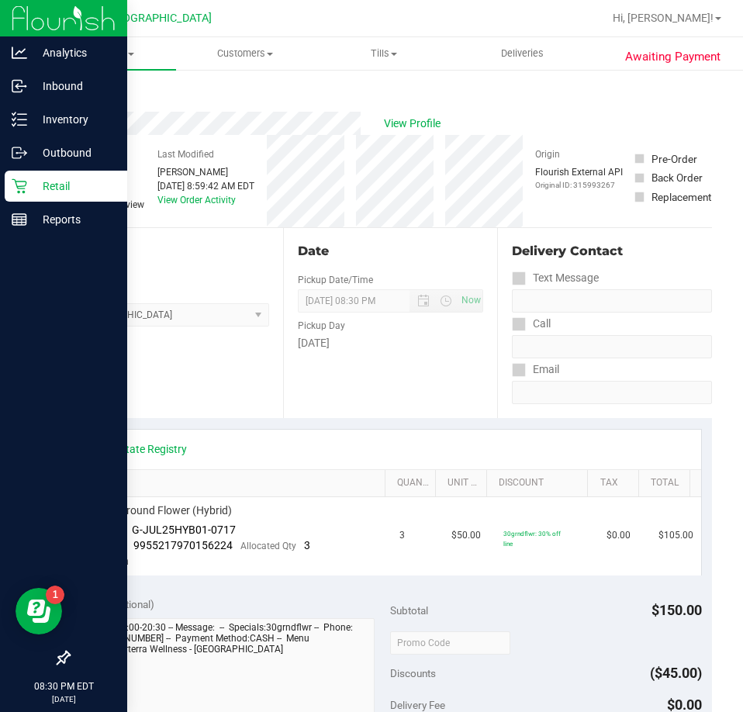
click at [51, 195] on p "Retail" at bounding box center [73, 186] width 93 height 19
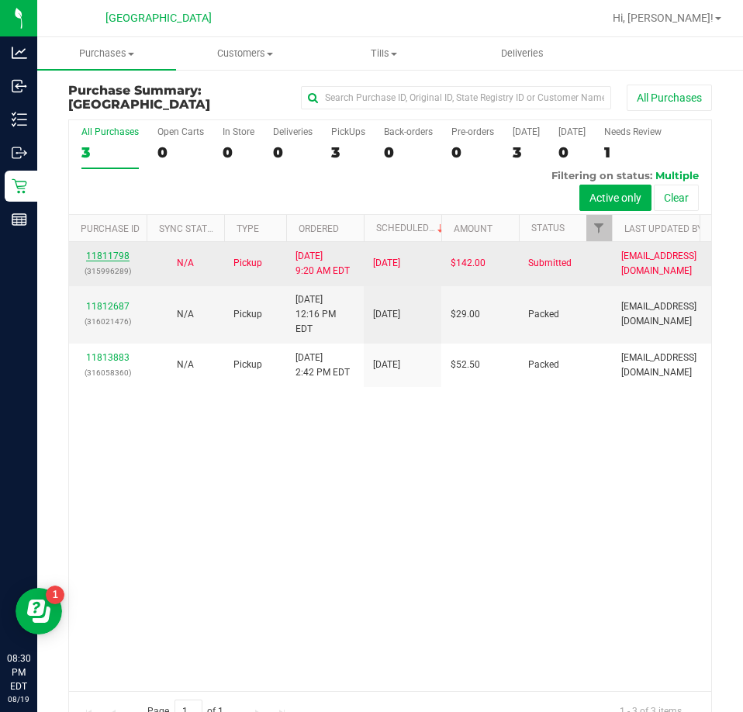
click at [108, 255] on link "11811798" at bounding box center [107, 256] width 43 height 11
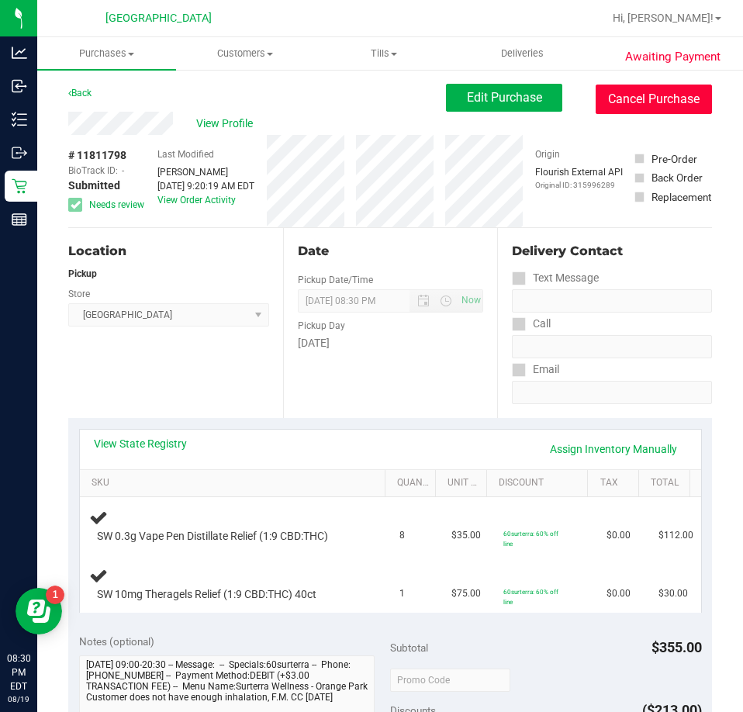
click at [631, 98] on button "Cancel Purchase" at bounding box center [654, 99] width 116 height 29
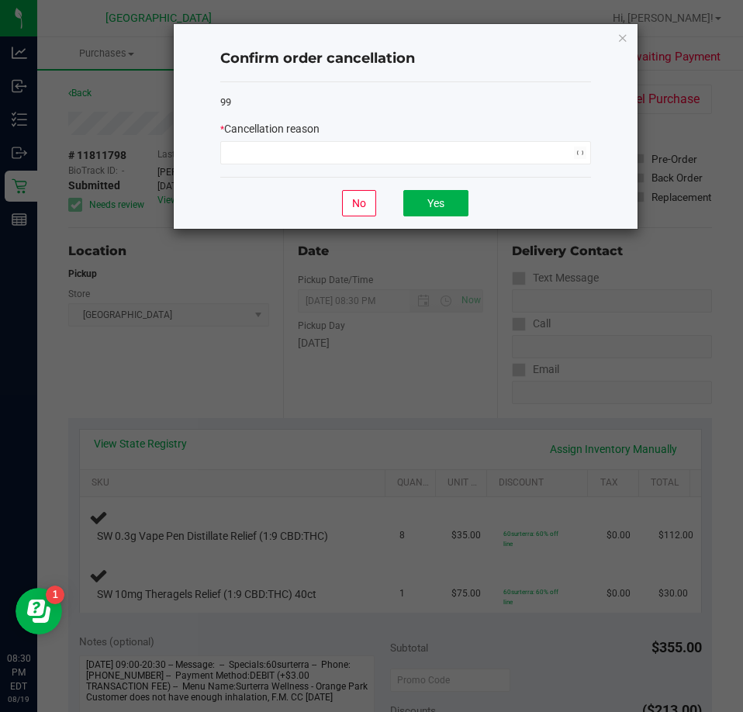
click at [420, 166] on div "99 * Cancellation reason" at bounding box center [405, 129] width 371 height 95
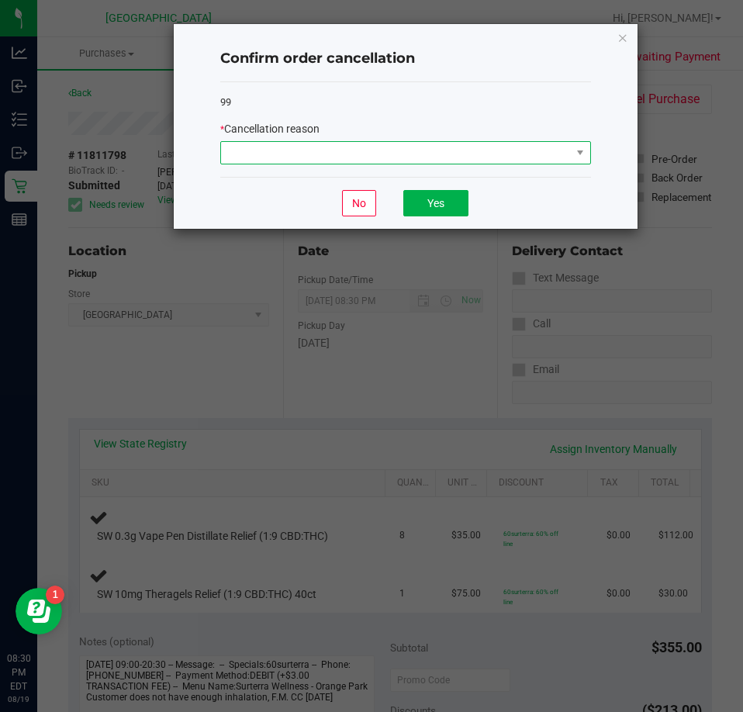
click at [405, 156] on span at bounding box center [396, 153] width 350 height 22
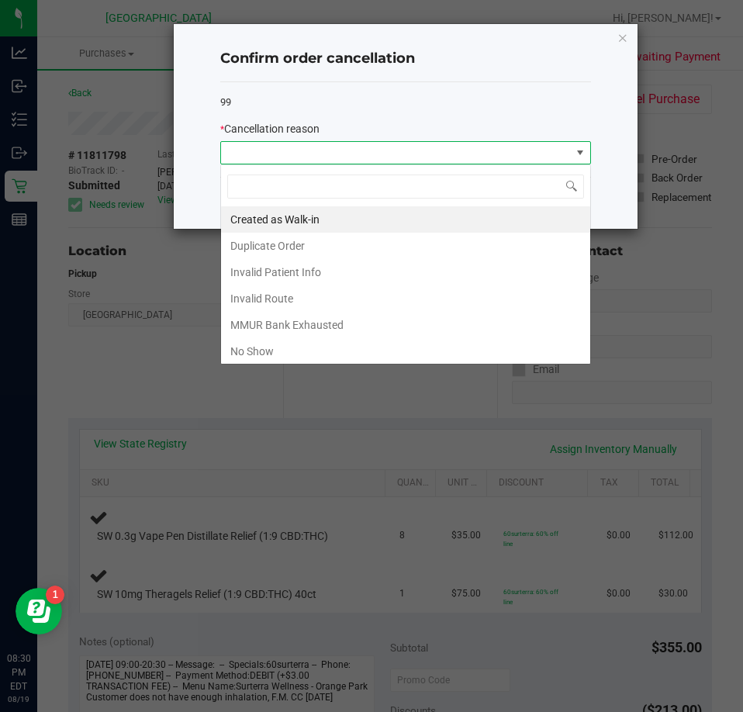
scroll to position [23, 371]
click at [321, 321] on li "MMUR Bank Exhausted" at bounding box center [405, 325] width 369 height 26
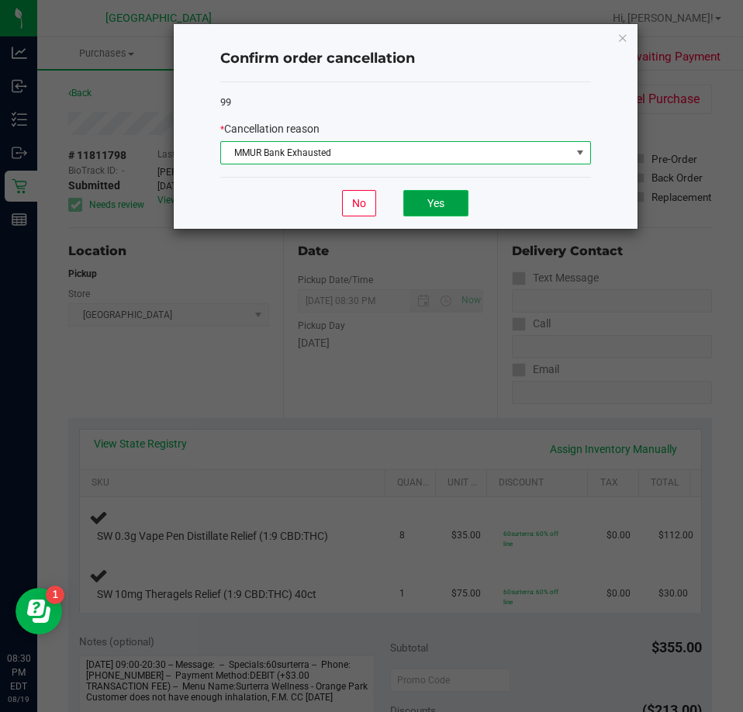
click at [437, 199] on button "Yes" at bounding box center [435, 203] width 65 height 26
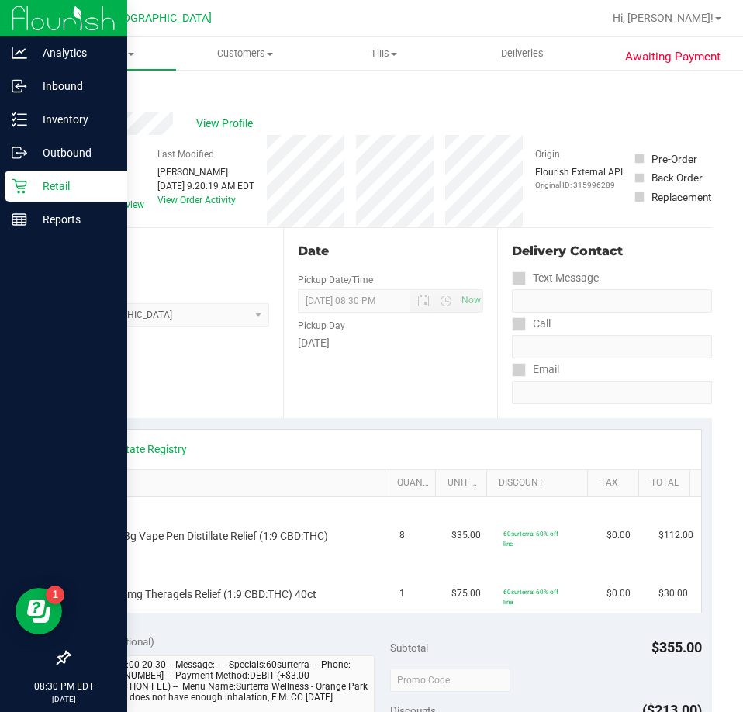
click at [16, 185] on icon at bounding box center [20, 186] width 16 height 16
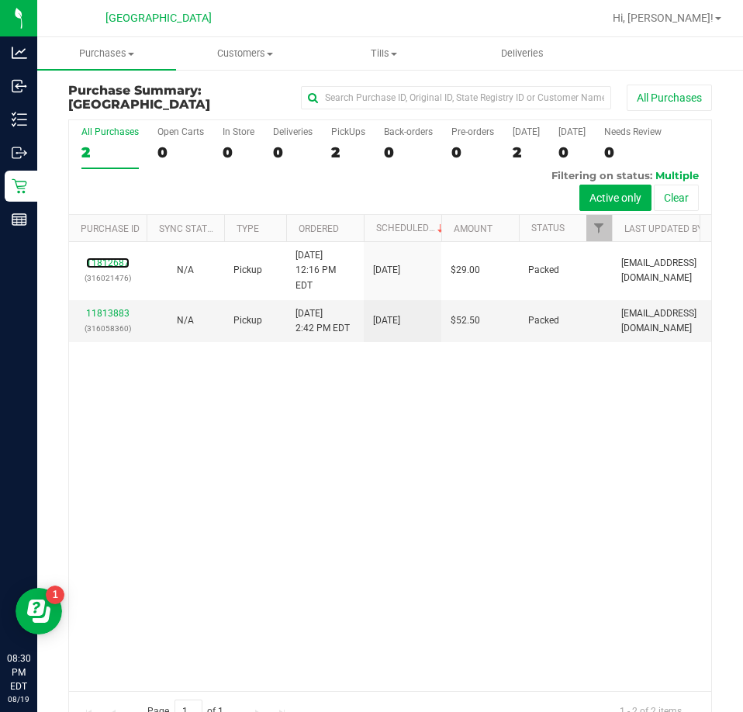
click at [104, 257] on link "11812687" at bounding box center [107, 262] width 43 height 11
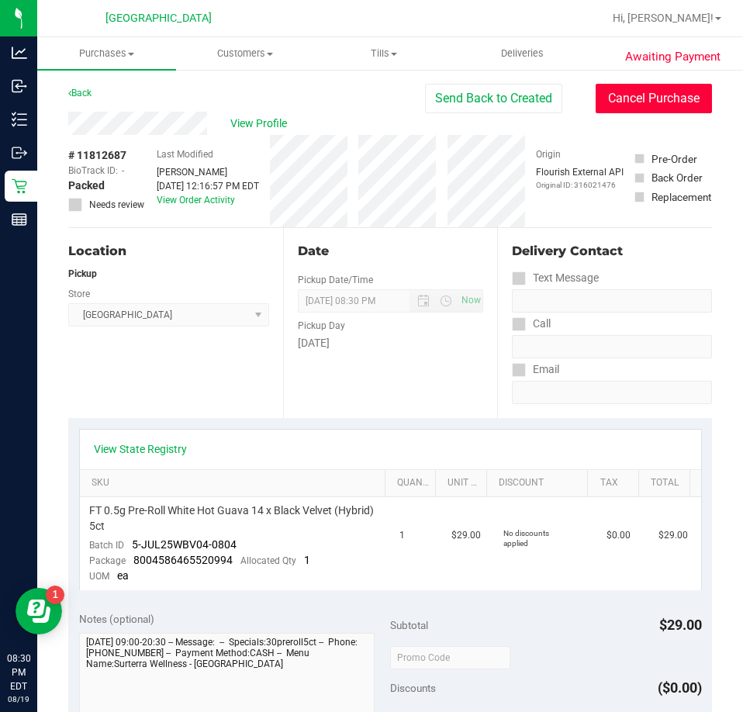
click at [596, 95] on button "Cancel Purchase" at bounding box center [654, 98] width 116 height 29
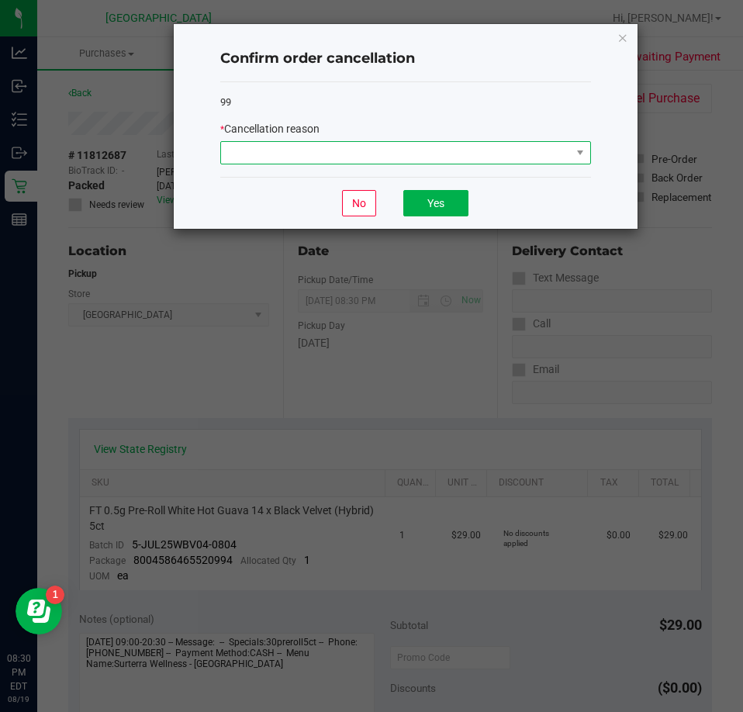
click at [416, 154] on span at bounding box center [396, 153] width 350 height 22
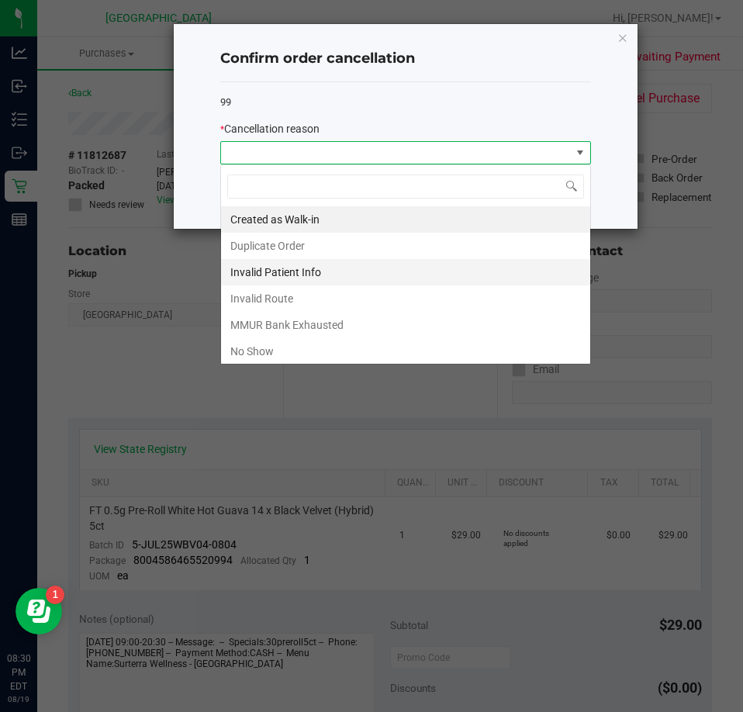
scroll to position [23, 371]
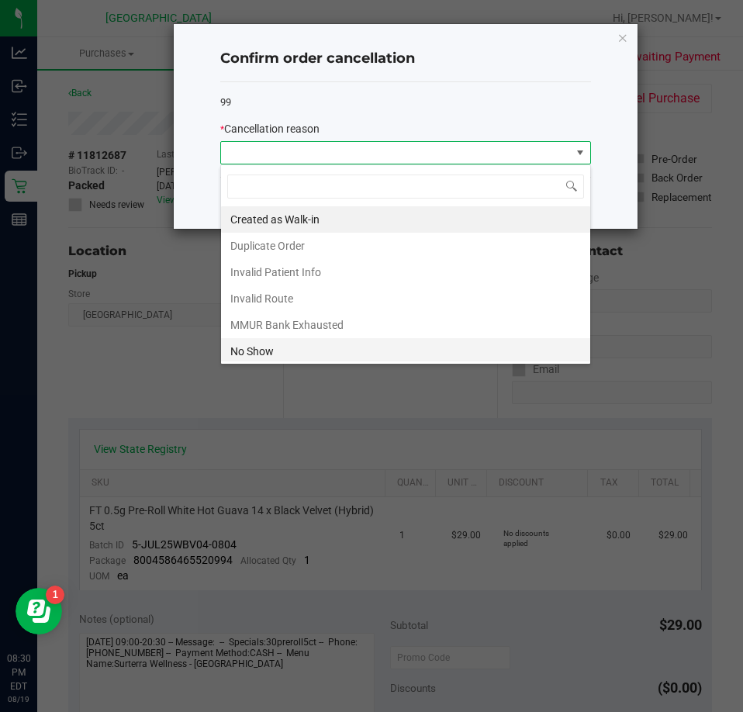
click at [292, 340] on li "No Show" at bounding box center [405, 351] width 369 height 26
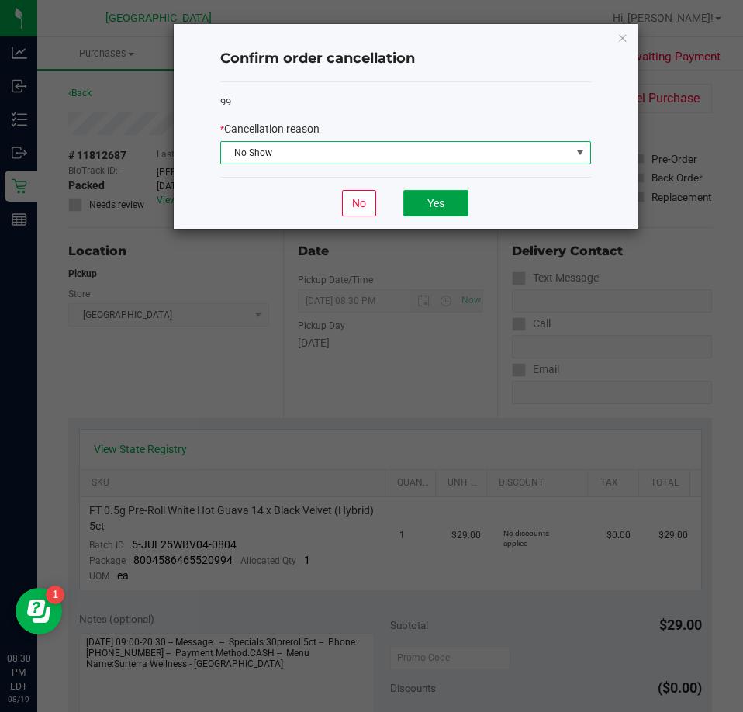
click at [437, 212] on button "Yes" at bounding box center [435, 203] width 65 height 26
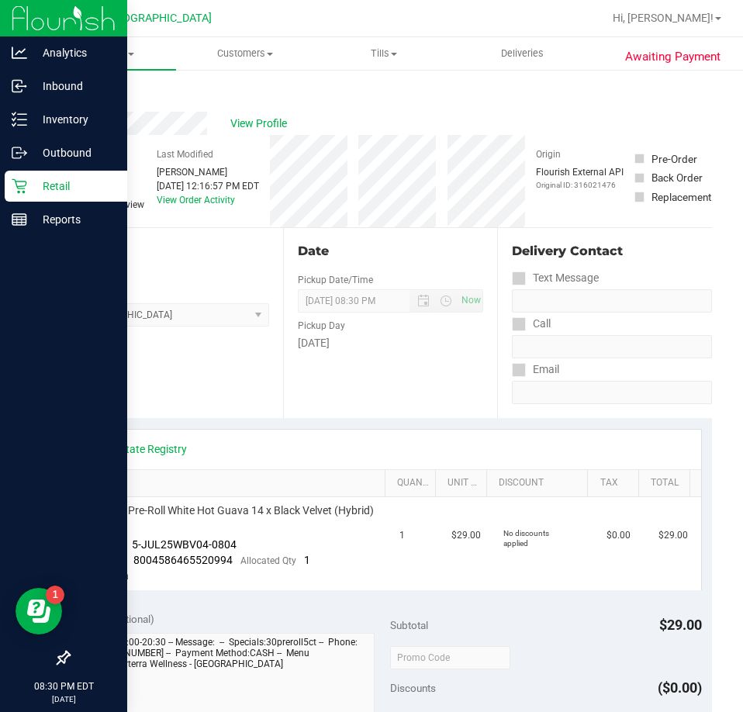
click at [26, 183] on icon at bounding box center [19, 186] width 15 height 15
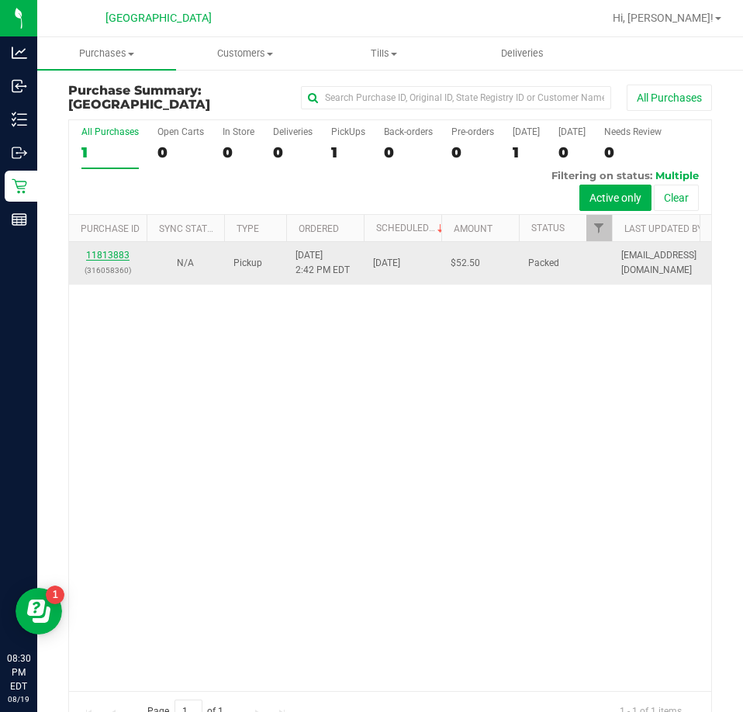
click at [104, 254] on link "11813883" at bounding box center [107, 255] width 43 height 11
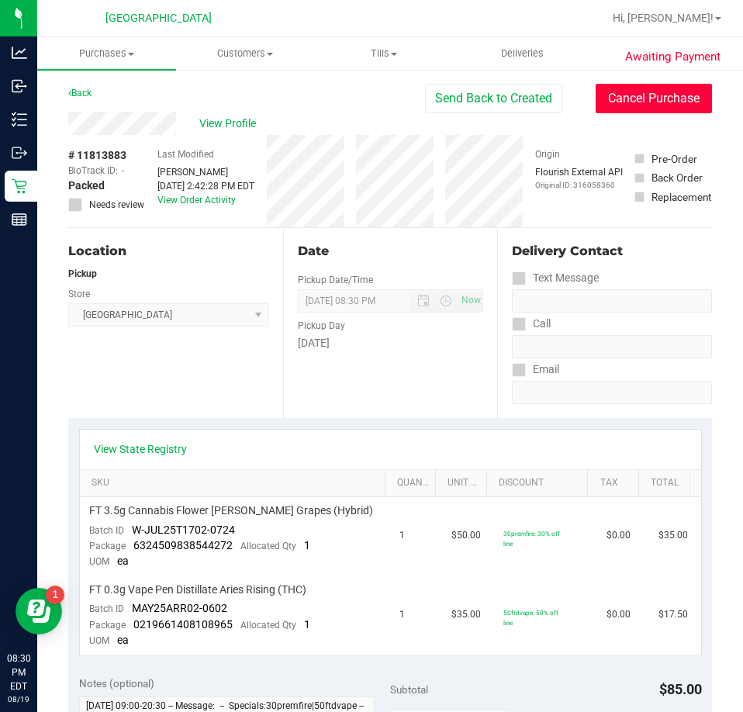
click at [621, 104] on button "Cancel Purchase" at bounding box center [654, 98] width 116 height 29
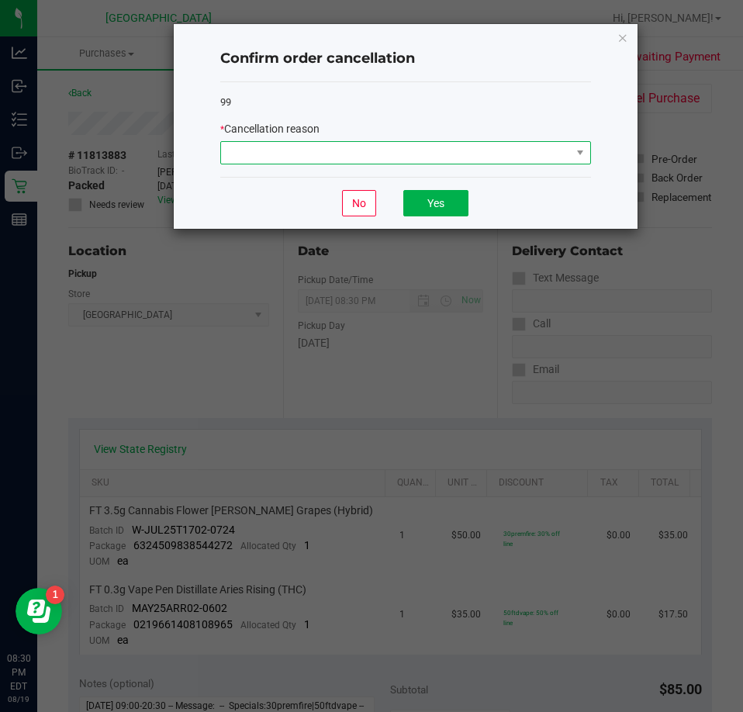
click at [498, 150] on span at bounding box center [396, 153] width 350 height 22
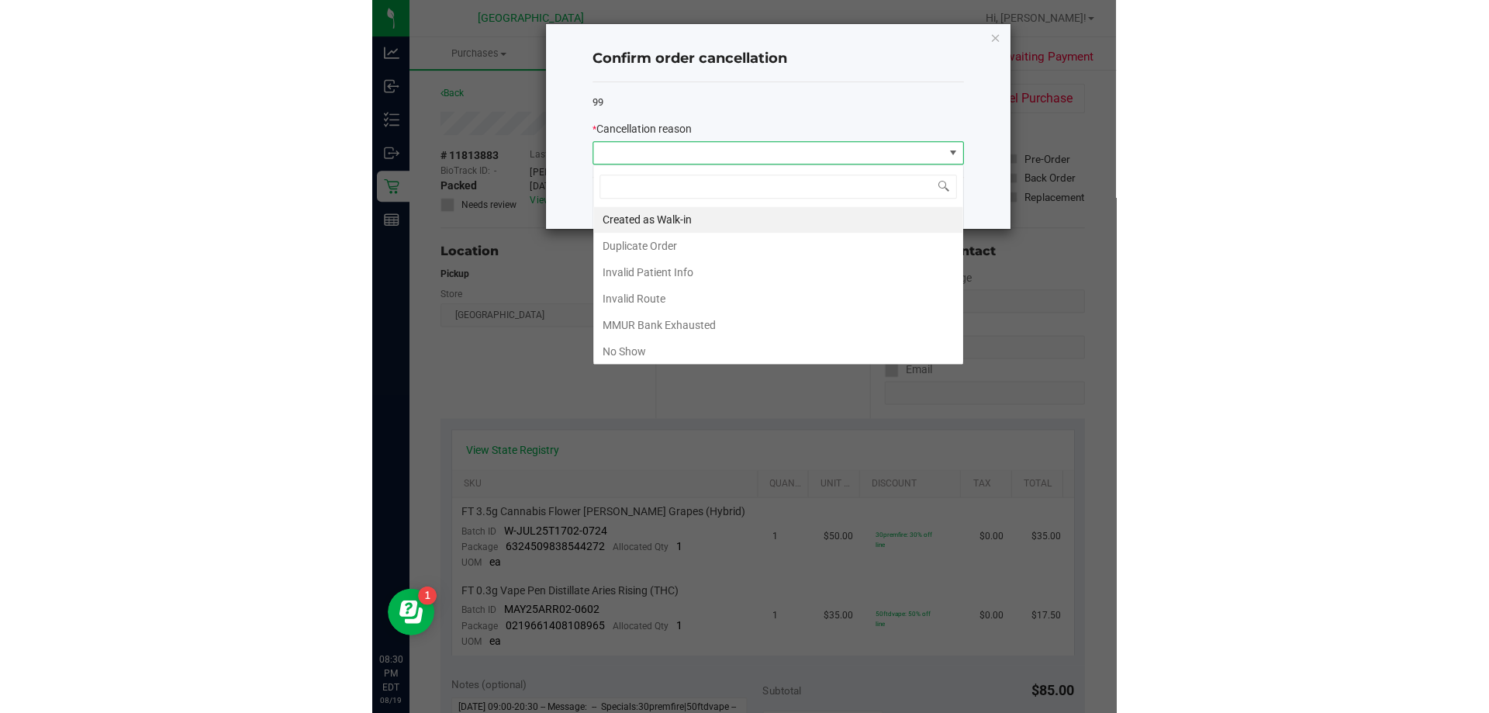
scroll to position [23, 371]
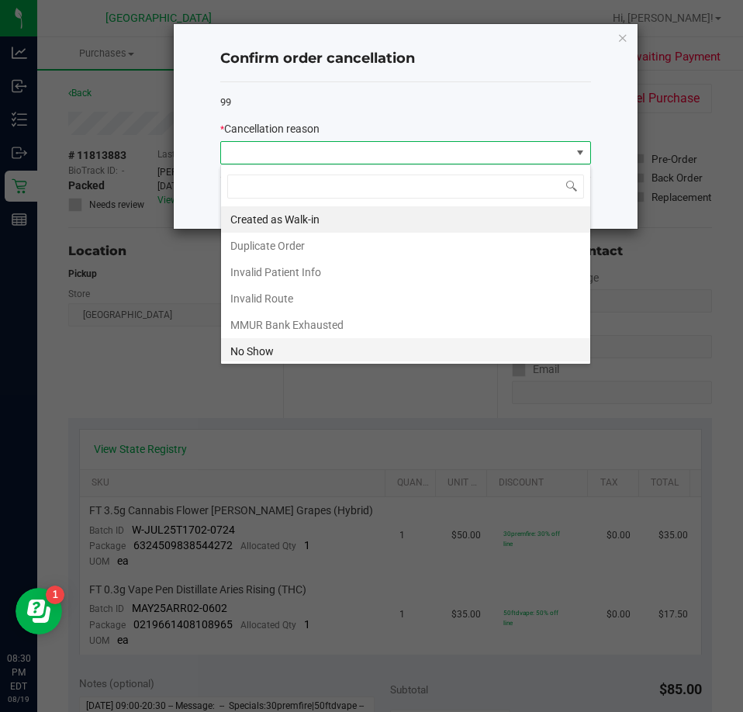
click at [320, 353] on li "No Show" at bounding box center [405, 351] width 369 height 26
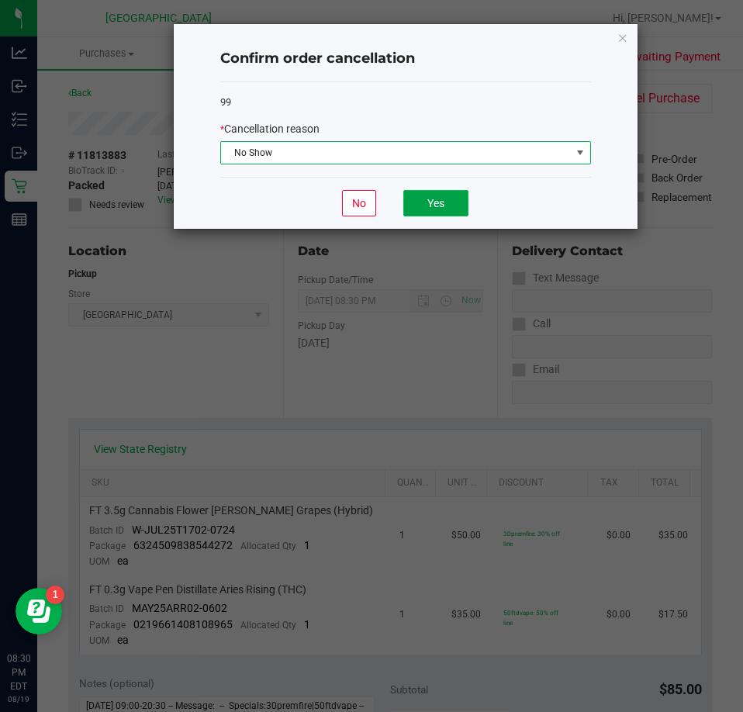
click at [432, 202] on button "Yes" at bounding box center [435, 203] width 65 height 26
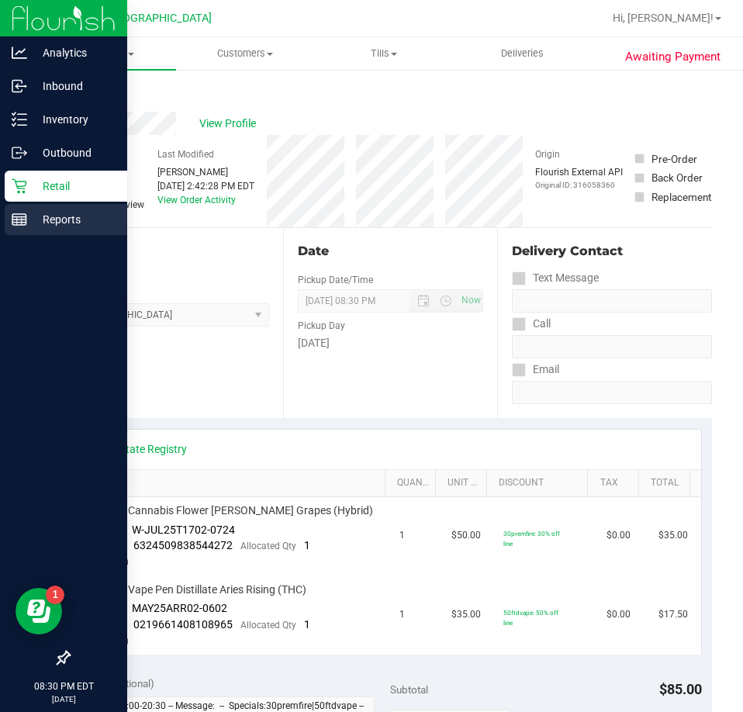
click at [32, 226] on p "Reports" at bounding box center [73, 219] width 93 height 19
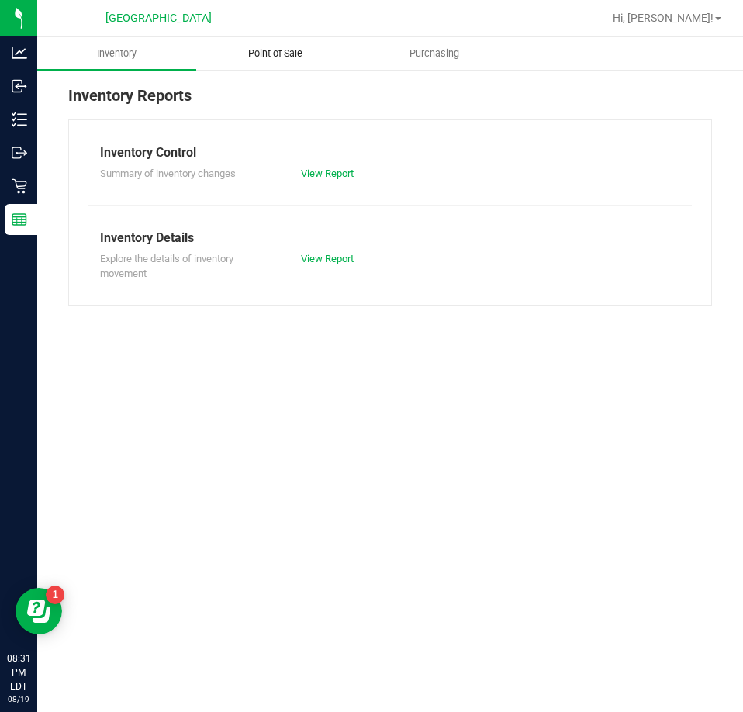
click at [284, 49] on span "Point of Sale" at bounding box center [275, 54] width 96 height 14
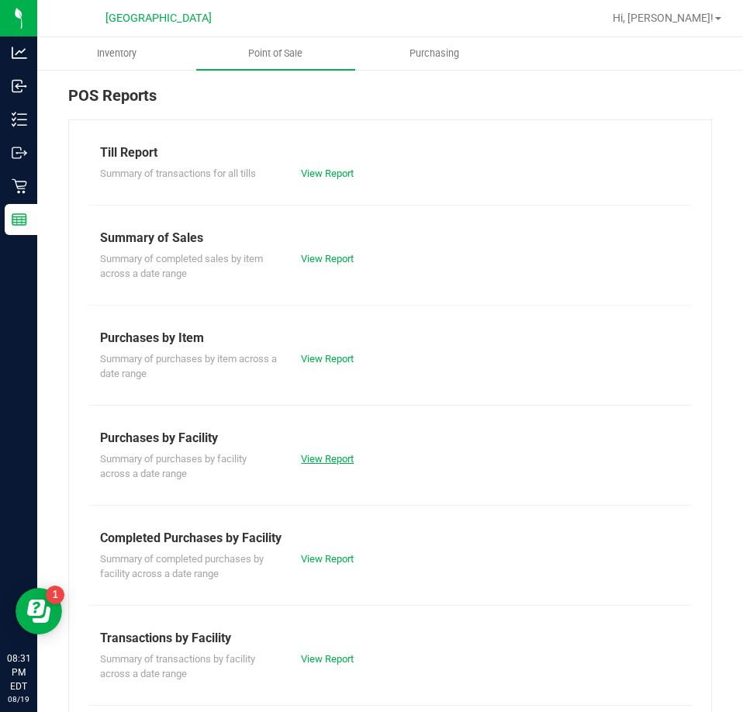
click at [323, 458] on link "View Report" at bounding box center [327, 459] width 53 height 12
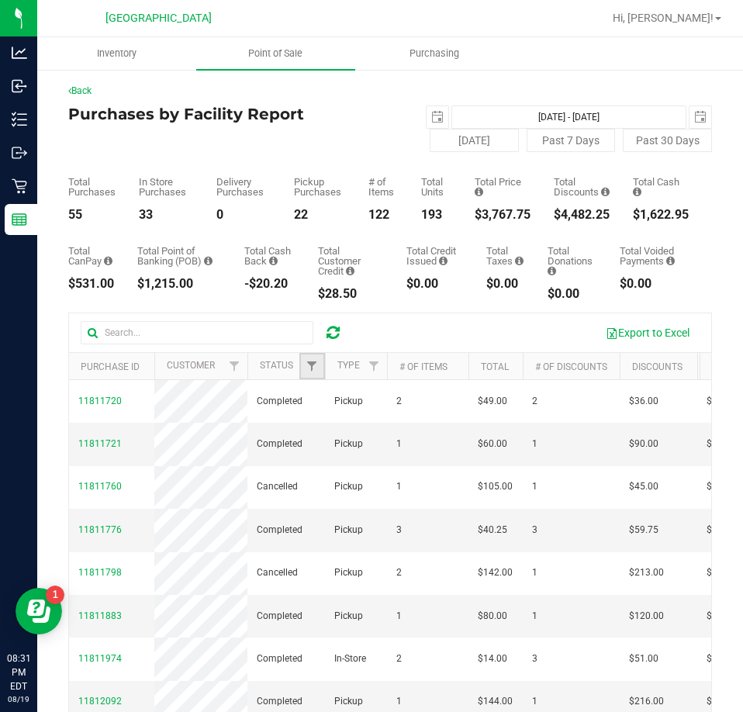
click at [309, 373] on link "Filter" at bounding box center [312, 366] width 26 height 26
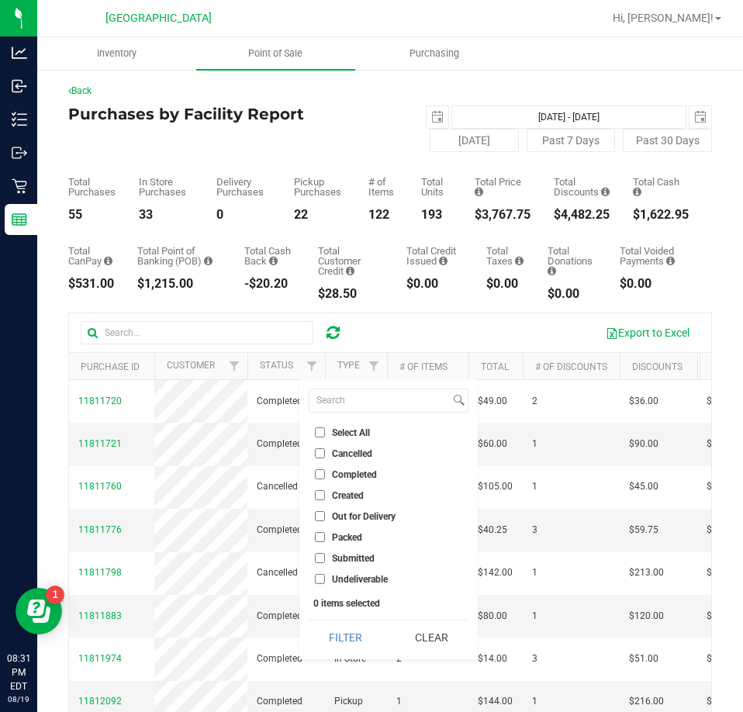
click at [335, 460] on li "Cancelled" at bounding box center [389, 453] width 160 height 16
click at [335, 456] on span "Cancelled" at bounding box center [352, 453] width 40 height 9
click at [325, 456] on input "Cancelled" at bounding box center [320, 453] width 10 height 10
checkbox input "true"
click at [348, 629] on button "Filter" at bounding box center [346, 637] width 74 height 34
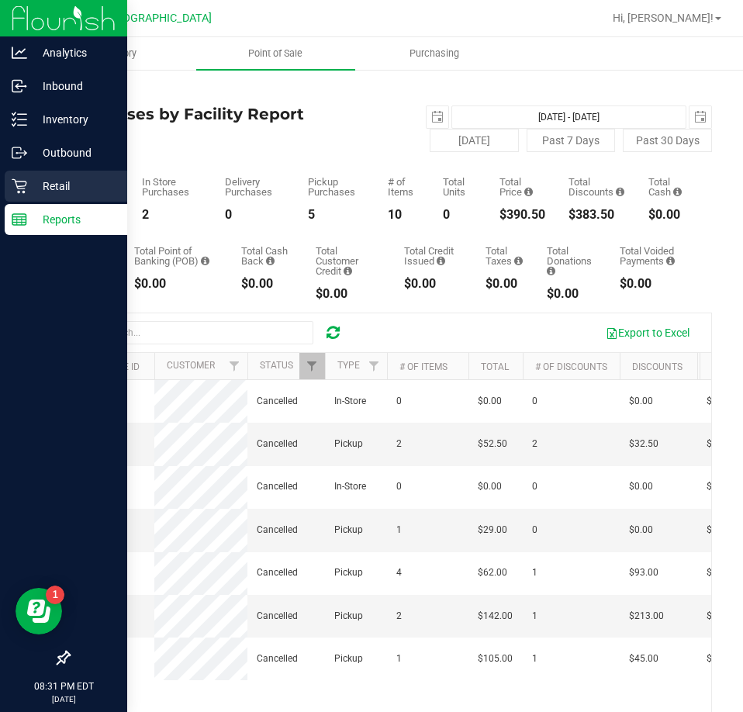
click at [23, 175] on div "Retail" at bounding box center [66, 186] width 123 height 31
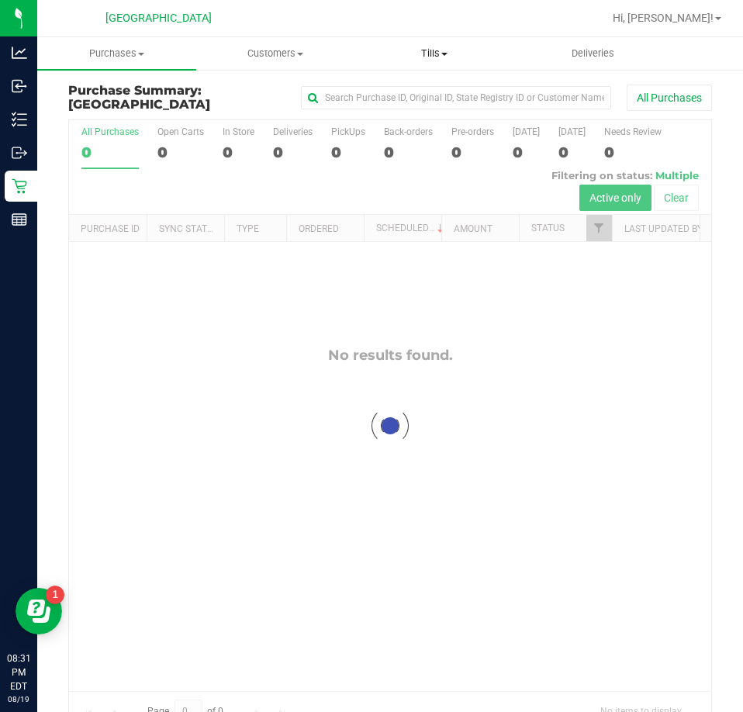
click at [434, 50] on span "Tills" at bounding box center [434, 54] width 157 height 14
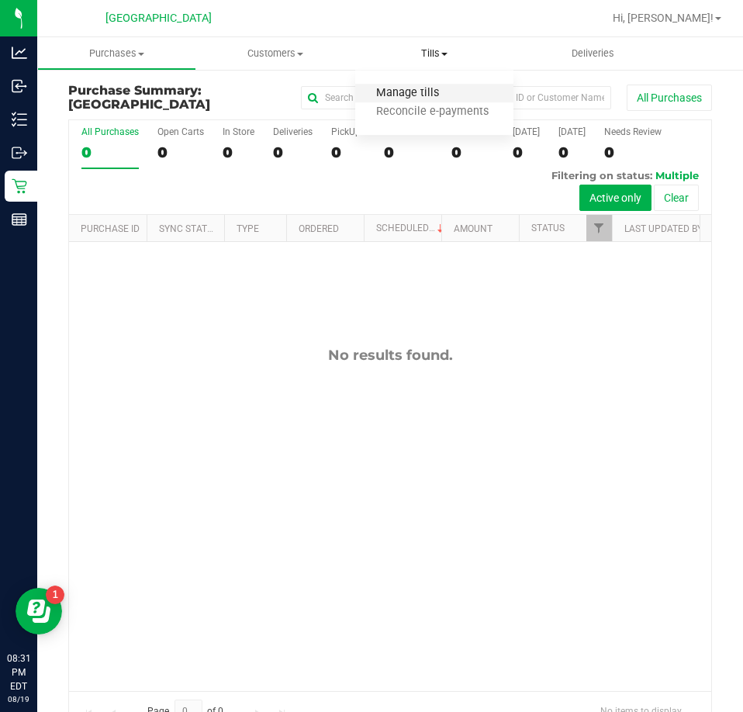
click at [396, 92] on span "Manage tills" at bounding box center [407, 93] width 105 height 13
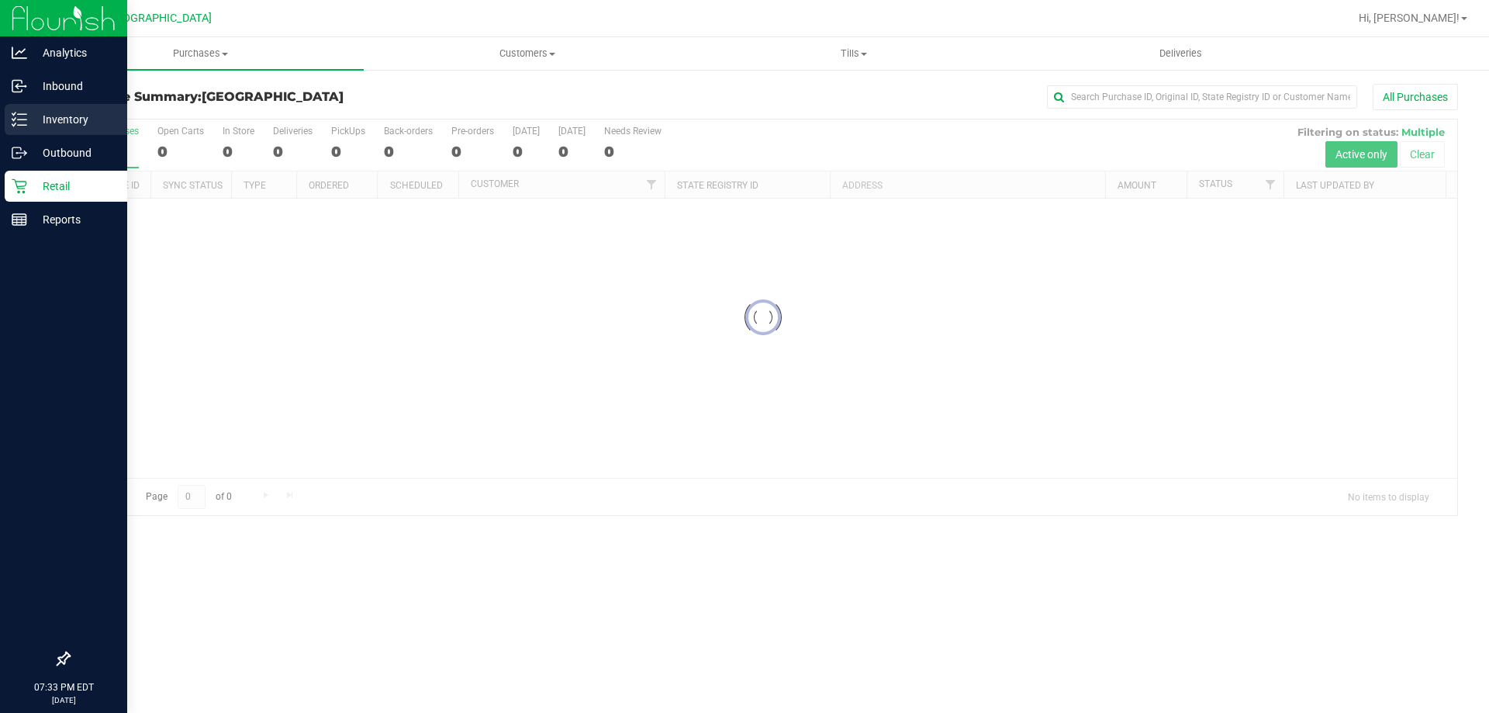
click at [51, 120] on p "Inventory" at bounding box center [73, 119] width 93 height 19
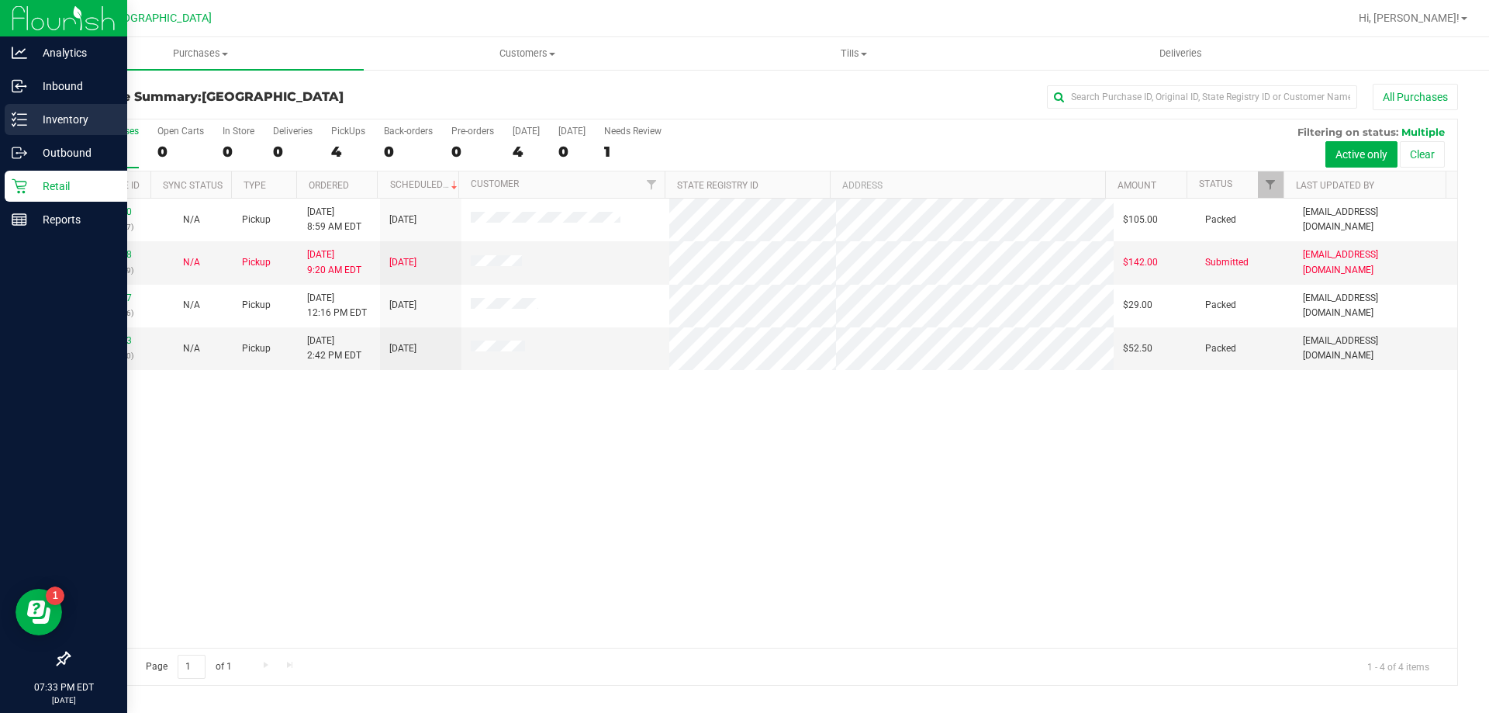
click at [36, 117] on p "Inventory" at bounding box center [73, 119] width 93 height 19
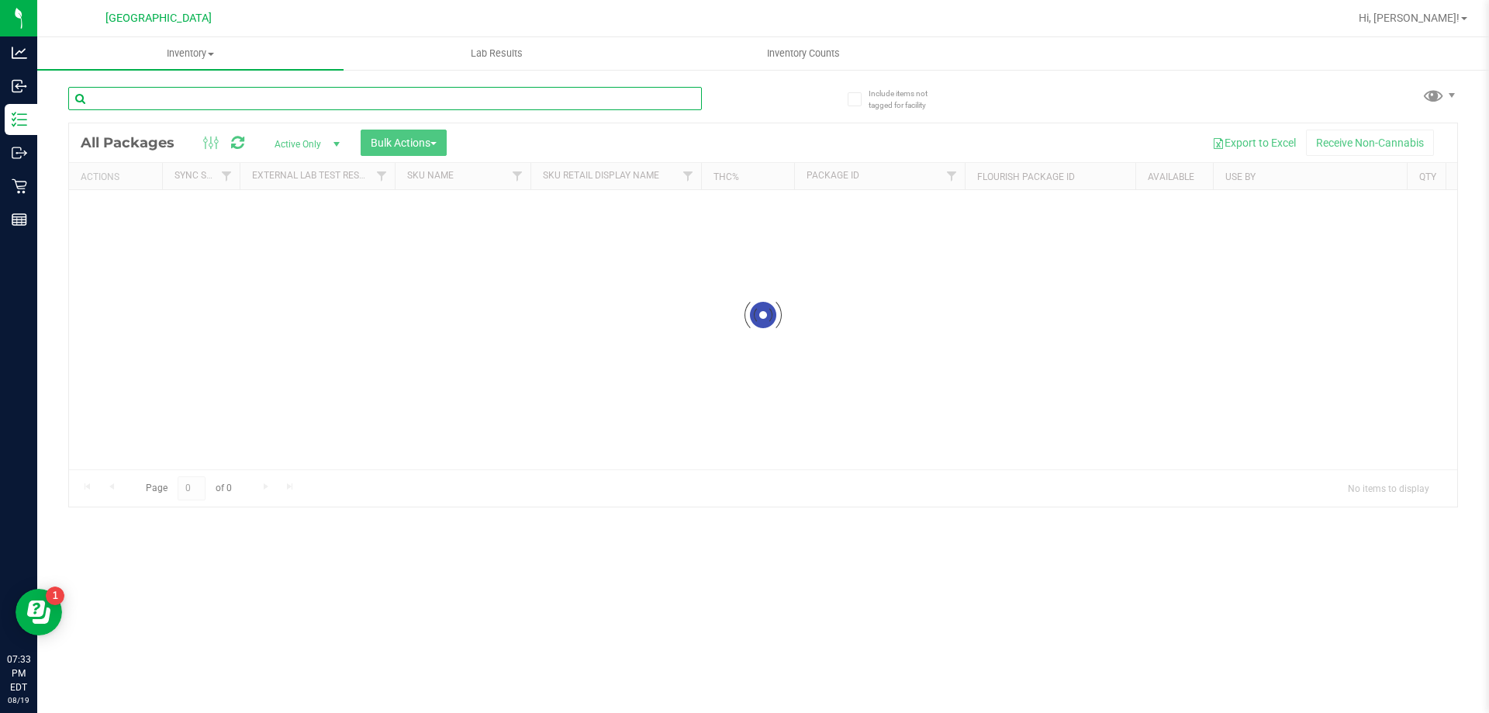
click at [244, 107] on div "Inventory All packages All inventory Waste log Create inventory Lab Results Inv…" at bounding box center [763, 375] width 1452 height 676
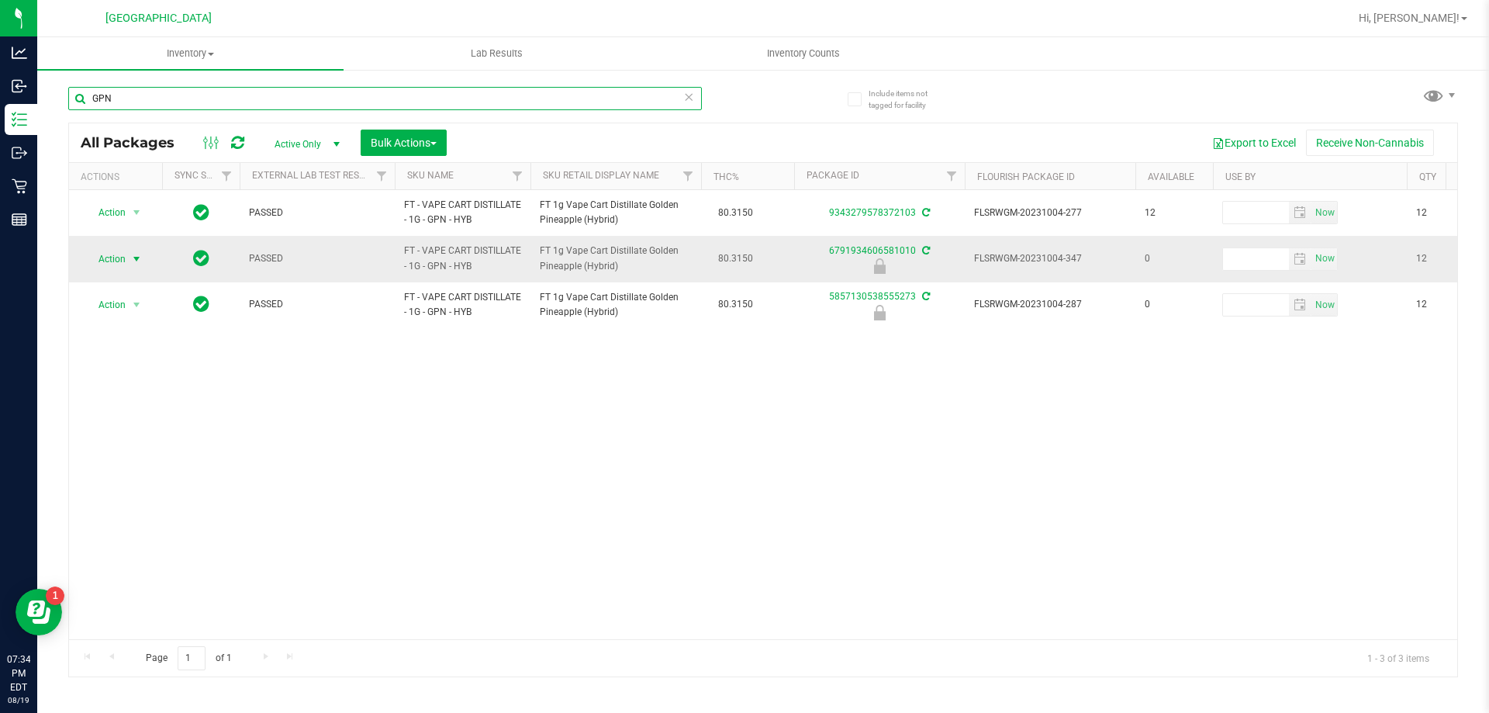
type input "GPN"
click at [101, 261] on span "Action" at bounding box center [106, 259] width 42 height 22
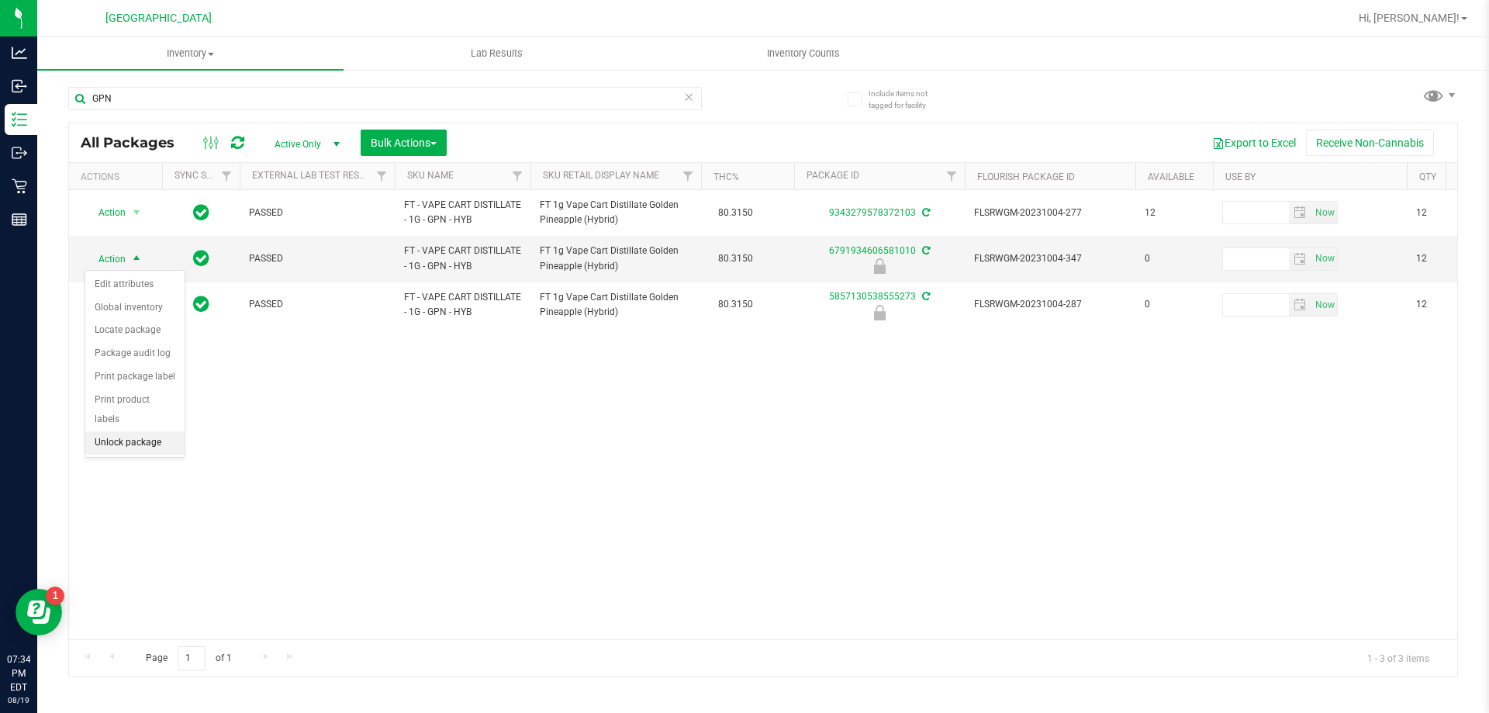
click at [116, 431] on li "Unlock package" at bounding box center [134, 442] width 99 height 23
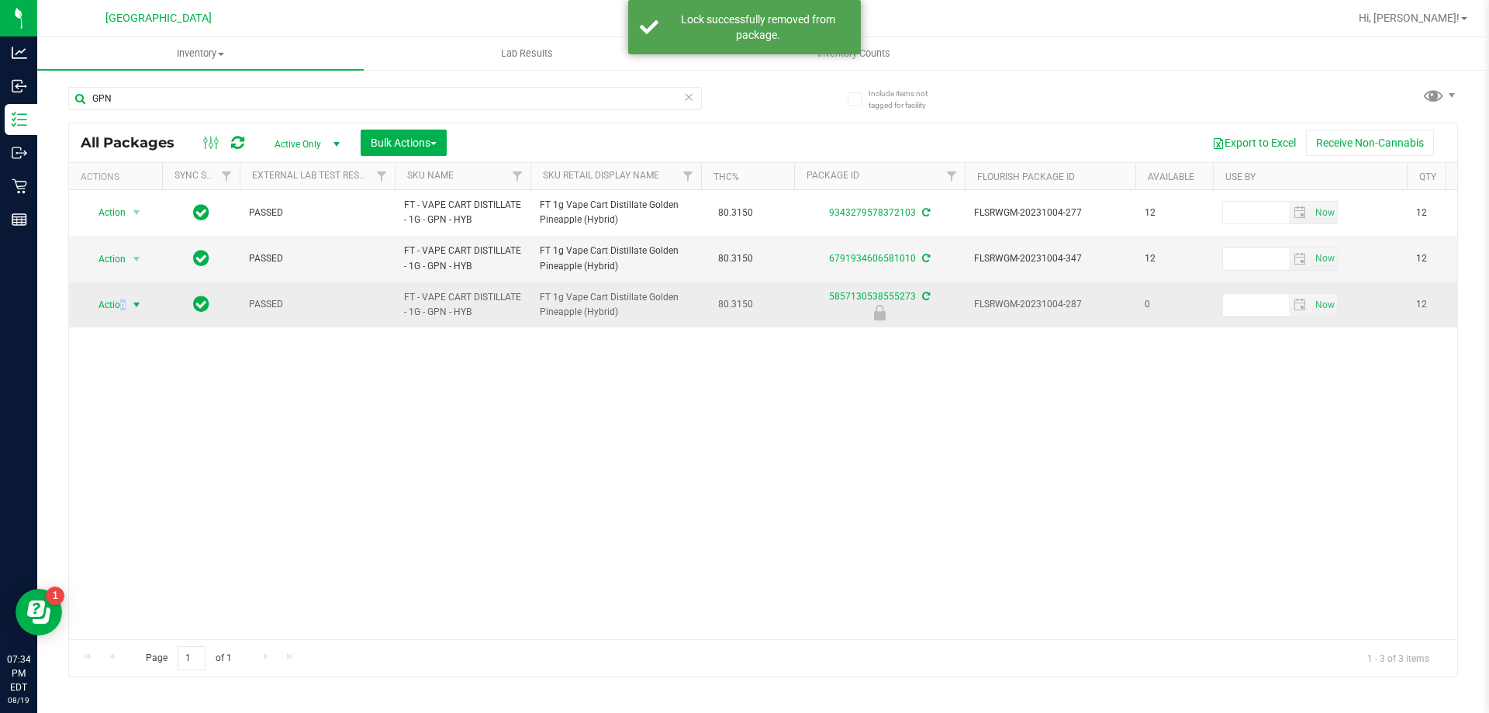
click at [120, 297] on span "Action" at bounding box center [106, 305] width 42 height 22
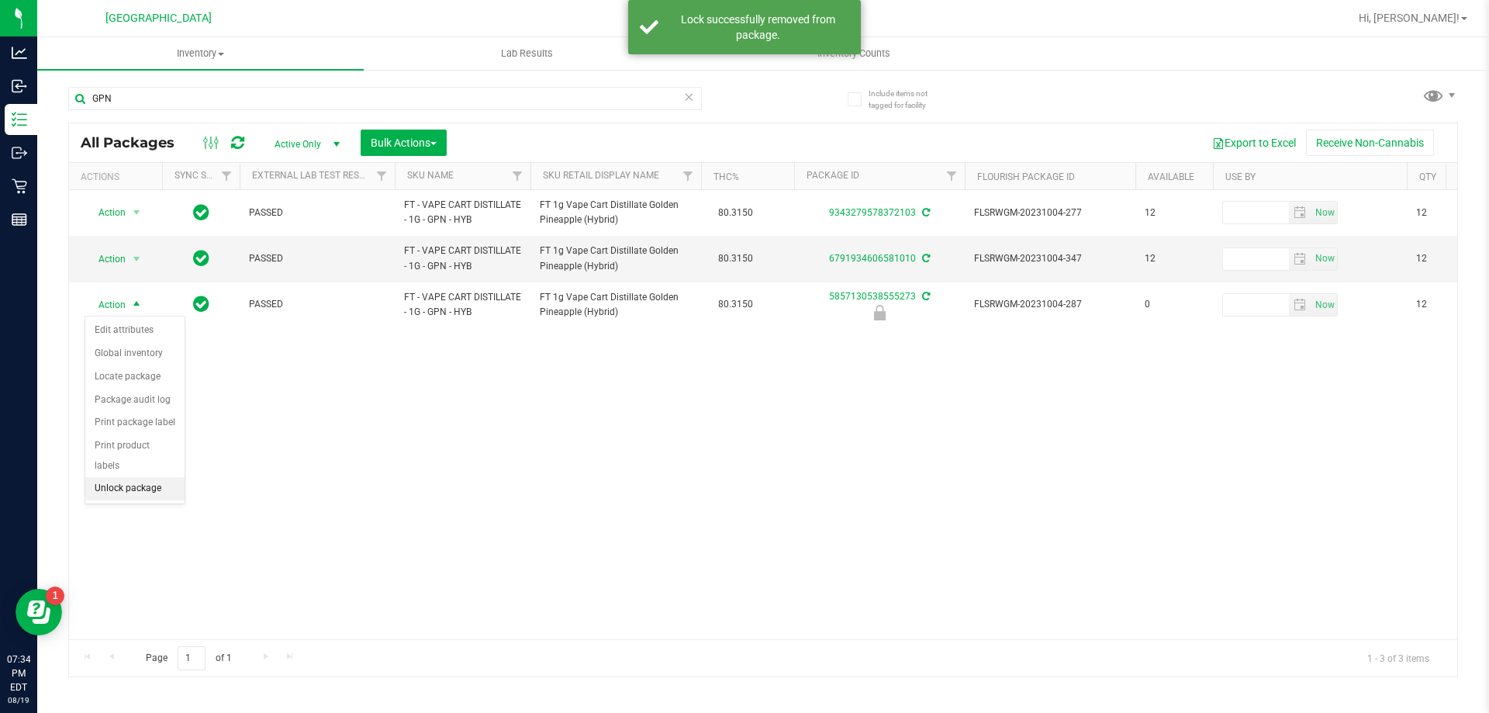
click at [117, 477] on li "Unlock package" at bounding box center [134, 488] width 99 height 23
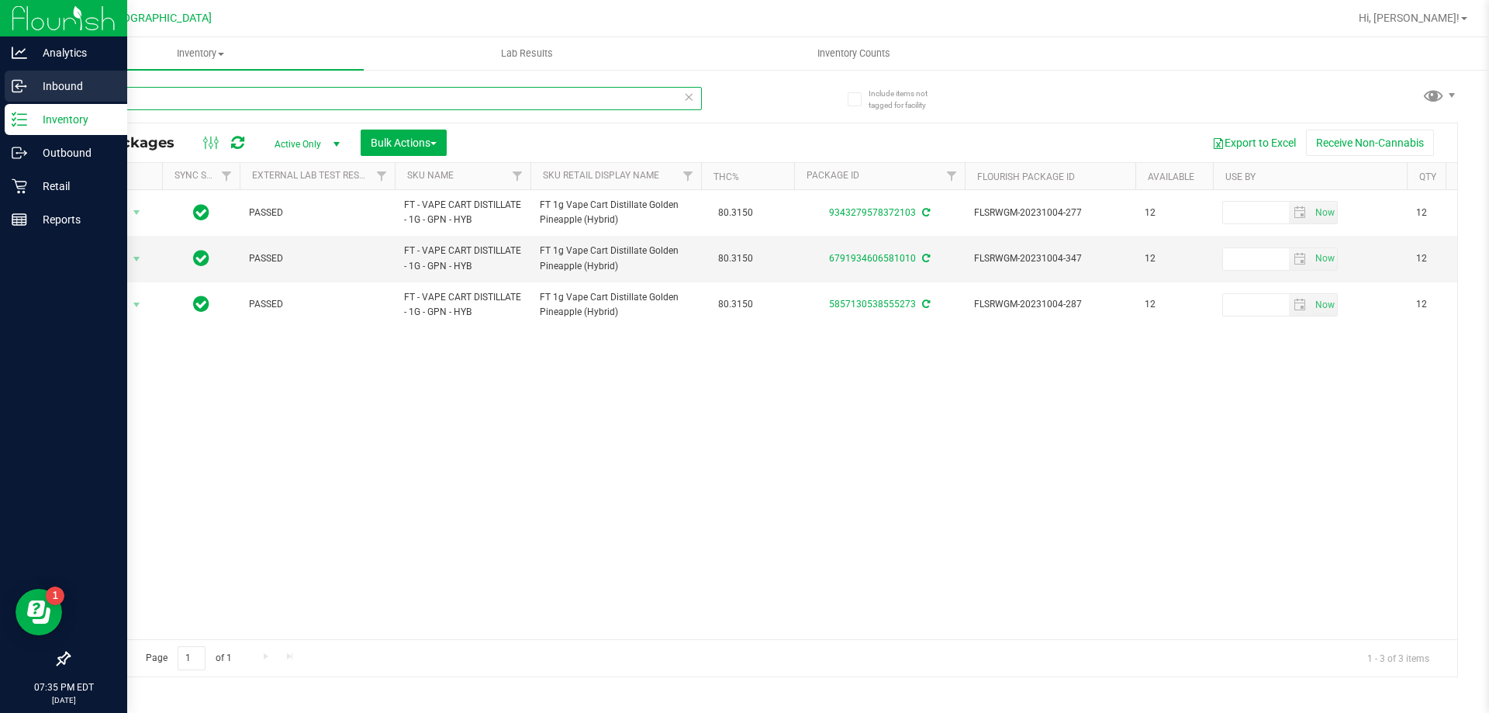
drag, startPoint x: 134, startPoint y: 96, endPoint x: 10, endPoint y: 87, distance: 124.4
click at [10, 87] on div "Analytics Inbound Inventory Outbound Retail Reports 07:35 PM EDT 08/19/2025 08/…" at bounding box center [744, 356] width 1489 height 713
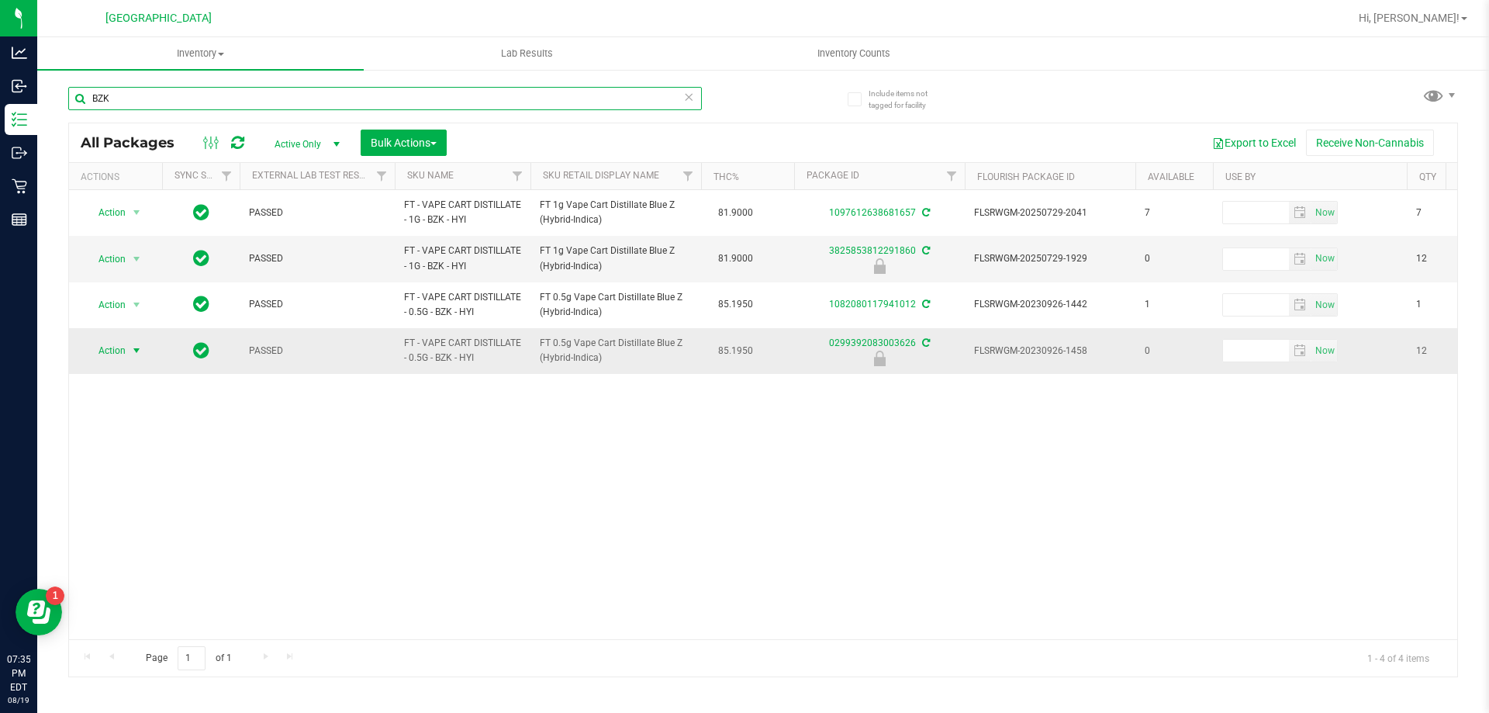
type input "BZK"
click at [128, 340] on span "select" at bounding box center [136, 351] width 19 height 22
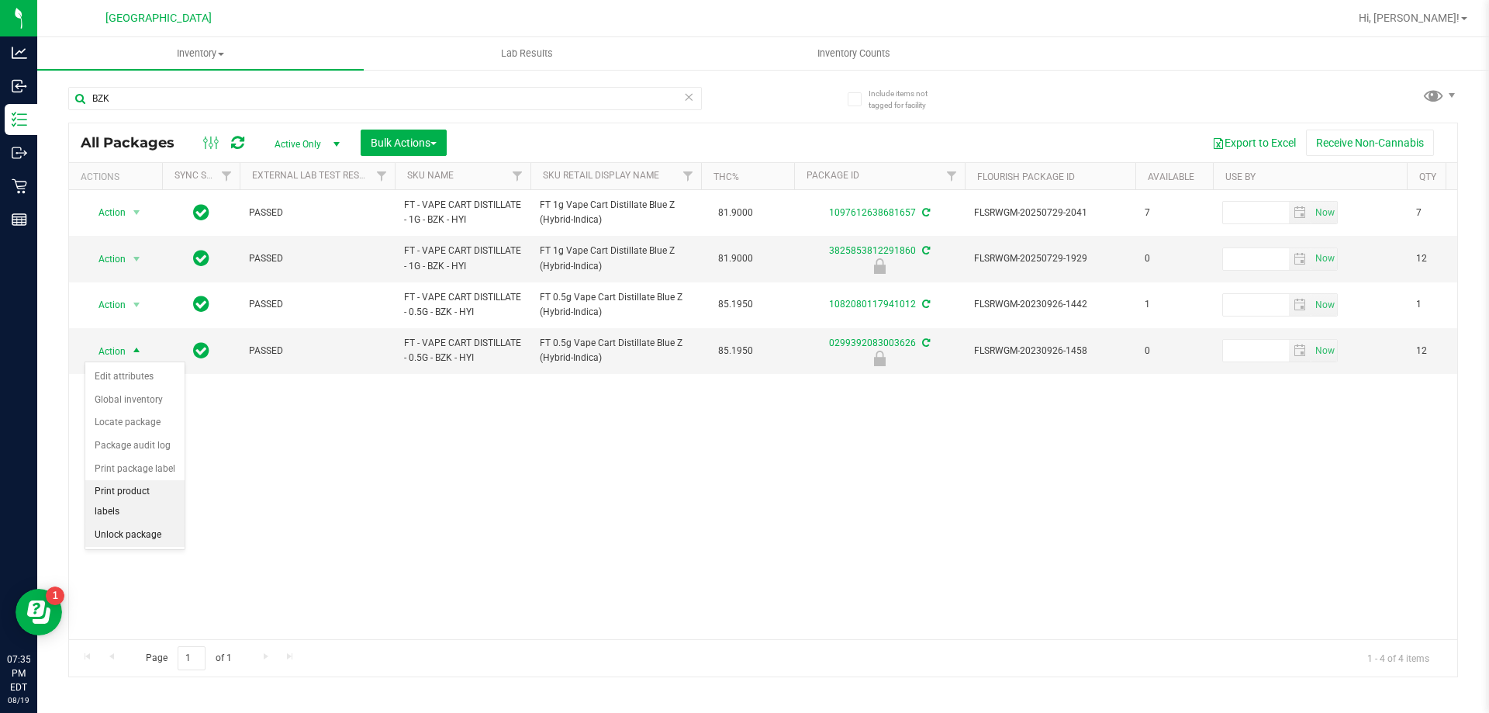
click at [132, 501] on li "Print product labels" at bounding box center [134, 501] width 99 height 43
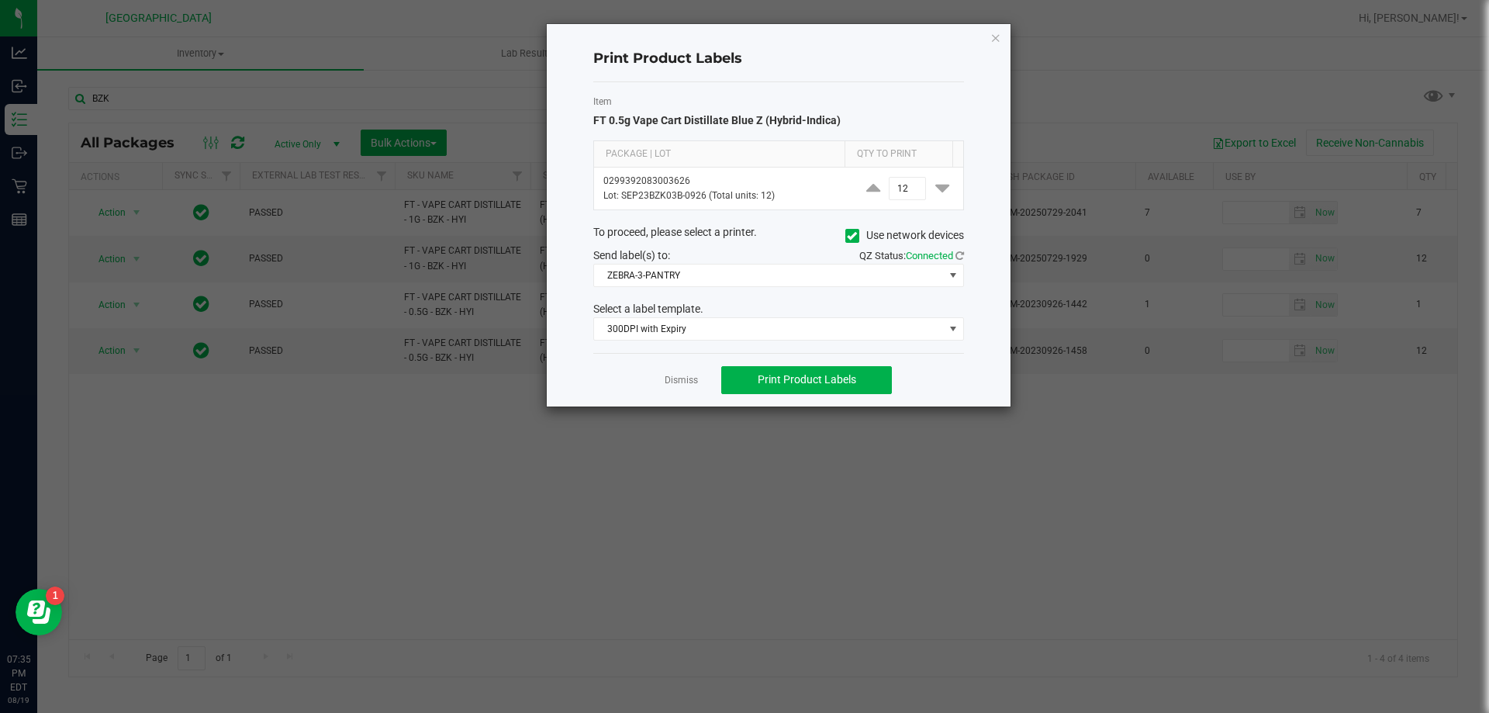
click at [673, 377] on link "Dismiss" at bounding box center [681, 380] width 33 height 13
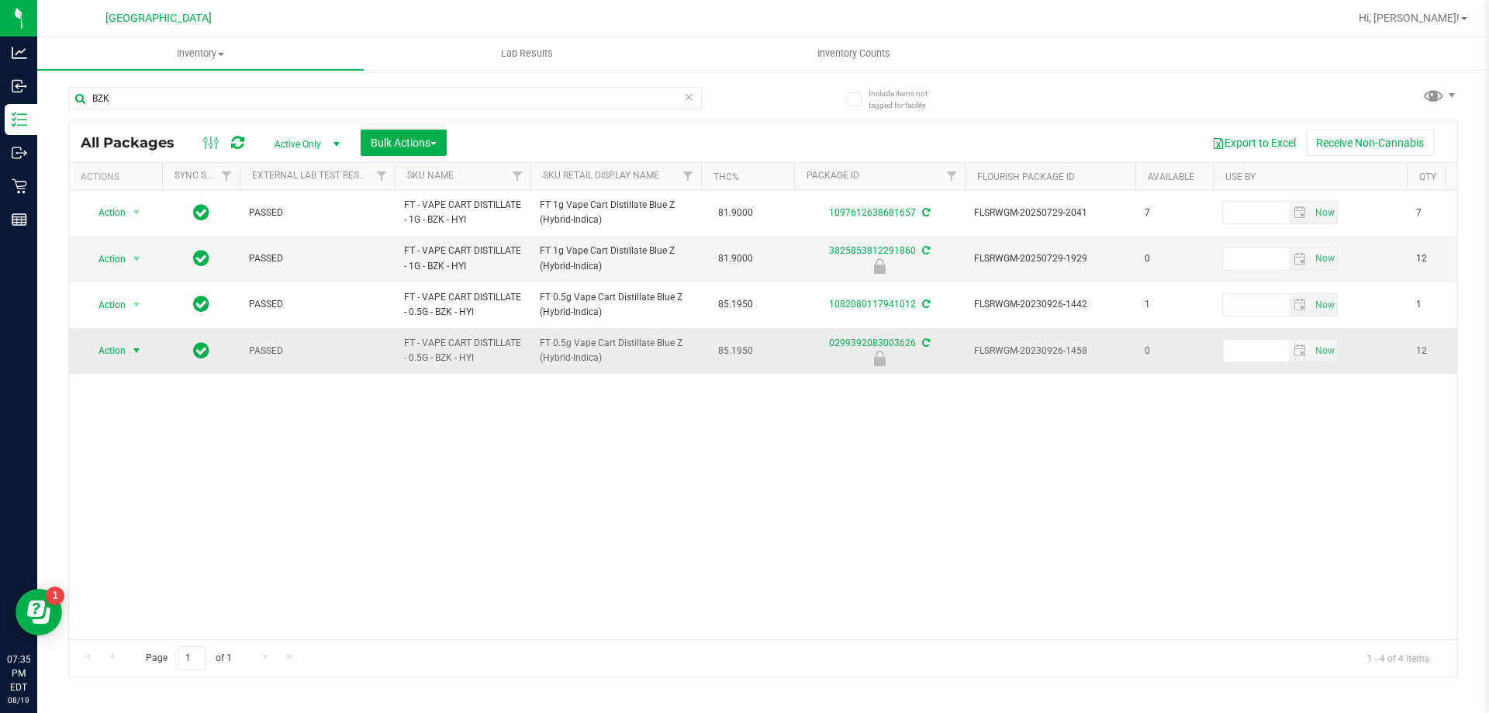
click at [110, 340] on span "Action" at bounding box center [106, 351] width 42 height 22
click at [113, 523] on li "Unlock package" at bounding box center [134, 534] width 99 height 23
drag, startPoint x: 106, startPoint y: 95, endPoint x: 51, endPoint y: 88, distance: 55.4
click at [53, 90] on div "Include items not tagged for facility BZK All Packages Active Only Active Only …" at bounding box center [763, 304] width 1452 height 473
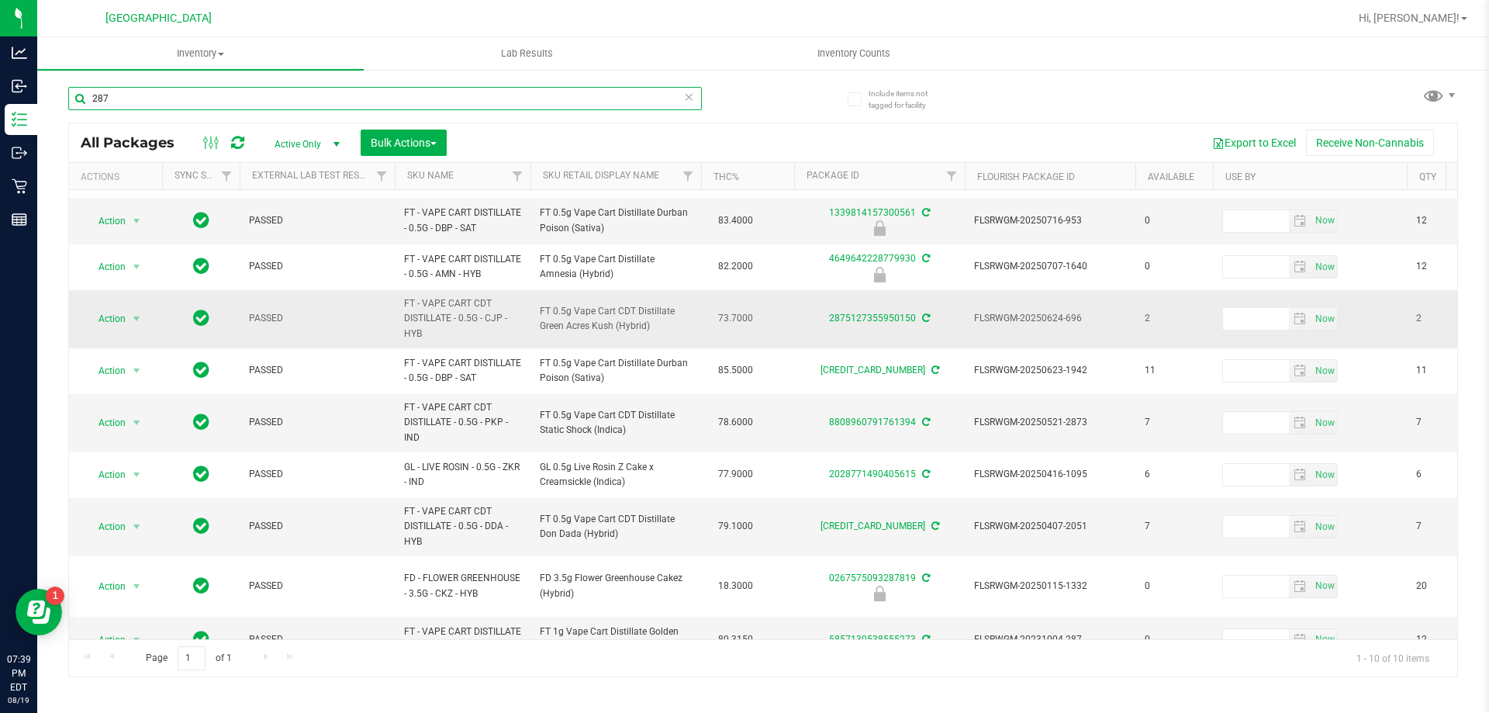
scroll to position [58, 0]
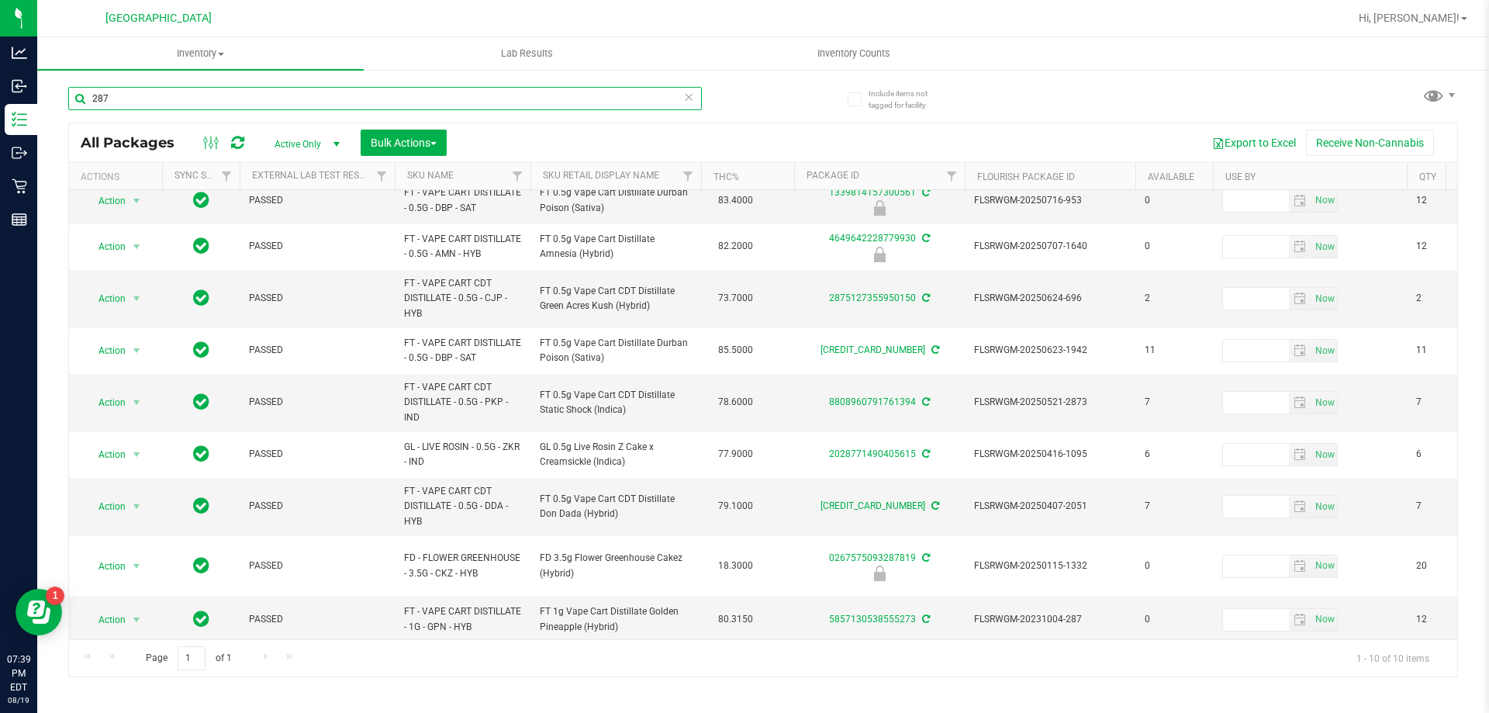
type input "287"
drag, startPoint x: 126, startPoint y: 92, endPoint x: 81, endPoint y: 92, distance: 45.0
click at [81, 92] on input "287" at bounding box center [385, 98] width 634 height 23
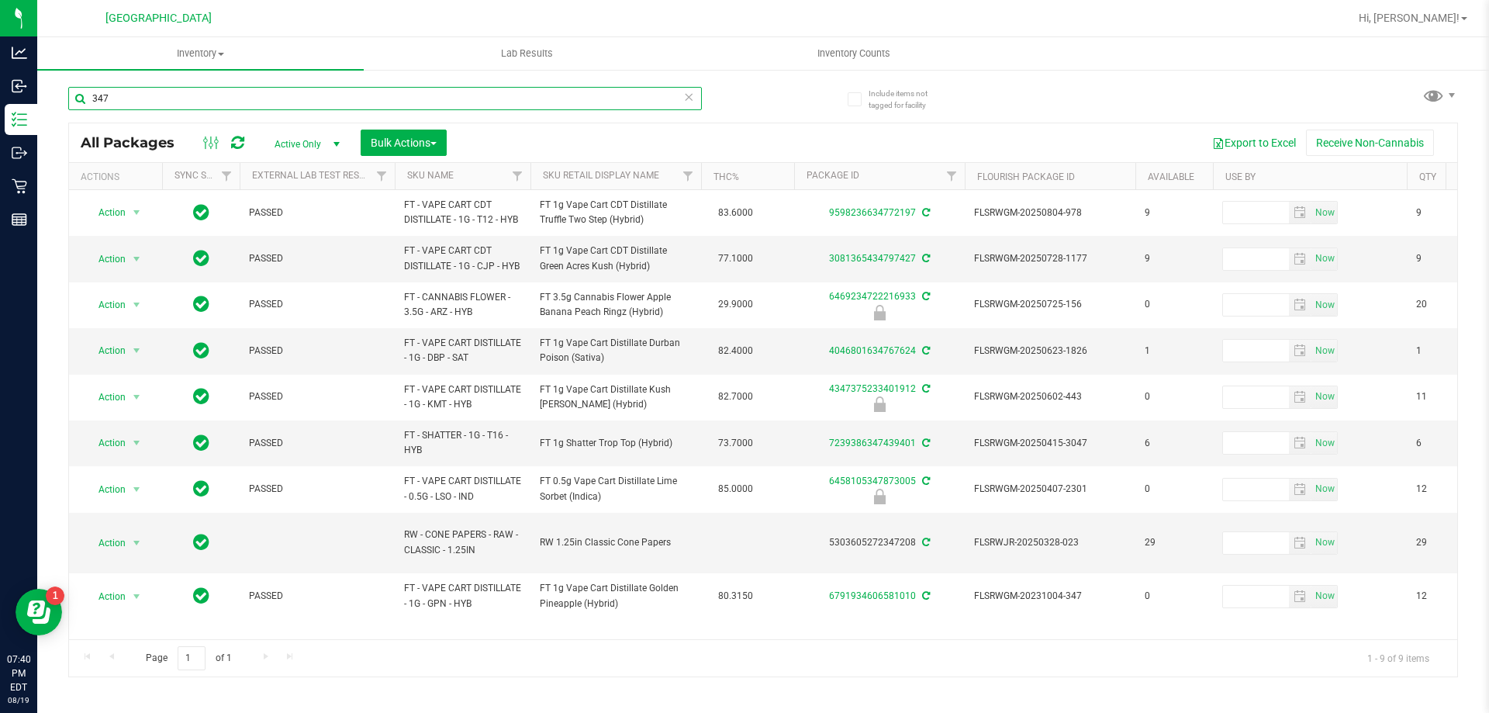
type input "347"
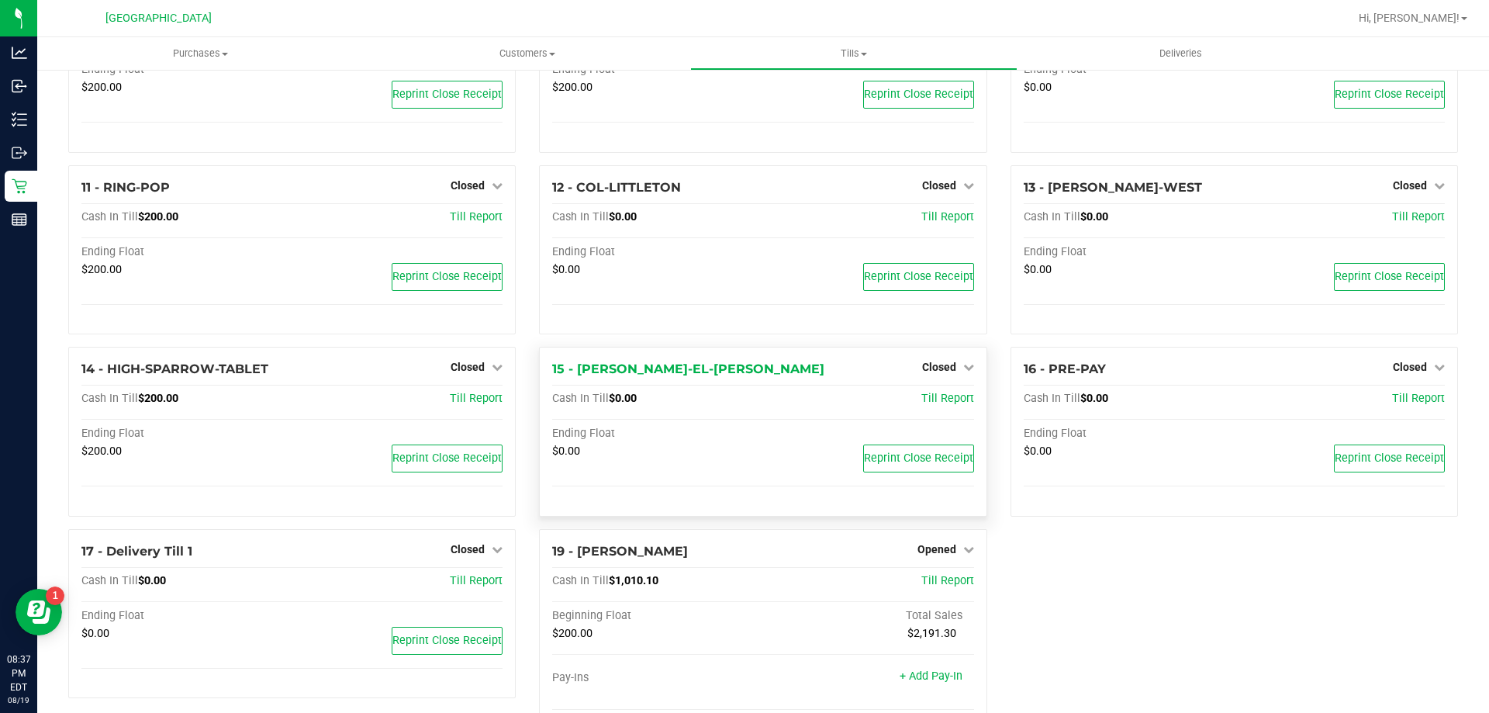
scroll to position [655, 0]
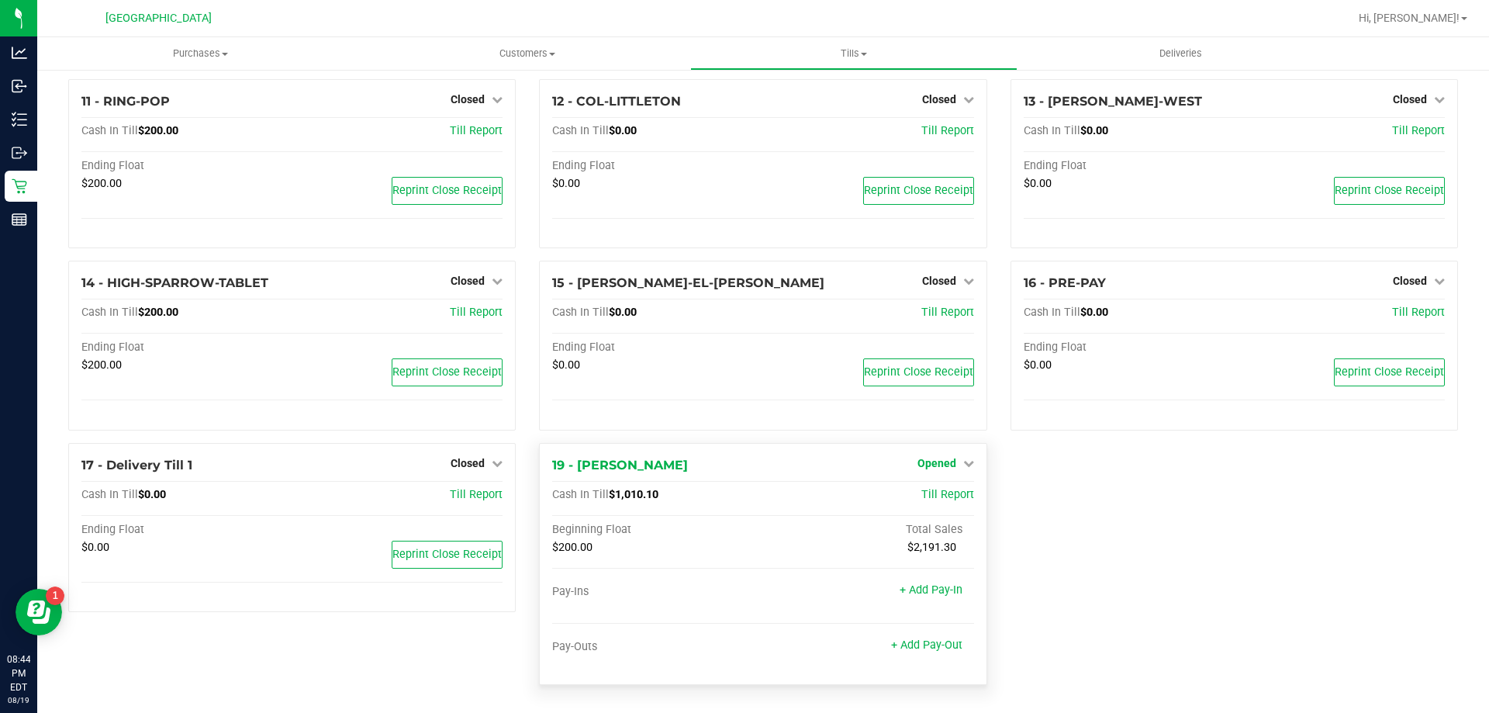
click at [936, 465] on span "Opened" at bounding box center [936, 463] width 39 height 12
click at [924, 502] on div "Close Till" at bounding box center [938, 494] width 115 height 19
click at [925, 490] on link "Close Till" at bounding box center [938, 495] width 42 height 12
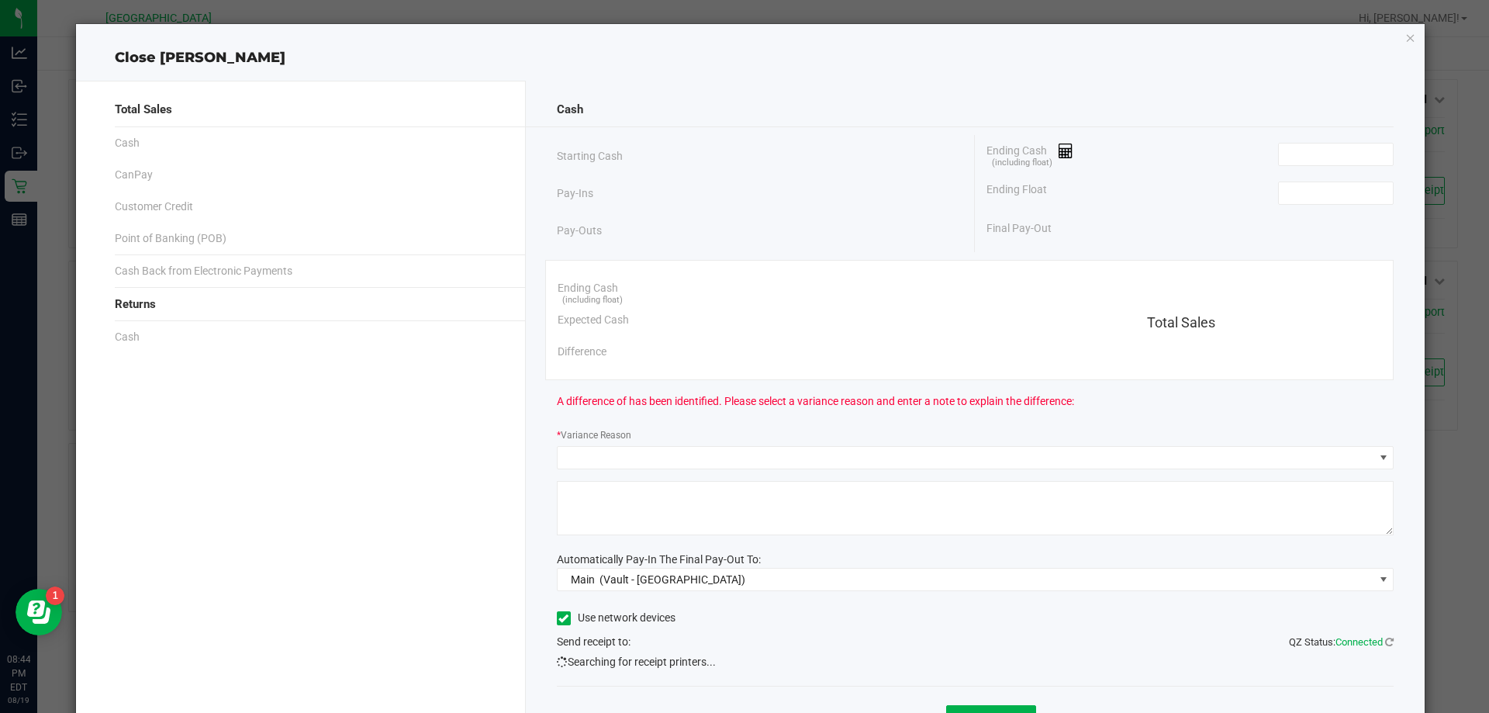
drag, startPoint x: 1312, startPoint y: 135, endPoint x: 1301, endPoint y: 157, distance: 25.3
click at [1311, 136] on div "Ending Cash (including float)" at bounding box center [1190, 154] width 407 height 39
click at [1301, 157] on input at bounding box center [1336, 154] width 114 height 22
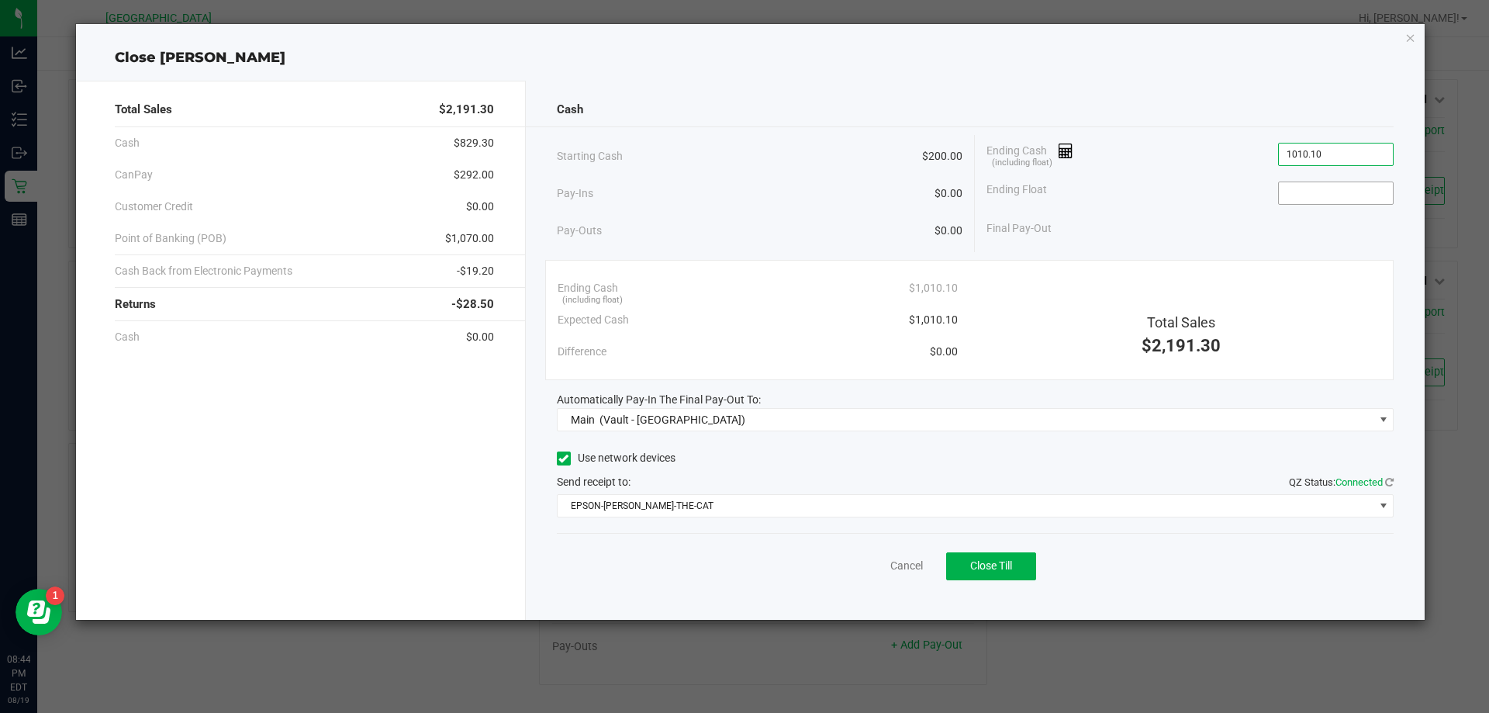
type input "$1,010.10"
click at [1316, 189] on input at bounding box center [1336, 193] width 114 height 22
type input "$200.00"
click at [798, 584] on div "Cancel Close Till" at bounding box center [976, 563] width 838 height 60
click at [993, 559] on span "Close Till" at bounding box center [991, 565] width 42 height 12
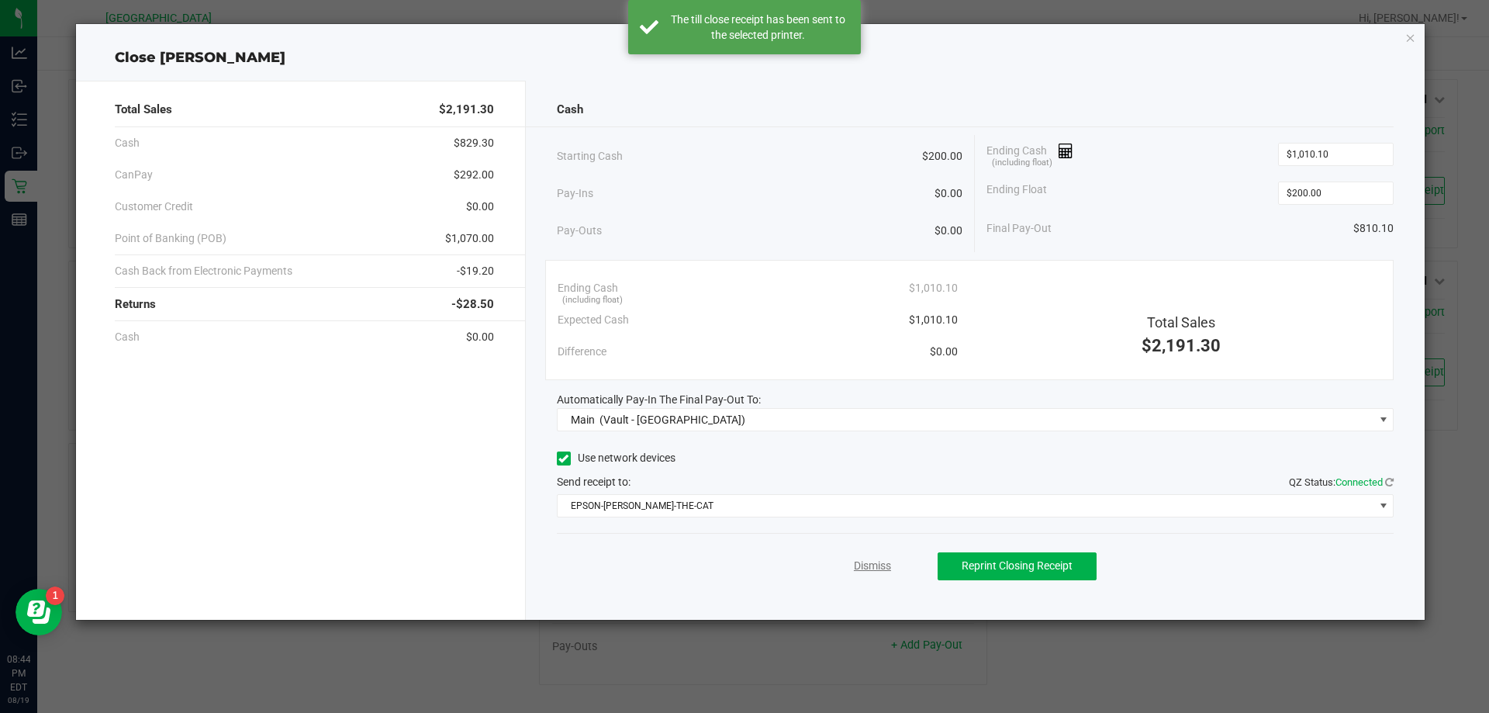
click at [872, 569] on link "Dismiss" at bounding box center [872, 566] width 37 height 16
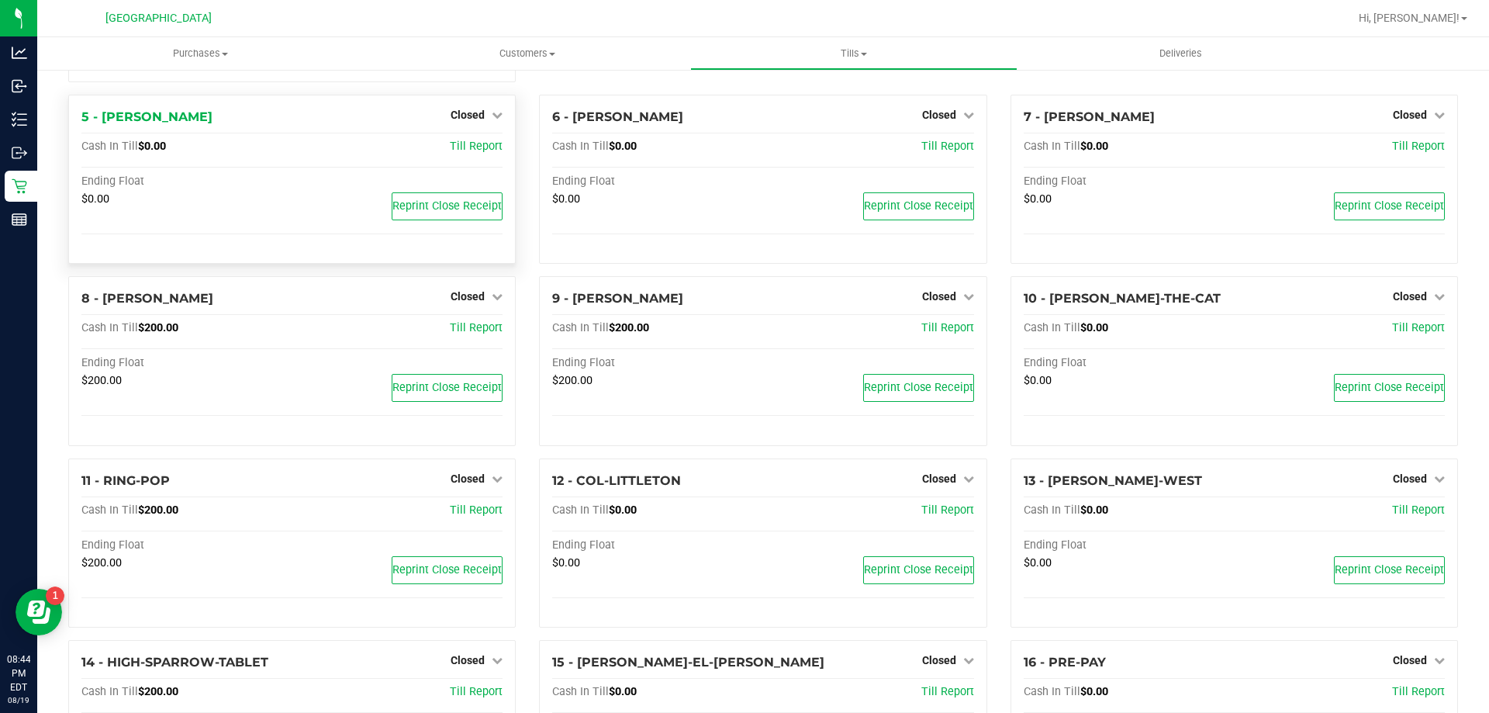
scroll to position [0, 0]
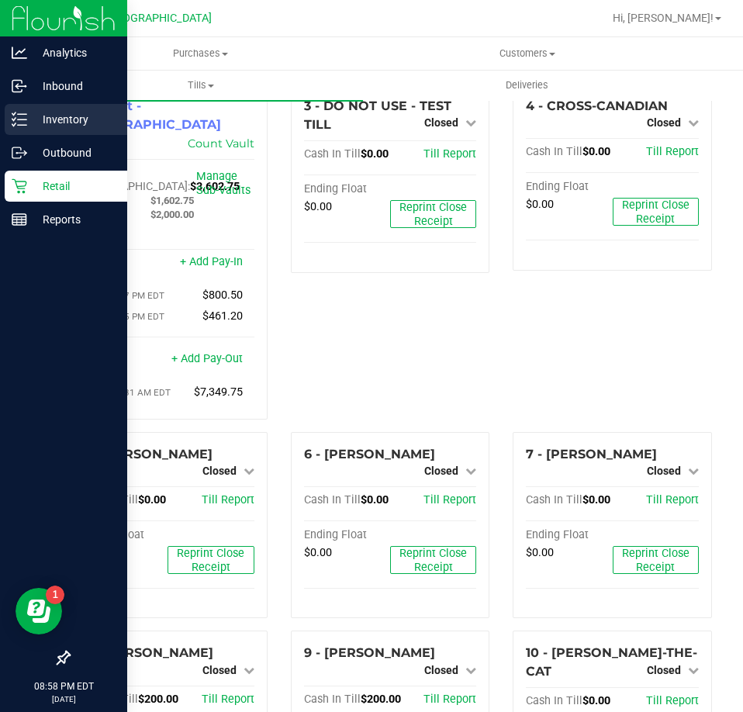
click at [43, 109] on div "Inventory" at bounding box center [66, 119] width 123 height 31
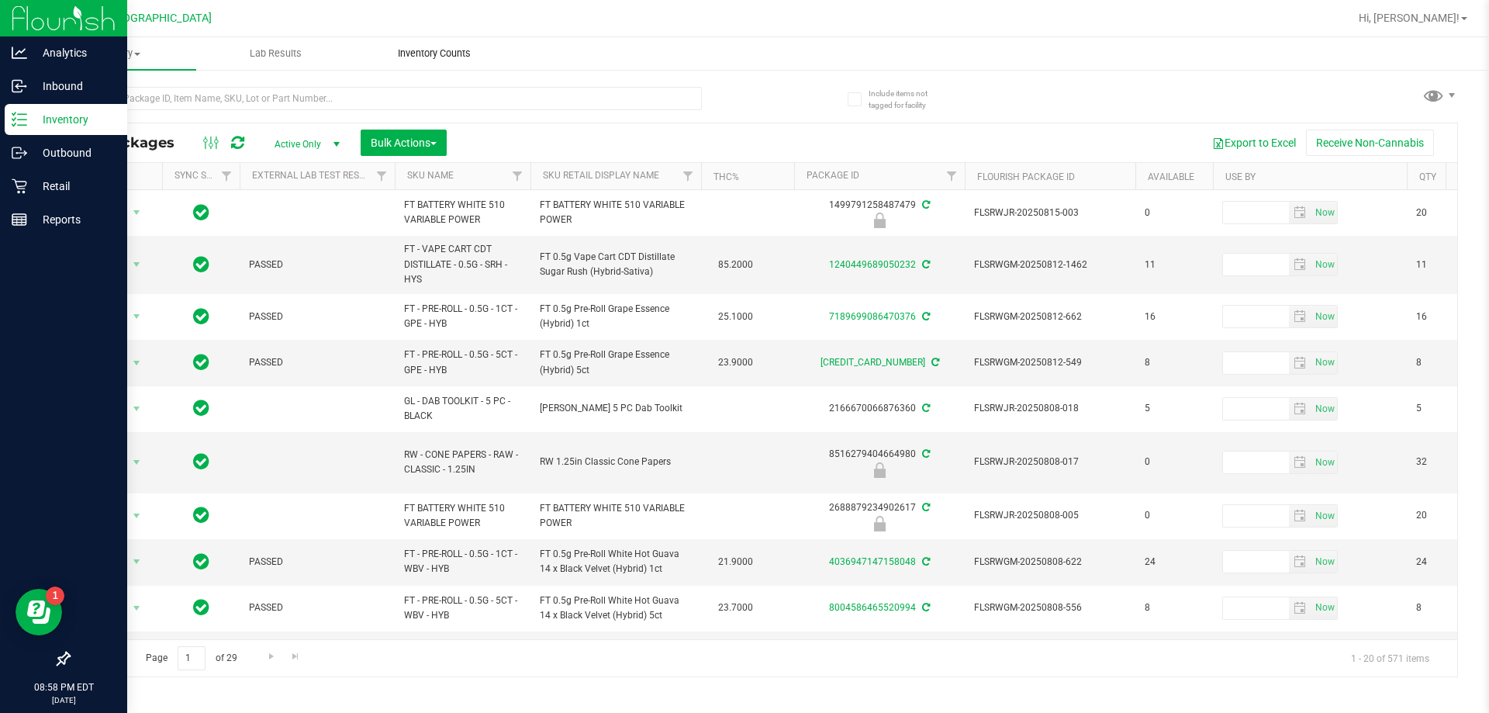
click at [437, 54] on span "Inventory Counts" at bounding box center [434, 54] width 115 height 14
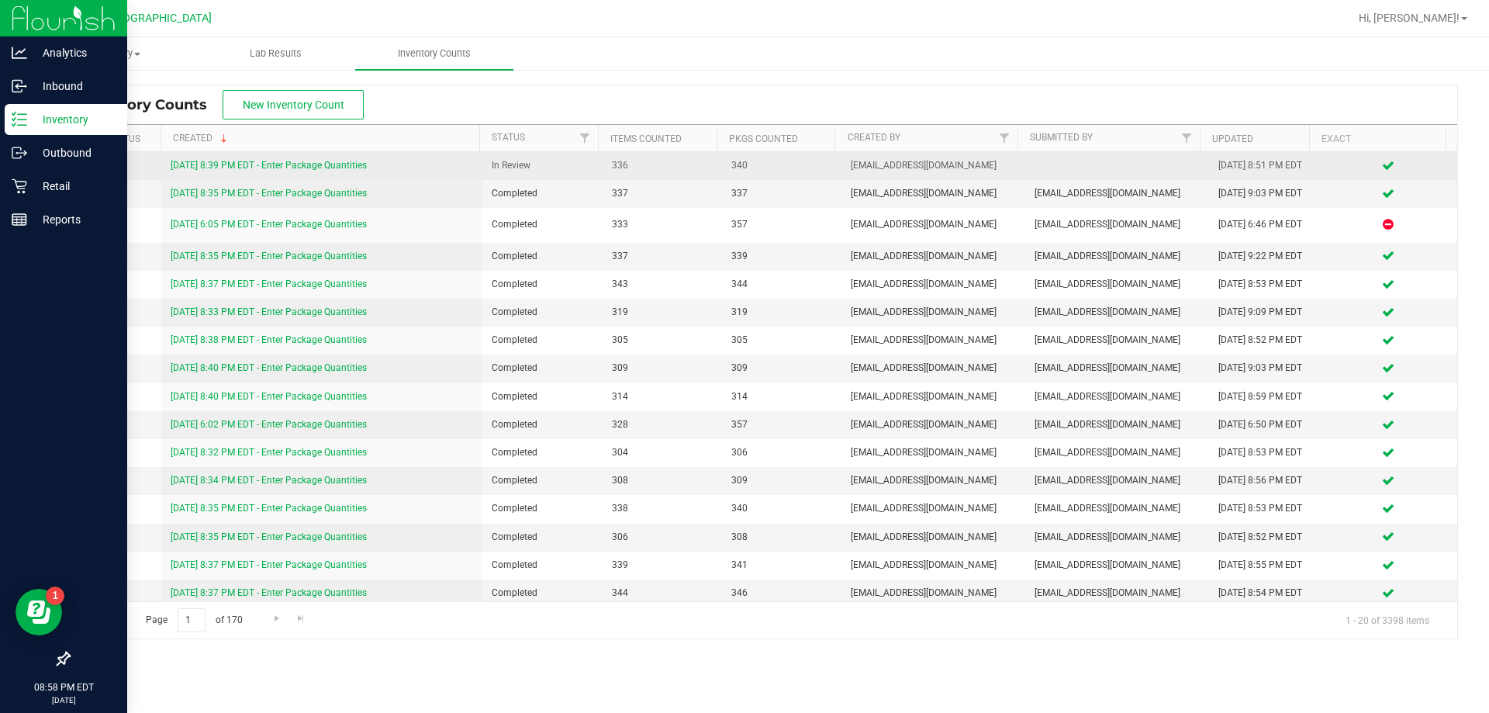
click at [259, 164] on link "8/19/25 8:39 PM EDT - Enter Package Quantities" at bounding box center [269, 165] width 196 height 11
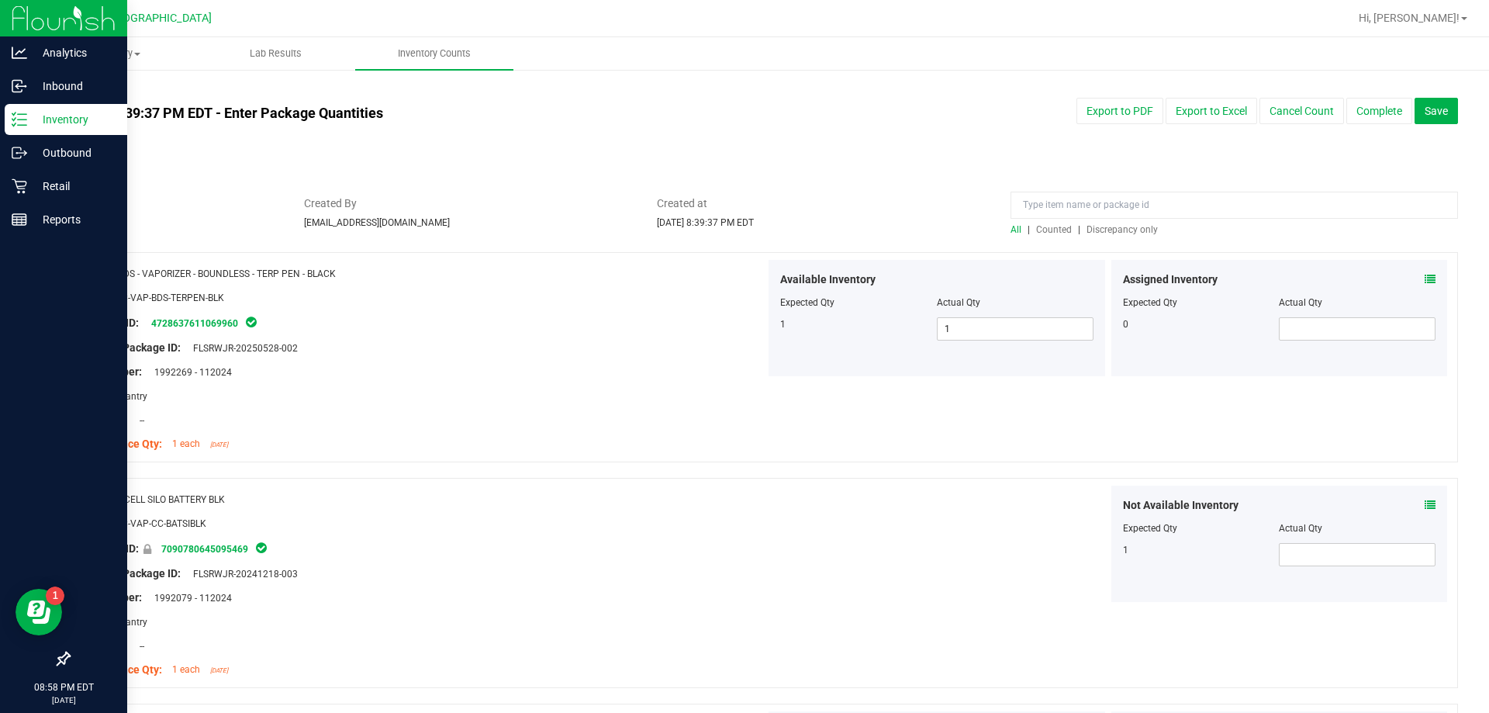
click at [1096, 223] on div "All | Counted | Discrepancy only" at bounding box center [1234, 230] width 447 height 14
click at [1094, 226] on span "Discrepancy only" at bounding box center [1122, 229] width 71 height 11
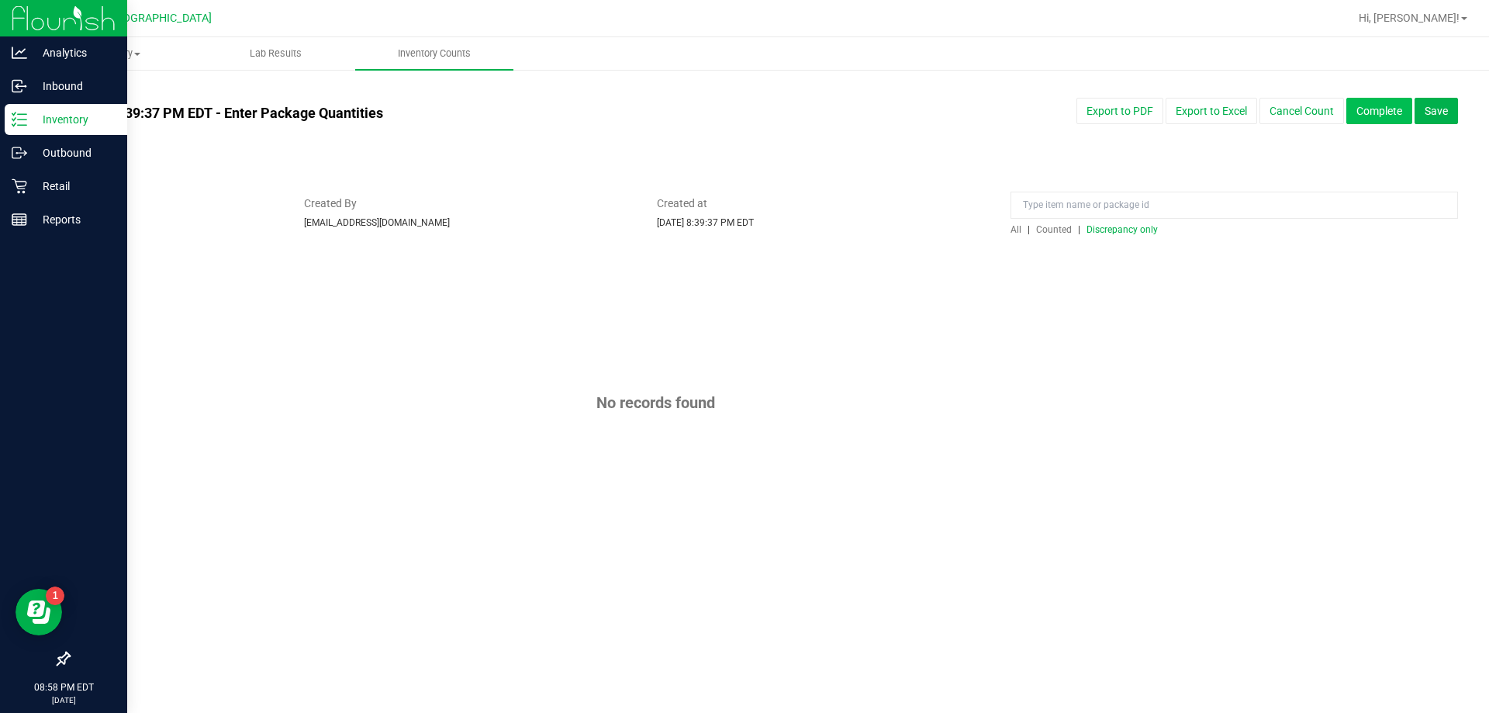
click at [1358, 107] on button "Complete" at bounding box center [1379, 111] width 66 height 26
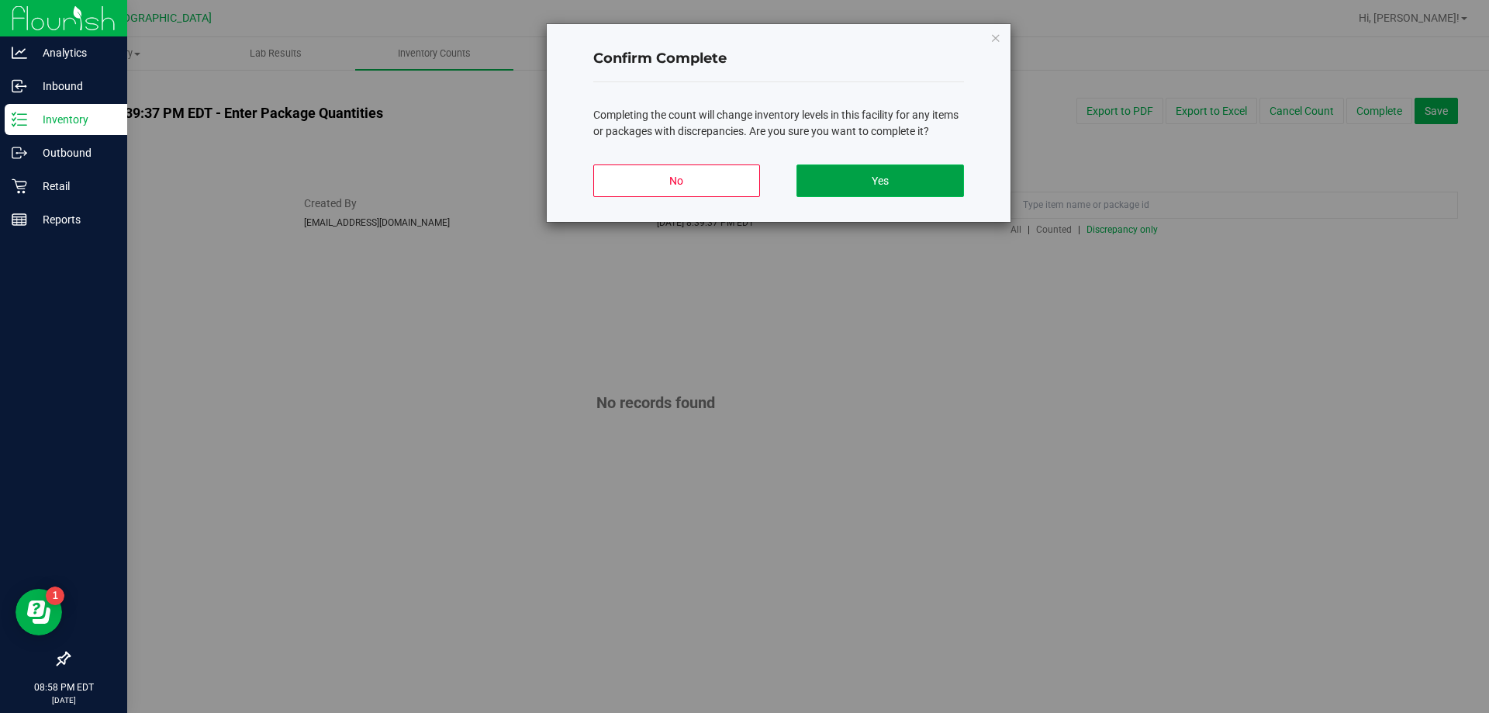
click at [855, 195] on button "Yes" at bounding box center [879, 180] width 167 height 33
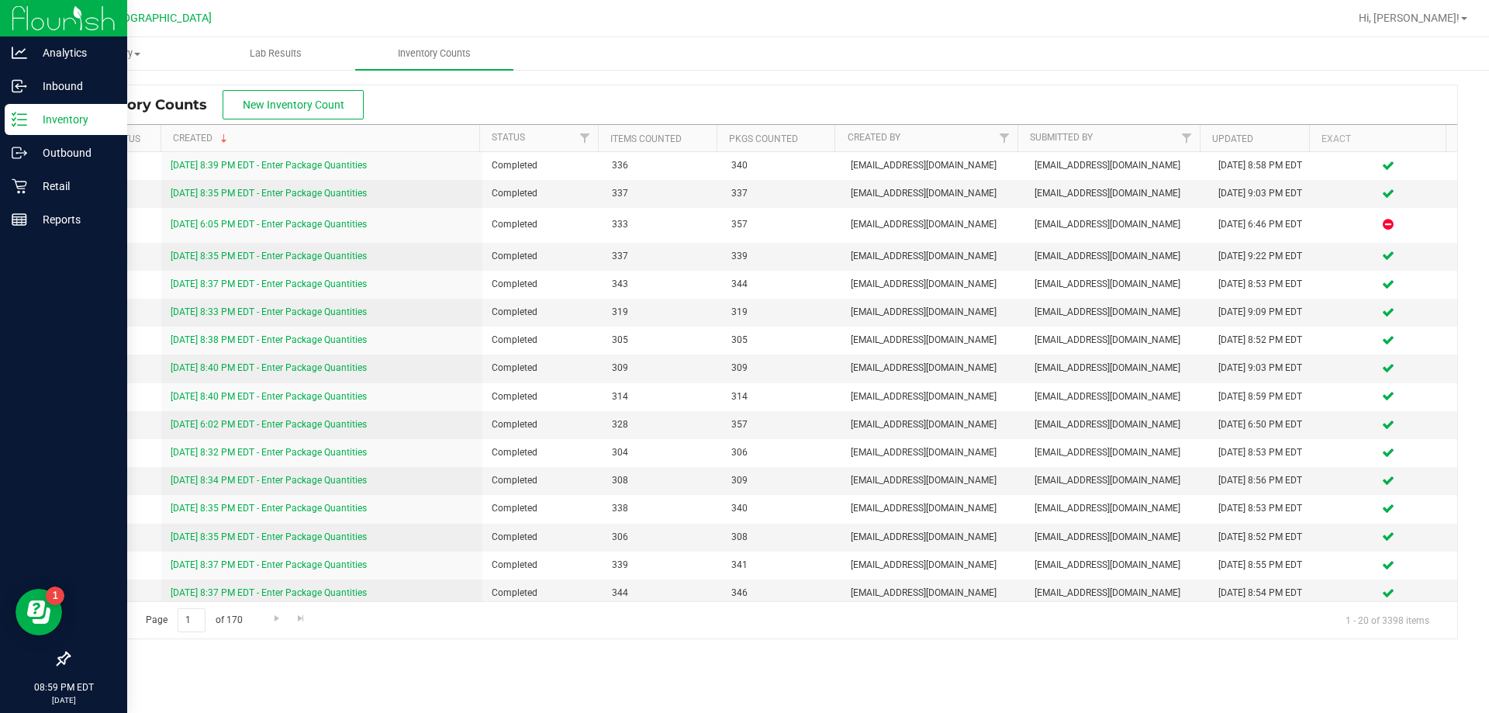
click at [35, 114] on p "Inventory" at bounding box center [73, 119] width 93 height 19
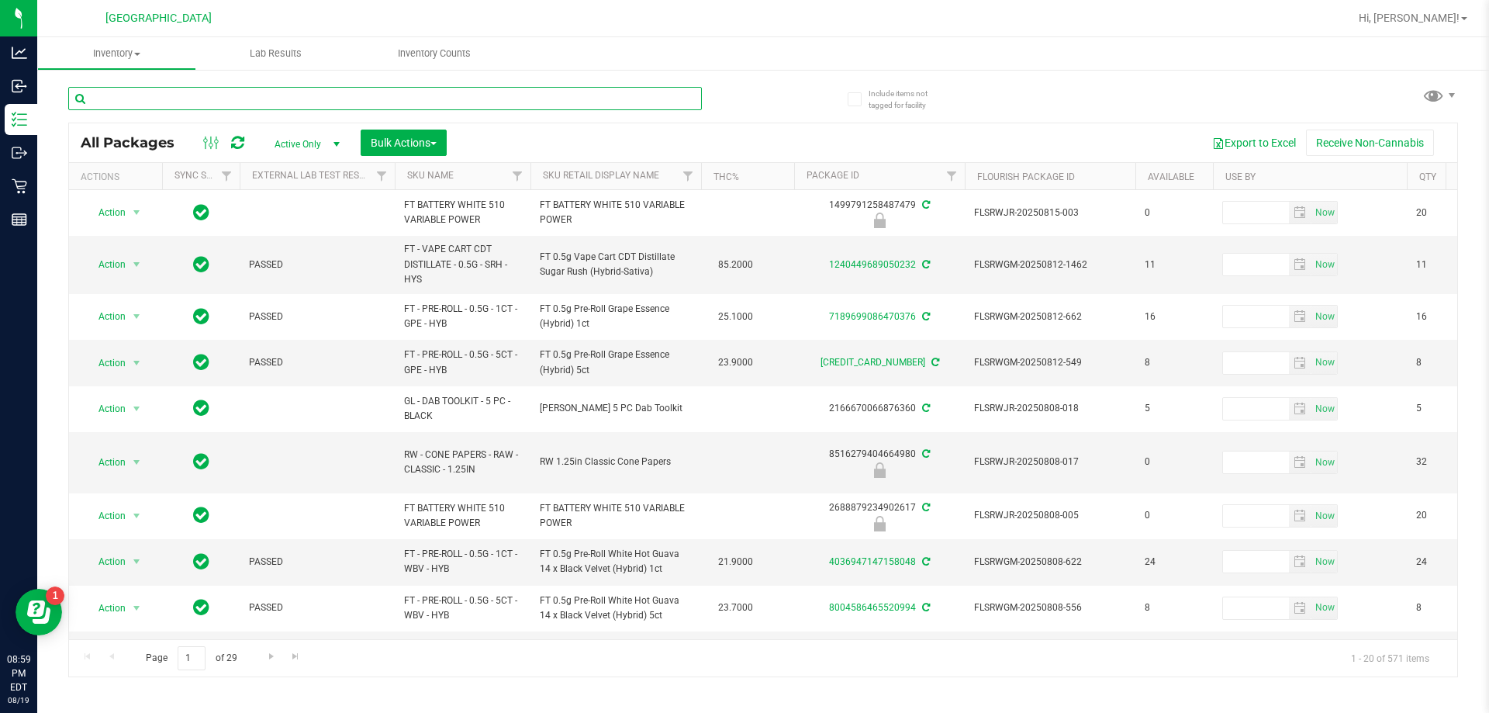
click at [140, 102] on input "text" at bounding box center [385, 98] width 634 height 23
type input "h"
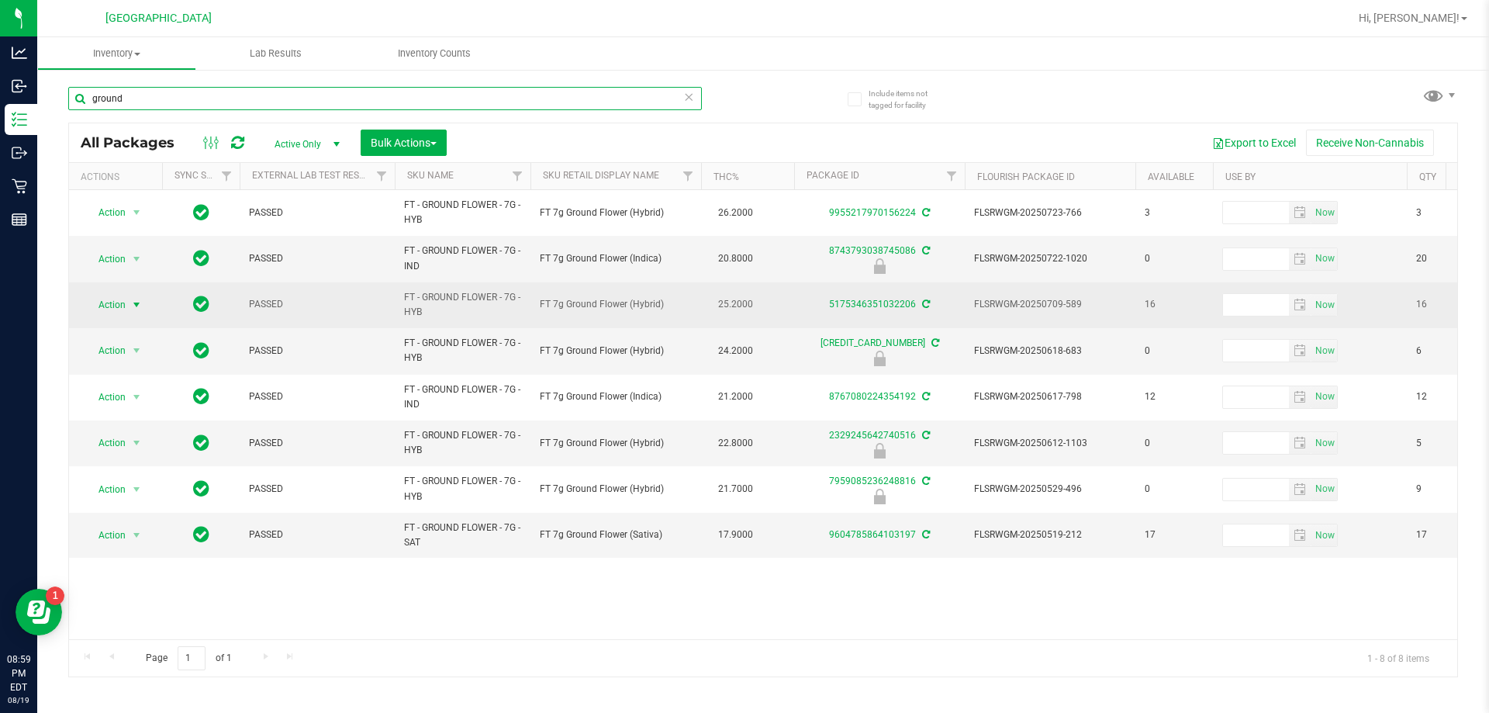
type input "ground"
click at [140, 305] on span "select" at bounding box center [136, 305] width 12 height 12
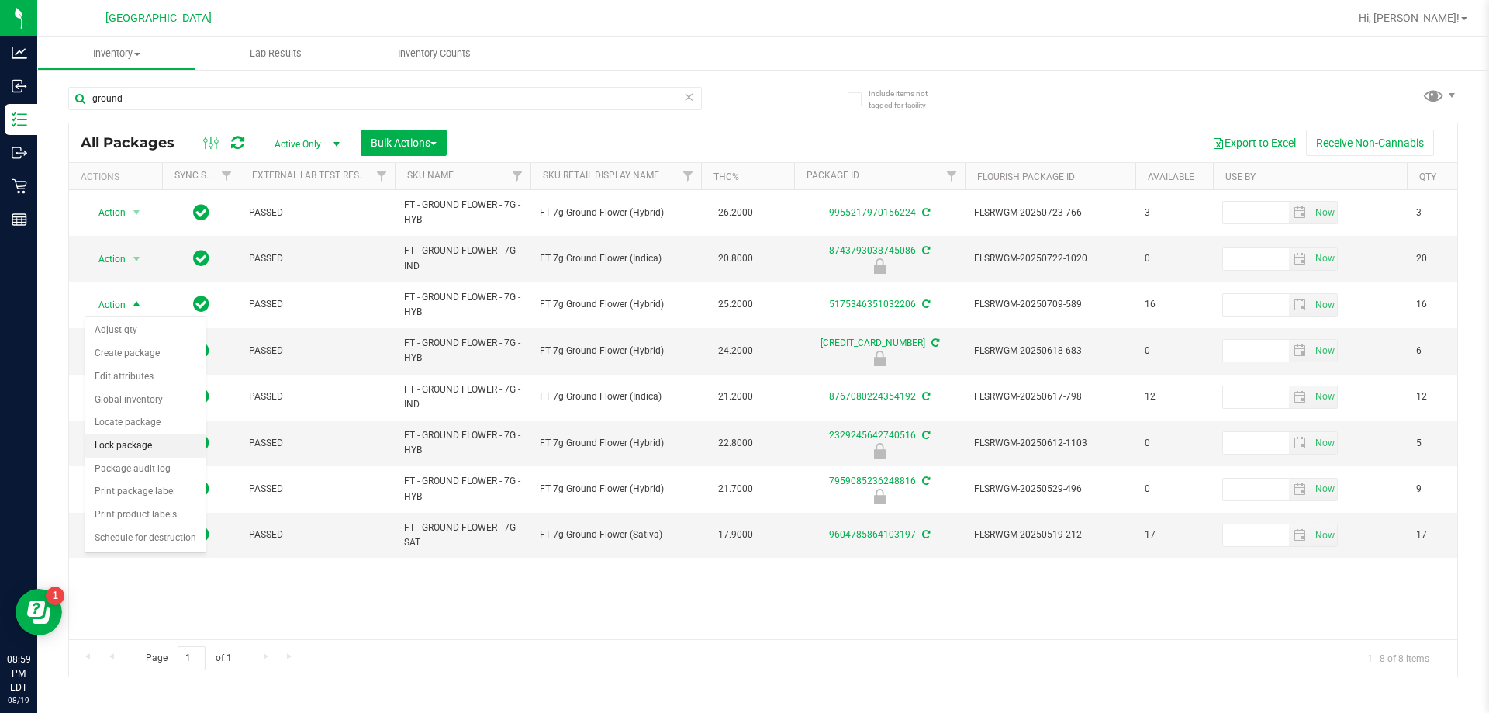
click at [123, 452] on li "Lock package" at bounding box center [145, 445] width 120 height 23
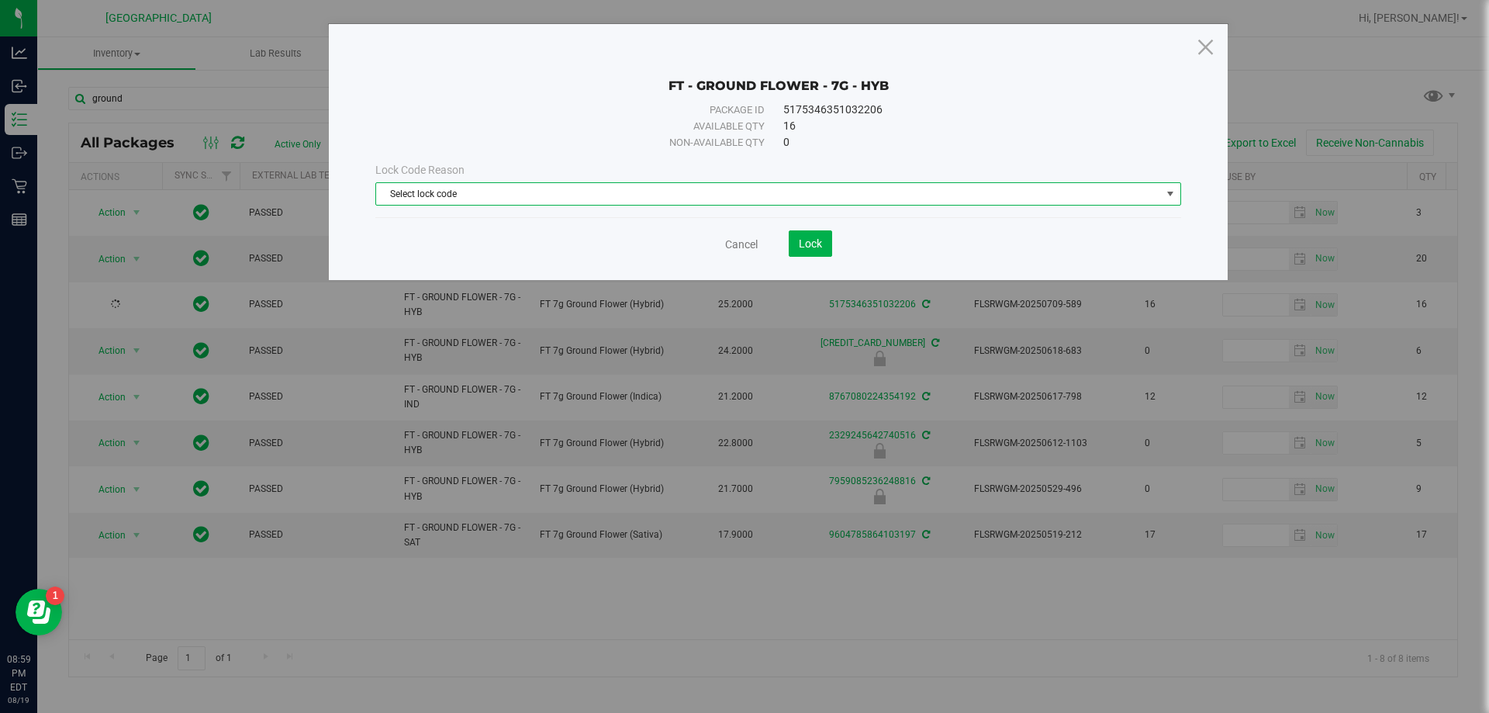
click at [560, 192] on span "Select lock code" at bounding box center [768, 194] width 785 height 22
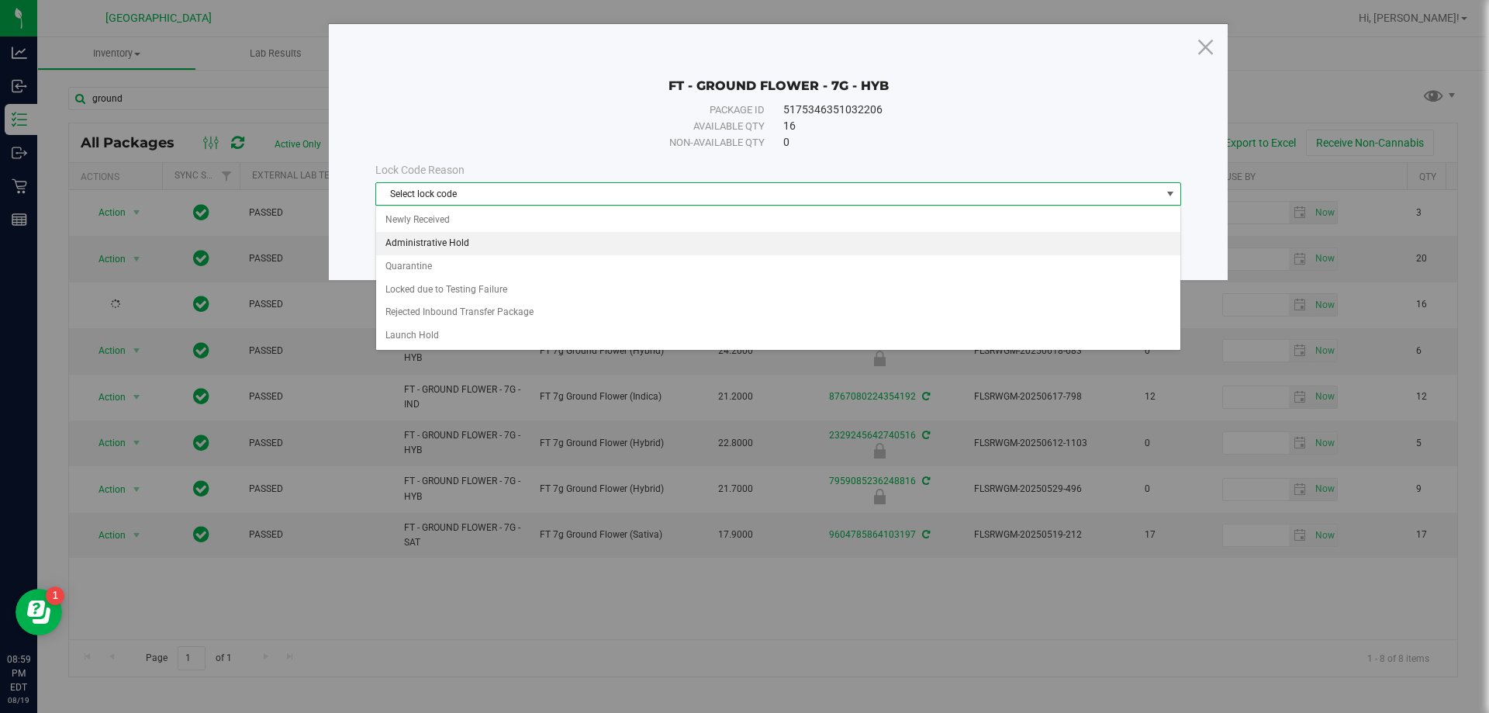
drag, startPoint x: 448, startPoint y: 241, endPoint x: 560, endPoint y: 237, distance: 111.7
click at [449, 240] on li "Administrative Hold" at bounding box center [778, 243] width 804 height 23
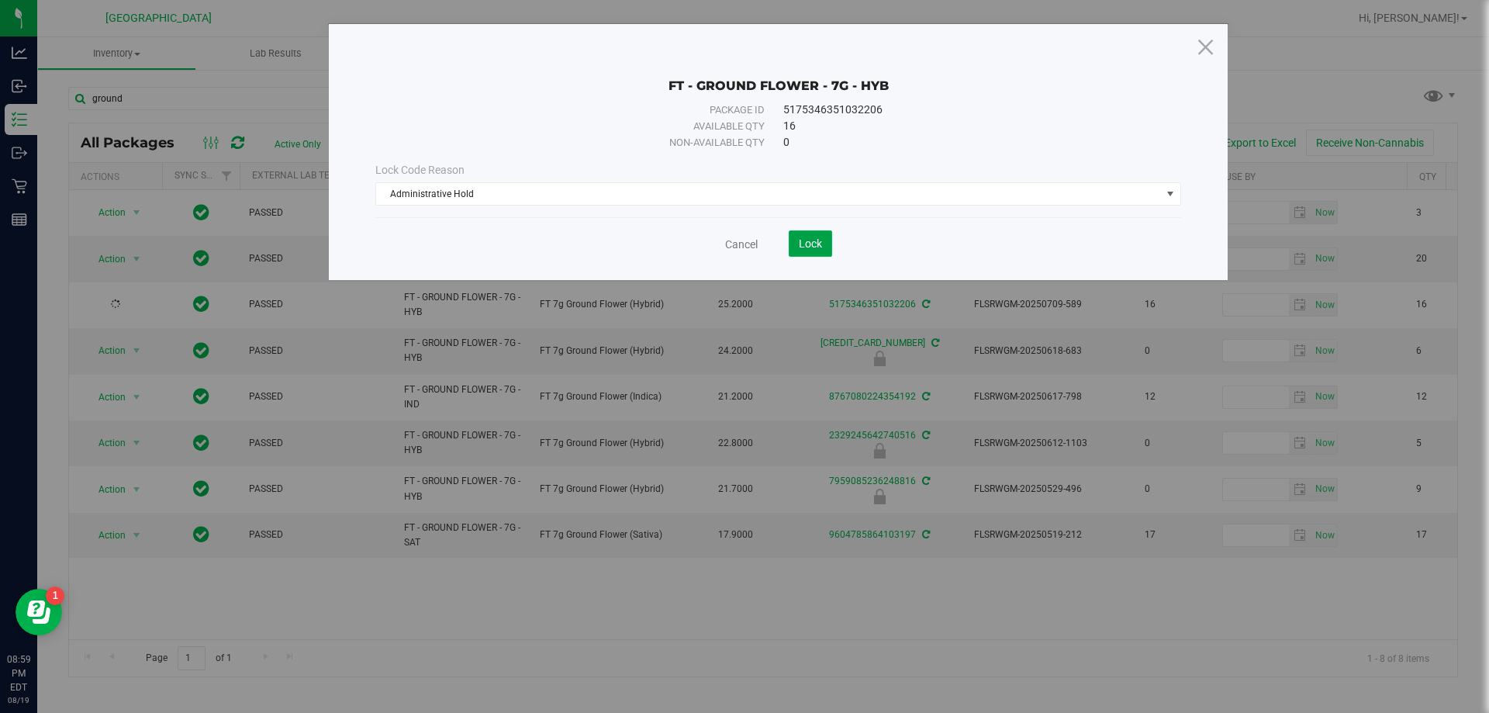
click at [822, 248] on button "Lock" at bounding box center [810, 243] width 43 height 26
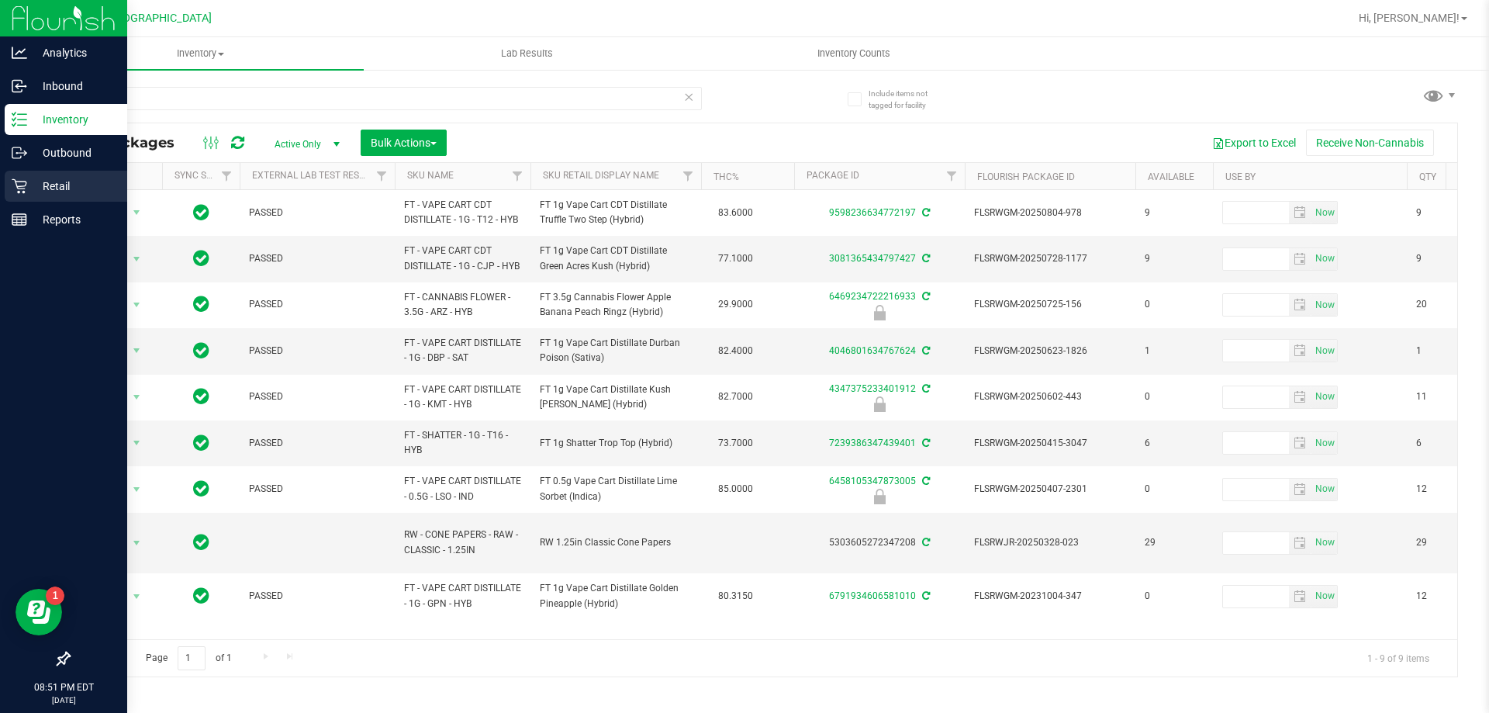
click at [42, 175] on div "Retail" at bounding box center [66, 186] width 123 height 31
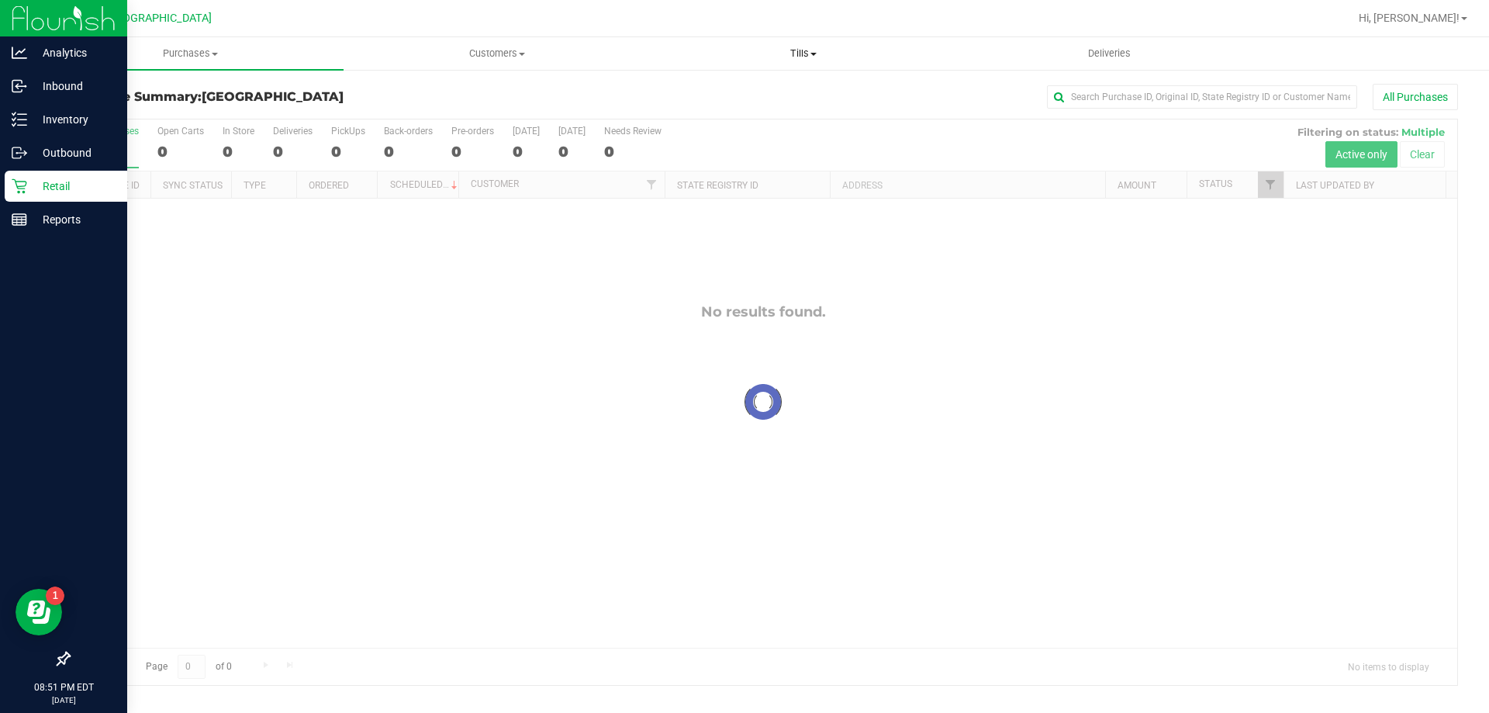
click at [794, 59] on span "Tills" at bounding box center [803, 54] width 305 height 14
click at [733, 109] on span "Reconcile e-payments" at bounding box center [727, 111] width 154 height 13
click at [742, 116] on span "Reconcile e-payments" at bounding box center [727, 111] width 154 height 13
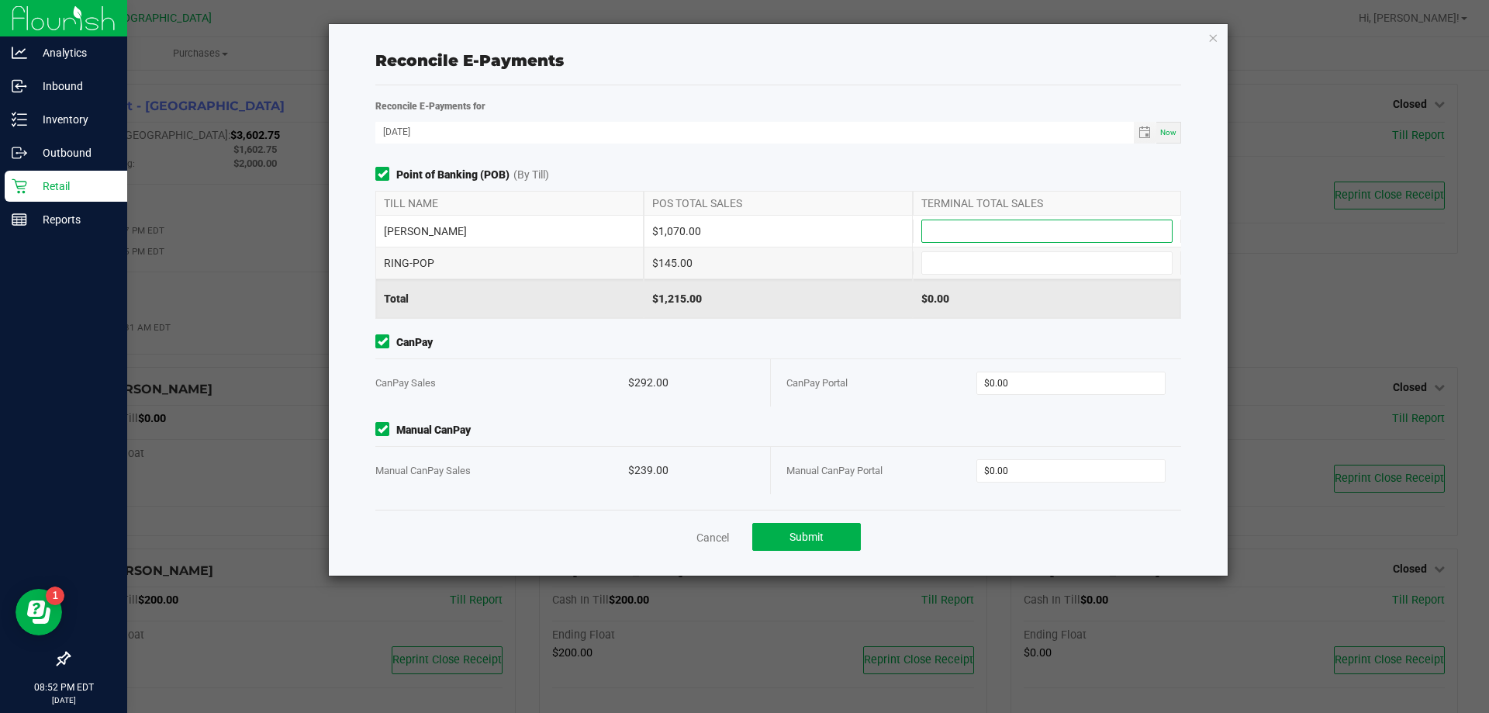
click at [953, 220] on input at bounding box center [1047, 231] width 250 height 22
click at [937, 253] on input at bounding box center [1047, 263] width 250 height 22
type input "$145.00"
click at [939, 237] on input at bounding box center [1047, 231] width 250 height 22
type input "$1,070.00"
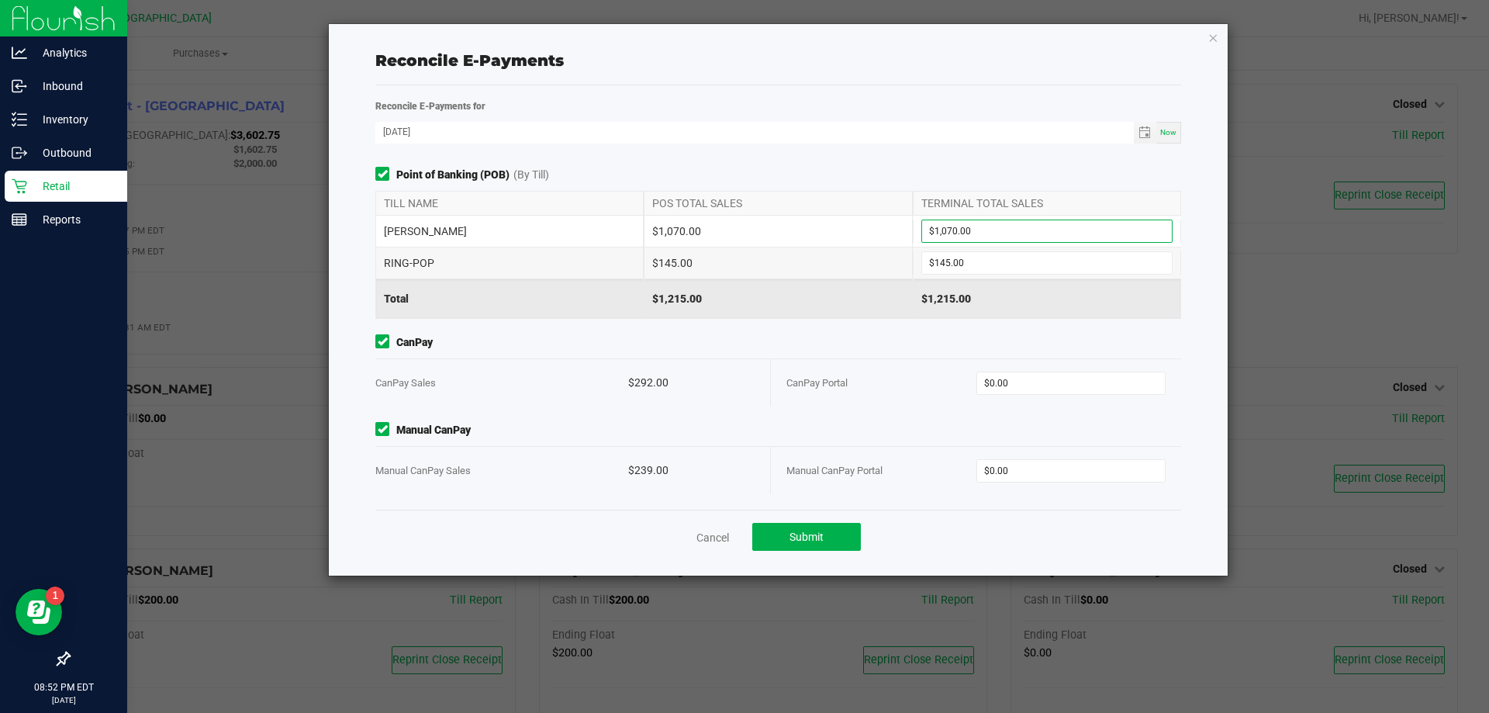
click at [904, 404] on div "CanPay Portal" at bounding box center [881, 382] width 190 height 47
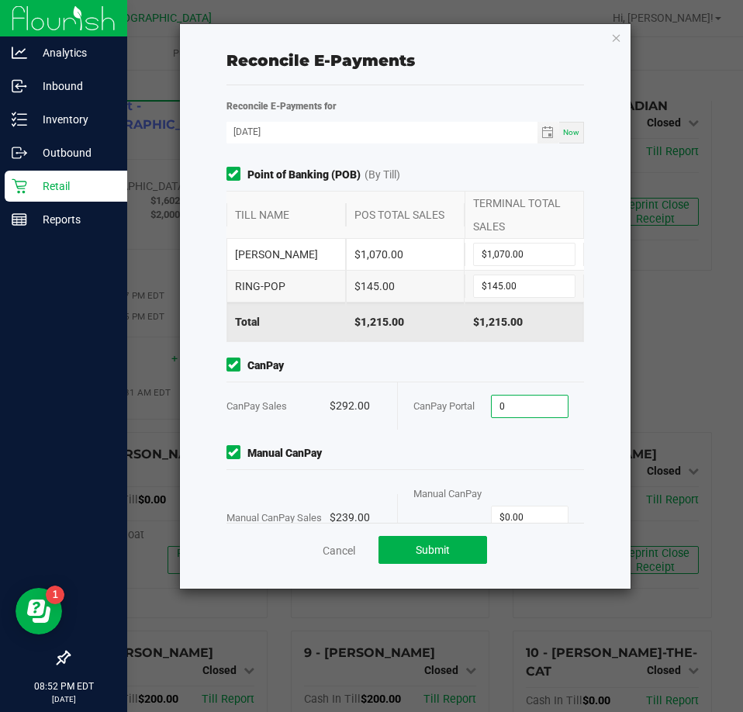
click at [525, 406] on input "0" at bounding box center [530, 407] width 76 height 22
type input "$292.00"
click at [537, 512] on input "0" at bounding box center [530, 517] width 76 height 22
type input "$239.00"
click at [515, 446] on span "Manual CanPay" at bounding box center [405, 453] width 358 height 16
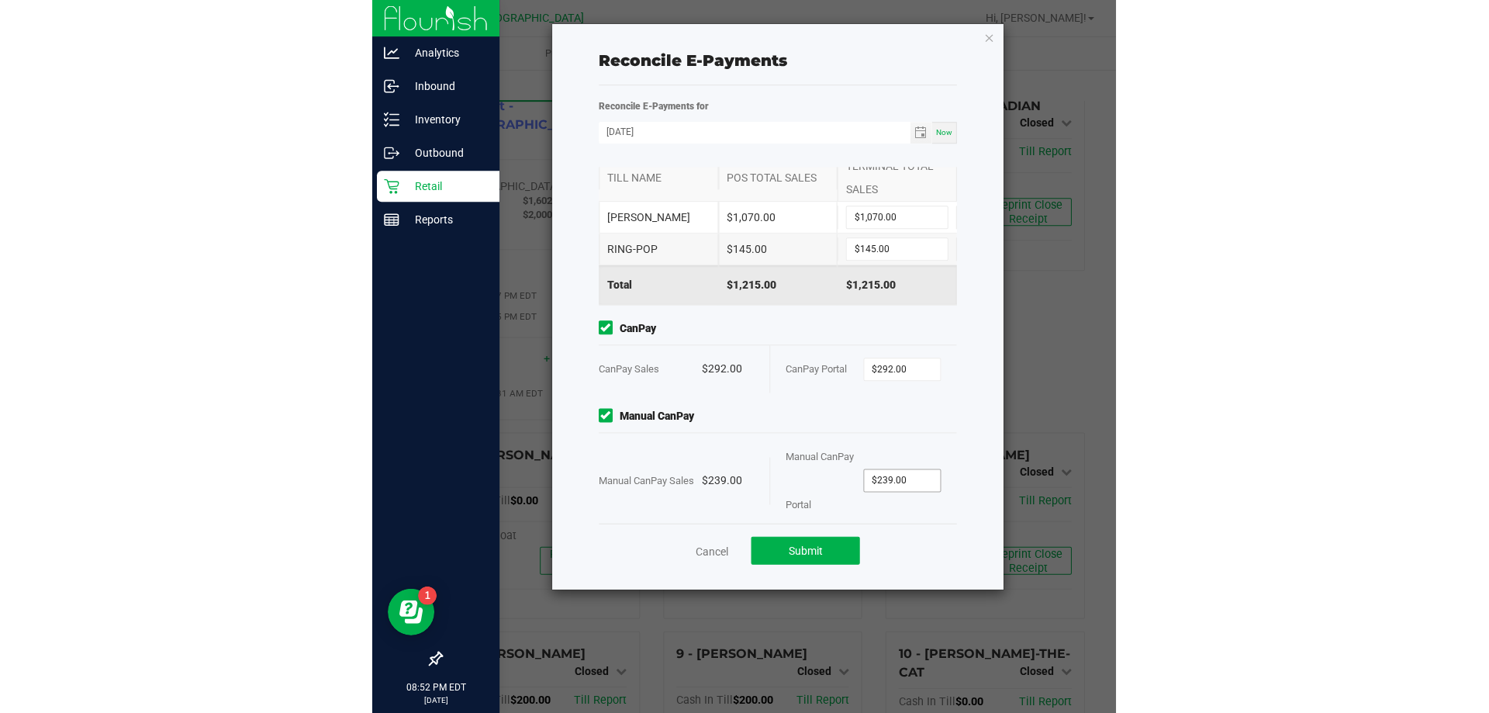
scroll to position [55, 0]
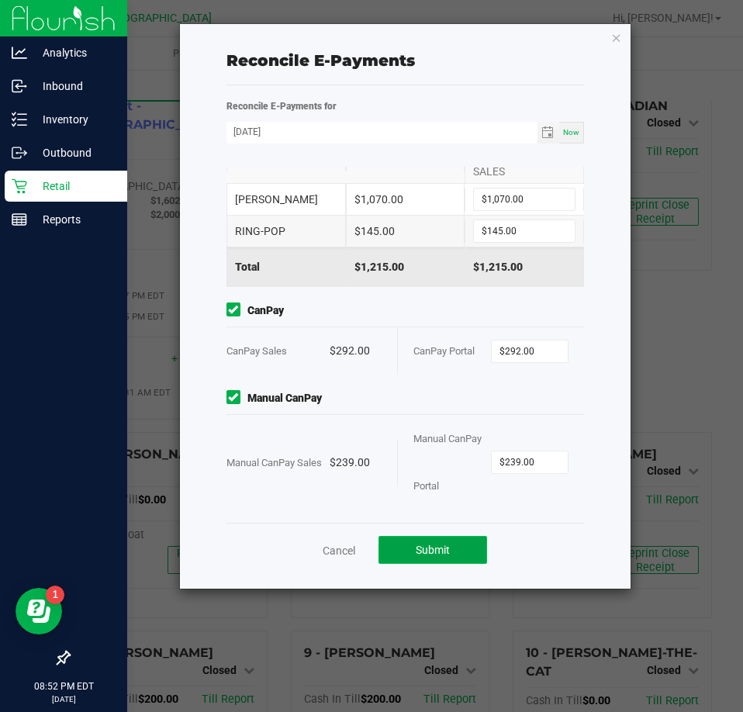
click at [407, 544] on button "Submit" at bounding box center [432, 550] width 109 height 28
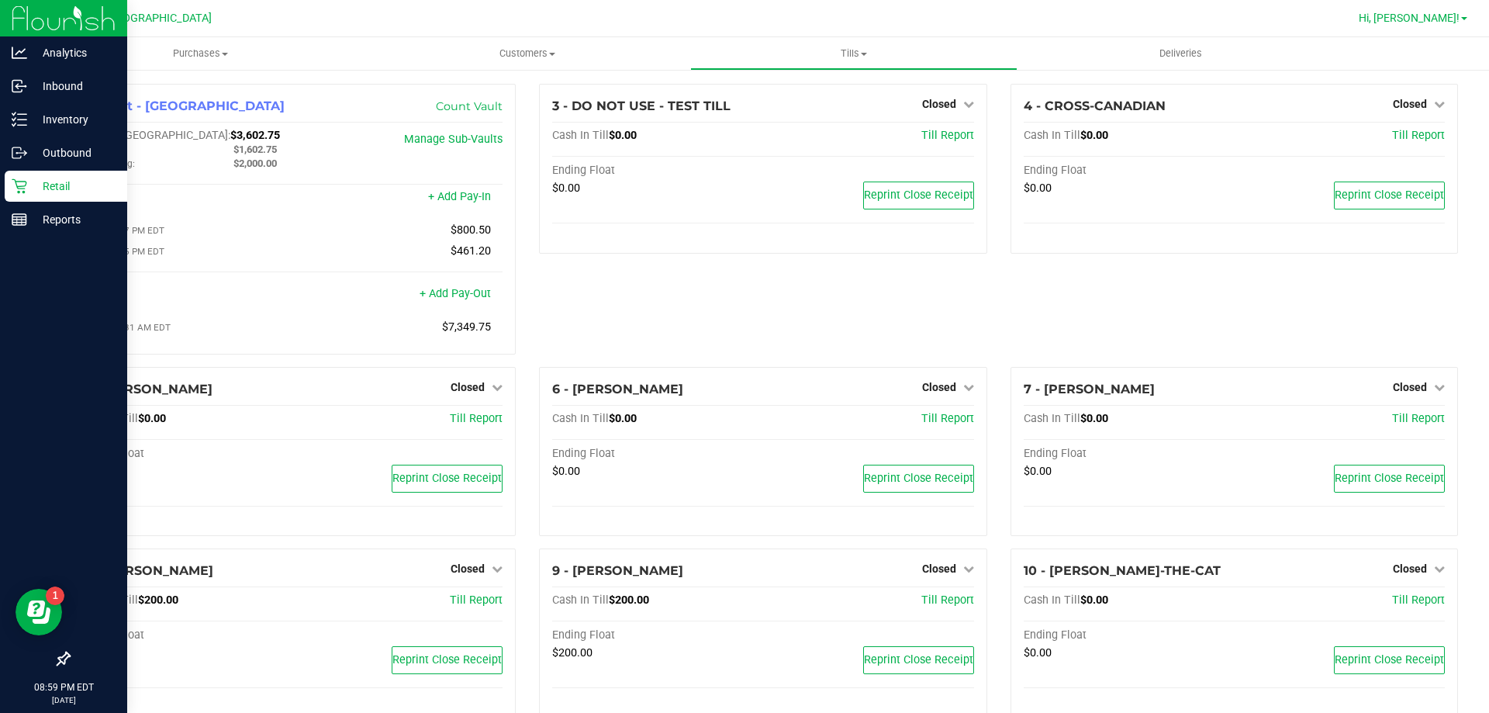
click at [1428, 24] on span "Hi, [PERSON_NAME]!" at bounding box center [1409, 18] width 101 height 12
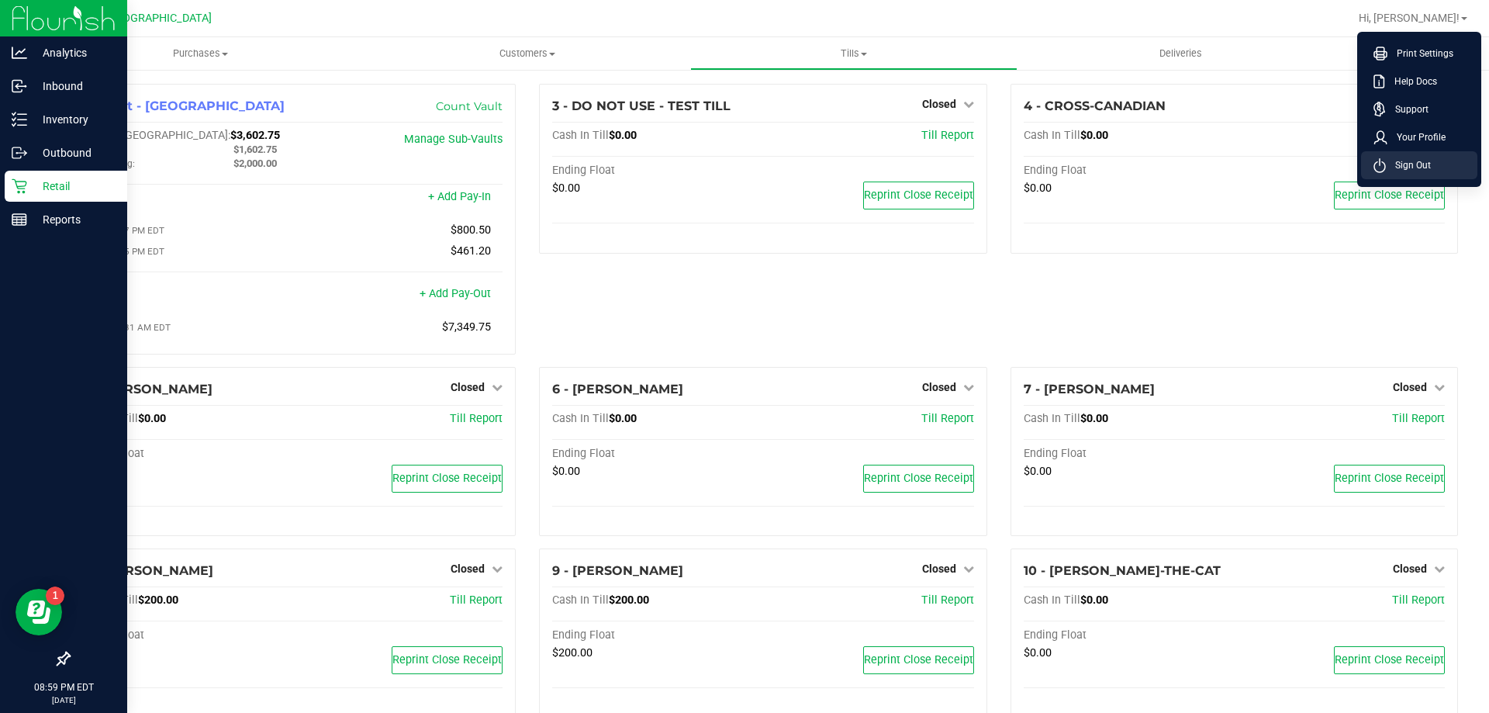
click at [1410, 165] on span "Sign Out" at bounding box center [1408, 165] width 45 height 16
